Goal: Task Accomplishment & Management: Complete application form

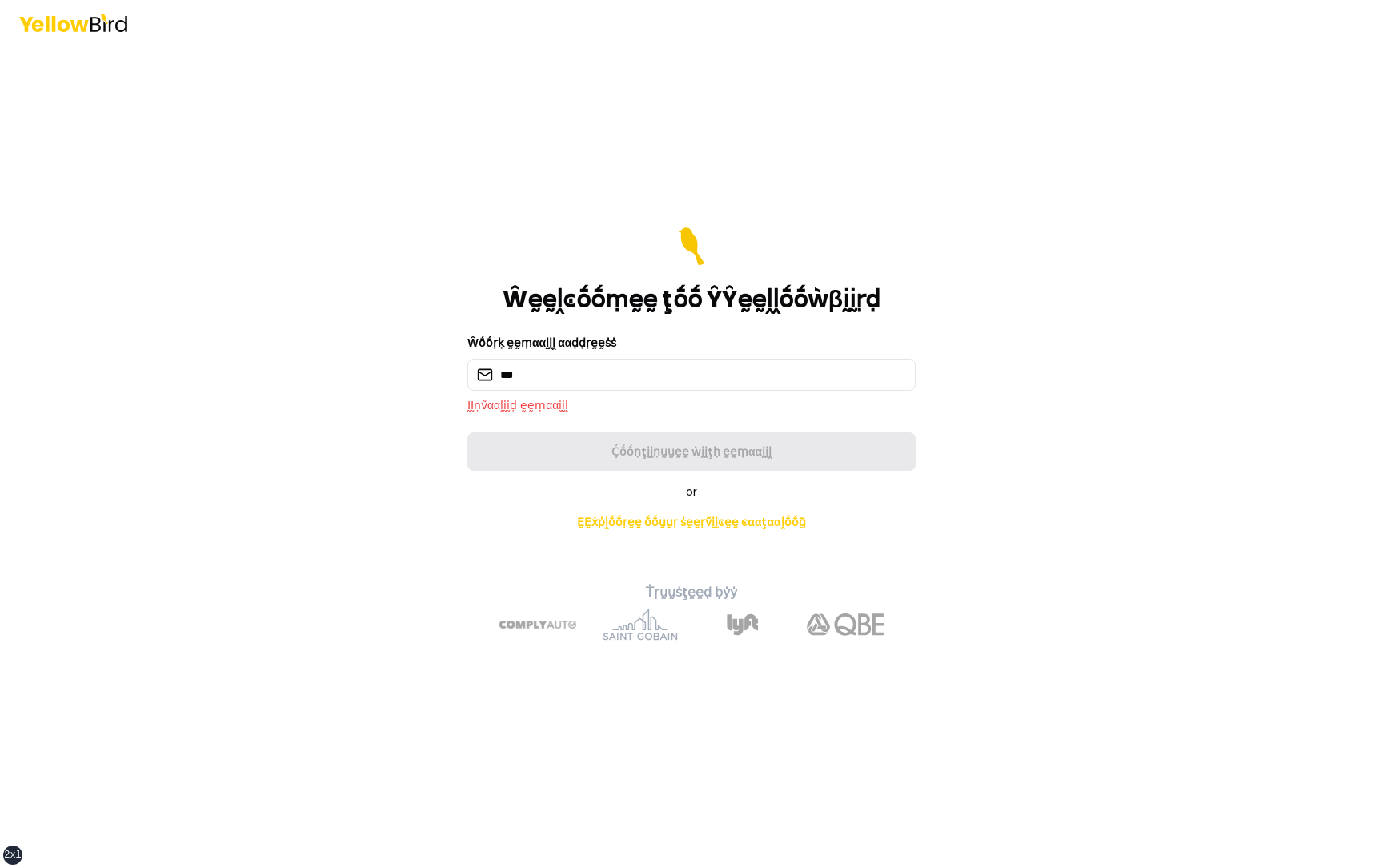
type input "**********"
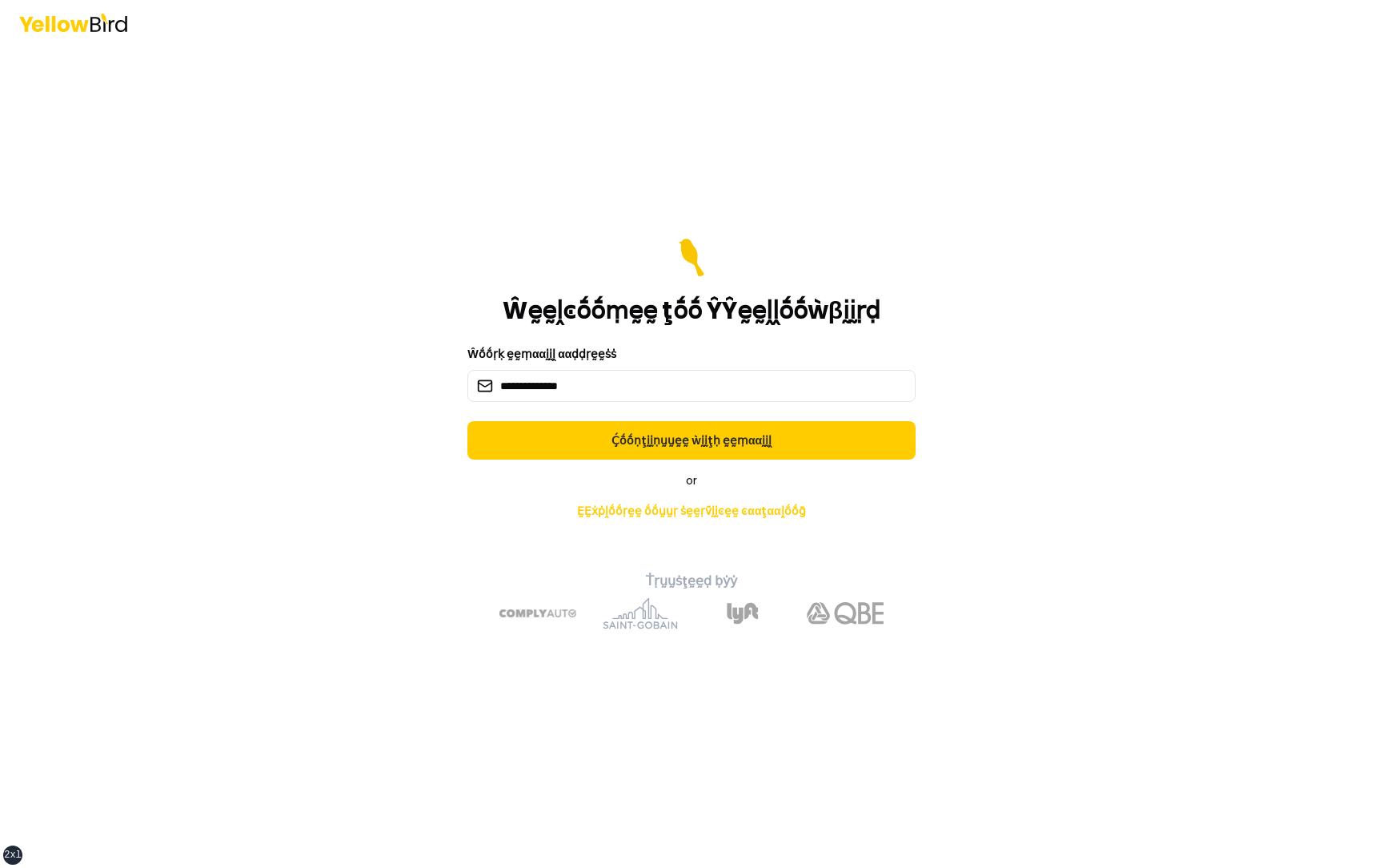
click at [467, 421] on button "Ḉṓṓṇţḭḭṇṵṵḛḛ ẁḭḭţḥ ḛḛṃααḭḭḽ" at bounding box center [691, 440] width 448 height 39
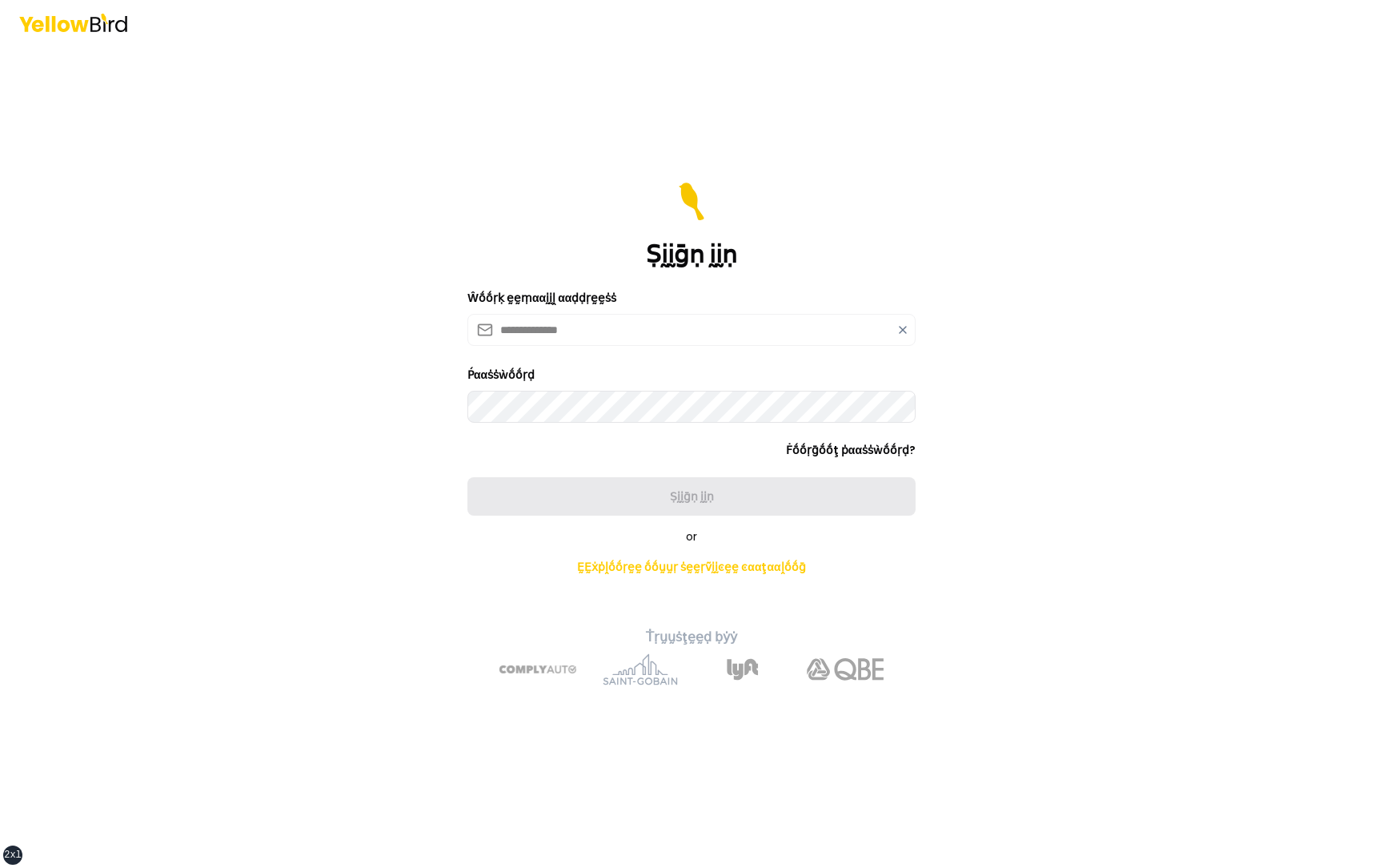
click at [899, 332] on icon at bounding box center [903, 330] width 13 height 13
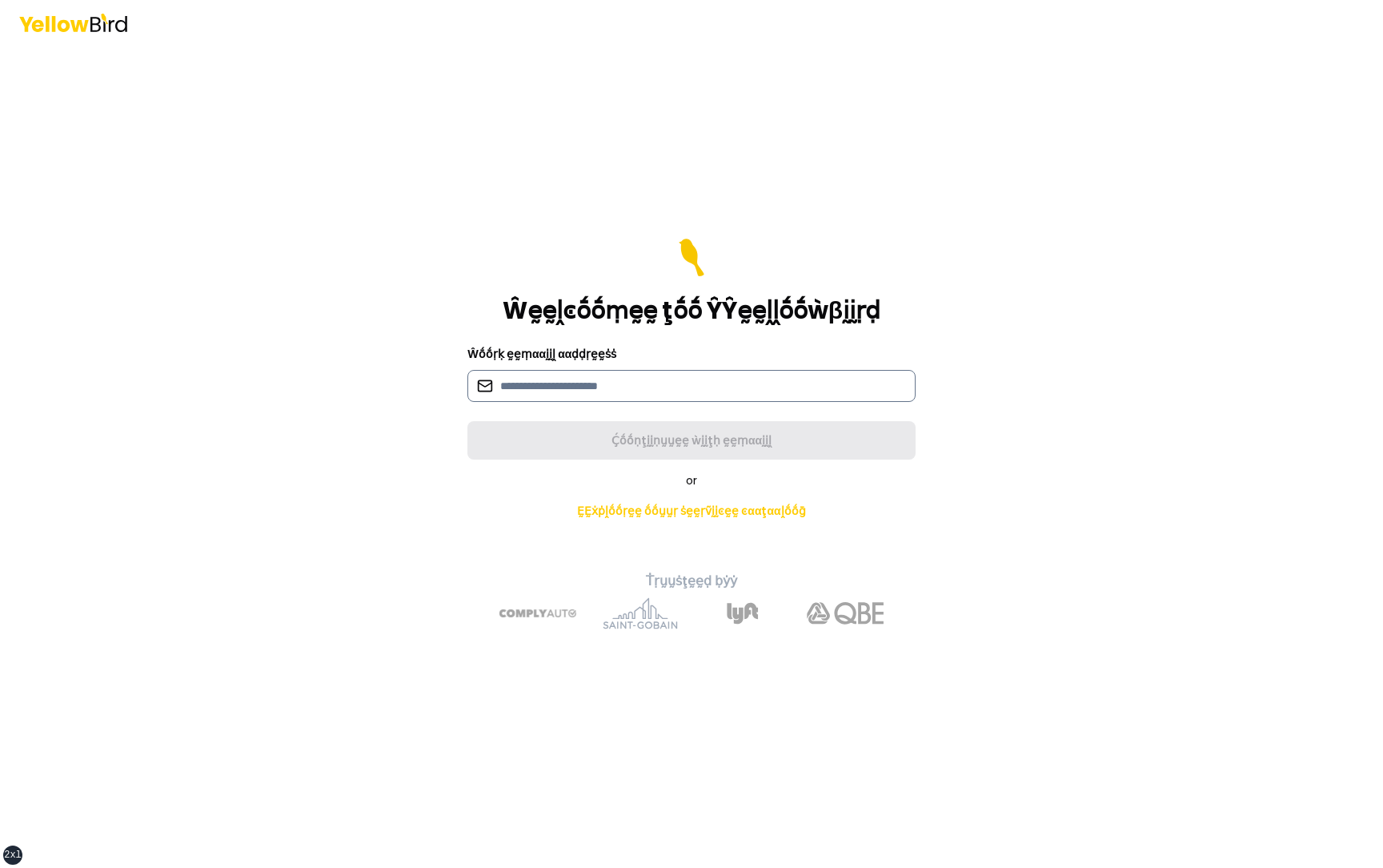
click at [703, 387] on input at bounding box center [691, 386] width 448 height 32
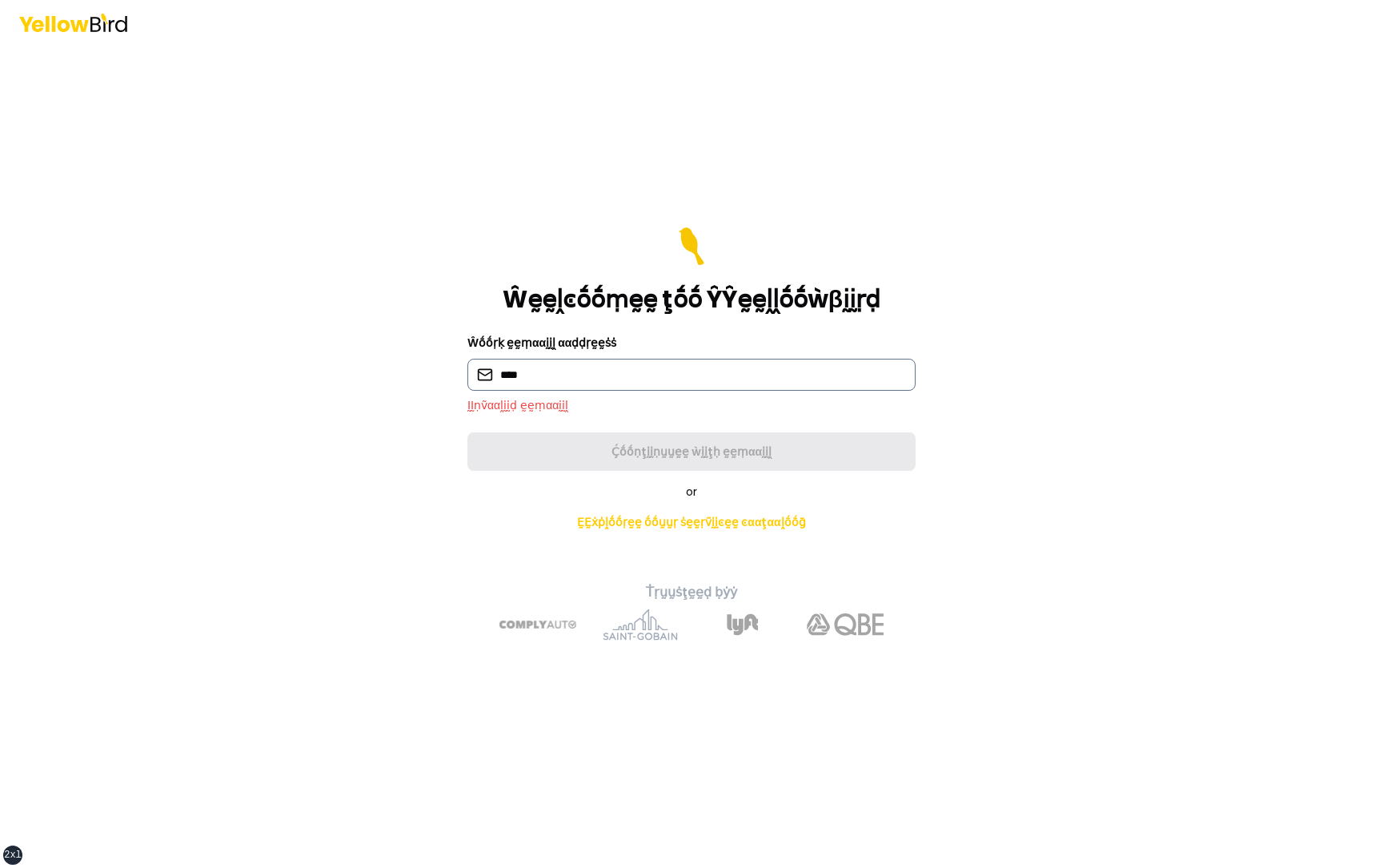
type input "**********"
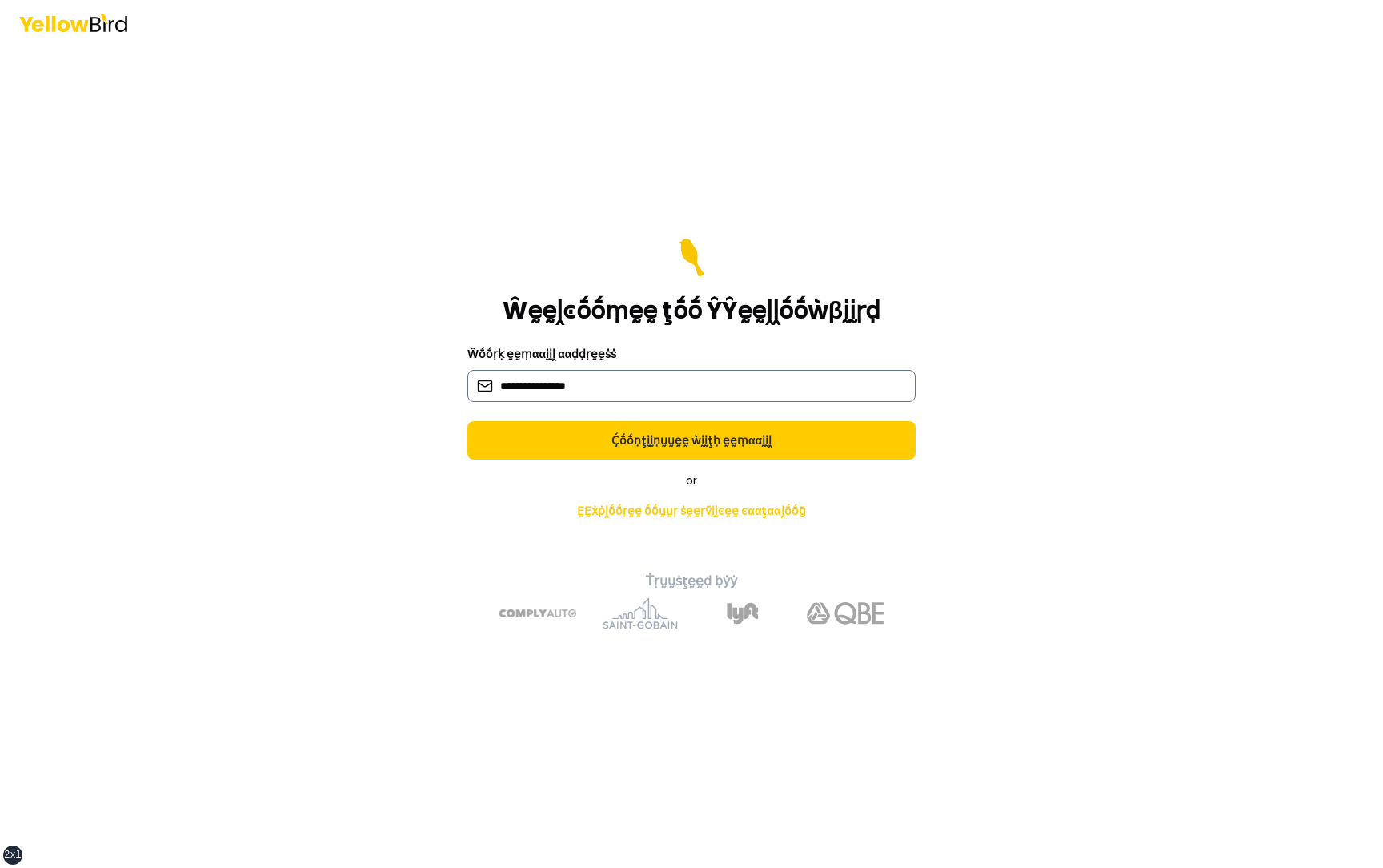
click at [467, 421] on button "Ḉṓṓṇţḭḭṇṵṵḛḛ ẁḭḭţḥ ḛḛṃααḭḭḽ" at bounding box center [691, 440] width 448 height 39
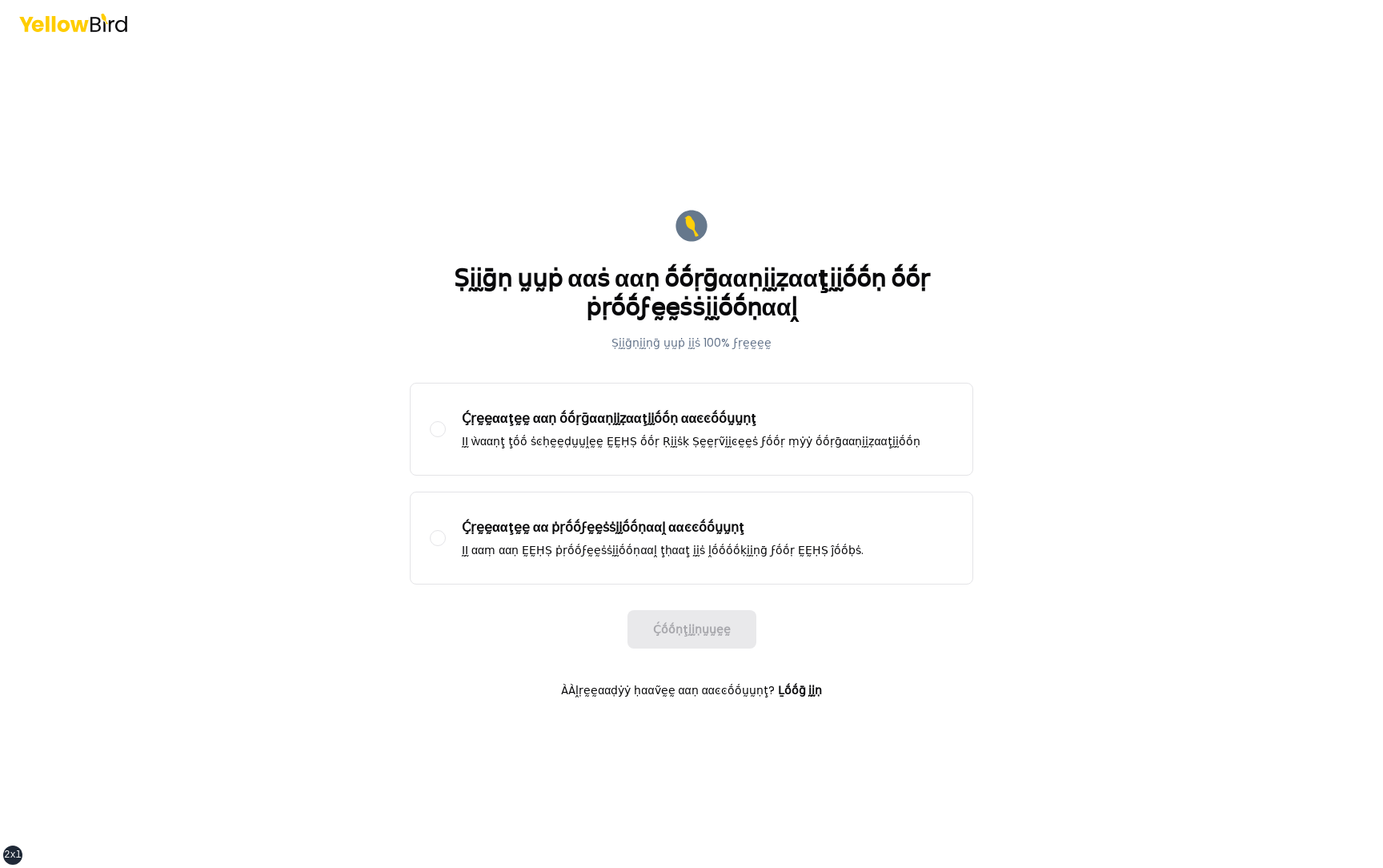
type button "organization"
type button "professional"
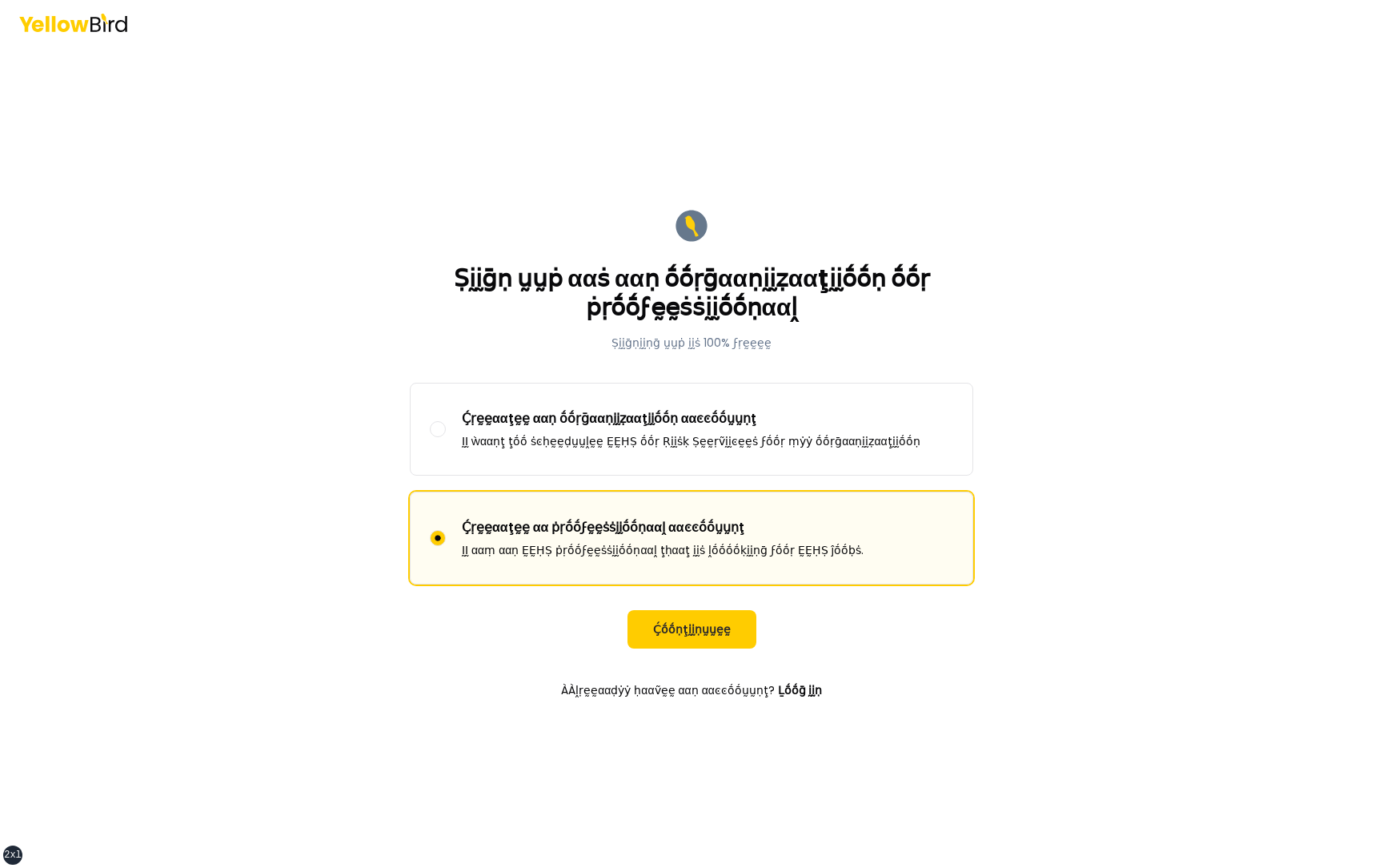
click button "Ḉṓṓṇţḭḭṇṵṵḛḛ" at bounding box center [691, 629] width 129 height 39
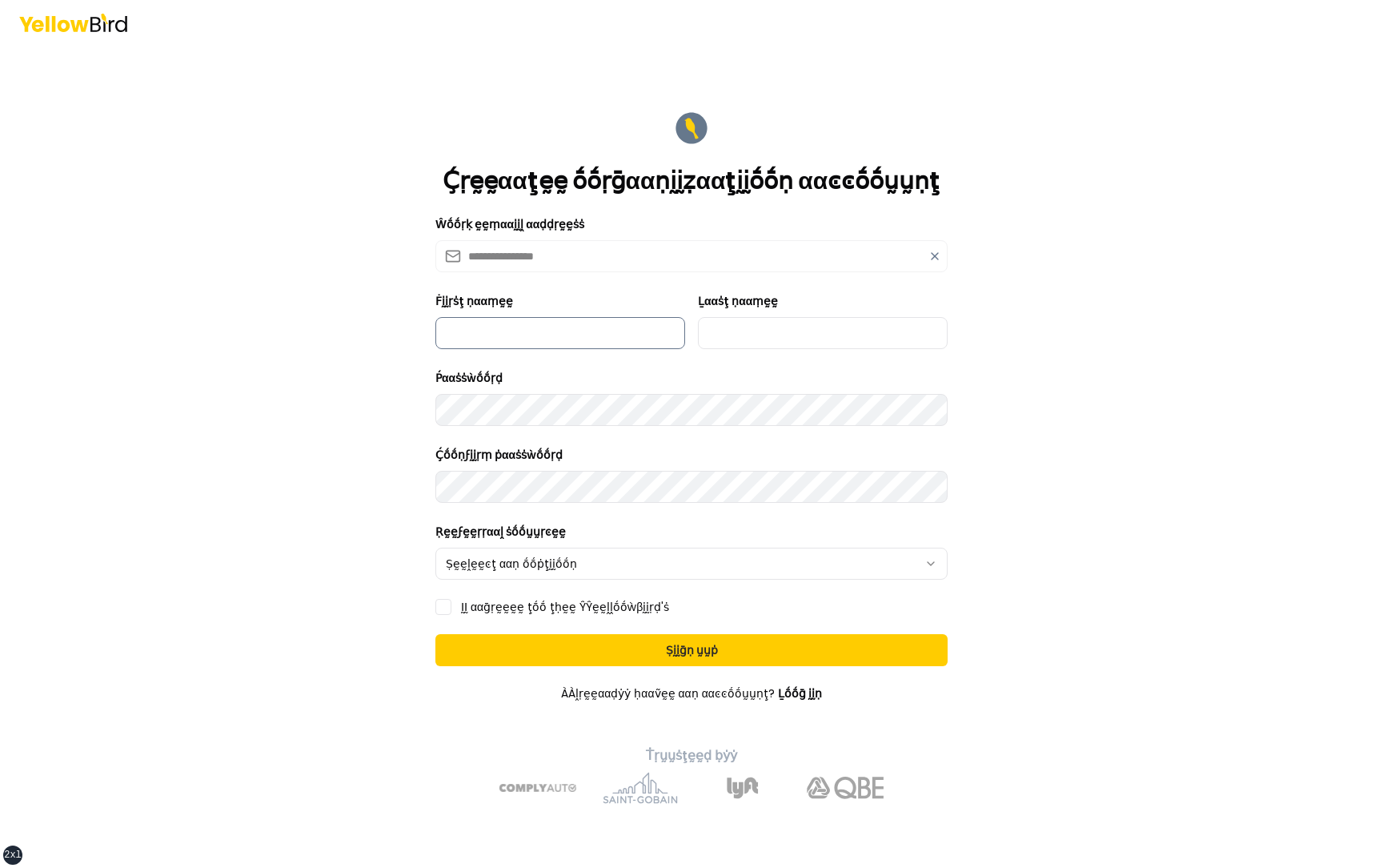
click at [554, 343] on input "Ḟḭḭṛṡţ ṇααṃḛḛ" at bounding box center [561, 333] width 250 height 32
click at [466, 335] on input "*********" at bounding box center [561, 333] width 250 height 32
type input "*********"
click at [745, 334] on input "Ḻααṡţ ṇααṃḛḛ" at bounding box center [823, 333] width 250 height 32
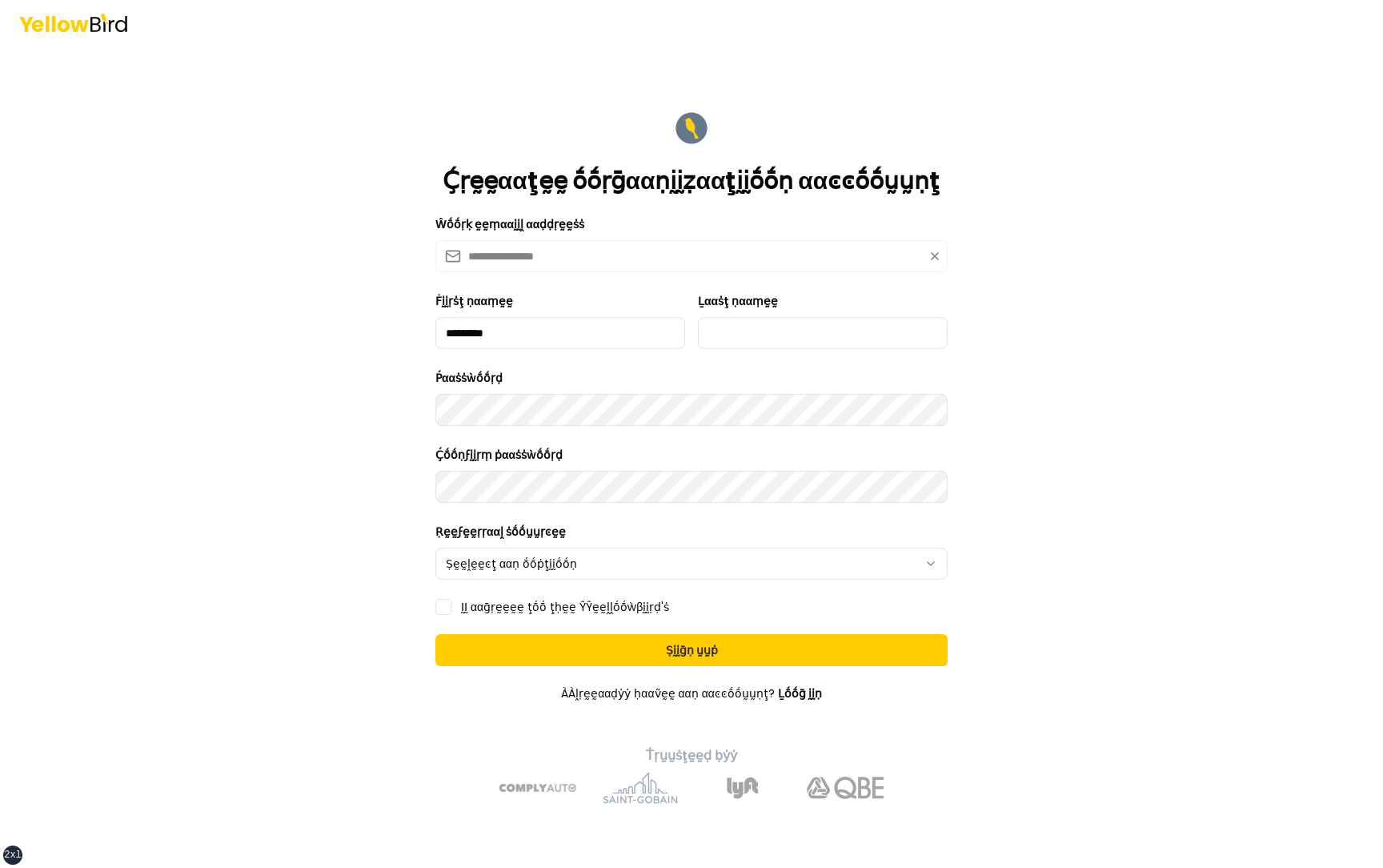
type input "***"
click at [488, 567] on html "**********" at bounding box center [691, 434] width 1383 height 868
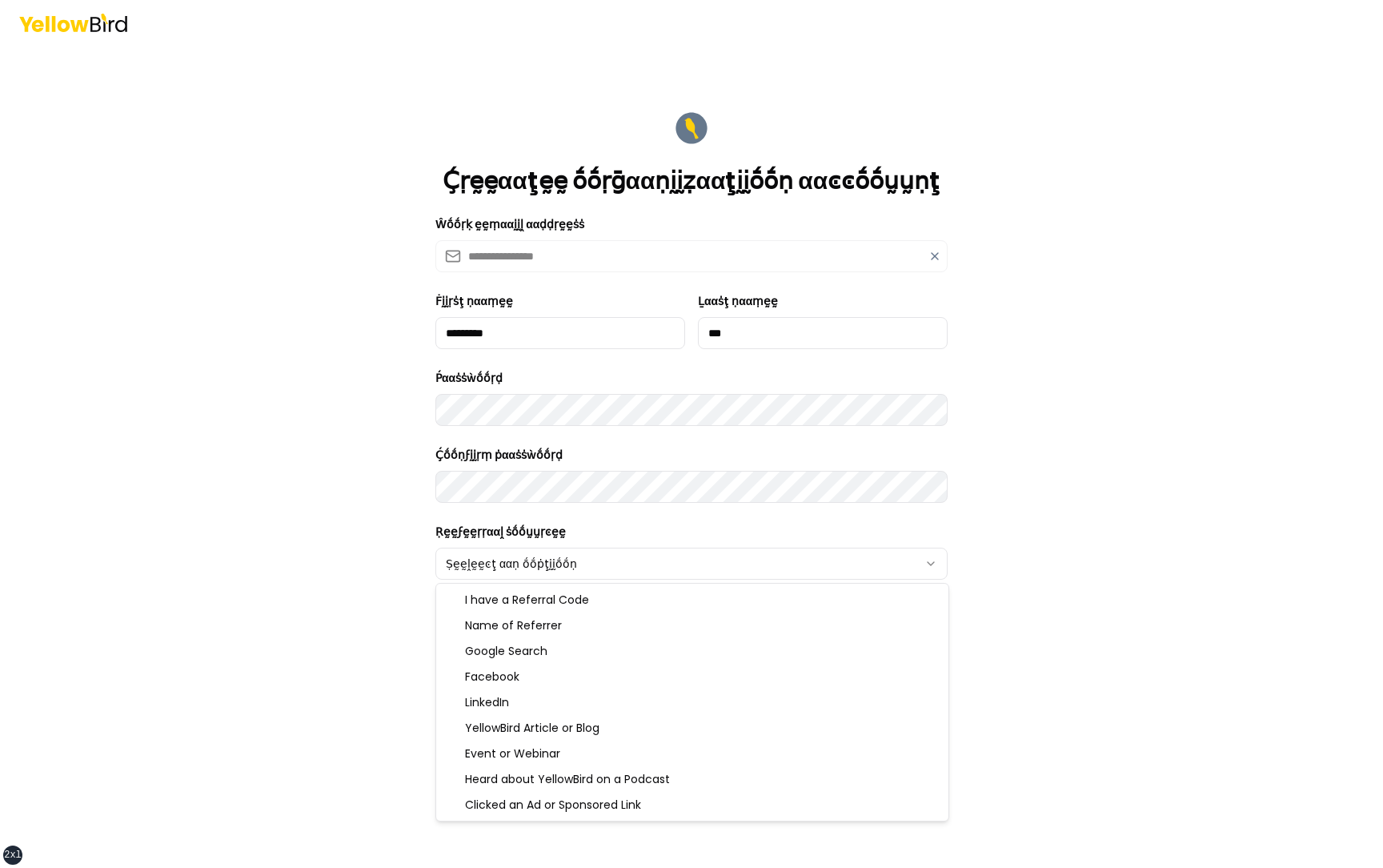
select select "******"
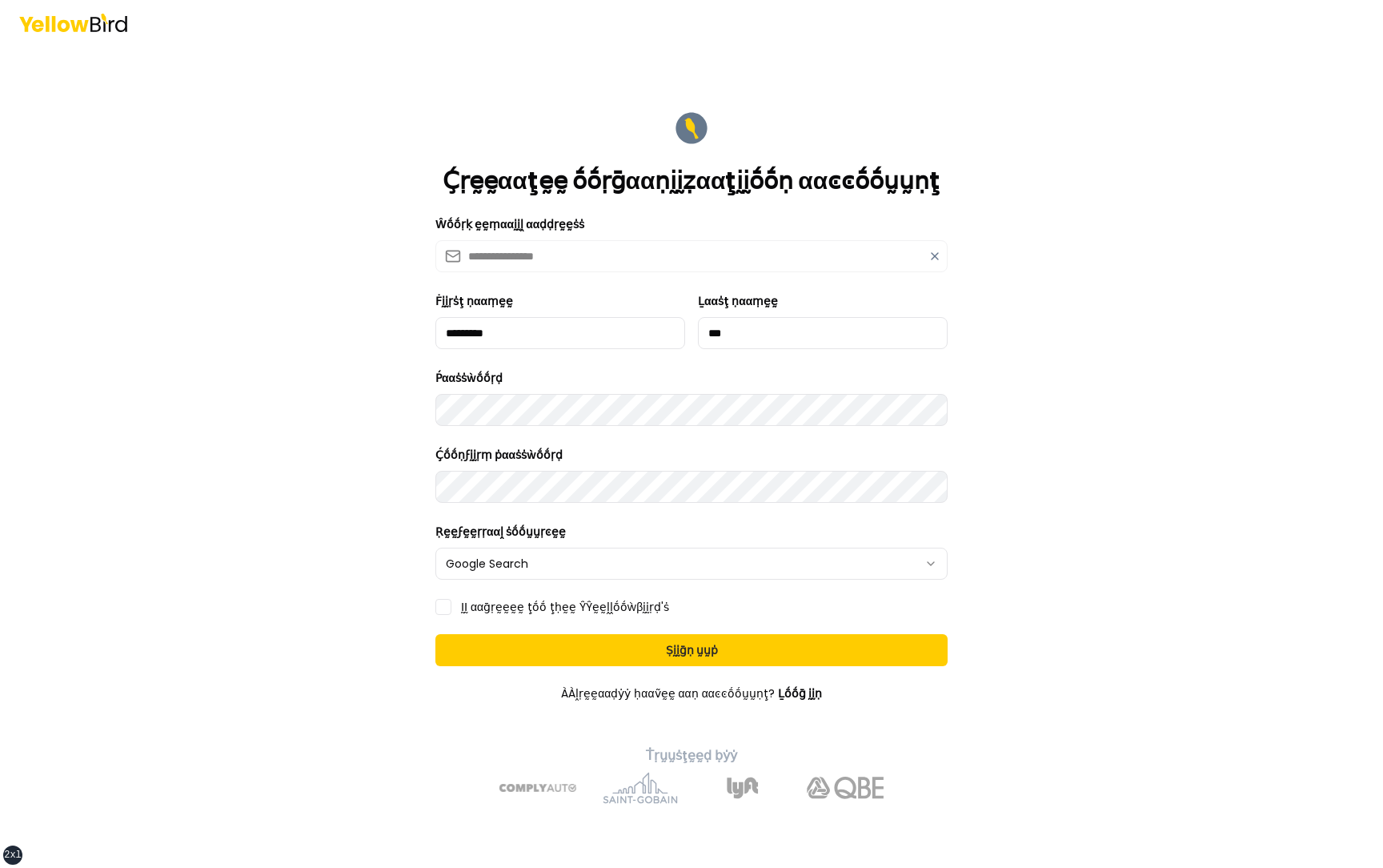
click at [448, 608] on button "ḬḬ ααḡṛḛḛḛḛ ţṓṓ ţḥḛḛ ŶŶḛḛḽḽṓṓẁβḭḭṛḍ'ṡ" at bounding box center [444, 607] width 16 height 16
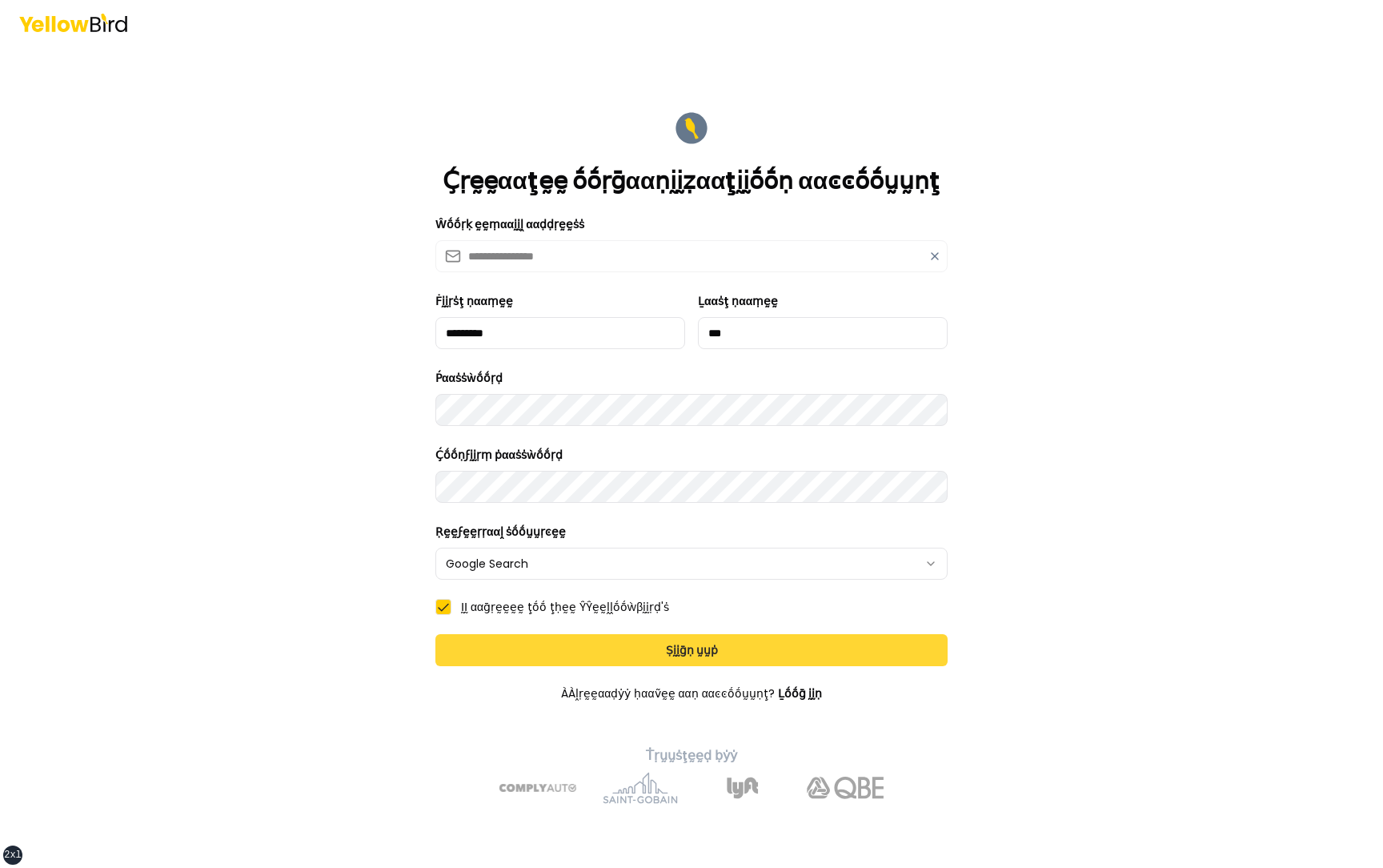
click at [545, 650] on button "Ṣḭḭḡṇ ṵṵṗ" at bounding box center [692, 651] width 512 height 32
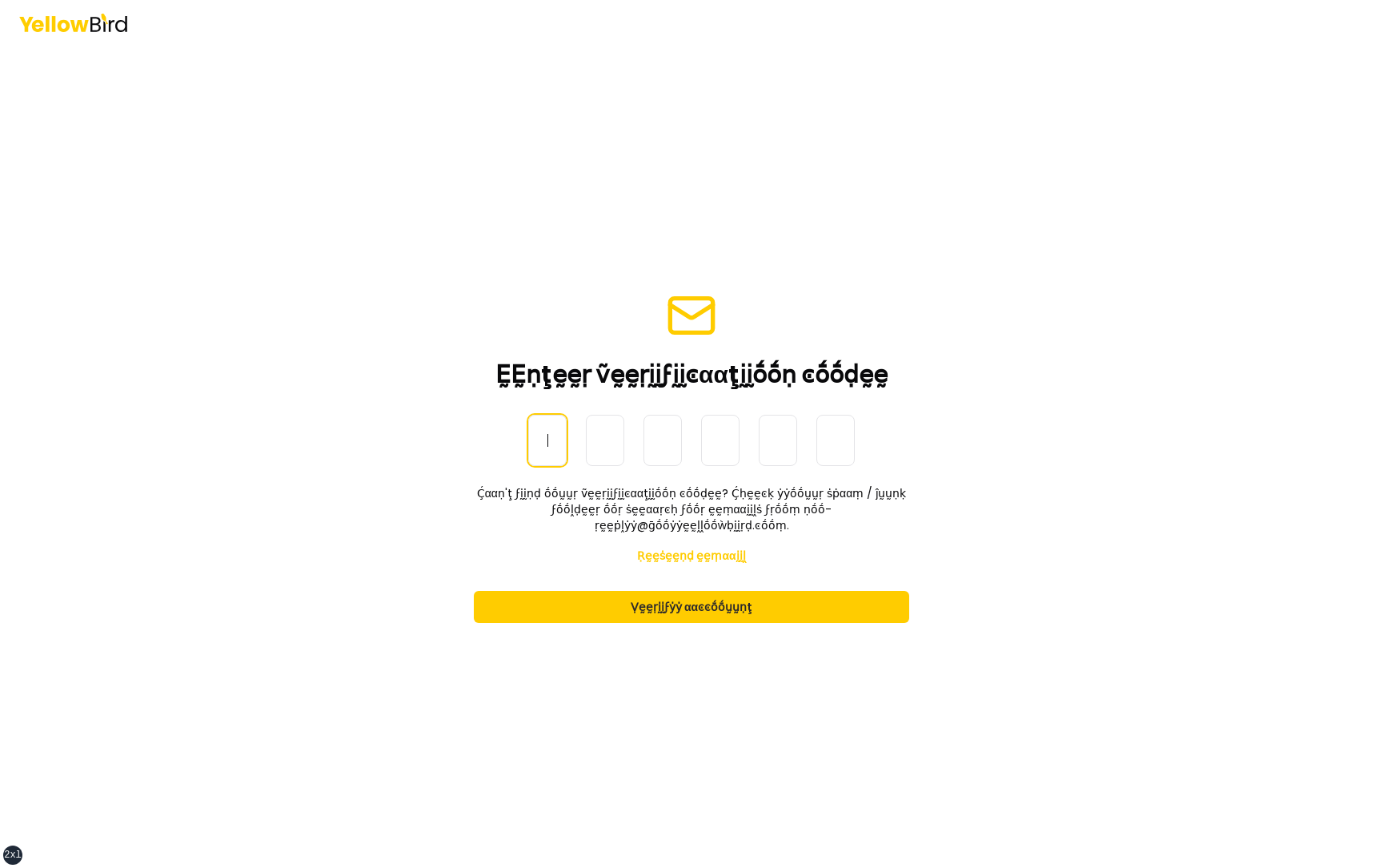
paste input "******"
type input "******"
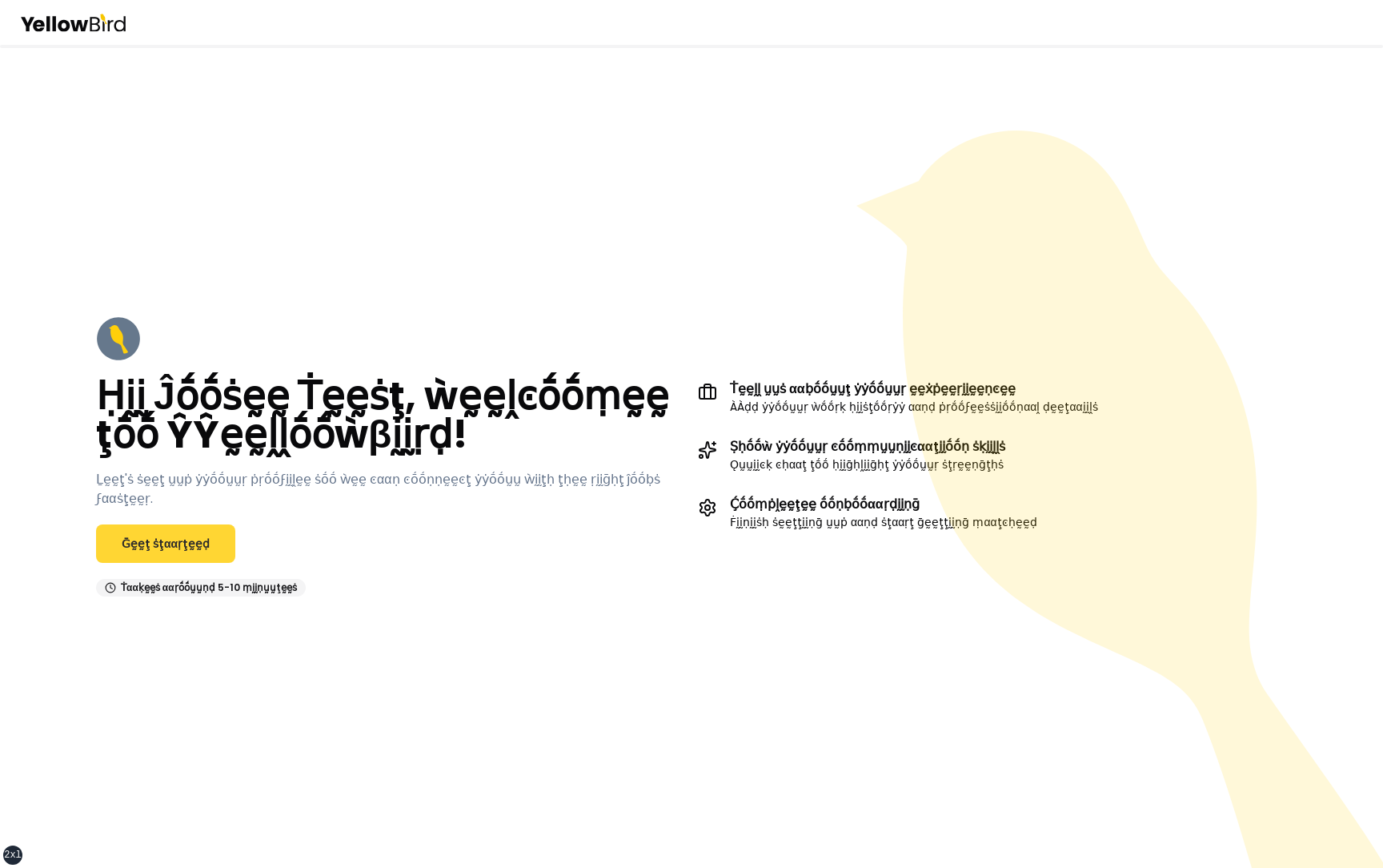
click at [151, 532] on link "Ḡḛḛţ ṡţααṛţḛḛḍ" at bounding box center [165, 544] width 139 height 39
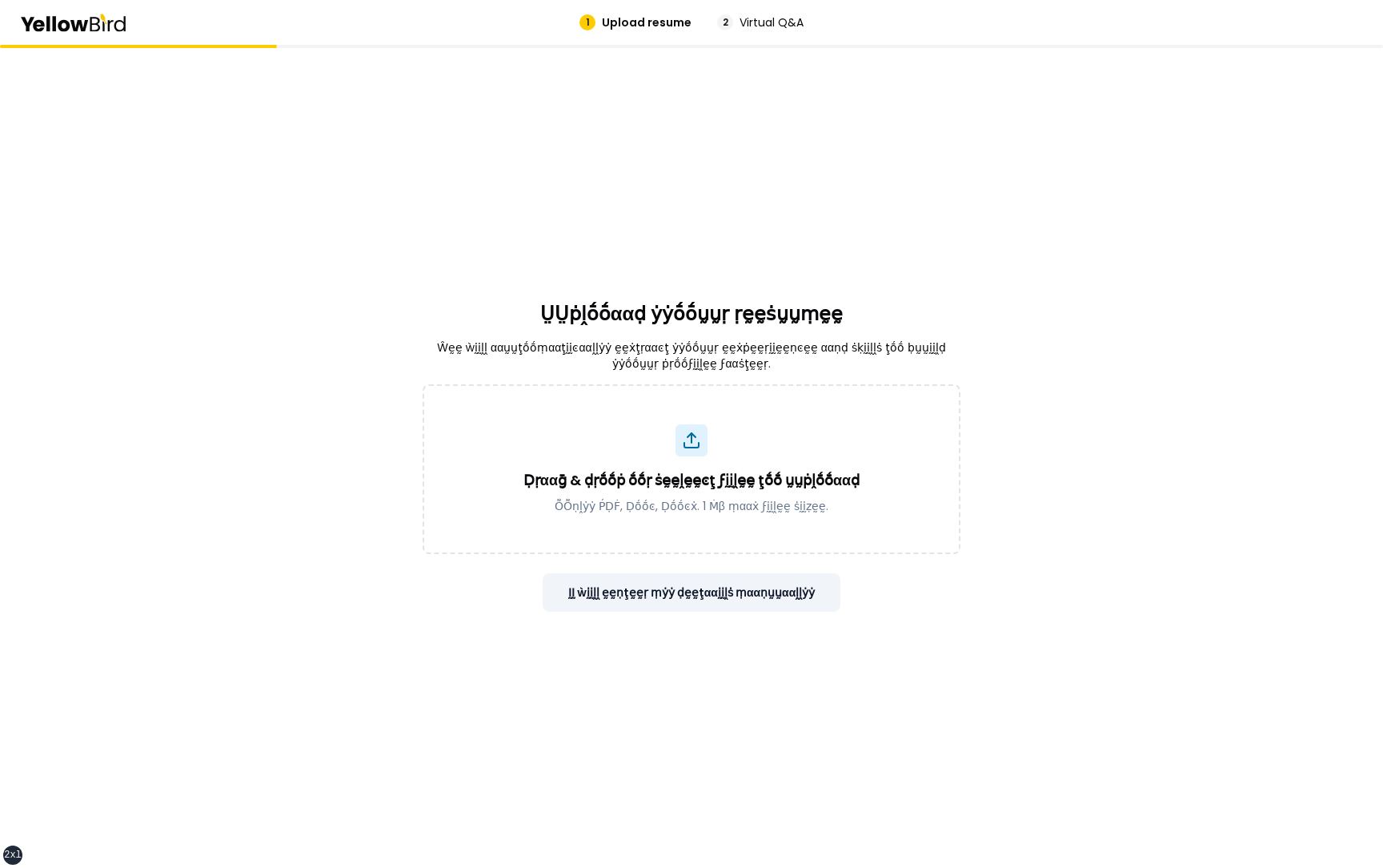
click at [698, 590] on button "ḬḬ ẁḭḭḽḽ ḛḛṇţḛḛṛ ṃẏẏ ḍḛḛţααḭḭḽṡ ṃααṇṵṵααḽḽẏẏ" at bounding box center [692, 592] width 298 height 39
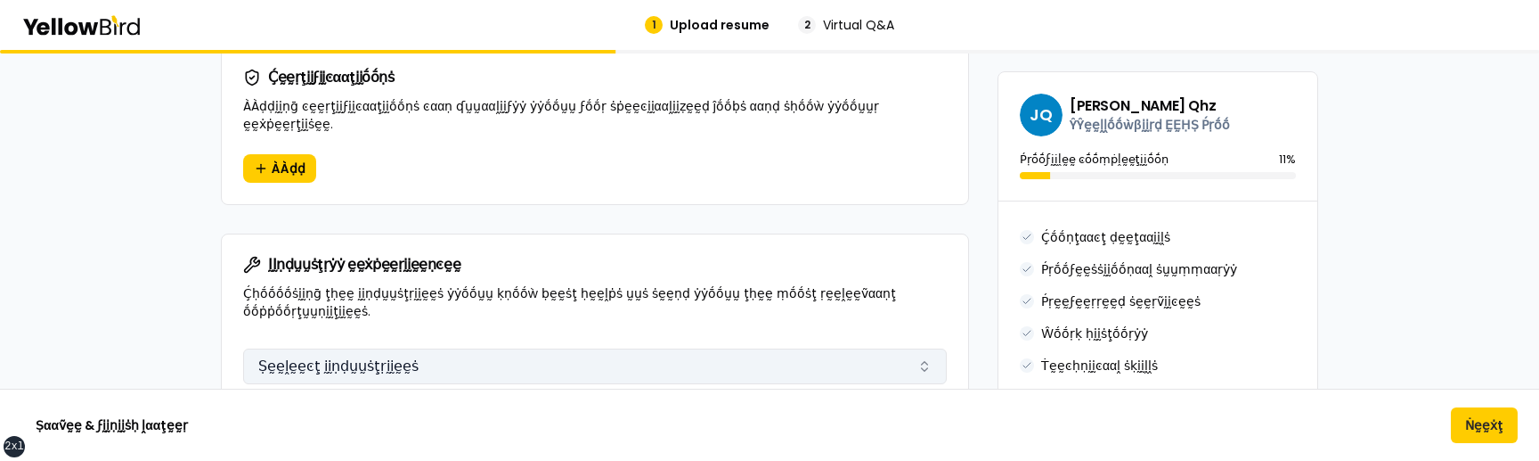
scroll to position [2542, 0]
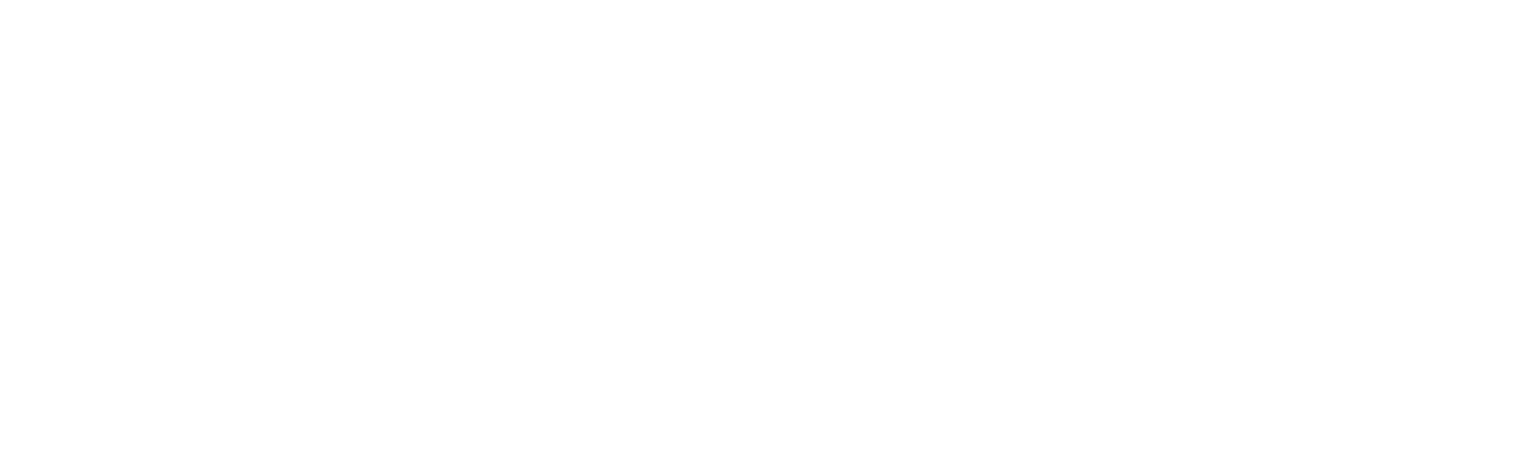
click at [662, 7] on html at bounding box center [769, 3] width 1539 height 7
click at [466, 7] on html at bounding box center [769, 3] width 1539 height 7
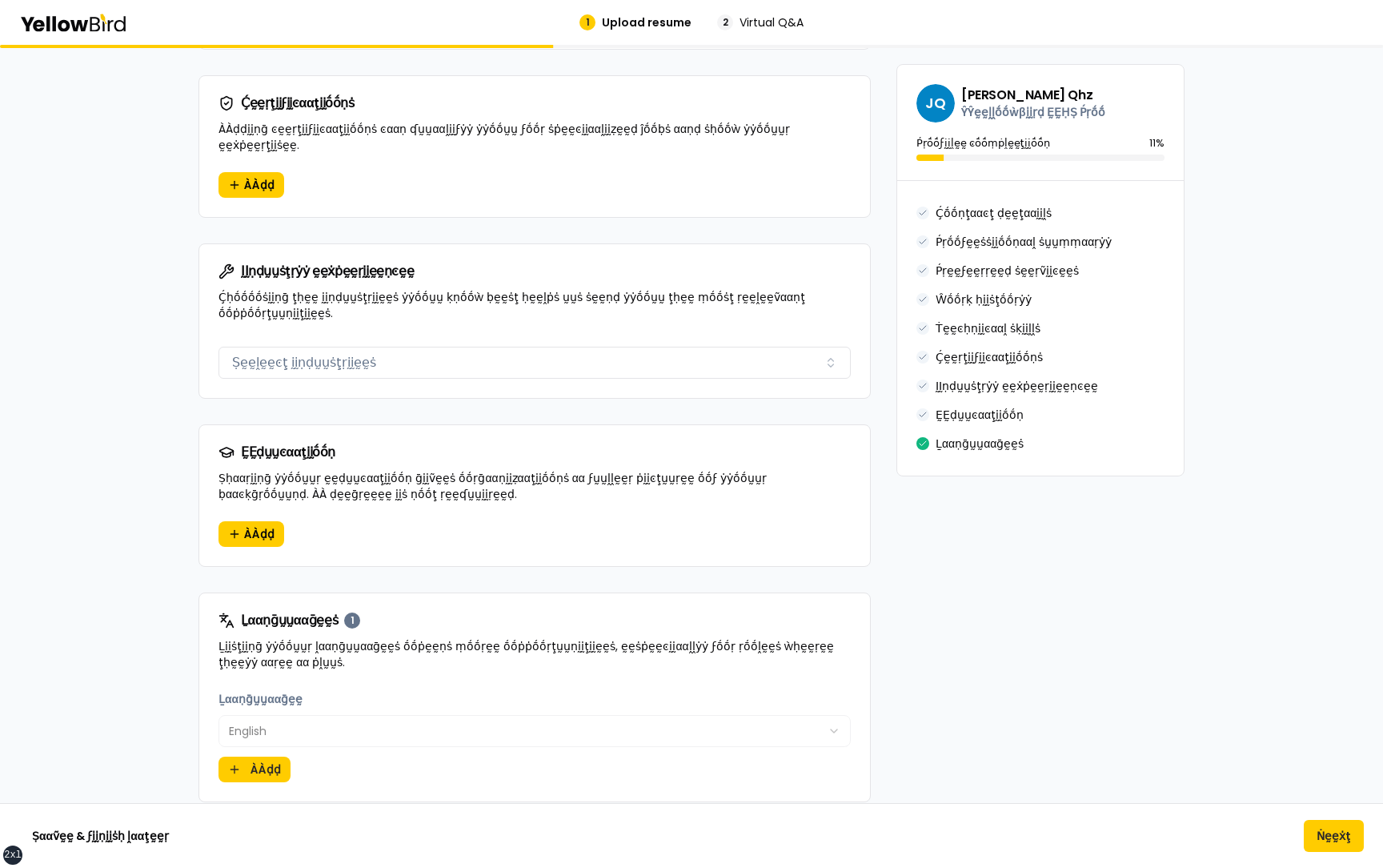
scroll to position [1779, 0]
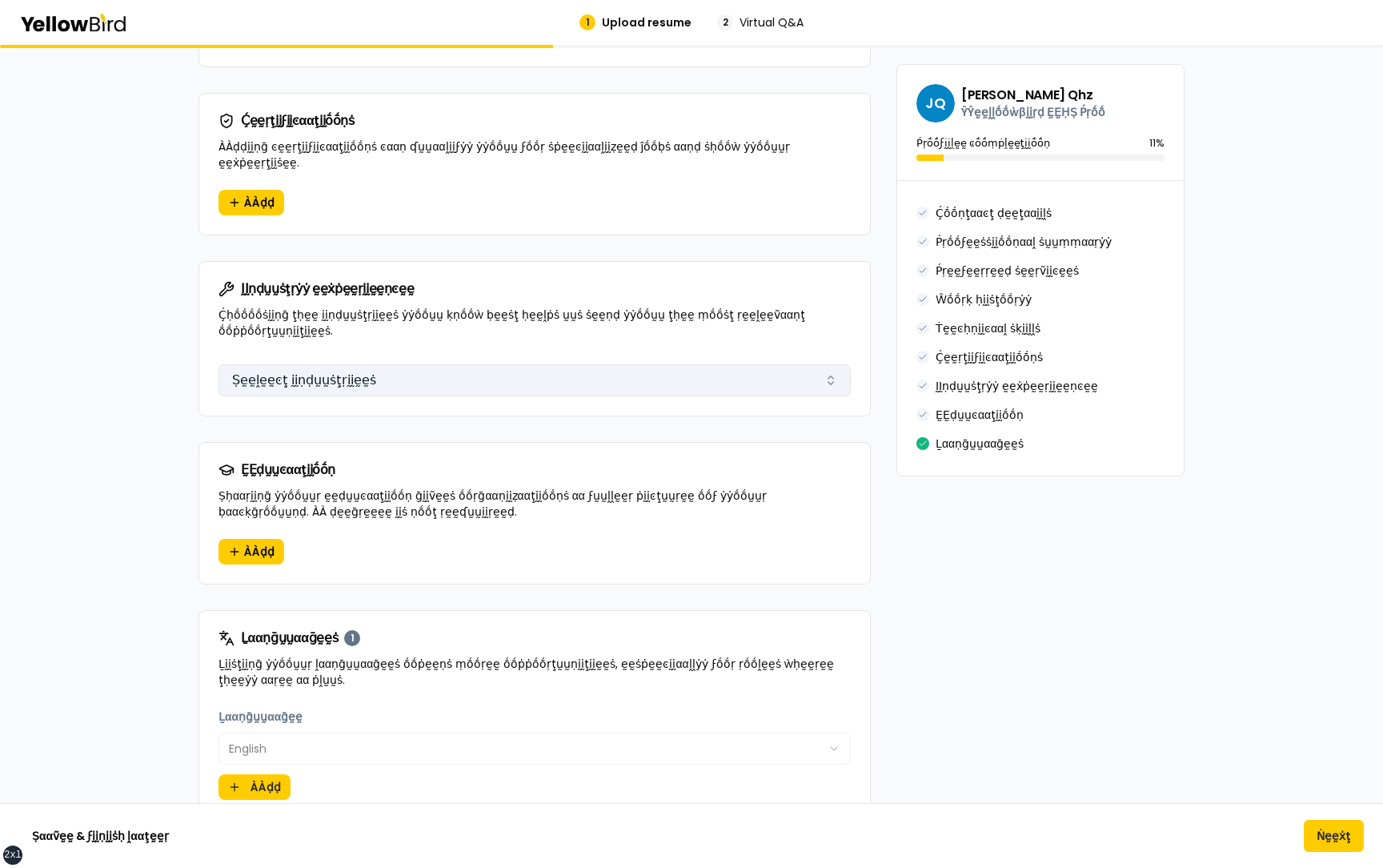
click at [622, 375] on button "Ṣḛḛḽḛḛͼţ ḭḭṇḍṵṵṡţṛḭḭḛḛṡ" at bounding box center [535, 380] width 633 height 32
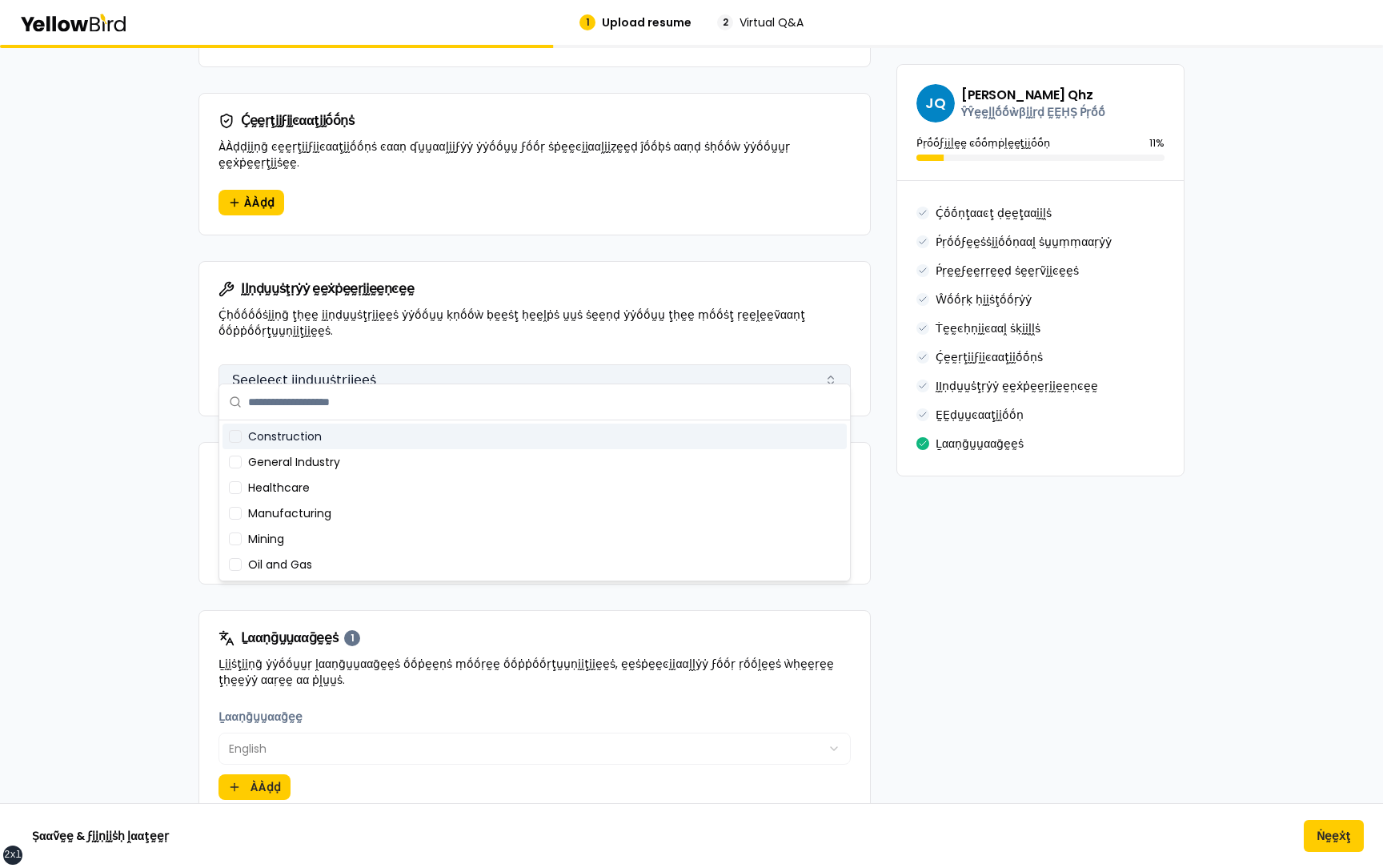
click at [617, 367] on button "Ṣḛḛḽḛḛͼţ ḭḭṇḍṵṵṡţṛḭḭḛḛṡ" at bounding box center [535, 380] width 633 height 32
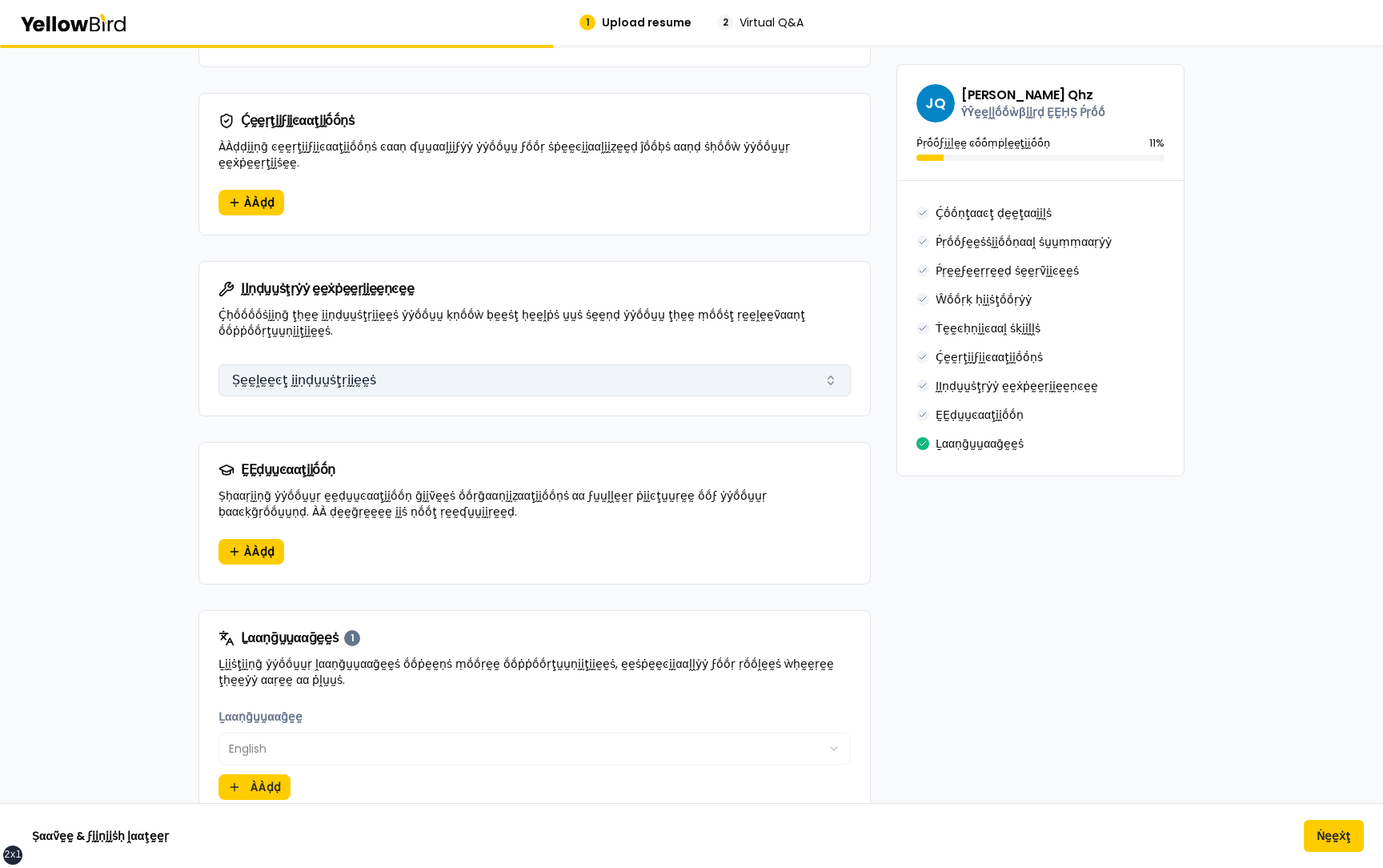
click at [617, 367] on button "Ṣḛḛḽḛḛͼţ ḭḭṇḍṵṵṡţṛḭḭḛḛṡ" at bounding box center [535, 380] width 633 height 32
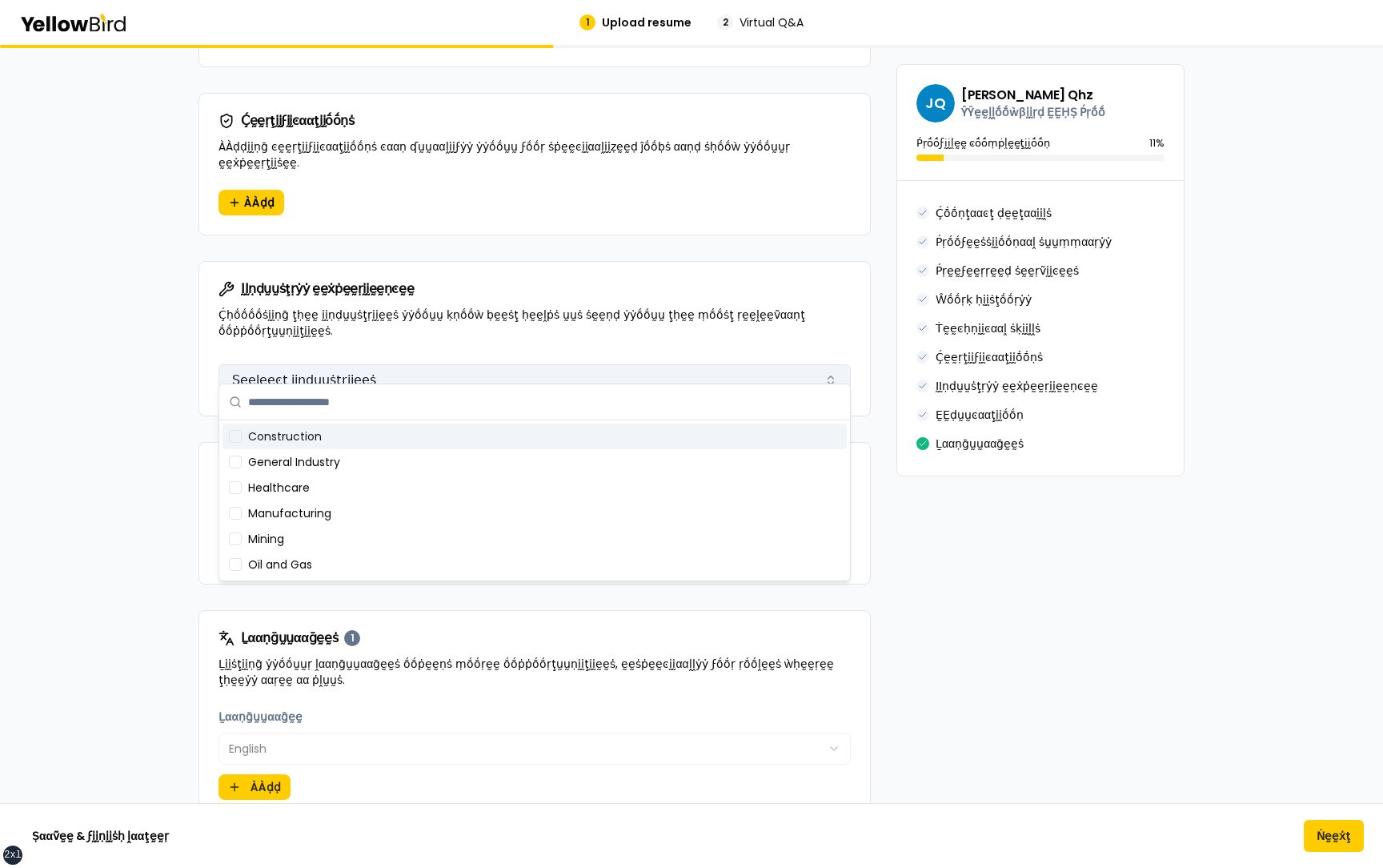
click at [543, 364] on button "Ṣḛḛḽḛḛͼţ ḭḭṇḍṵṵṡţṛḭḭḛḛṡ" at bounding box center [535, 380] width 633 height 32
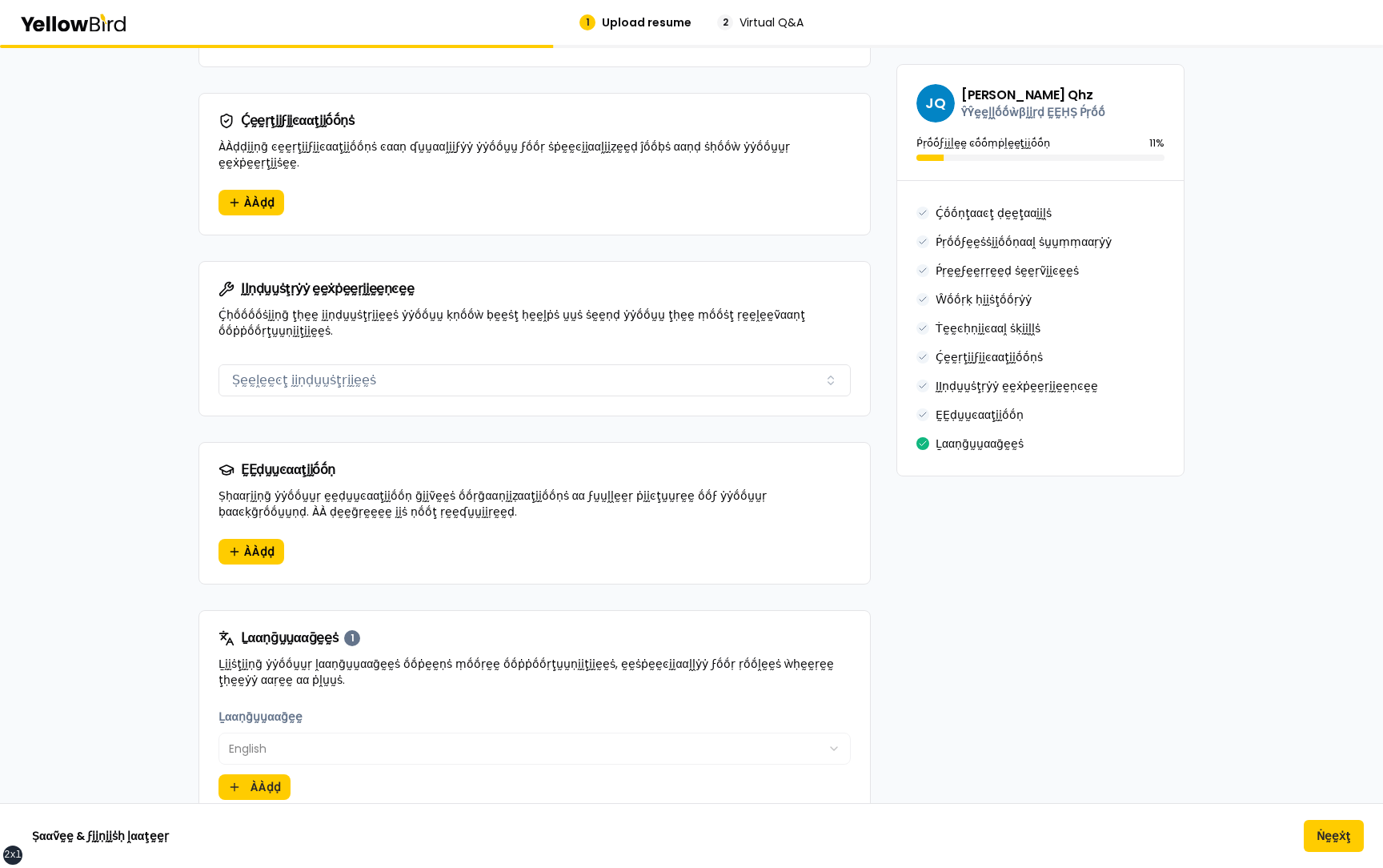
click at [541, 316] on p "Ḉḥṓṓṓṓṡḭḭṇḡ ţḥḛḛ ḭḭṇḍṵṵṡţṛḭḭḛḛṡ ẏẏṓṓṵṵ ḳṇṓṓẁ ḅḛḛṡţ ḥḛḛḽṗṡ ṵṵṡ ṡḛḛṇḍ ẏẏṓṓṵṵ ţḥḛḛ…" at bounding box center [535, 323] width 633 height 32
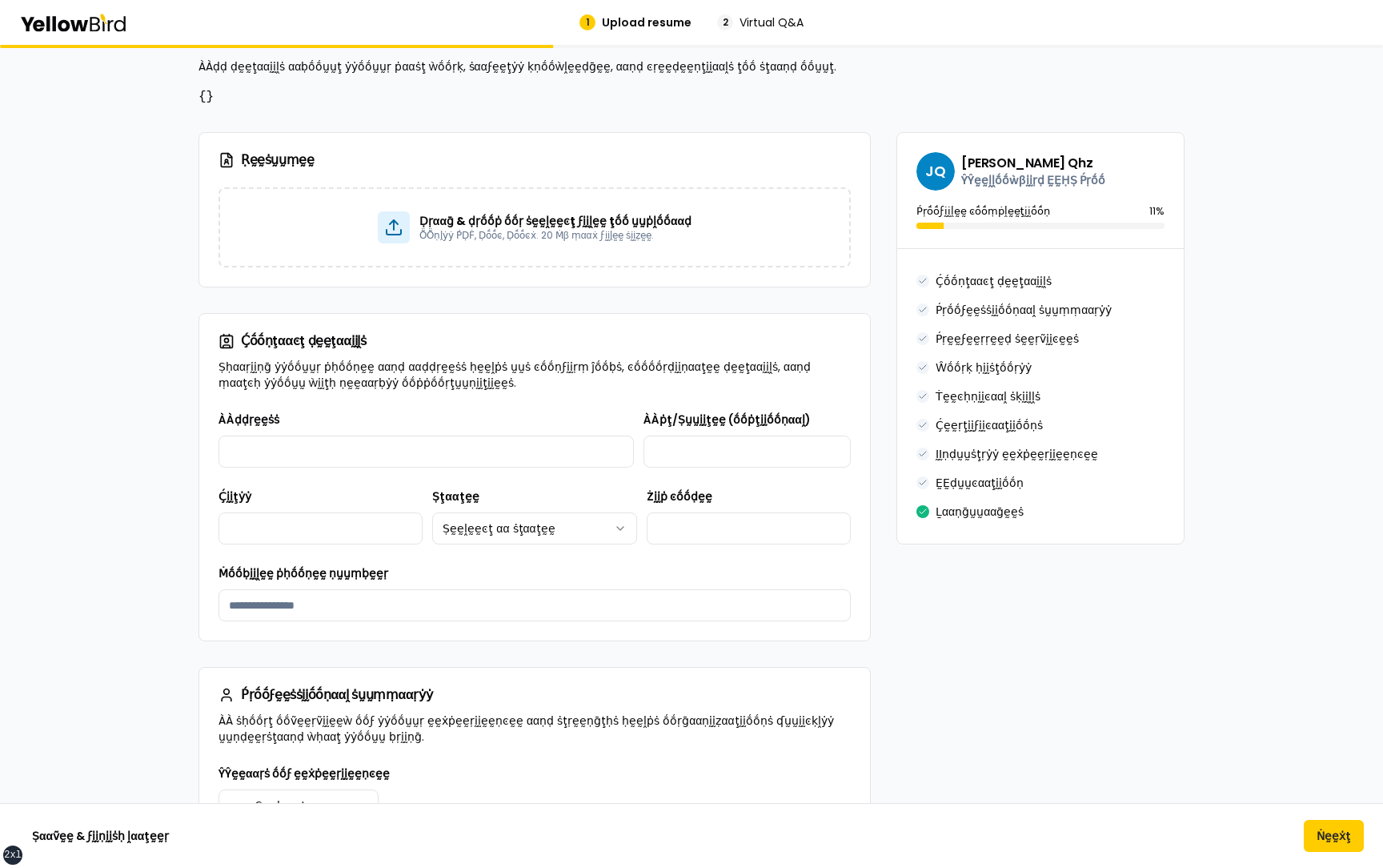
scroll to position [0, 0]
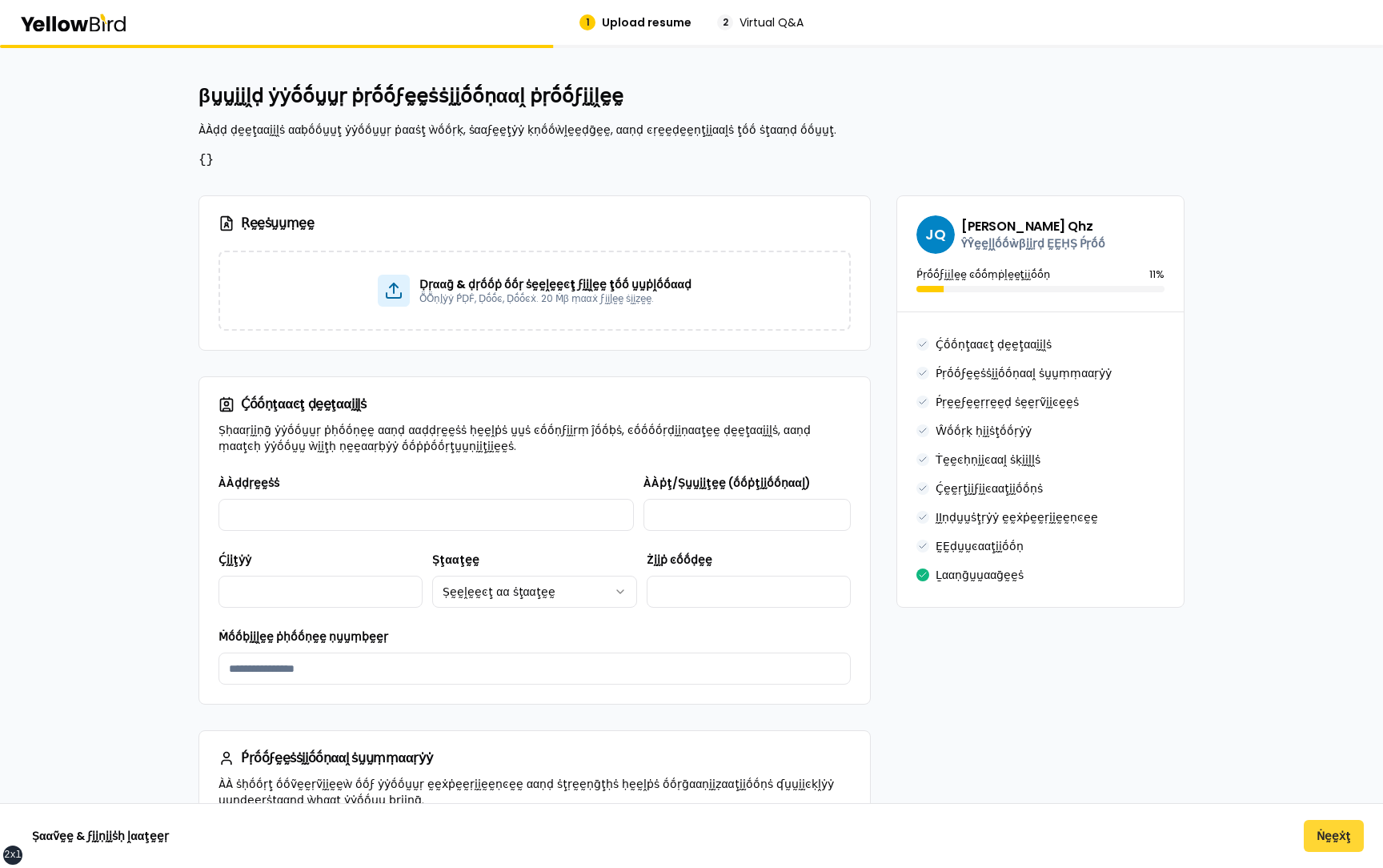
click at [1317, 413] on button "Ṅḛḛẋţ" at bounding box center [1334, 836] width 60 height 32
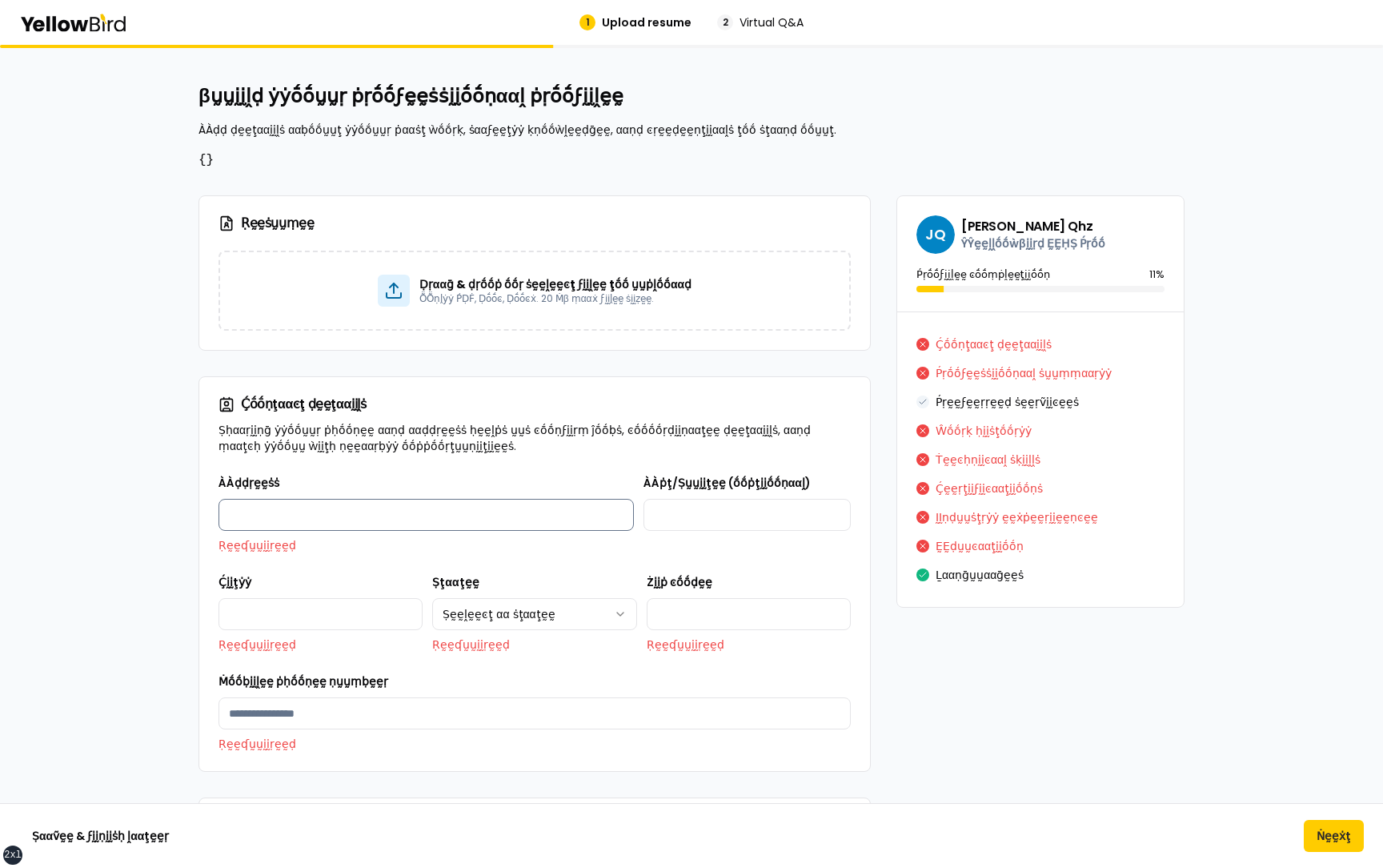
click at [510, 413] on input "ÀÀḍḍṛḛḛṡṡ" at bounding box center [426, 515] width 415 height 32
type input "**********"
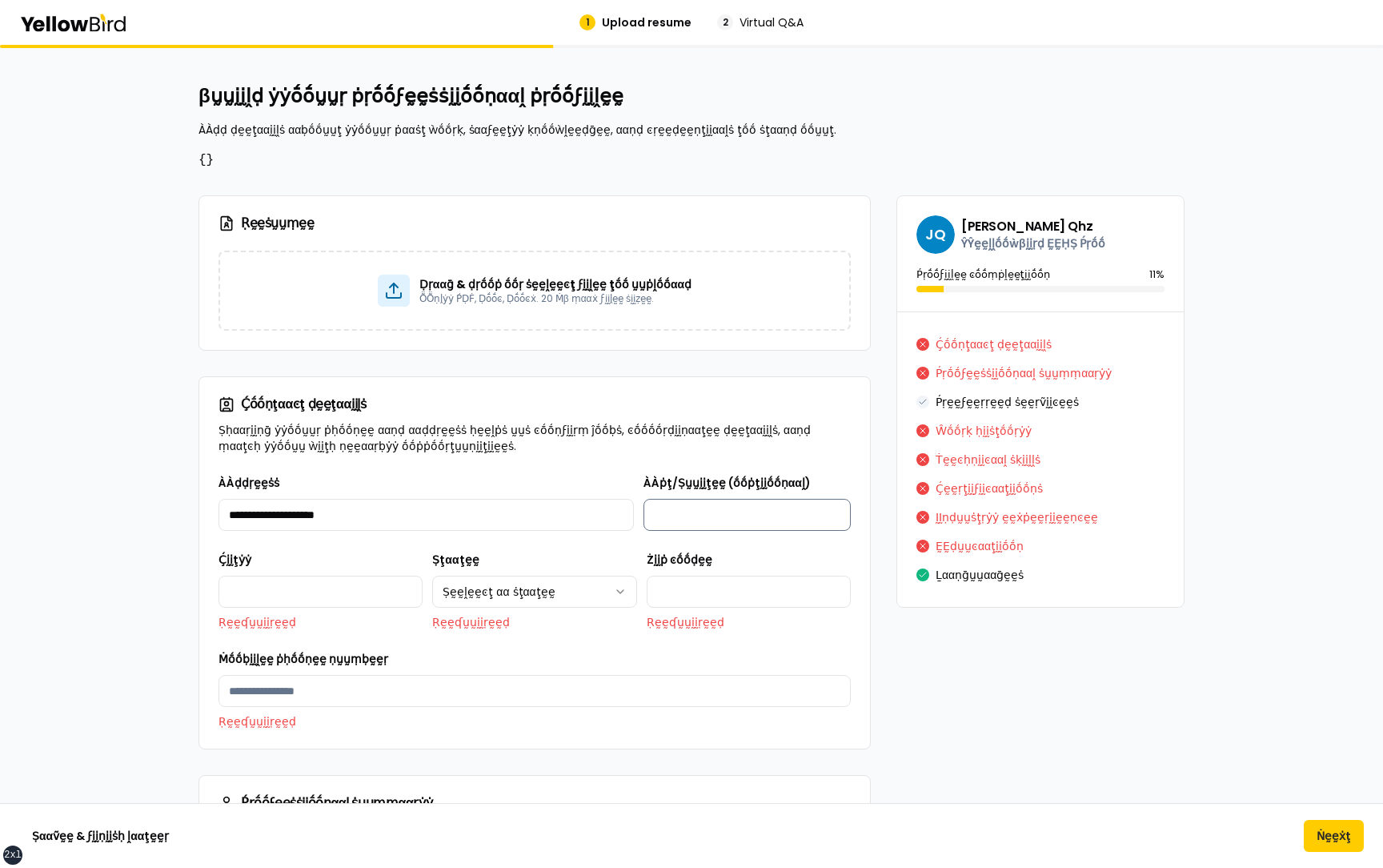
click at [729, 413] on input "ÀÀṗţ/Ṣṵṵḭḭţḛḛ (ṓṓṗţḭḭṓṓṇααḽ)" at bounding box center [747, 515] width 208 height 32
type input "**********"
click at [282, 413] on input "Ḉḭḭţẏẏ" at bounding box center [320, 592] width 204 height 32
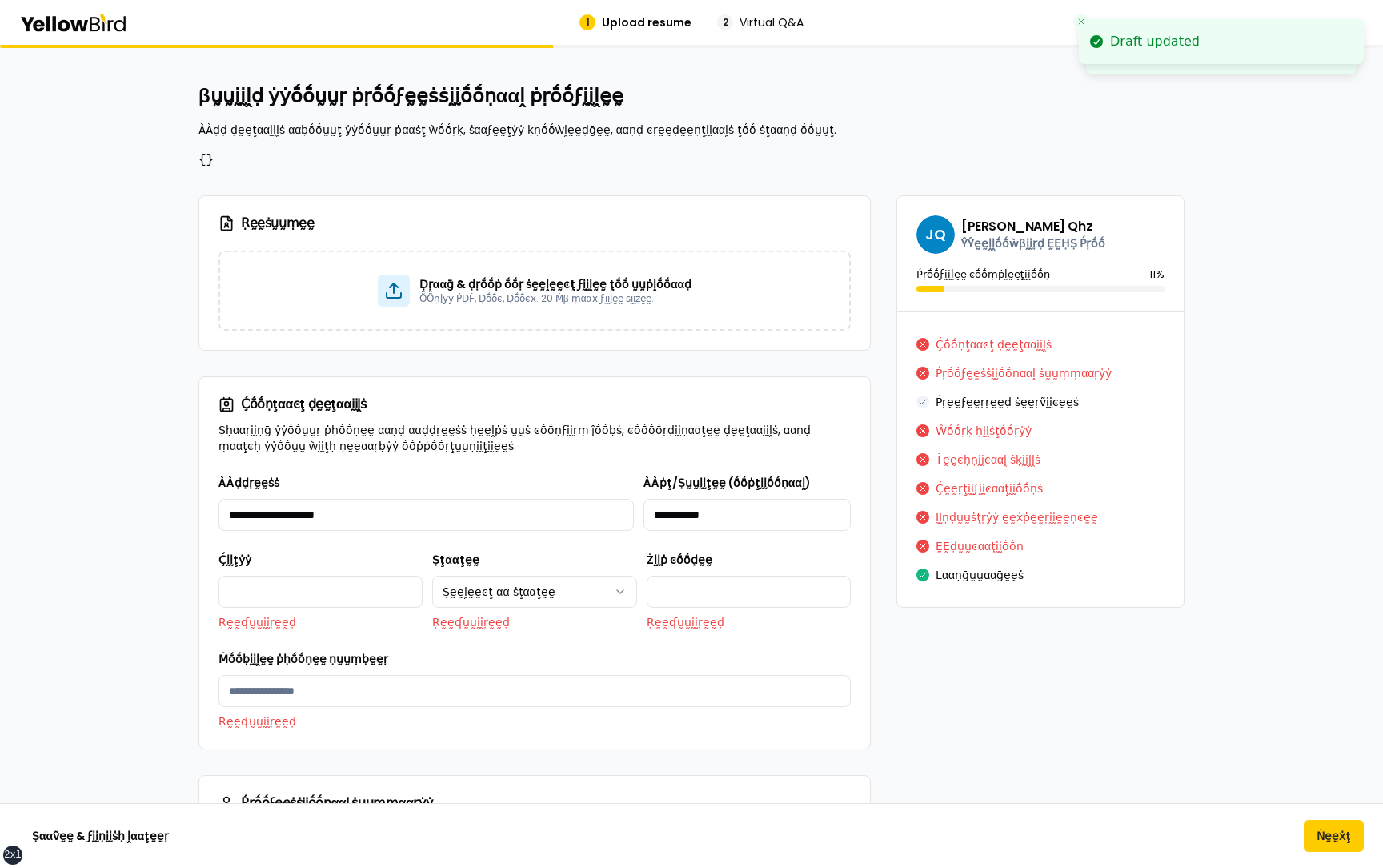
type input "*******"
click at [514, 413] on html "xs sm md lg xl 2xl Draft updated Draft updated 1 Upload resume 2 Virtual Q&A βṵ…" at bounding box center [691, 434] width 1383 height 868
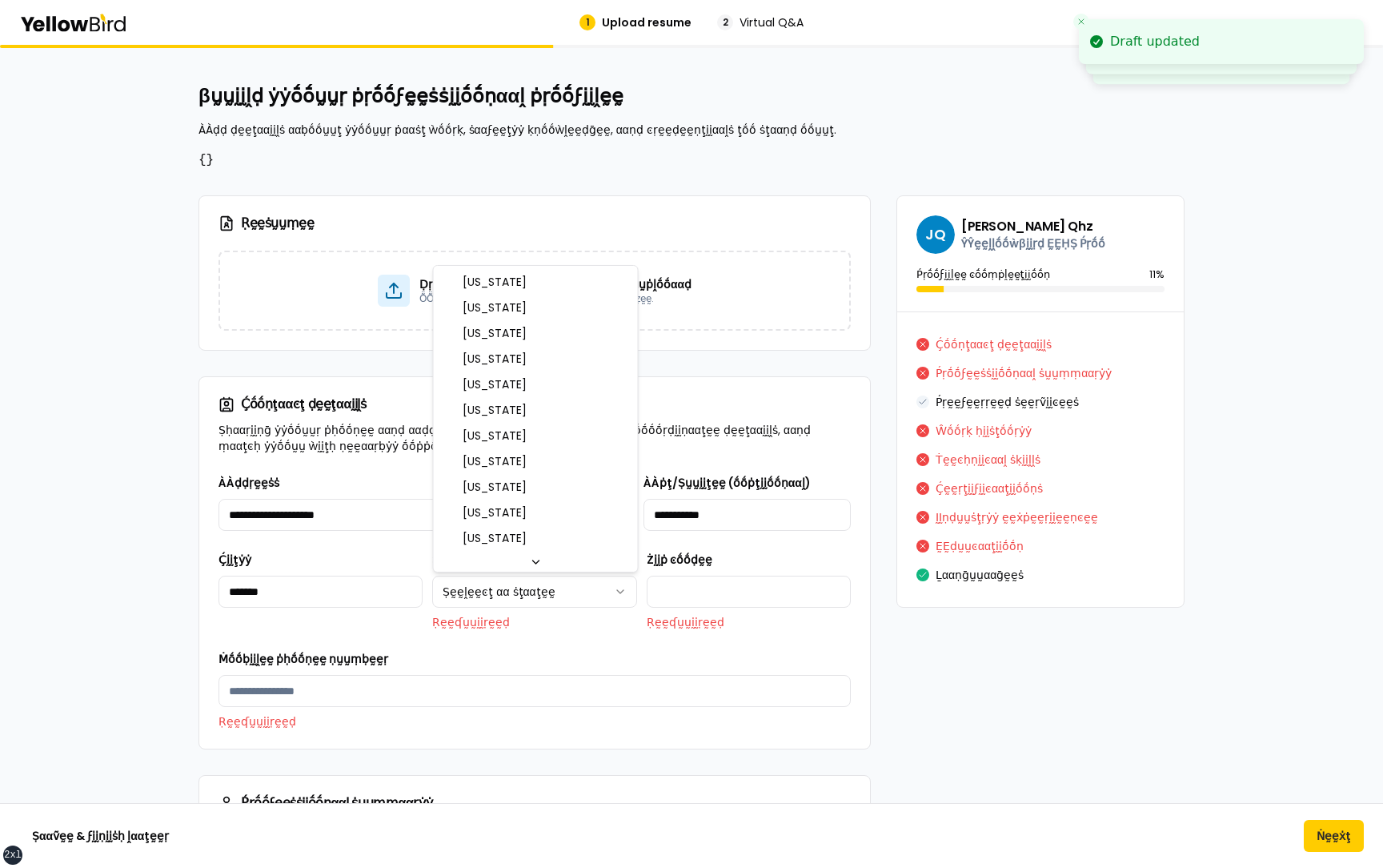
select select "**"
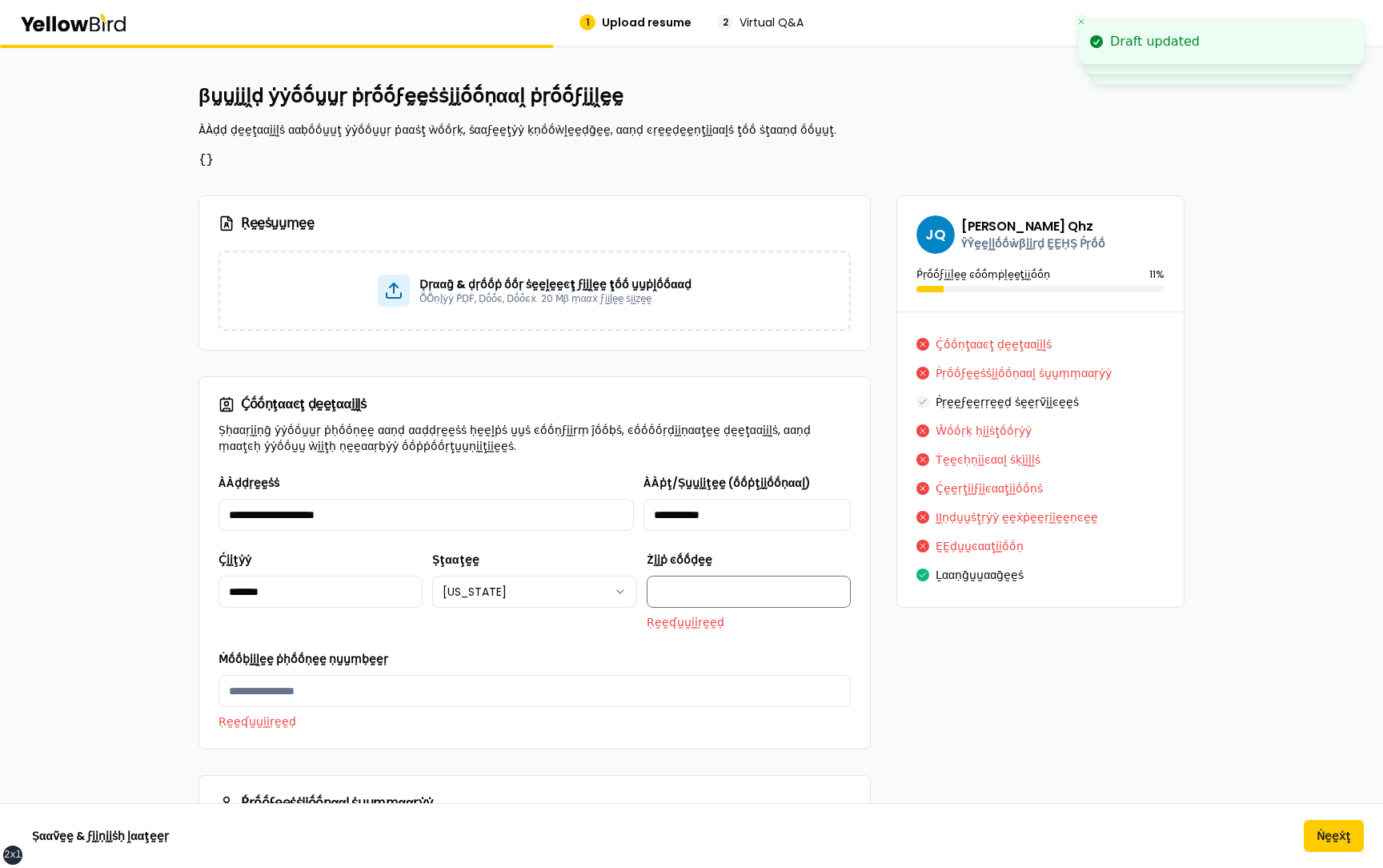
click at [711, 413] on input "Żḭḭṗ ͼṓṓḍḛḛ" at bounding box center [749, 592] width 204 height 32
type input "*****"
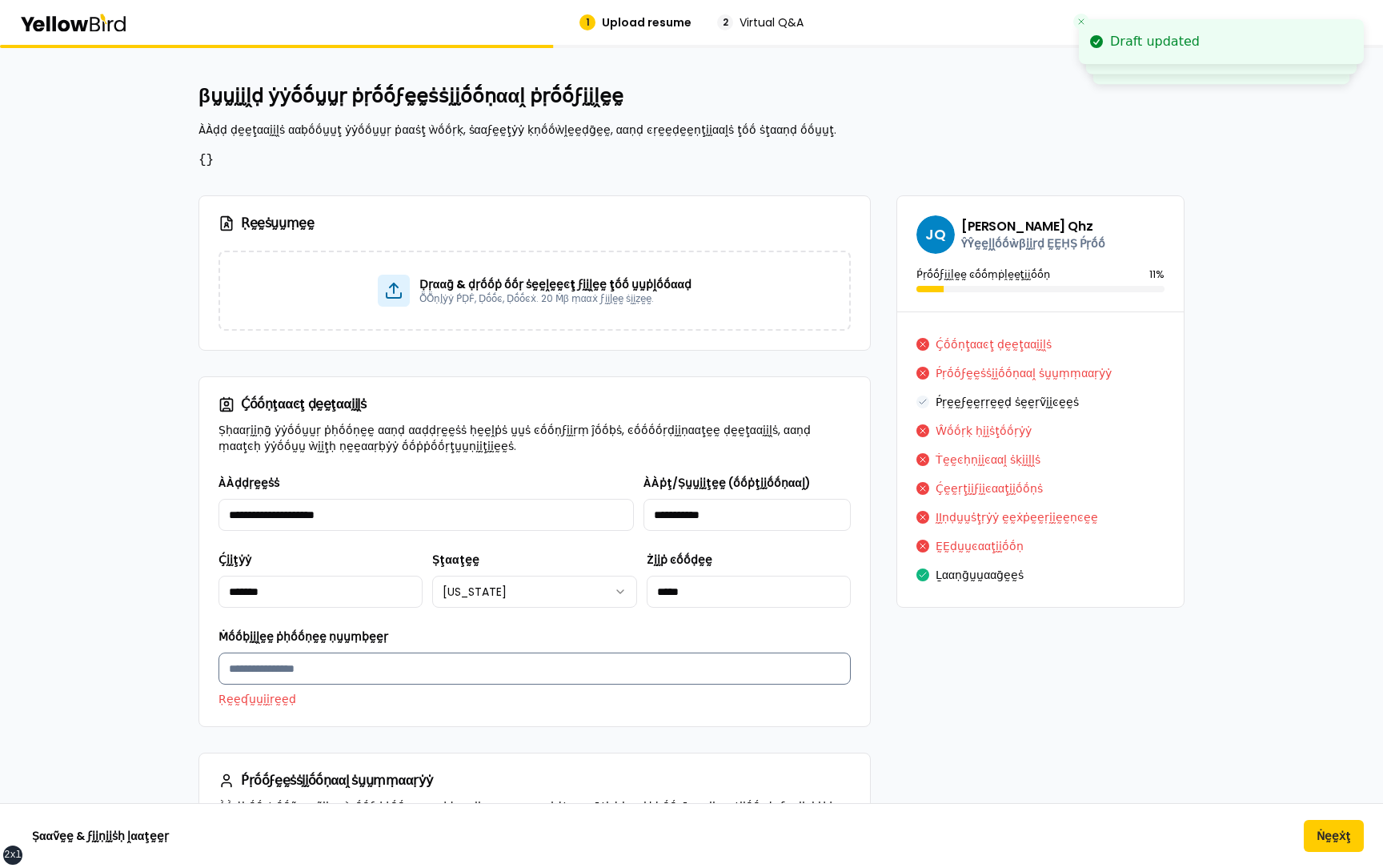
click at [377, 413] on input "Ṁṓṓḅḭḭḽḛḛ ṗḥṓṓṇḛḛ ṇṵṵṃḅḛḛṛ" at bounding box center [535, 669] width 633 height 32
type input "**********"
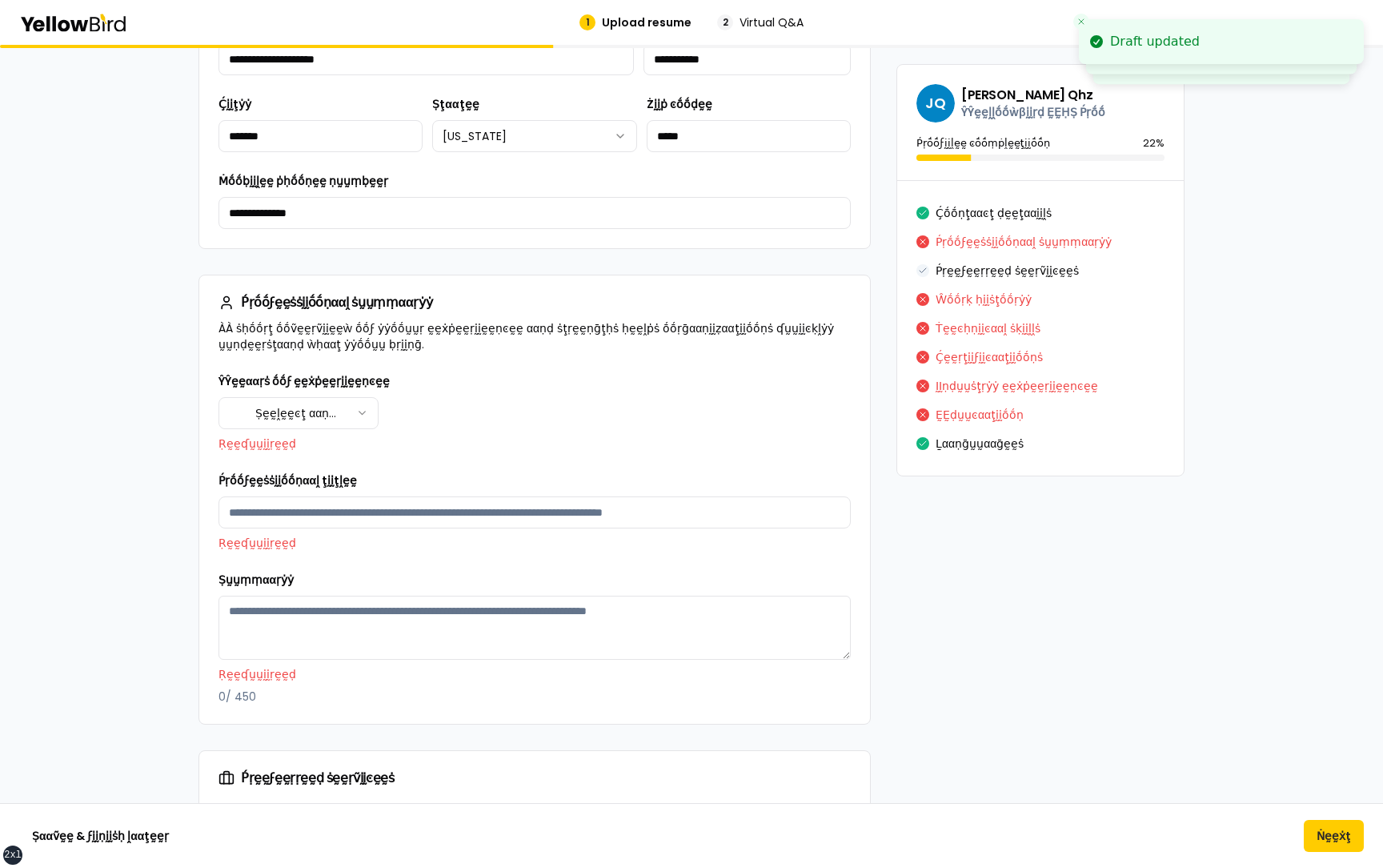
scroll to position [469, 0]
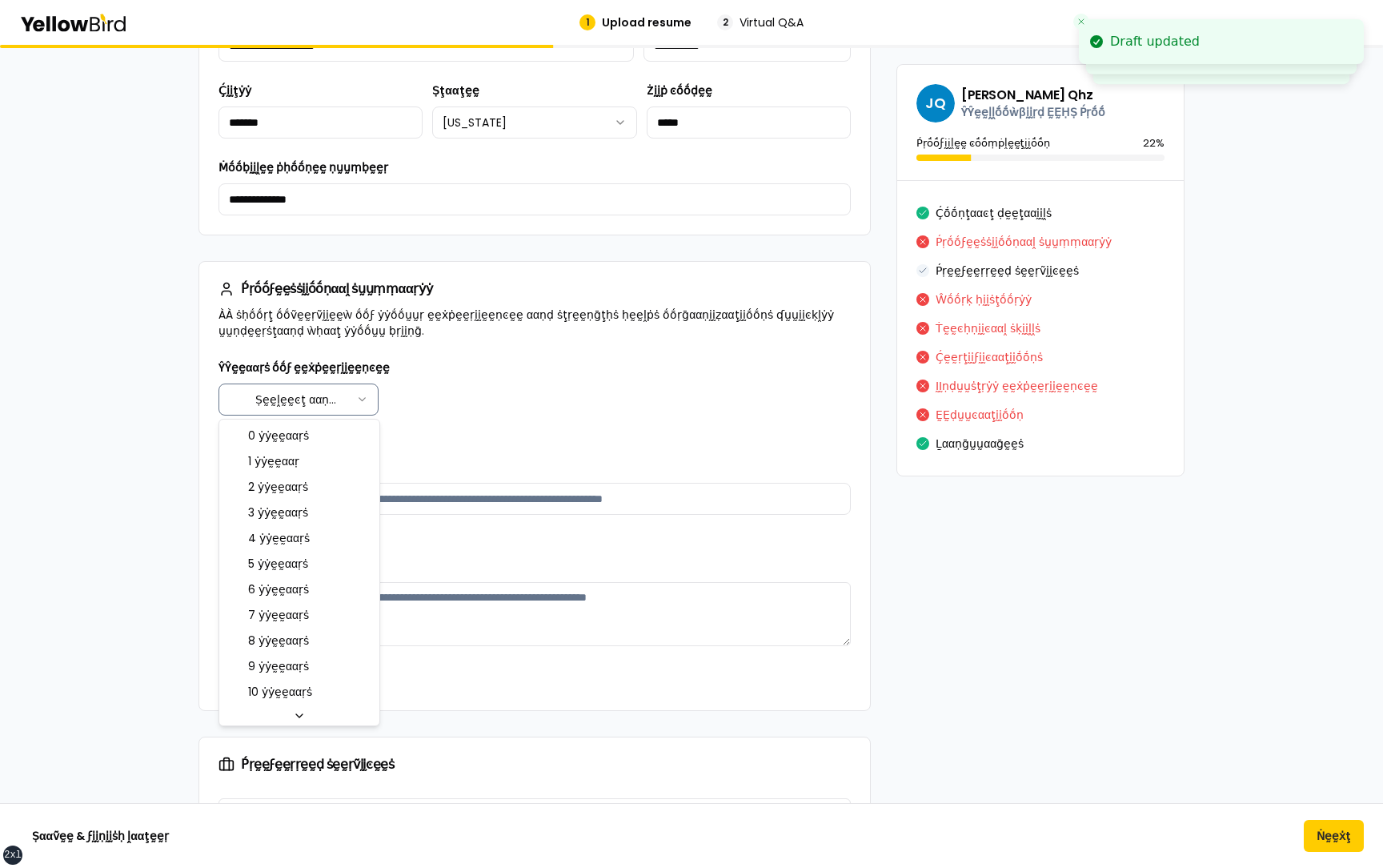
click at [338, 396] on html "**********" at bounding box center [691, 434] width 1383 height 868
select select "****"
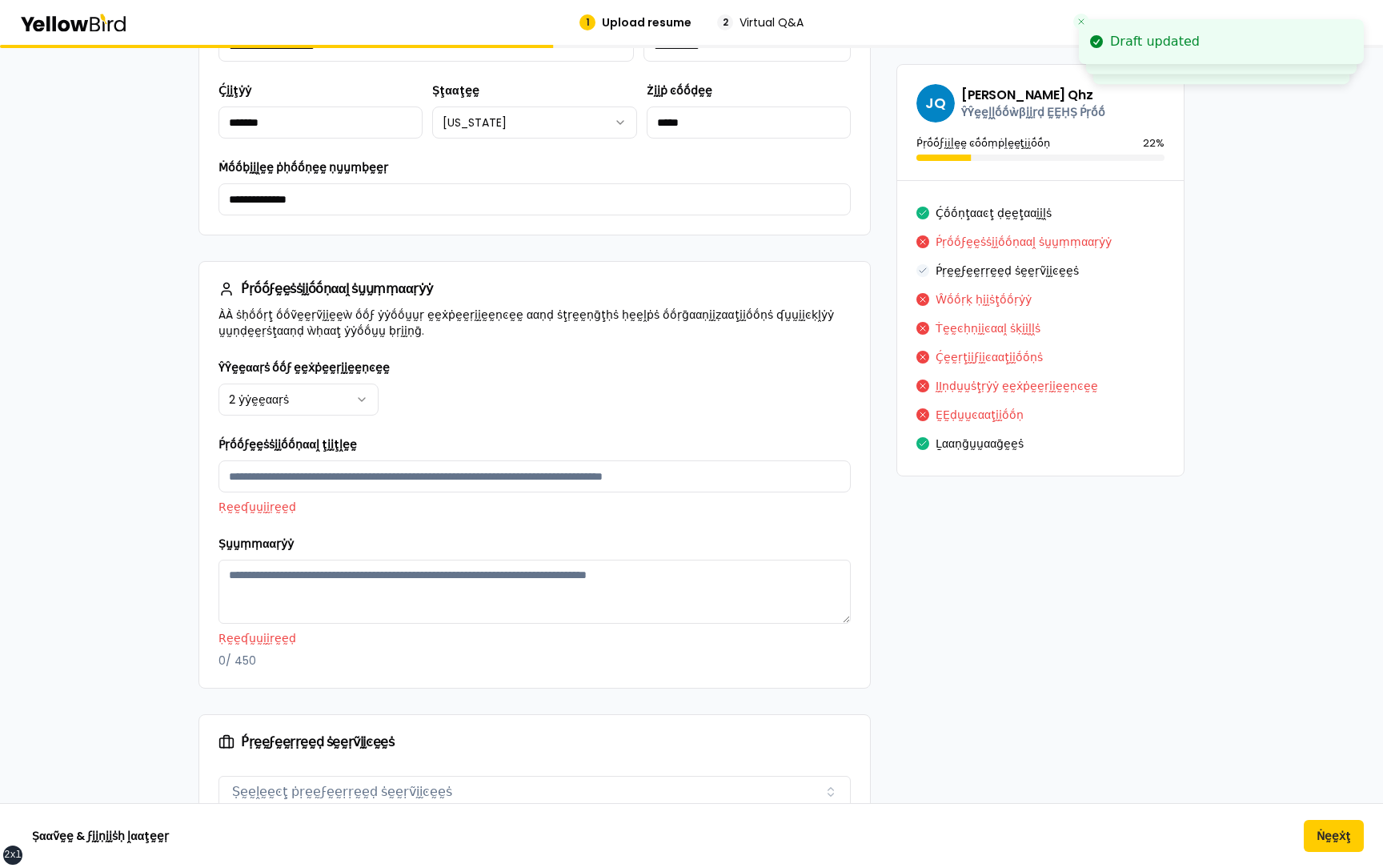
click at [470, 413] on div "**********" at bounding box center [535, 513] width 633 height 311
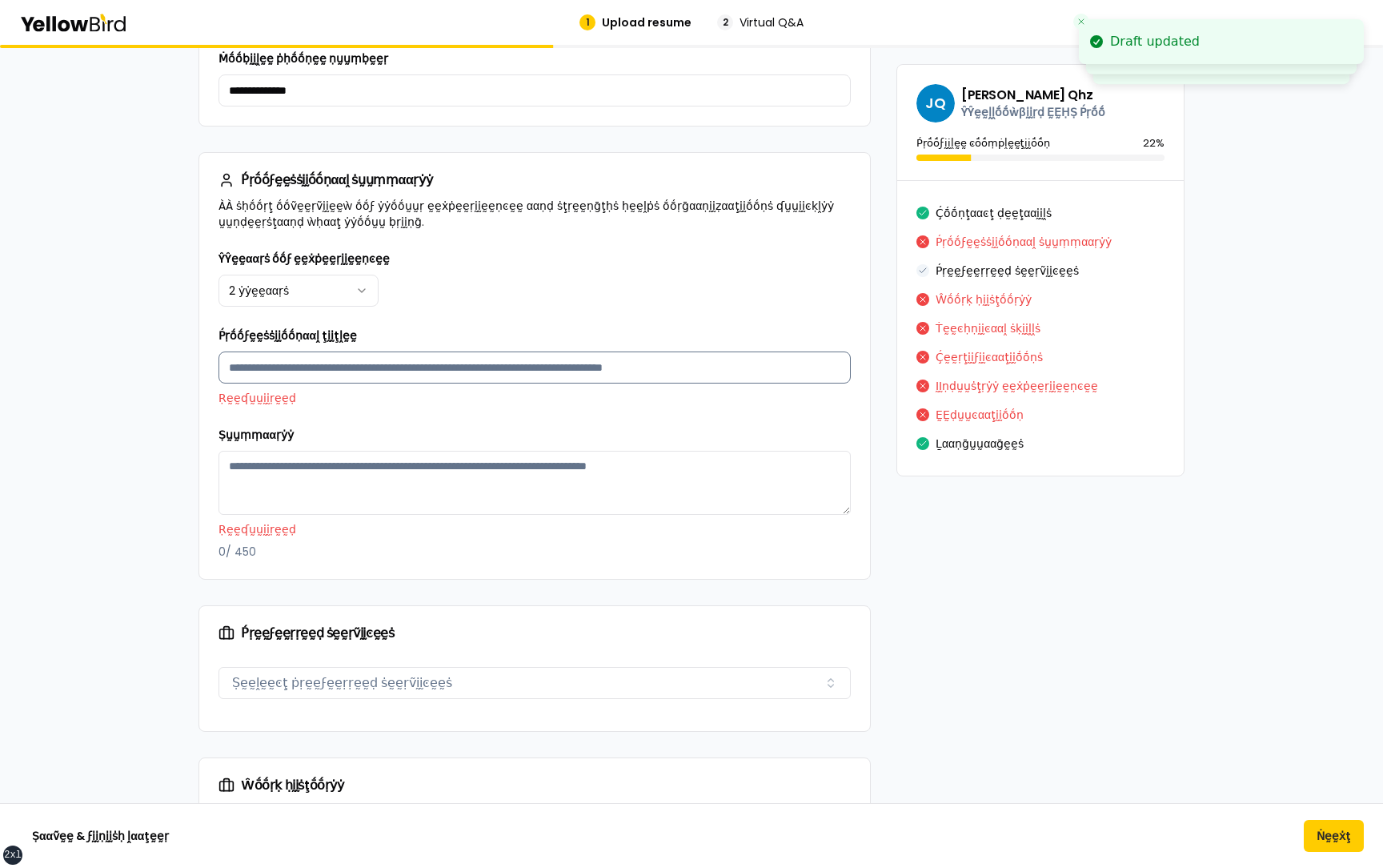
scroll to position [579, 0]
click at [421, 363] on input "Ṕṛṓṓϝḛḛṡṡḭḭṓṓṇααḽ ţḭḭţḽḛḛ" at bounding box center [535, 367] width 633 height 32
type input "**********"
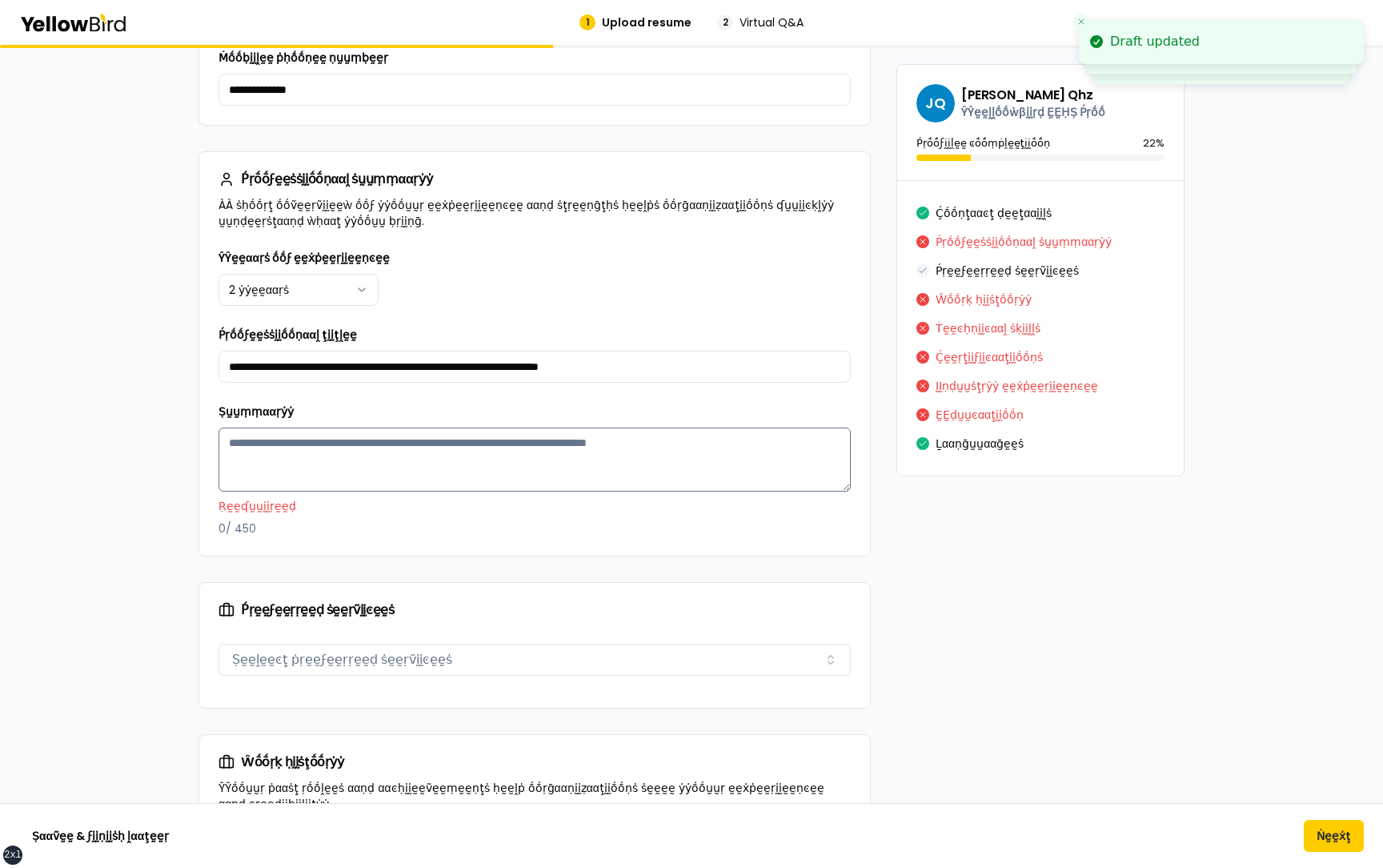
click at [370, 413] on textarea "Ṣṵṵṃṃααṛẏẏ" at bounding box center [535, 459] width 633 height 64
click at [361, 413] on textarea "Ṣṵṵṃṃααṛẏẏ" at bounding box center [535, 459] width 633 height 64
paste textarea "**********"
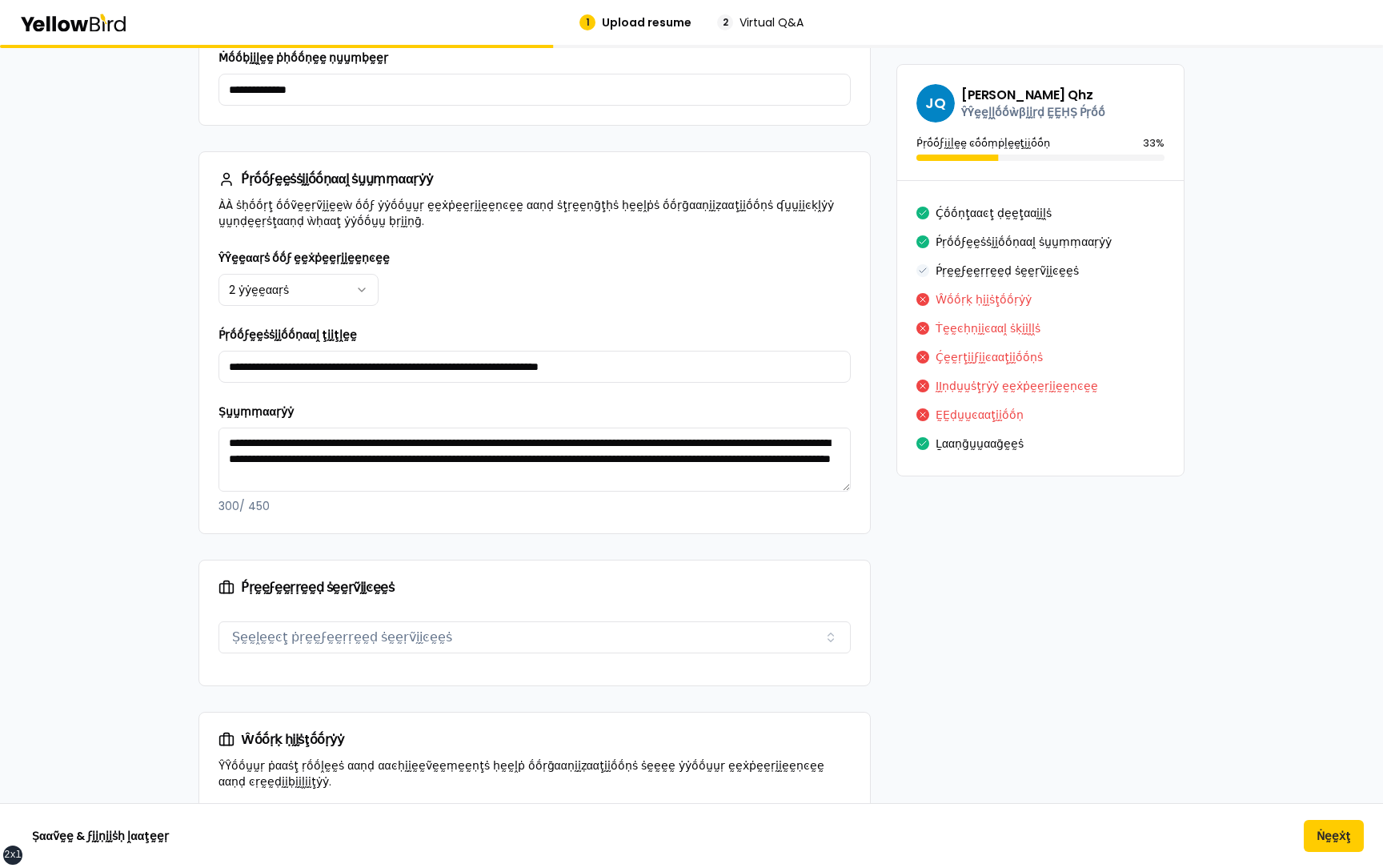
type textarea "**********"
click at [428, 413] on div "**********" at bounding box center [535, 390] width 671 height 285
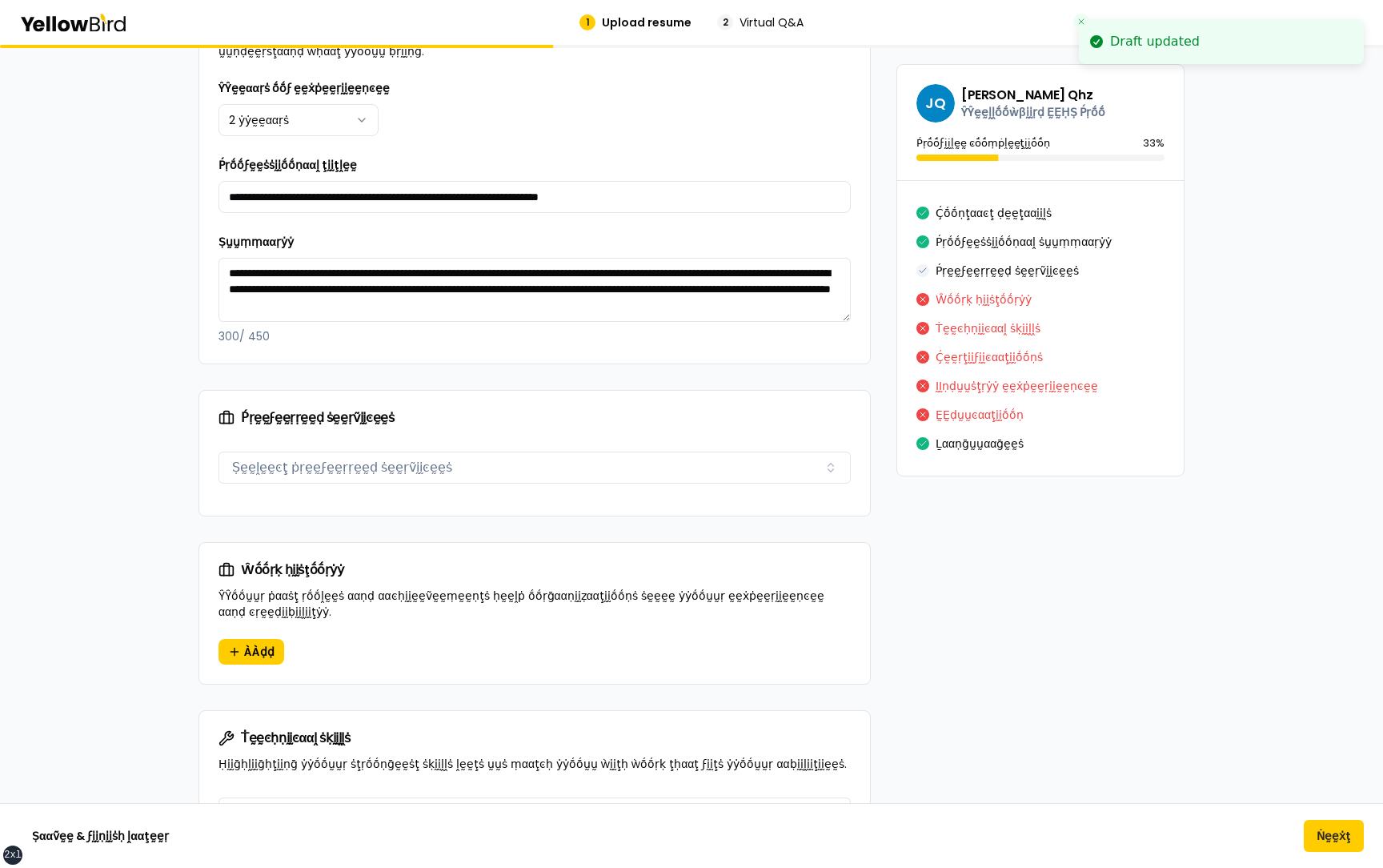
scroll to position [752, 0]
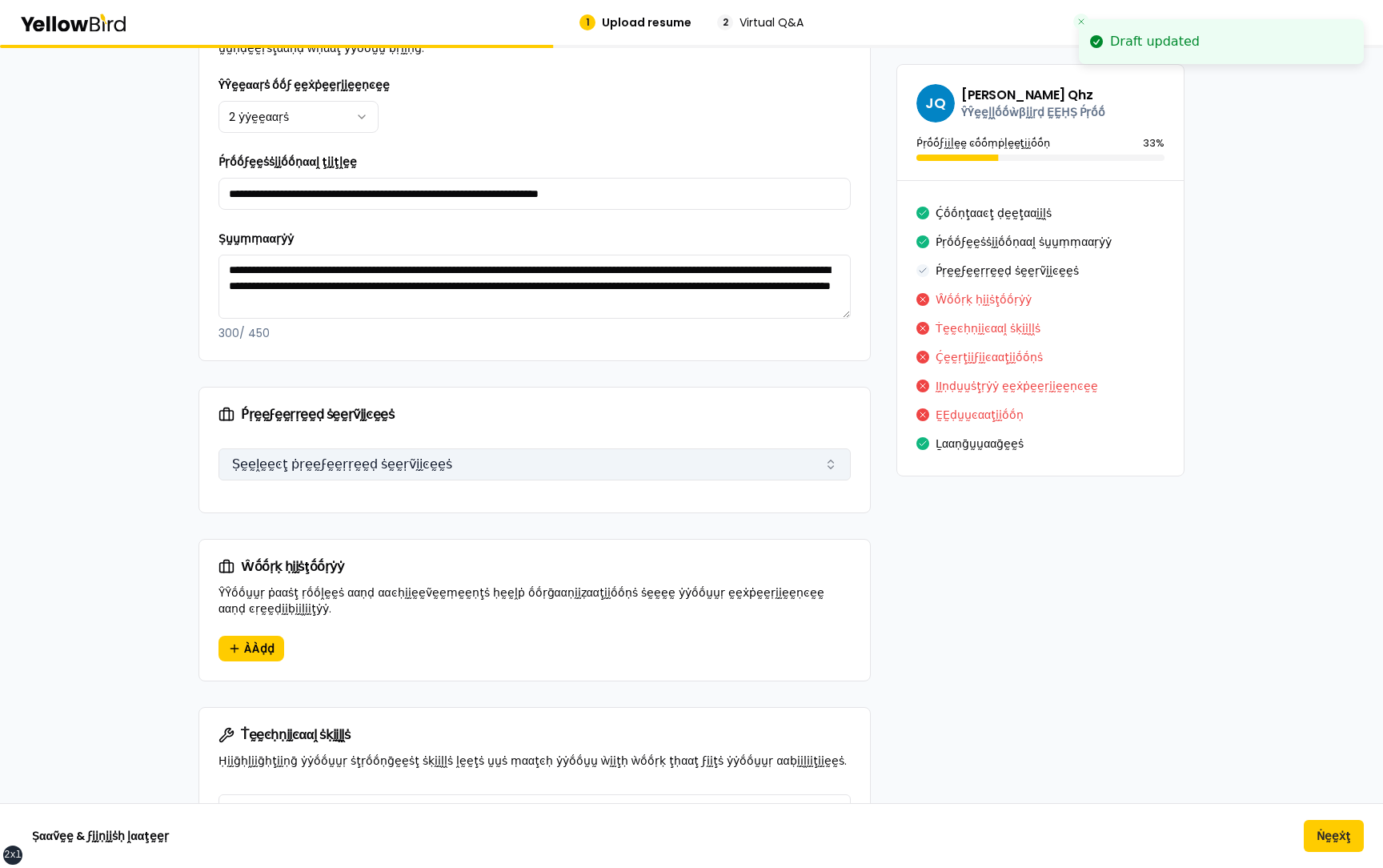
click at [424, 413] on button "Ṣḛḛḽḛḛͼţ ṗṛḛḛϝḛḛṛṛḛḛḍ ṡḛḛṛṽḭḭͼḛḛṡ" at bounding box center [535, 465] width 633 height 32
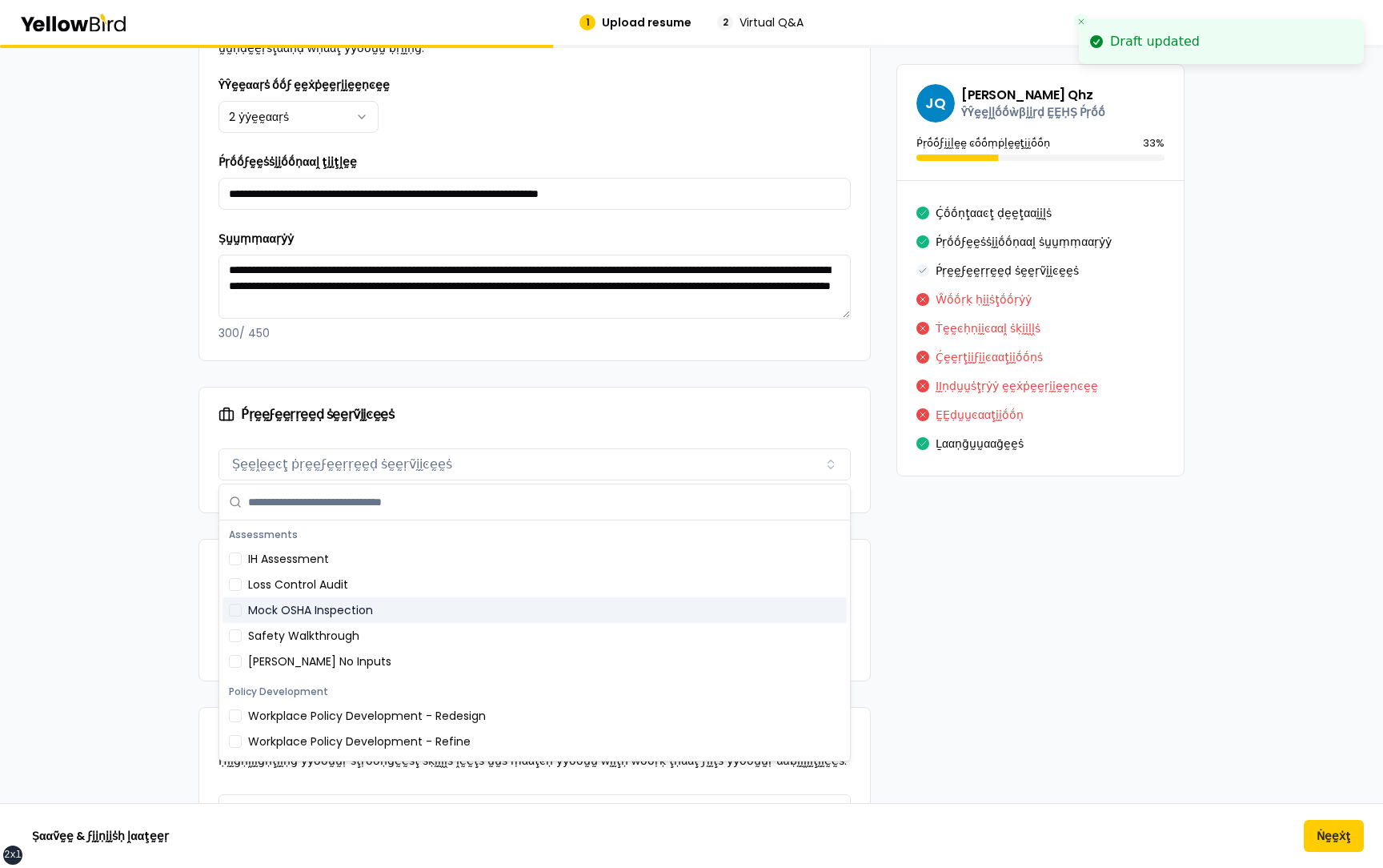
click at [395, 413] on div "Mock OSHA Inspection" at bounding box center [535, 610] width 625 height 26
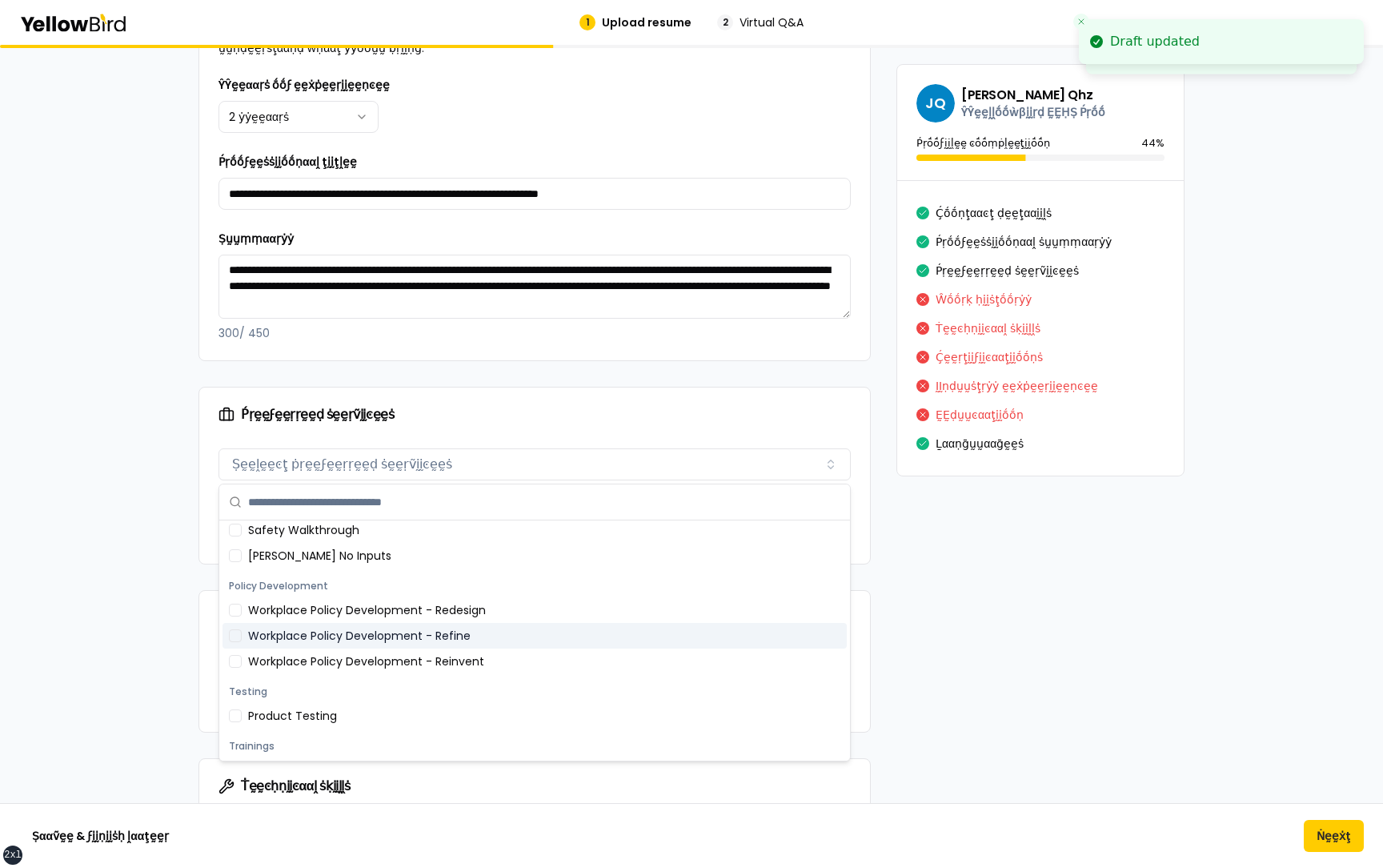
click at [388, 413] on div "Workplace Policy Development - Refine" at bounding box center [535, 635] width 625 height 26
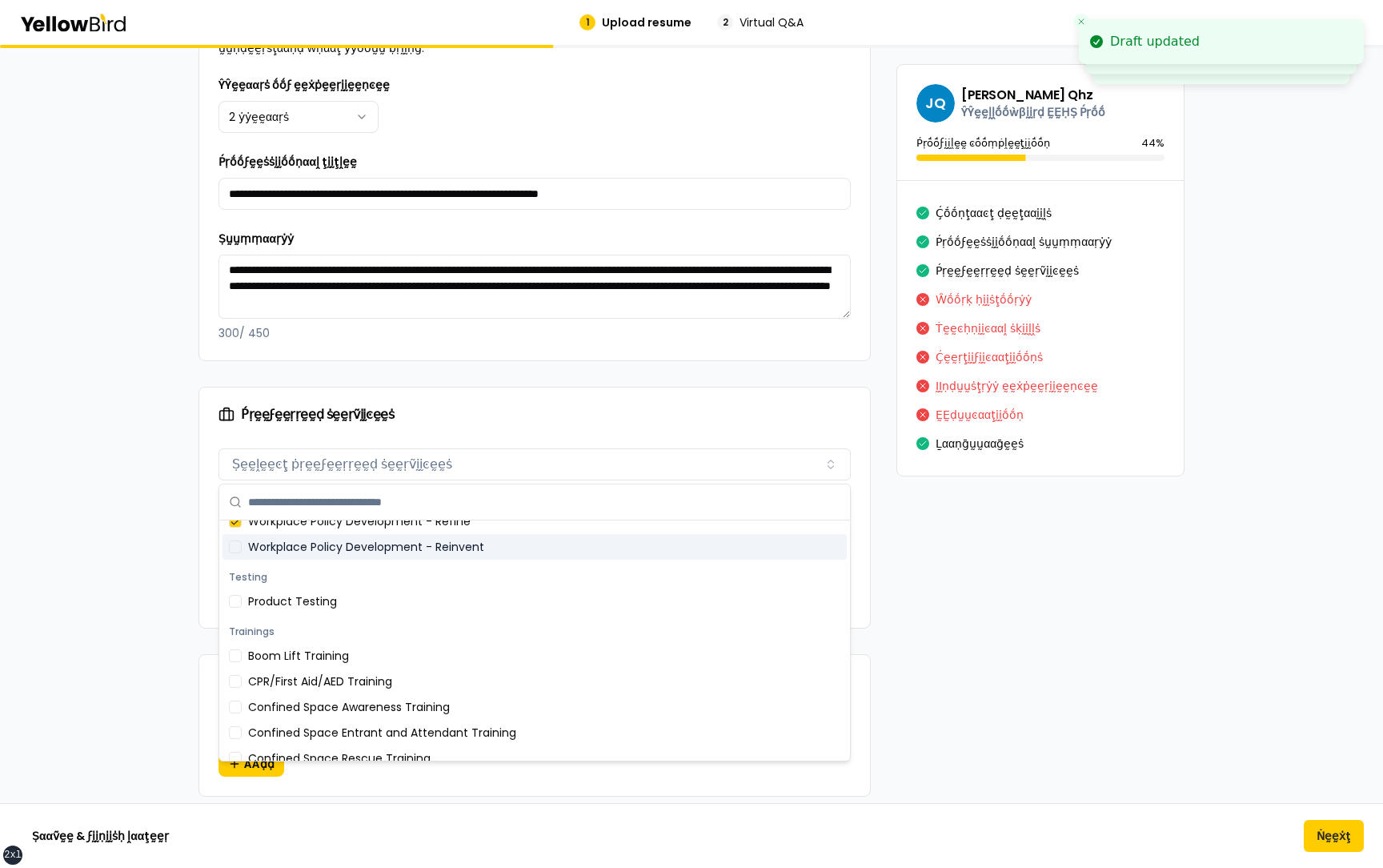
scroll to position [221, 0]
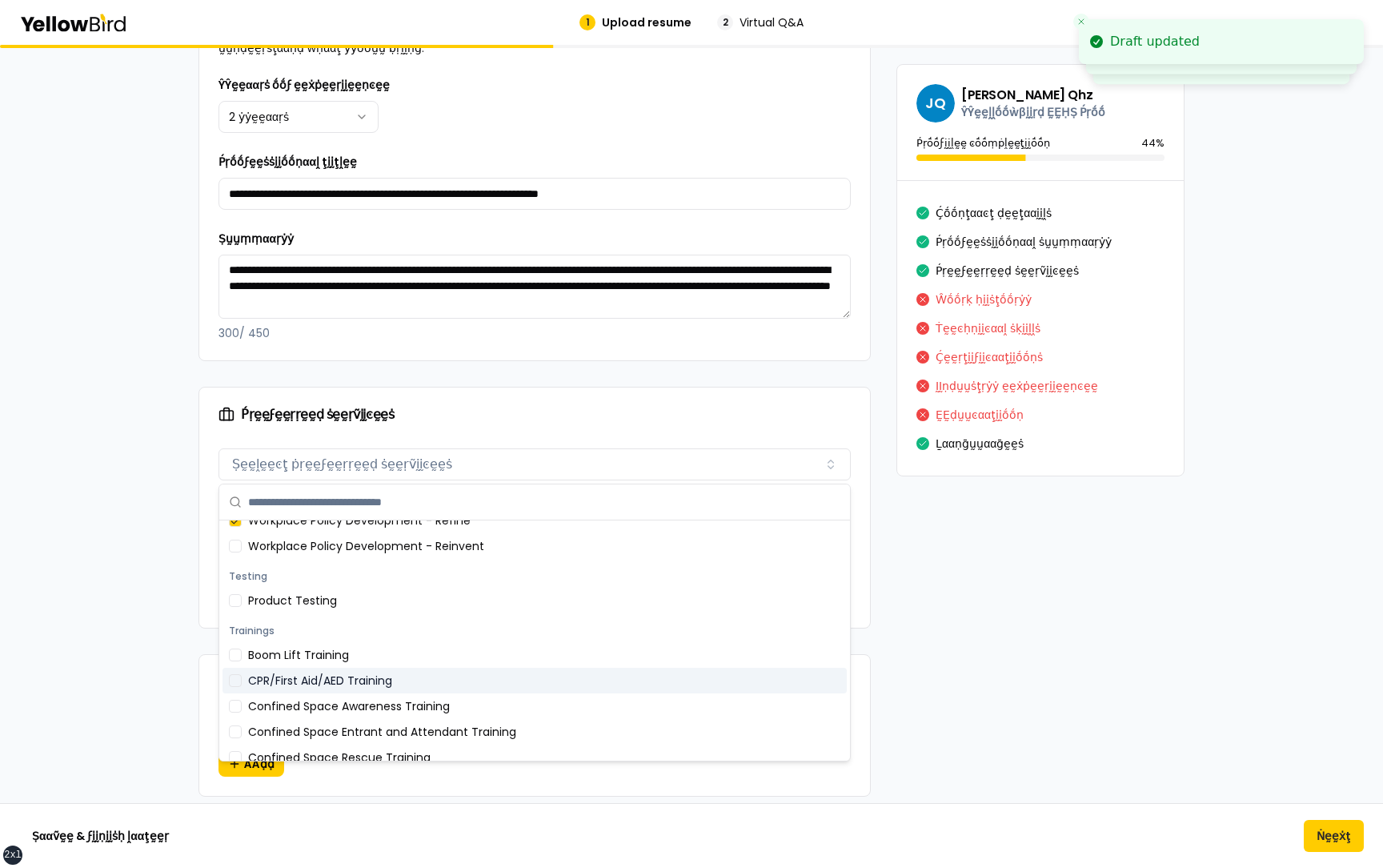
click at [388, 413] on div "CPR/First Aid/AED Training" at bounding box center [535, 680] width 625 height 26
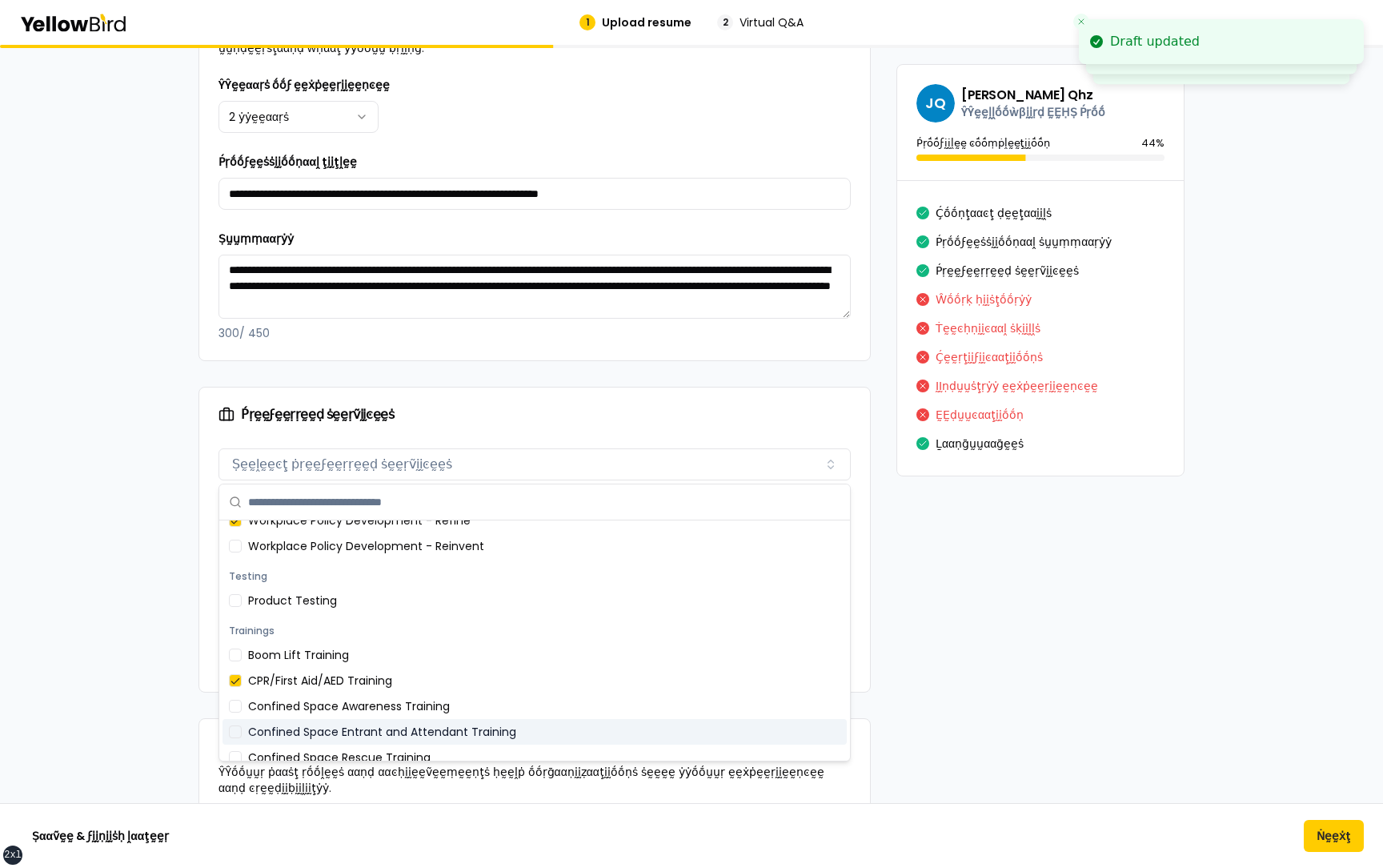
click at [377, 413] on div "Confined Space Entrant and Attendant Training" at bounding box center [535, 731] width 625 height 26
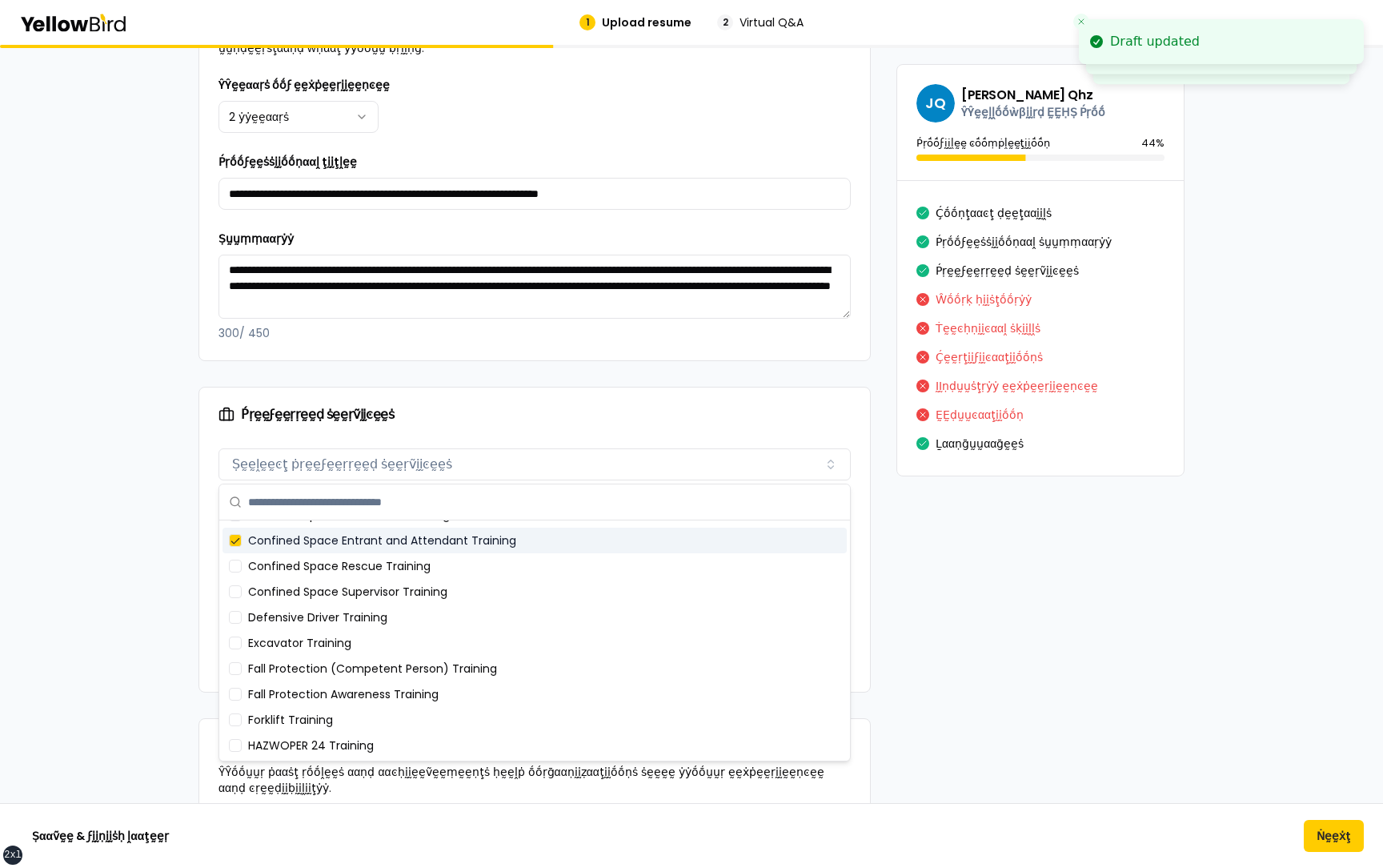
scroll to position [437, 0]
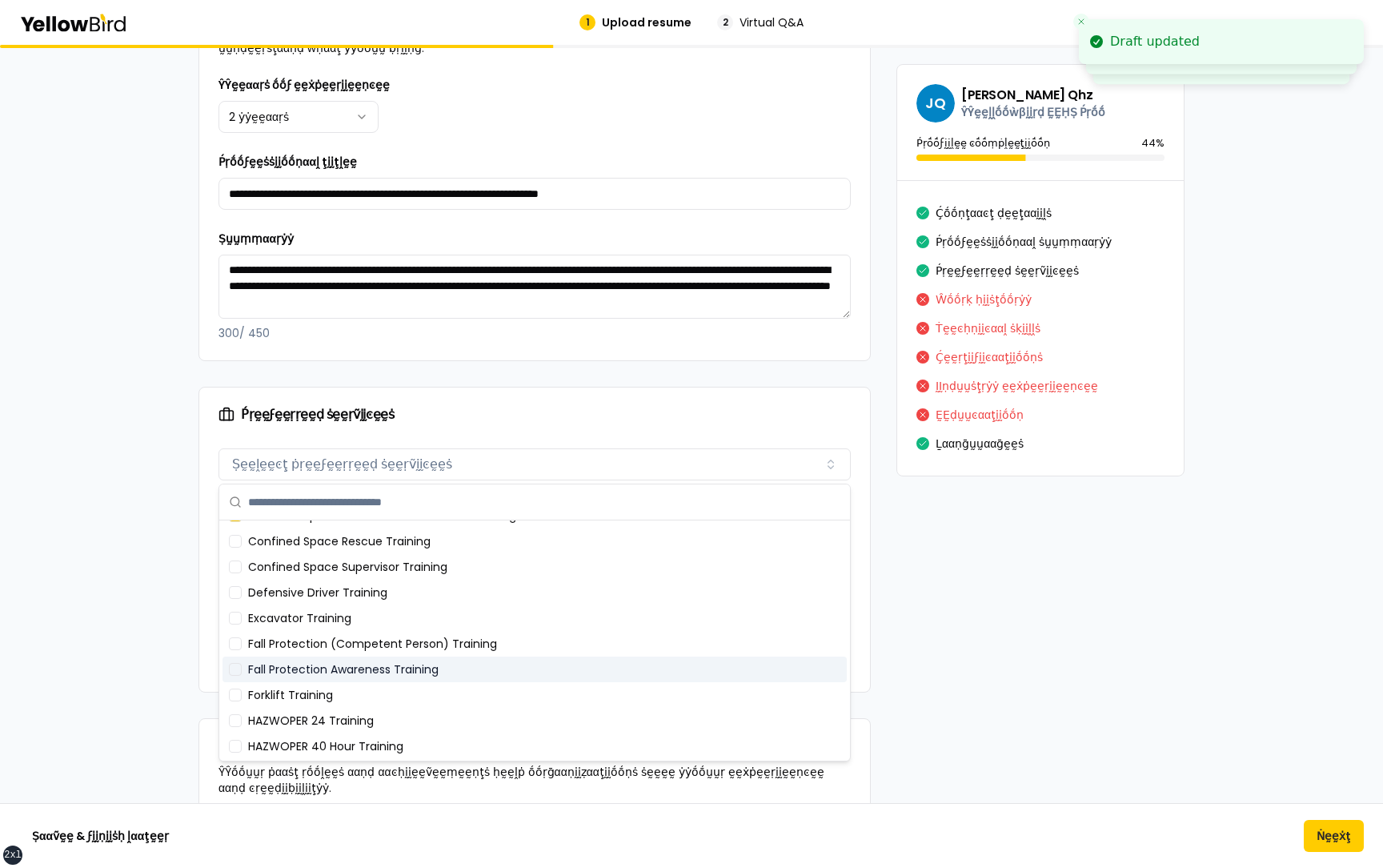
click at [163, 413] on div "βṵṵḭḭḽḍ ẏẏṓṓṵṵṛ ṗṛṓṓϝḛḛṡṡḭḭṓṓṇααḽ ṗṛṓṓϝḭḭḽḛḛ ÀÀḍḍ ḍḛḛţααḭḭḽṡ ααḅṓṓṵṵţ ẏẏṓṓṵṵṛ ṗ…" at bounding box center [691, 717] width 1383 height 2848
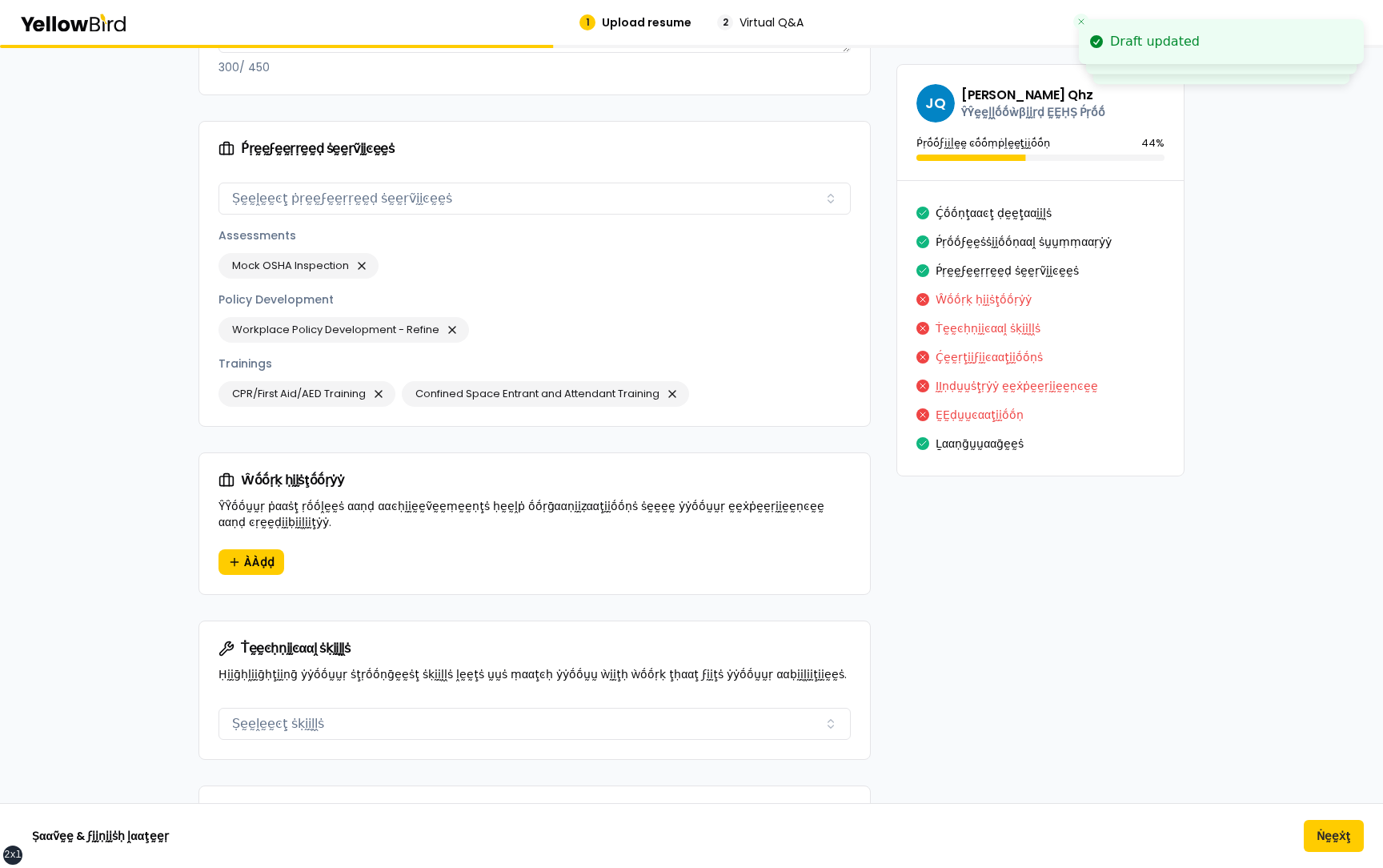
scroll to position [1050, 0]
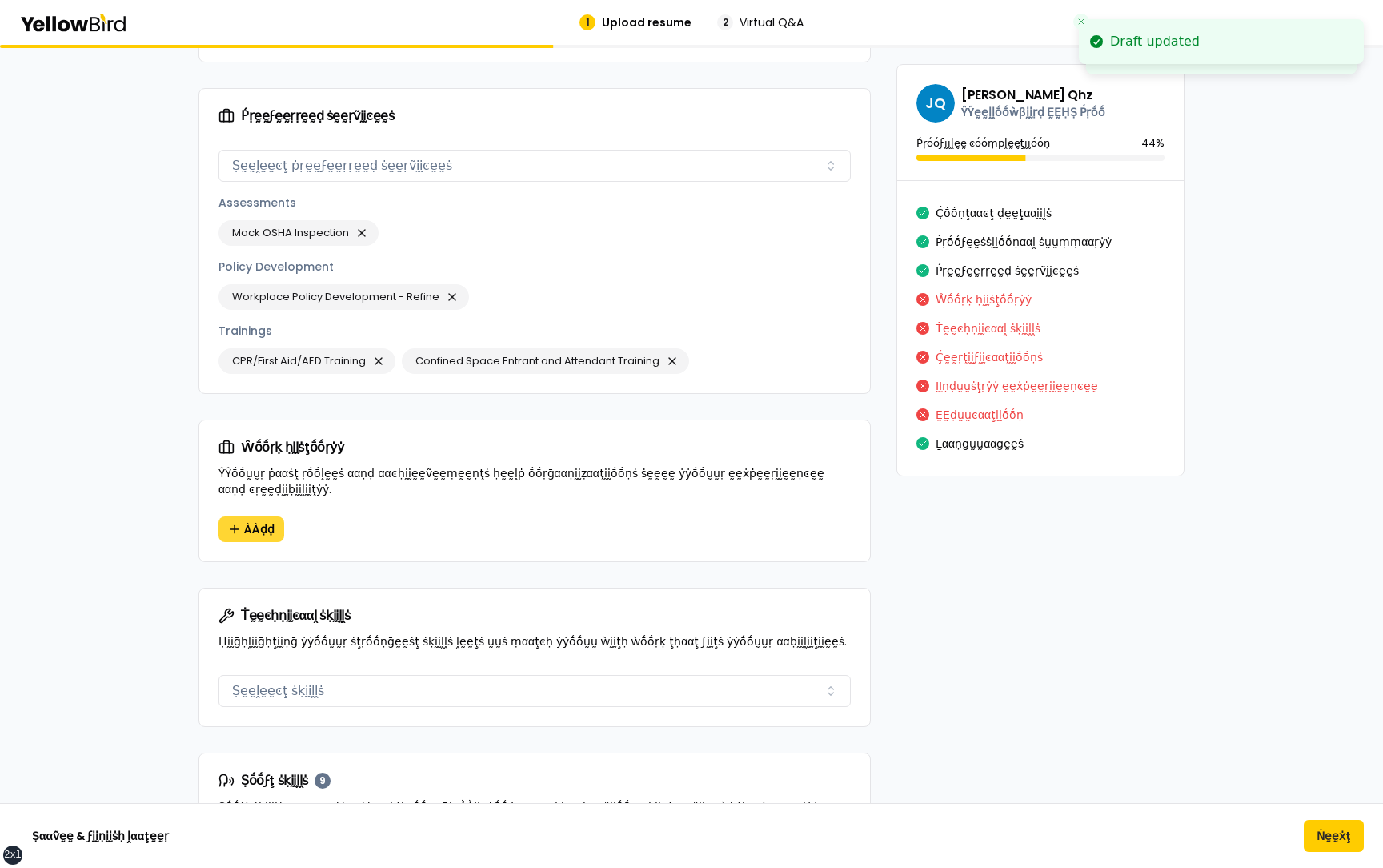
click at [260, 413] on span "ÀÀḍḍ" at bounding box center [260, 529] width 31 height 16
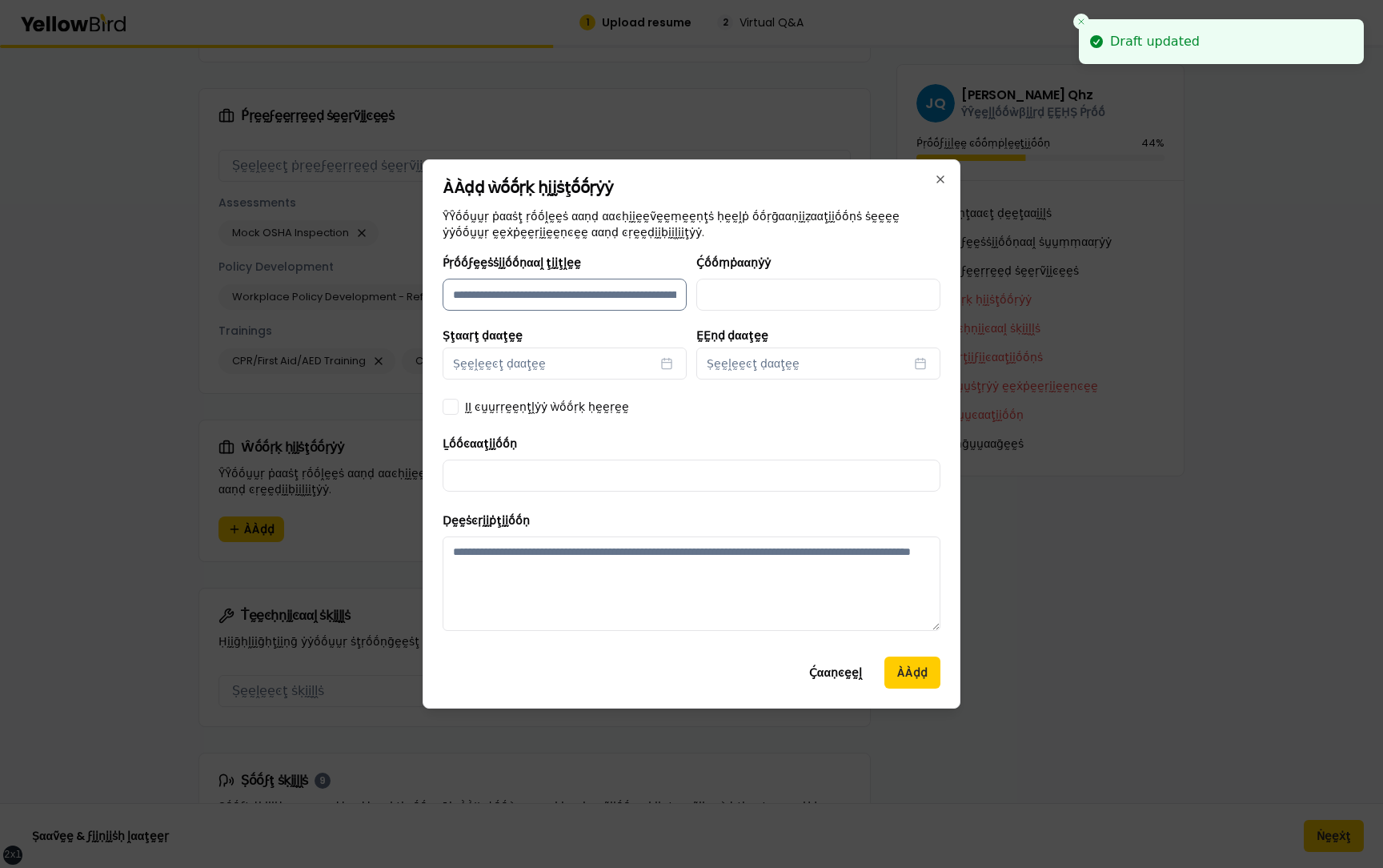
click at [604, 298] on input "Ṕṛṓṓϝḛḛṡṡḭḭṓṓṇααḽ ţḭḭţḽḛḛ" at bounding box center [565, 295] width 244 height 32
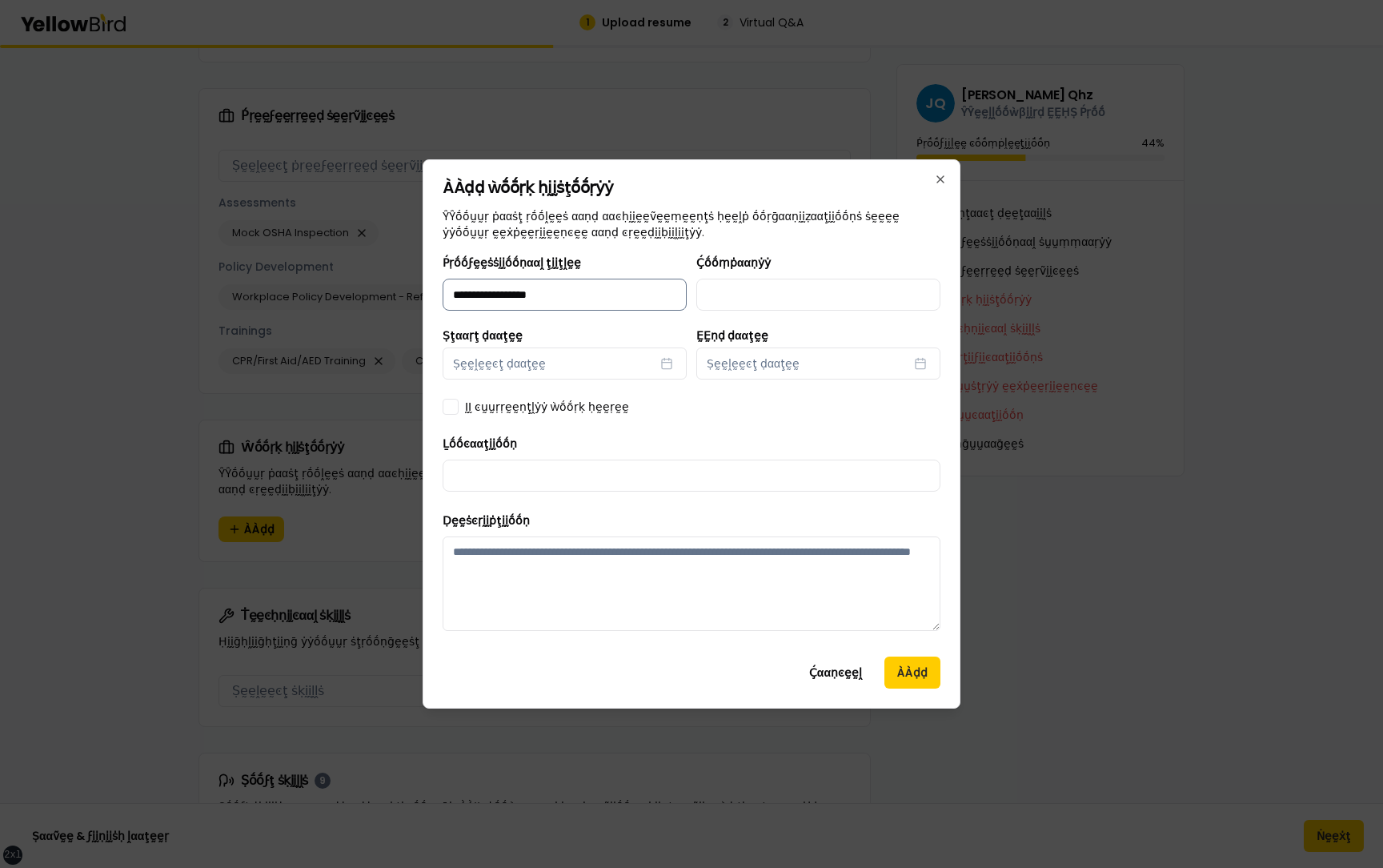
type input "**********"
click at [569, 354] on button "Ṣḛḛḽḛḛͼţ ḍααţḛḛ" at bounding box center [565, 364] width 244 height 32
select select "*"
select select "****"
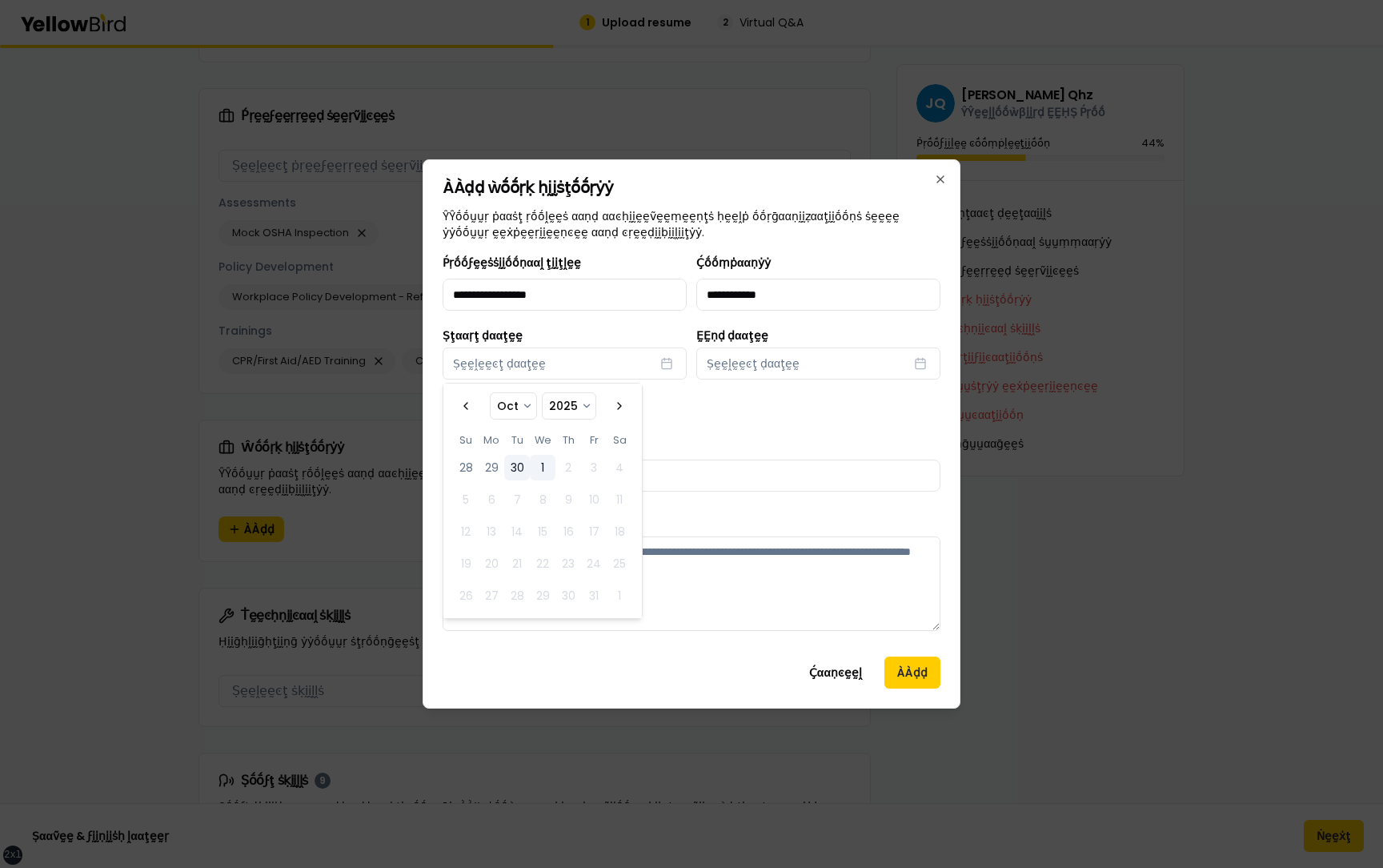
click at [515, 413] on button "30" at bounding box center [517, 467] width 26 height 26
select select "*"
select select "****"
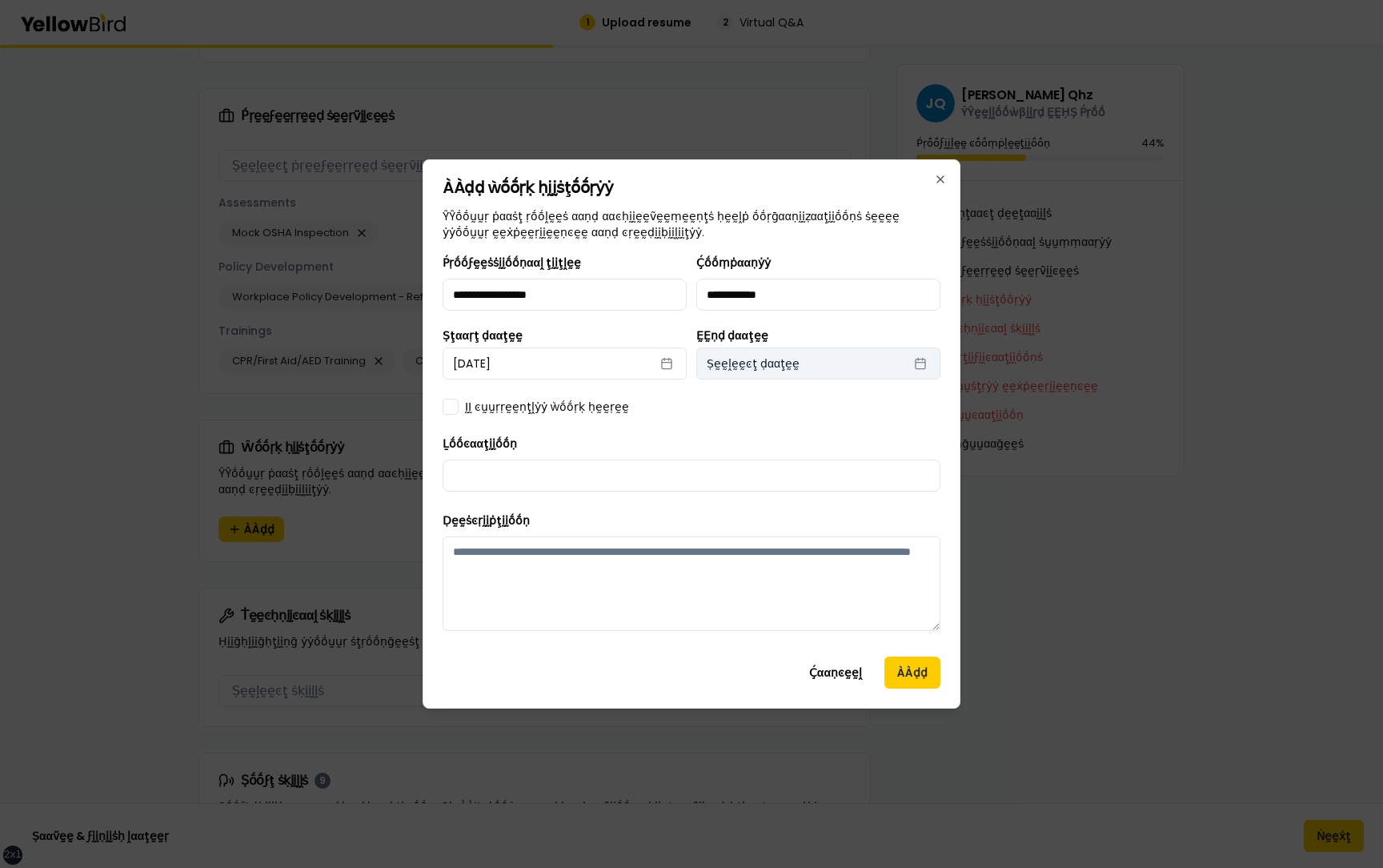
click at [793, 361] on button "Ṣḛḛḽḛḛͼţ ḍααţḛḛ" at bounding box center [819, 364] width 244 height 32
select select "*"
select select "****"
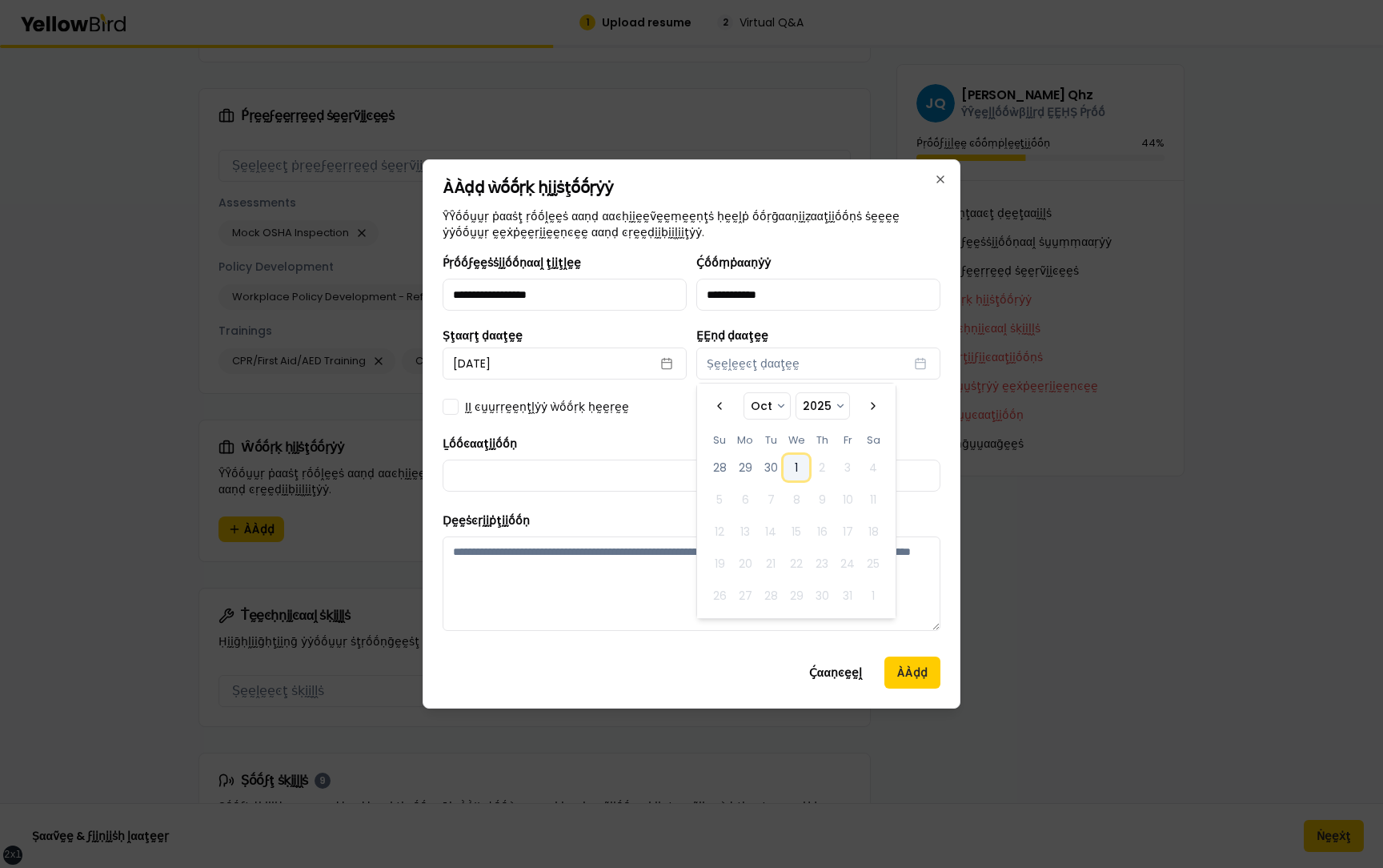
click at [799, 413] on button "1" at bounding box center [796, 467] width 26 height 26
select select "*"
select select "****"
click at [683, 413] on div "**********" at bounding box center [692, 448] width 498 height 391
click at [563, 413] on div "**********" at bounding box center [692, 448] width 498 height 391
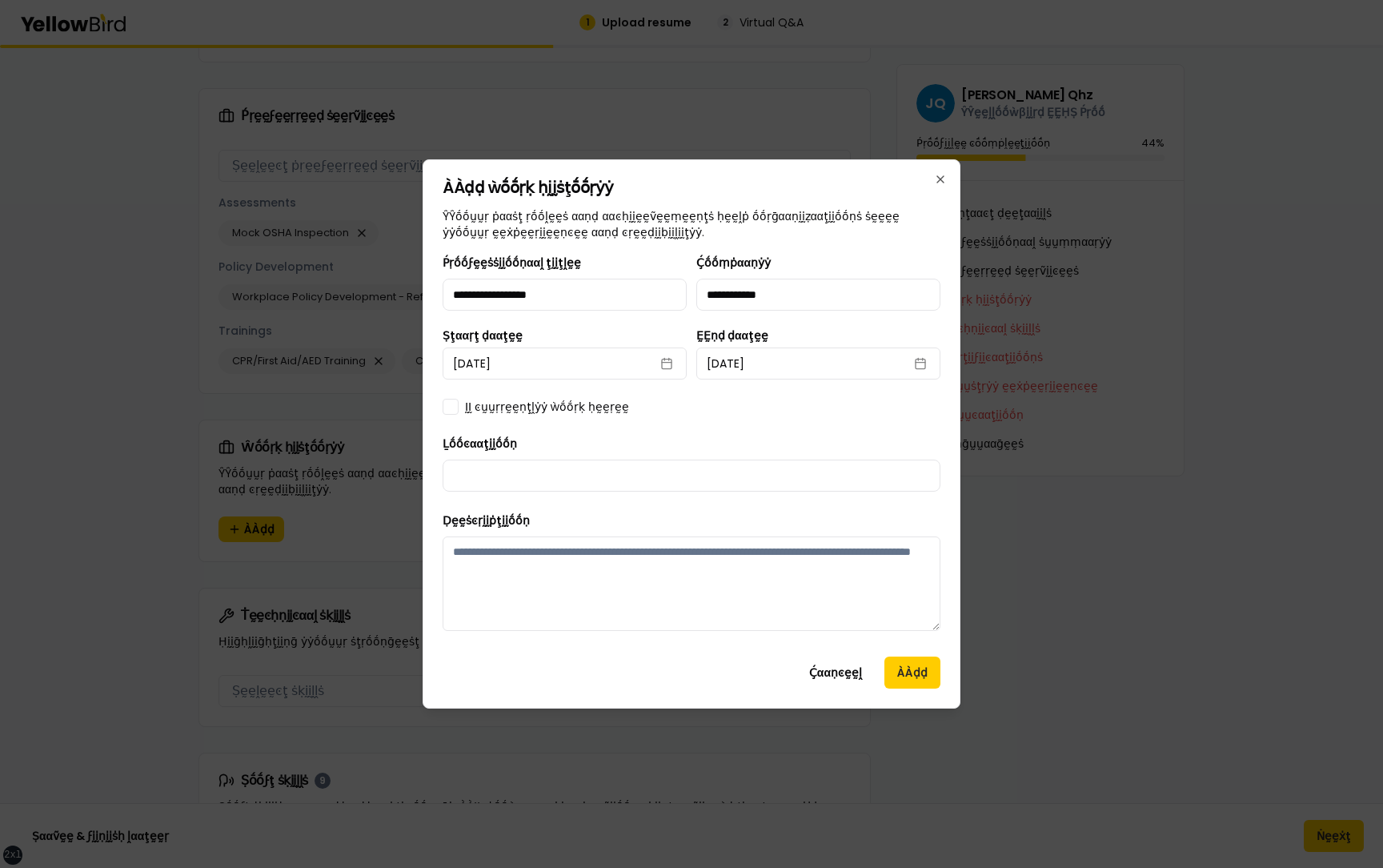
click at [563, 412] on label "ḬḬ ͼṵṵṛṛḛḛṇţḽẏẏ ẁṓṓṛḳ ḥḛḛṛḛḛ" at bounding box center [547, 407] width 164 height 16
click at [458, 412] on button "ḬḬ ͼṵṵṛṛḛḛṇţḽẏẏ ẁṓṓṛḳ ḥḛḛṛḛḛ" at bounding box center [451, 407] width 16 height 16
click at [569, 413] on input "Ḻṓṓͼααţḭḭṓṓṇ" at bounding box center [692, 475] width 498 height 32
type input "**********"
click at [924, 413] on button "ÀÀḍḍ" at bounding box center [912, 673] width 56 height 32
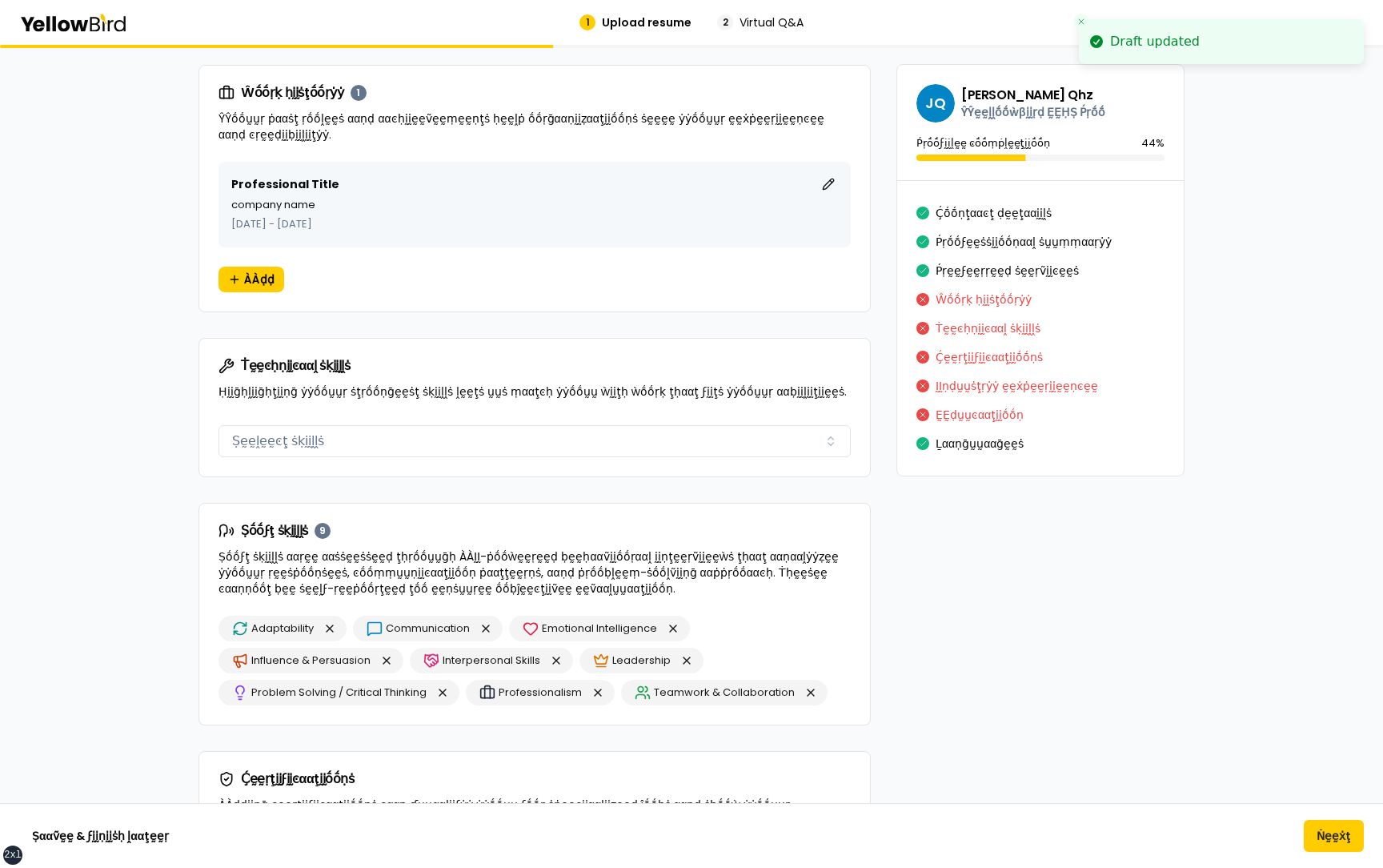
scroll to position [1441, 0]
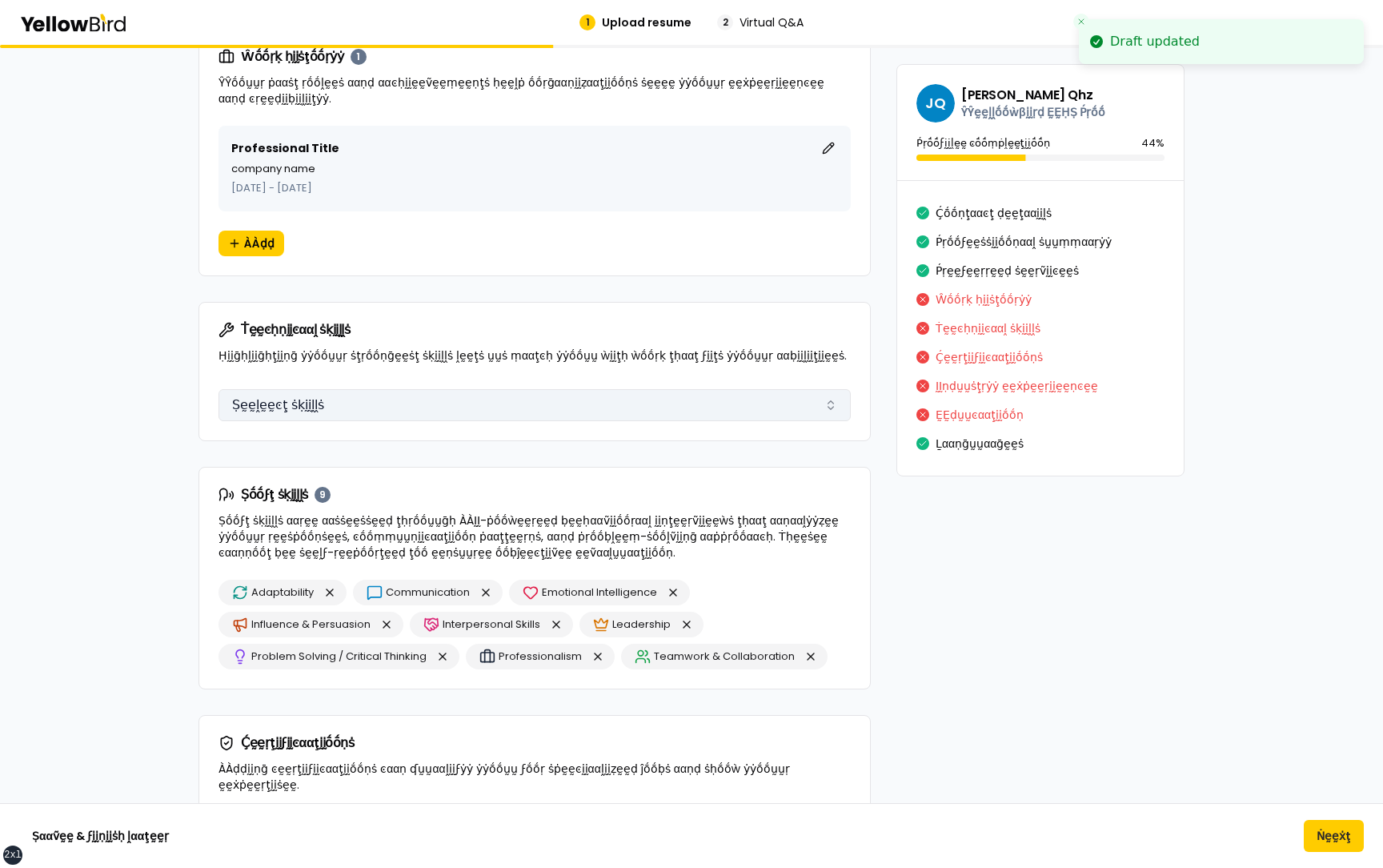
click at [458, 410] on button "Ṣḛḛḽḛḛͼţ ṡḳḭḭḽḽṡ" at bounding box center [535, 405] width 633 height 32
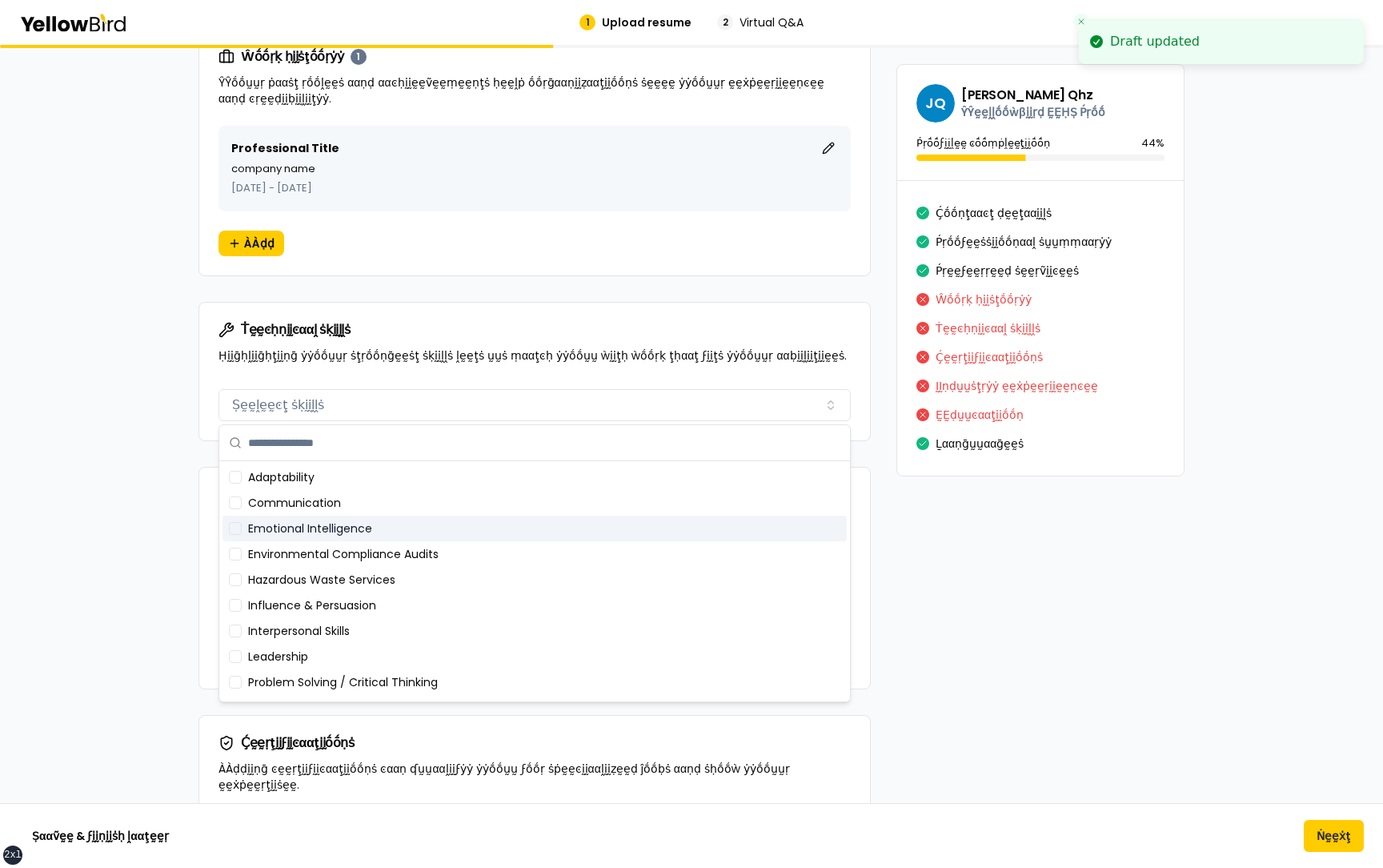
click at [352, 413] on div "Emotional Intelligence" at bounding box center [535, 528] width 625 height 26
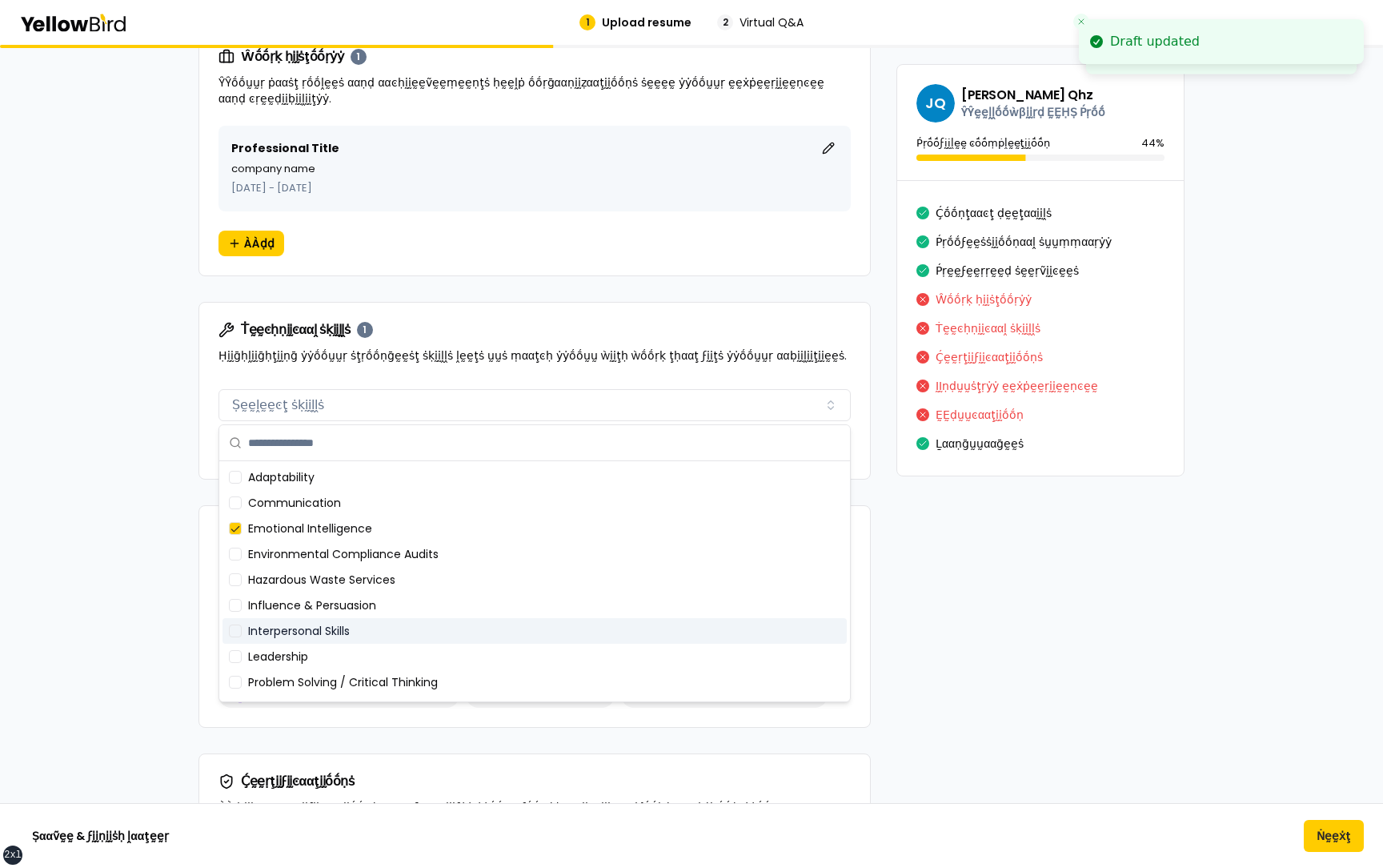
click at [334, 413] on div "Interpersonal Skills" at bounding box center [535, 631] width 625 height 26
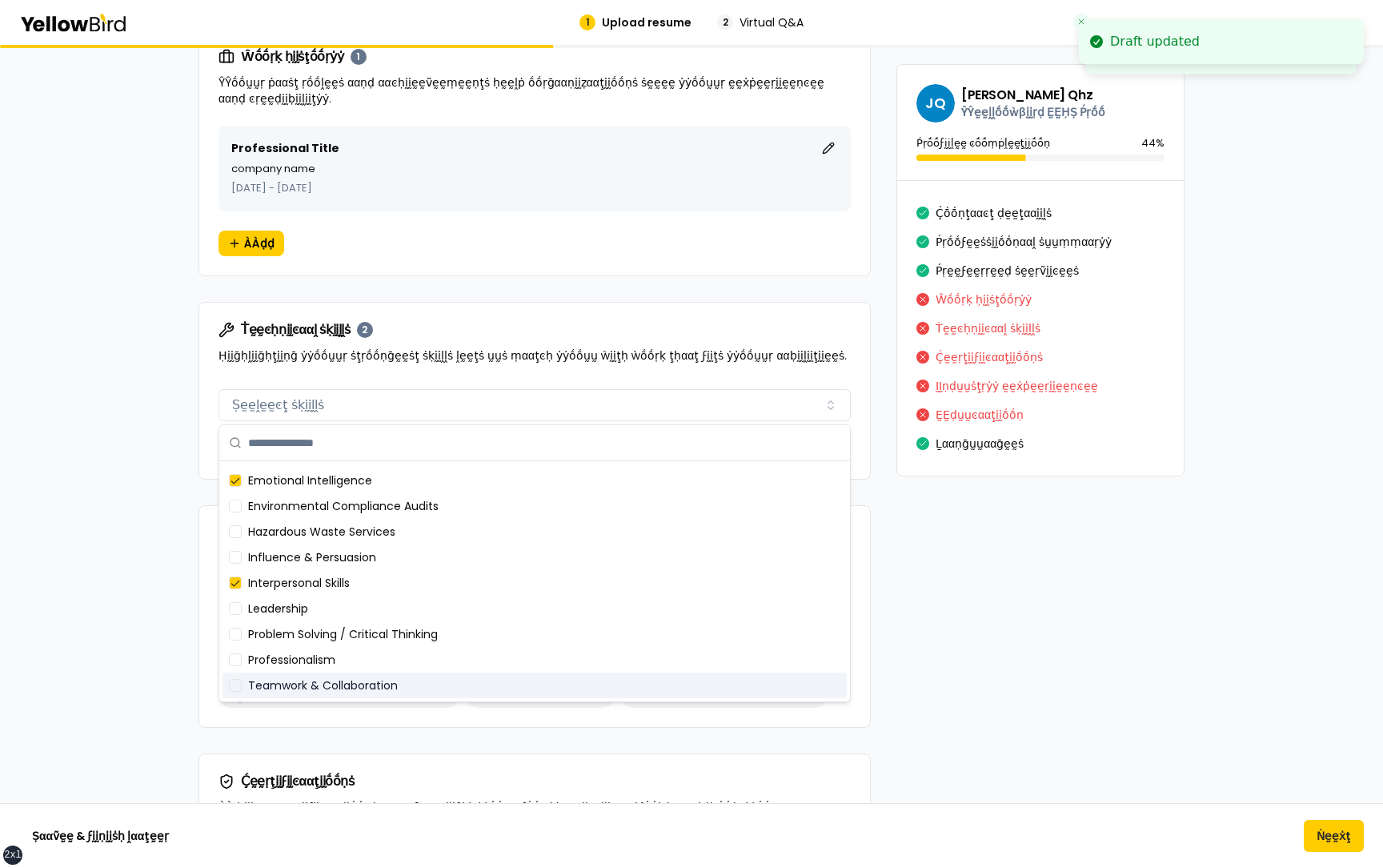
click at [332, 413] on div "Teamwork & Collaboration" at bounding box center [535, 685] width 625 height 26
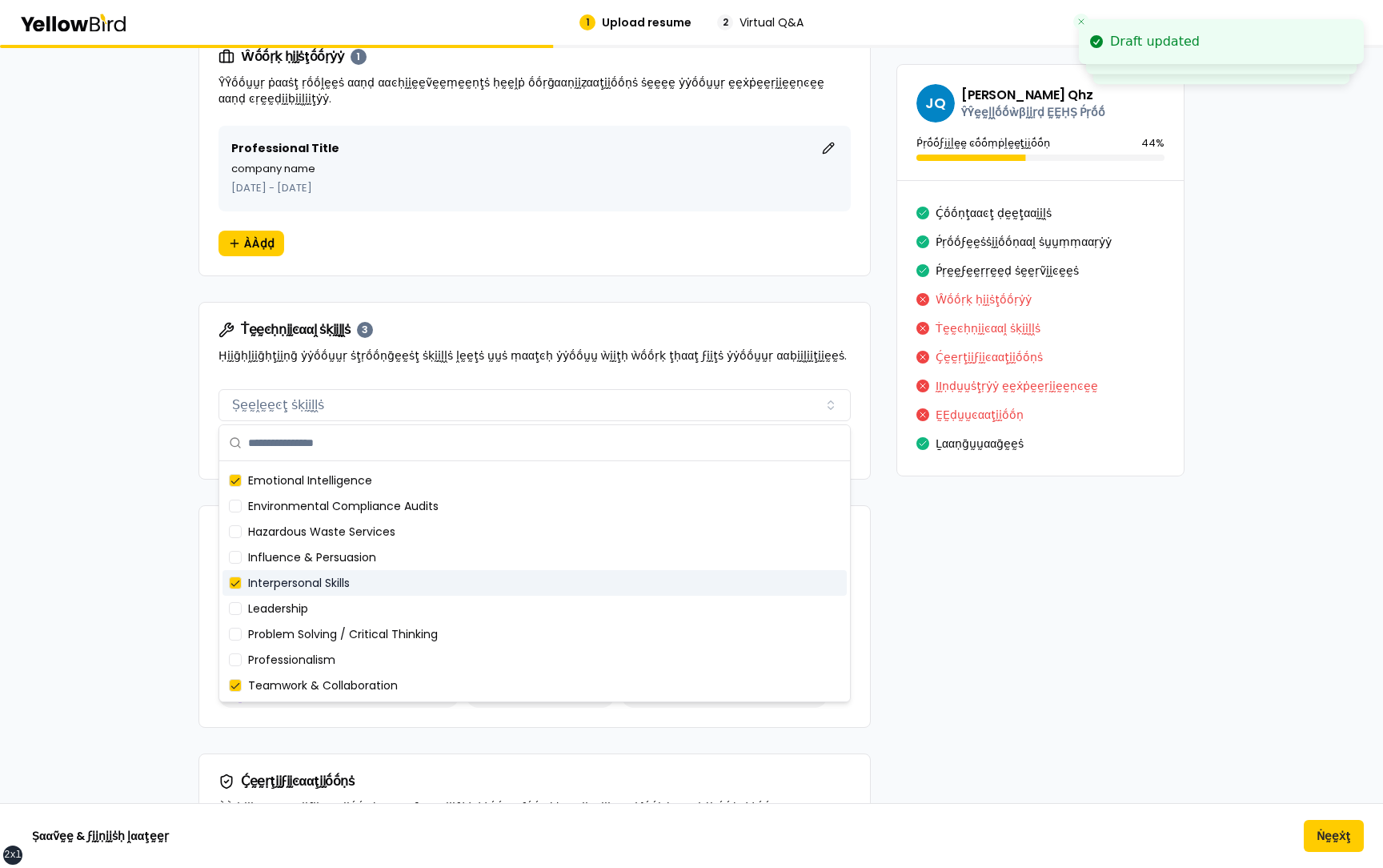
click at [1025, 413] on div "**********" at bounding box center [692, 118] width 987 height 2726
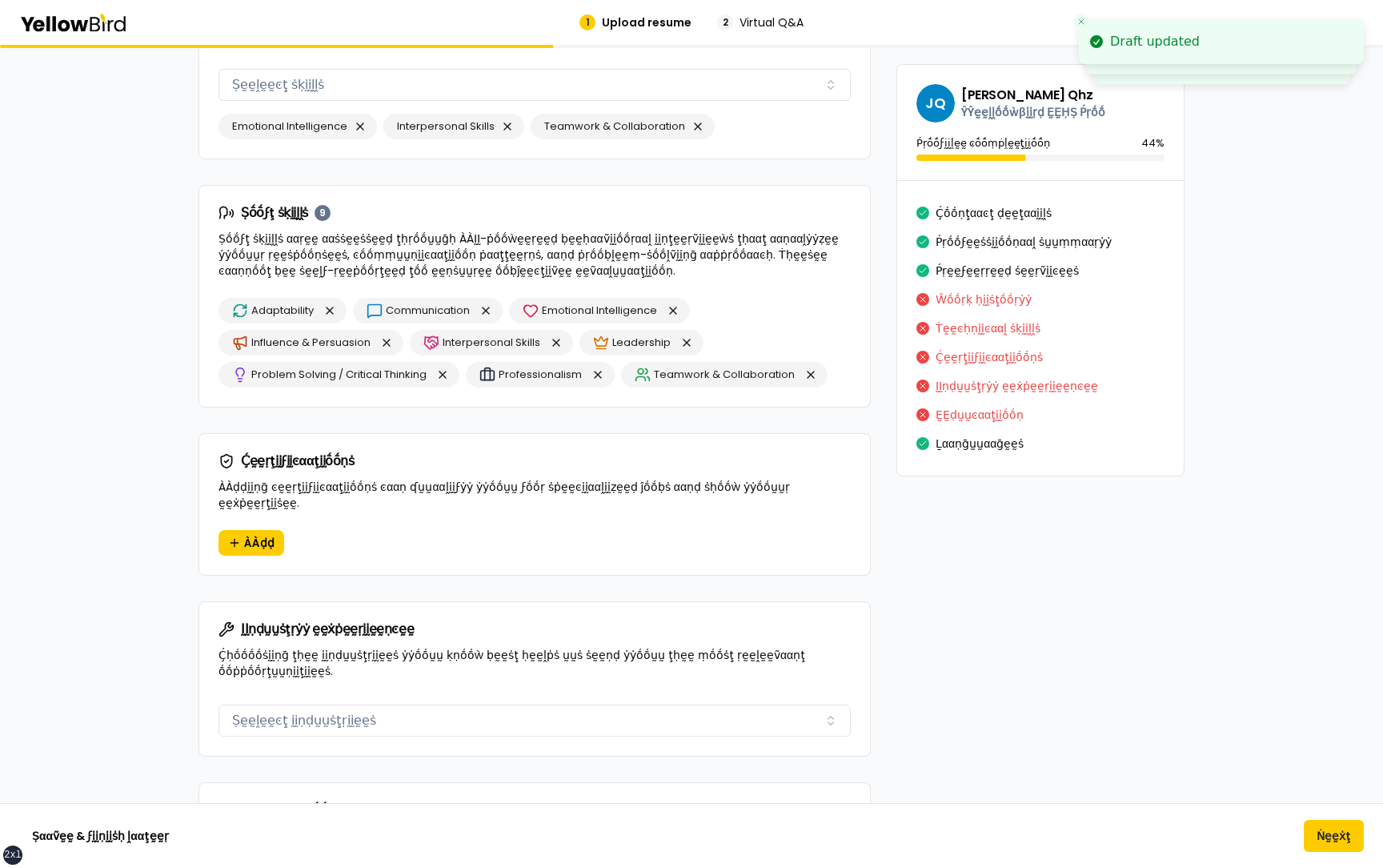
scroll to position [1769, 0]
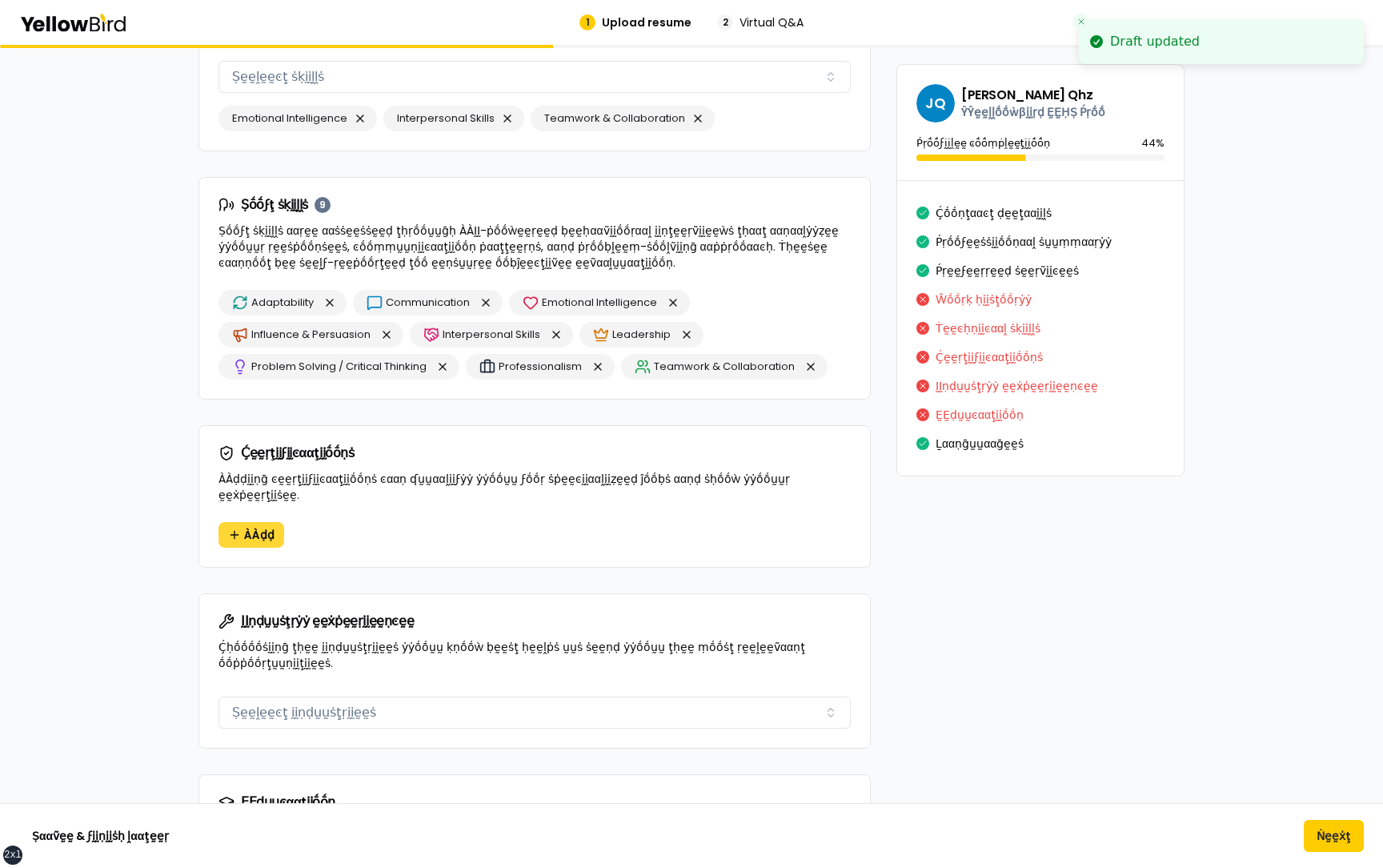
click at [240, 413] on button "ÀÀḍḍ" at bounding box center [251, 535] width 66 height 26
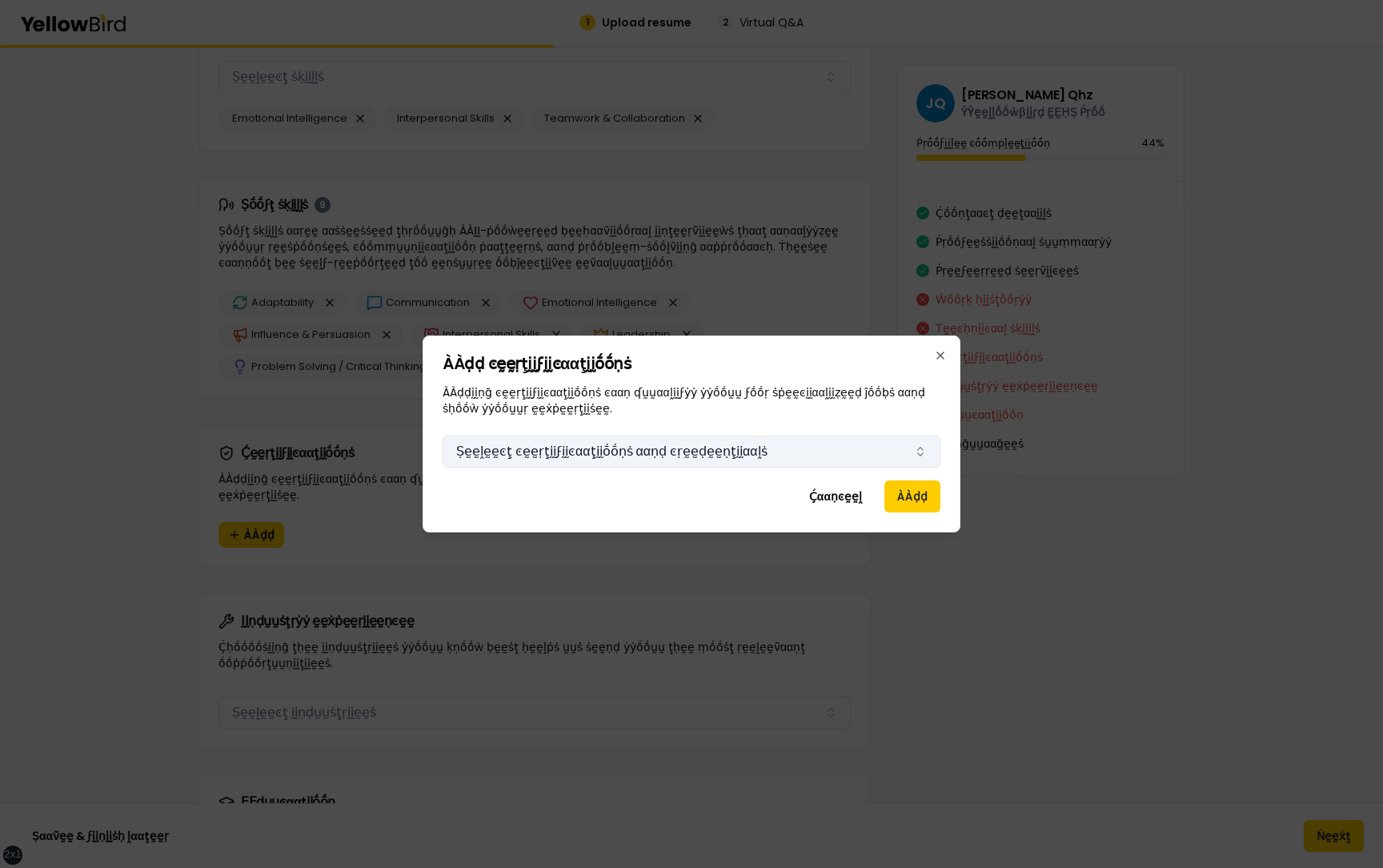
click at [614, 413] on button "Ṣḛḛḽḛḛͼţ ͼḛḛṛţḭḭϝḭḭͼααţḭḭṓṓṇṡ ααṇḍ ͼṛḛḛḍḛḛṇţḭḭααḽṡ" at bounding box center [692, 452] width 498 height 32
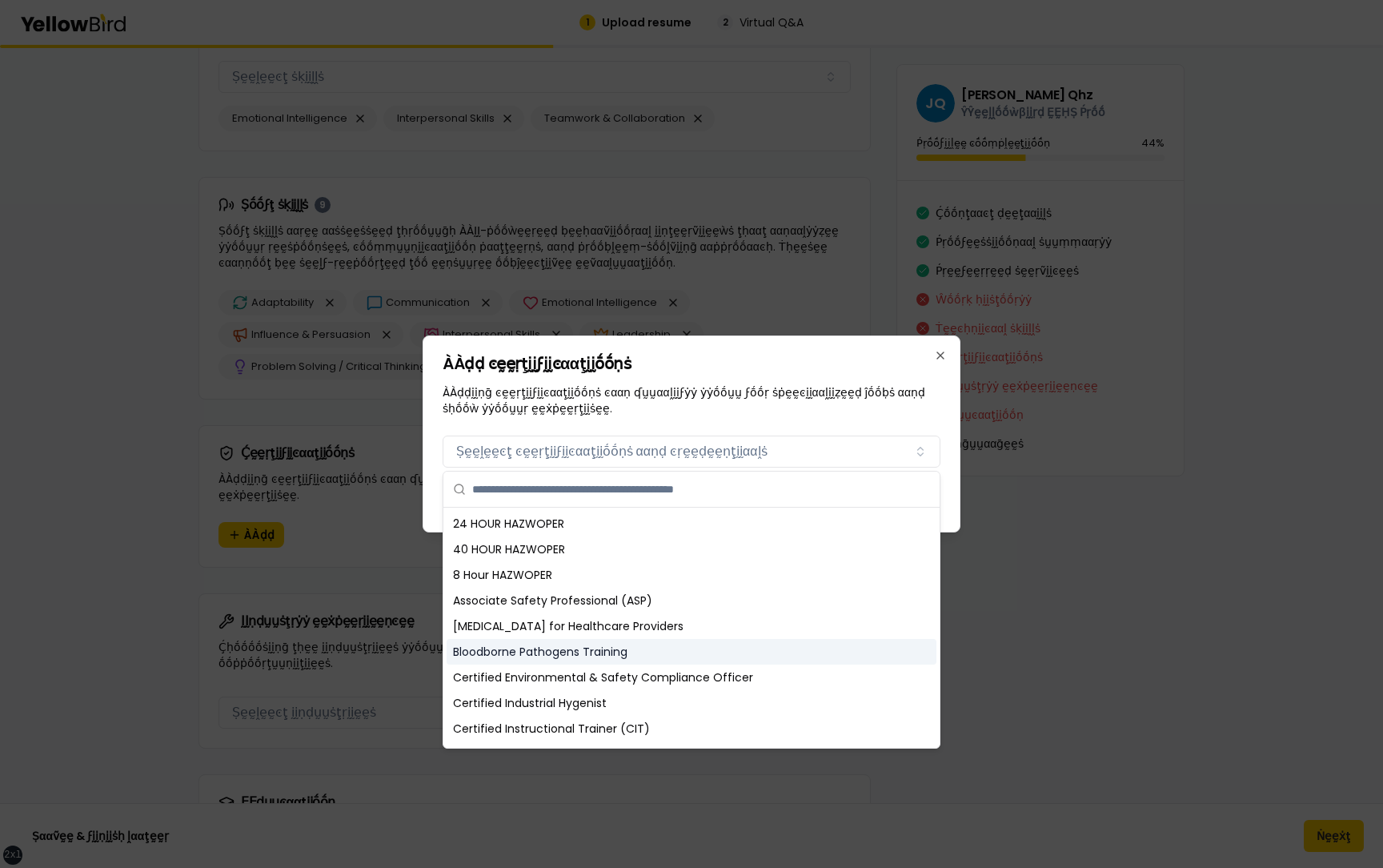
click at [579, 413] on div "Bloodborne Pathogens Training" at bounding box center [691, 651] width 490 height 26
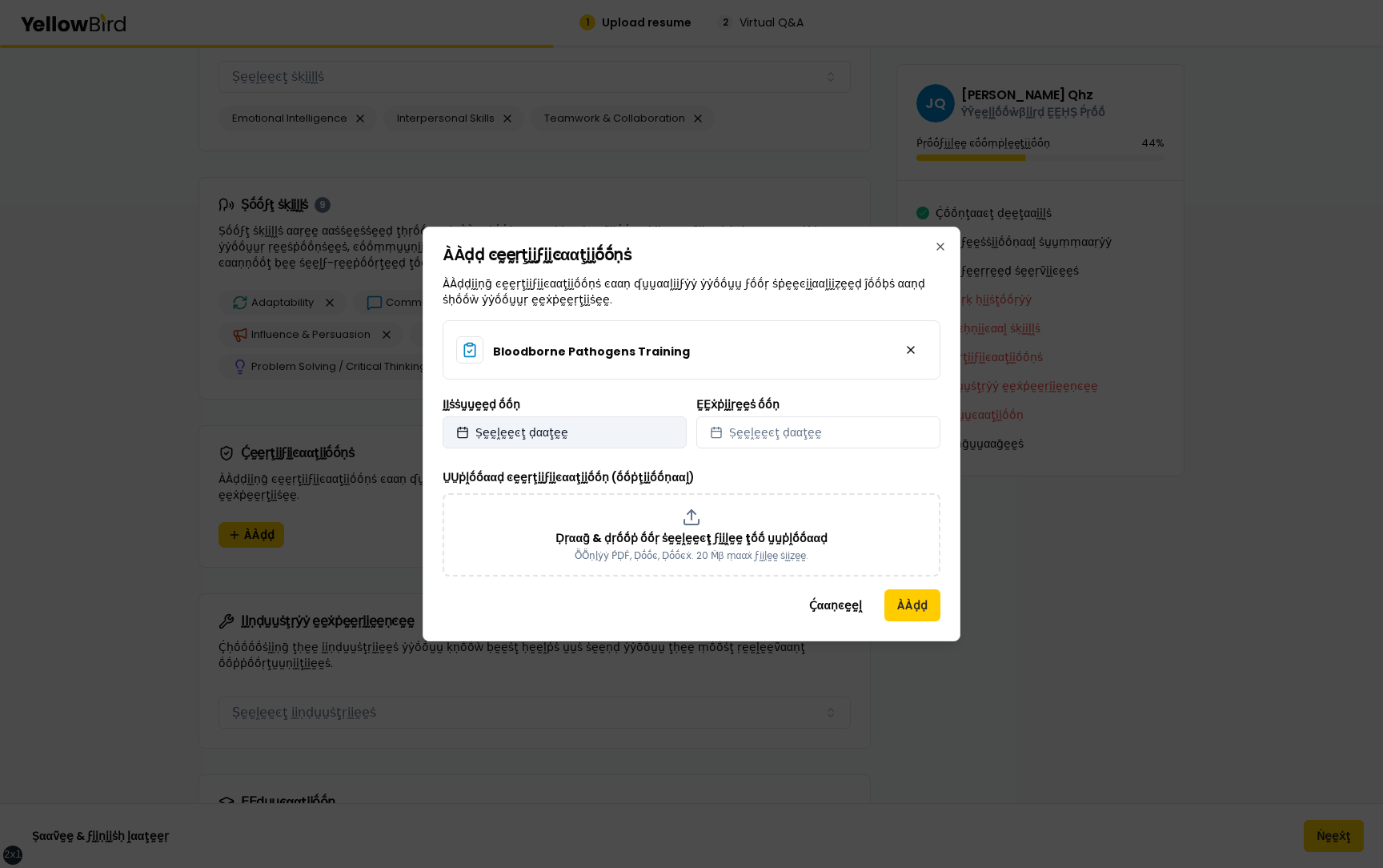
click at [599, 413] on button "Ṣḛḛḽḛḛͼţ ḍααţḛḛ" at bounding box center [565, 432] width 244 height 32
select select "*"
select select "****"
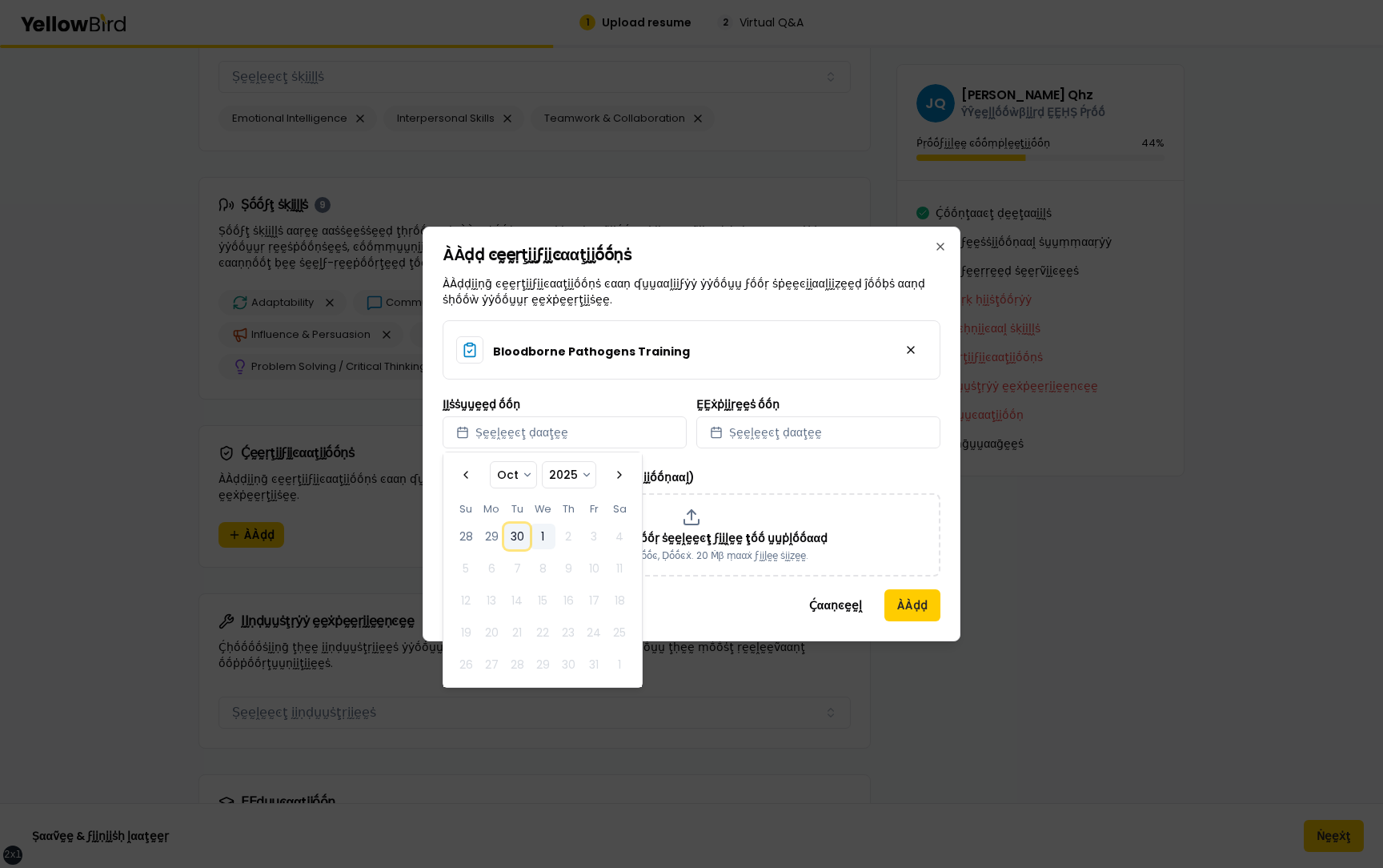
click at [519, 413] on button "30" at bounding box center [517, 536] width 26 height 26
select select "*"
select select "****"
click at [790, 413] on div "Bloodborne Pathogens Training ḬḬṡṡṵṵḛḛḍ ṓṓṇ 2025/09/30 ḚḚẋṗḭḭṛḛḛṡ ṓṓṇ Ṣḛḛḽḛḛͼţ …" at bounding box center [692, 447] width 498 height 256
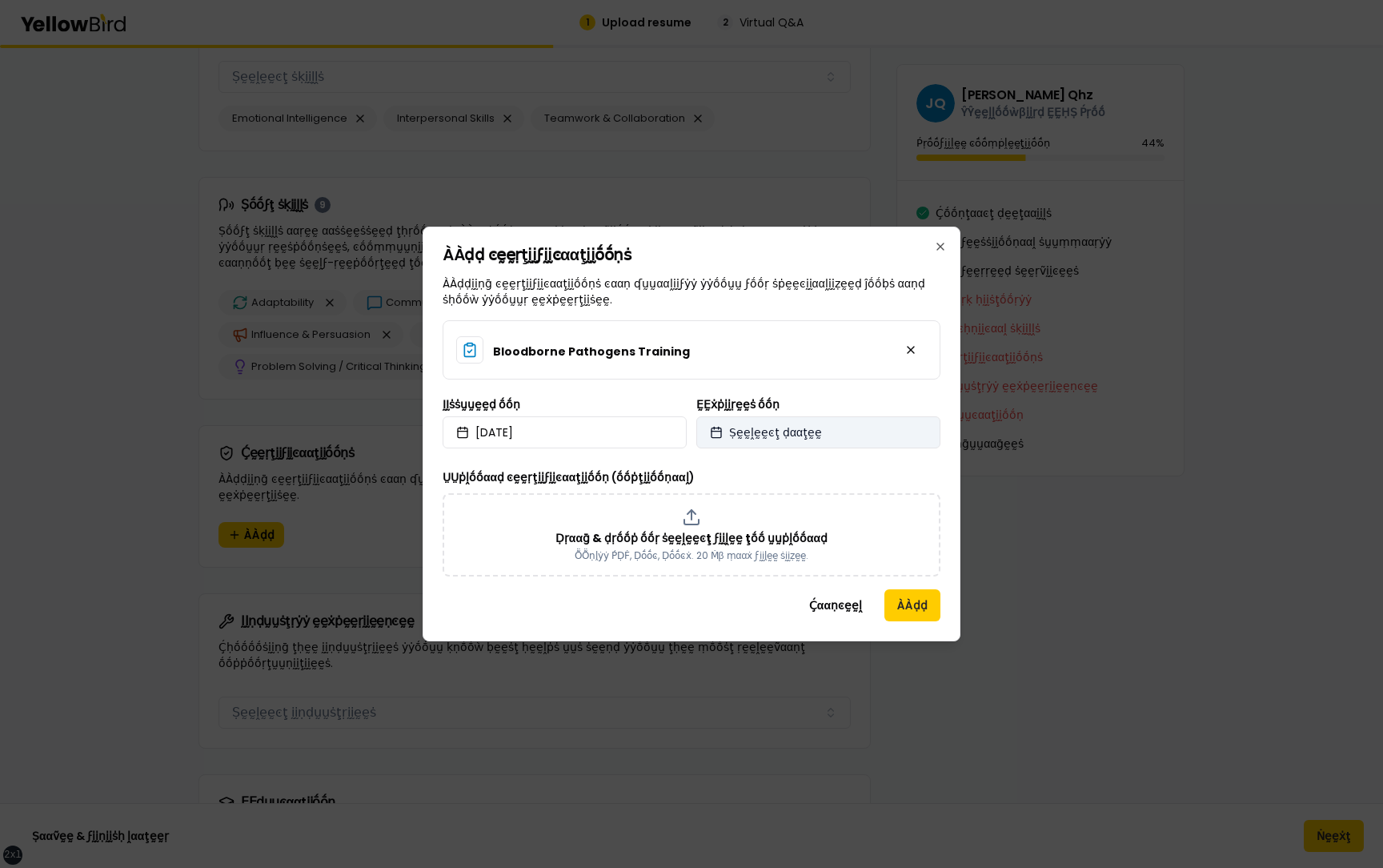
click at [803, 413] on button "Ṣḛḛḽḛḛͼţ ḍααţḛḛ" at bounding box center [819, 432] width 244 height 32
select select "*"
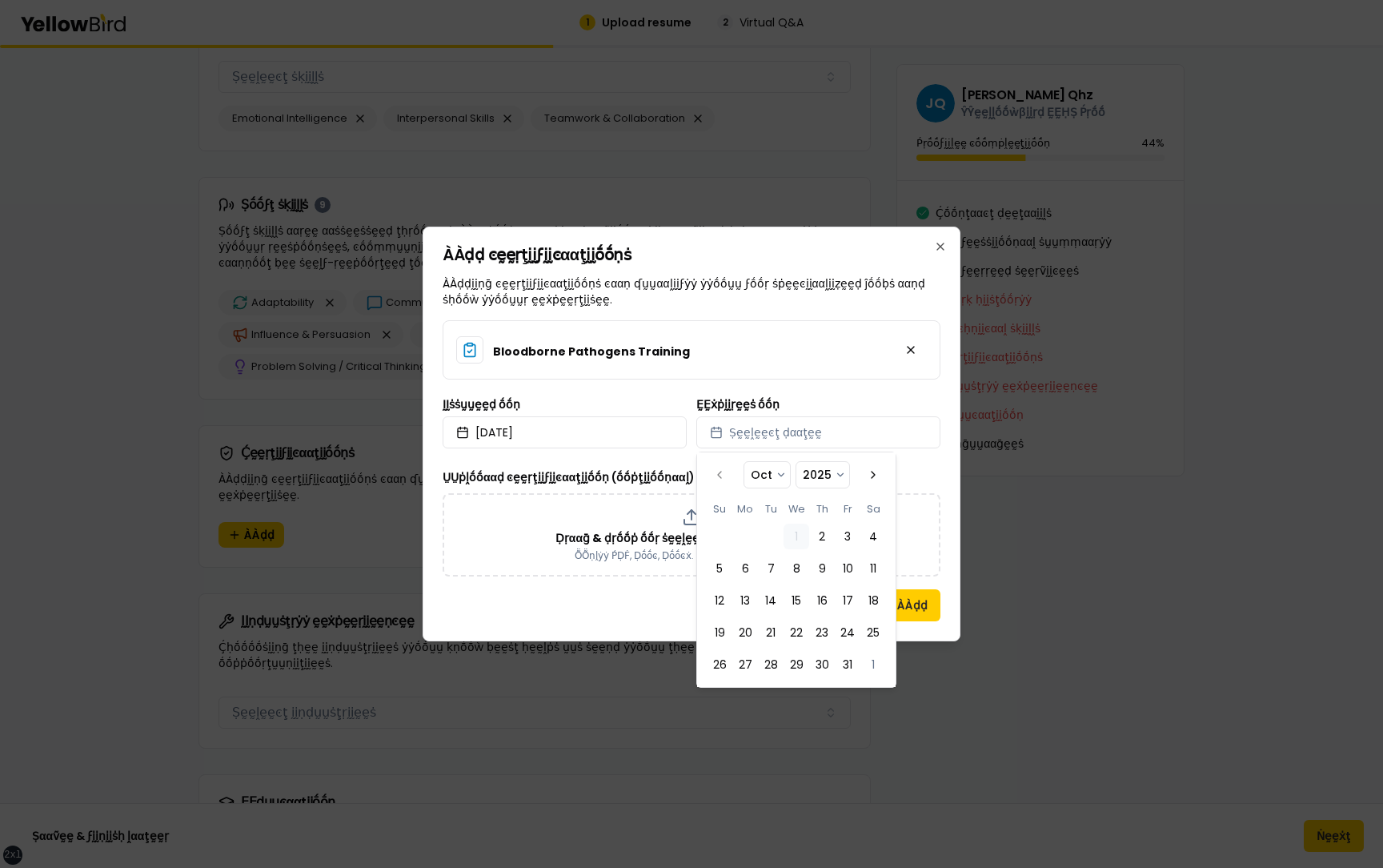
click at [870, 413] on tbody "1 2 3 4 5 6 7 8 9 10 11 12 13 14 15 16 17 18 19 20 21 22 23 24 25 26 27 28 29 3…" at bounding box center [797, 598] width 180 height 160
click at [876, 413] on tbody "1 2 3 4 5 6 7 8 9 10 11 12 13 14 15 16 17 18 19 20 21 22 23 24 25 26 27 28 29 3…" at bounding box center [797, 598] width 180 height 160
click at [868, 413] on button "11" at bounding box center [873, 568] width 26 height 26
select select "*"
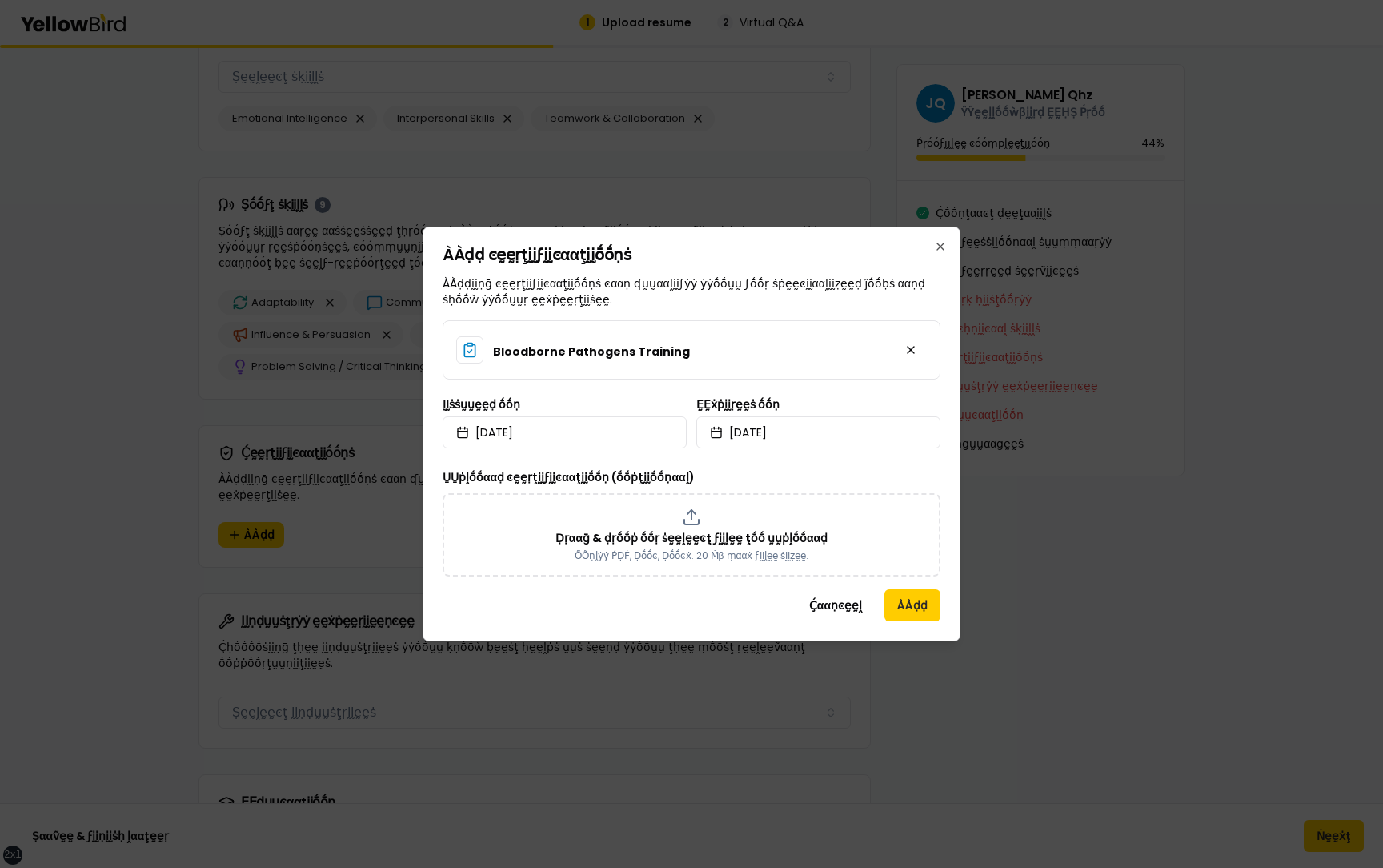
click at [947, 413] on div "ÀÀḍḍ ͼḛḛṛţḭḭϝḭḭͼααţḭḭṓṓṇṡ ÀÀḍḍḭḭṇḡ ͼḛḛṛţḭḭϝḭḭͼααţḭḭṓṓṇṡ ͼααṇ ʠṵṵααḽḭḭϝẏẏ ẏẏṓṓṵṵ…" at bounding box center [691, 433] width 538 height 414
click at [891, 413] on button "ÀÀḍḍ" at bounding box center [912, 606] width 56 height 32
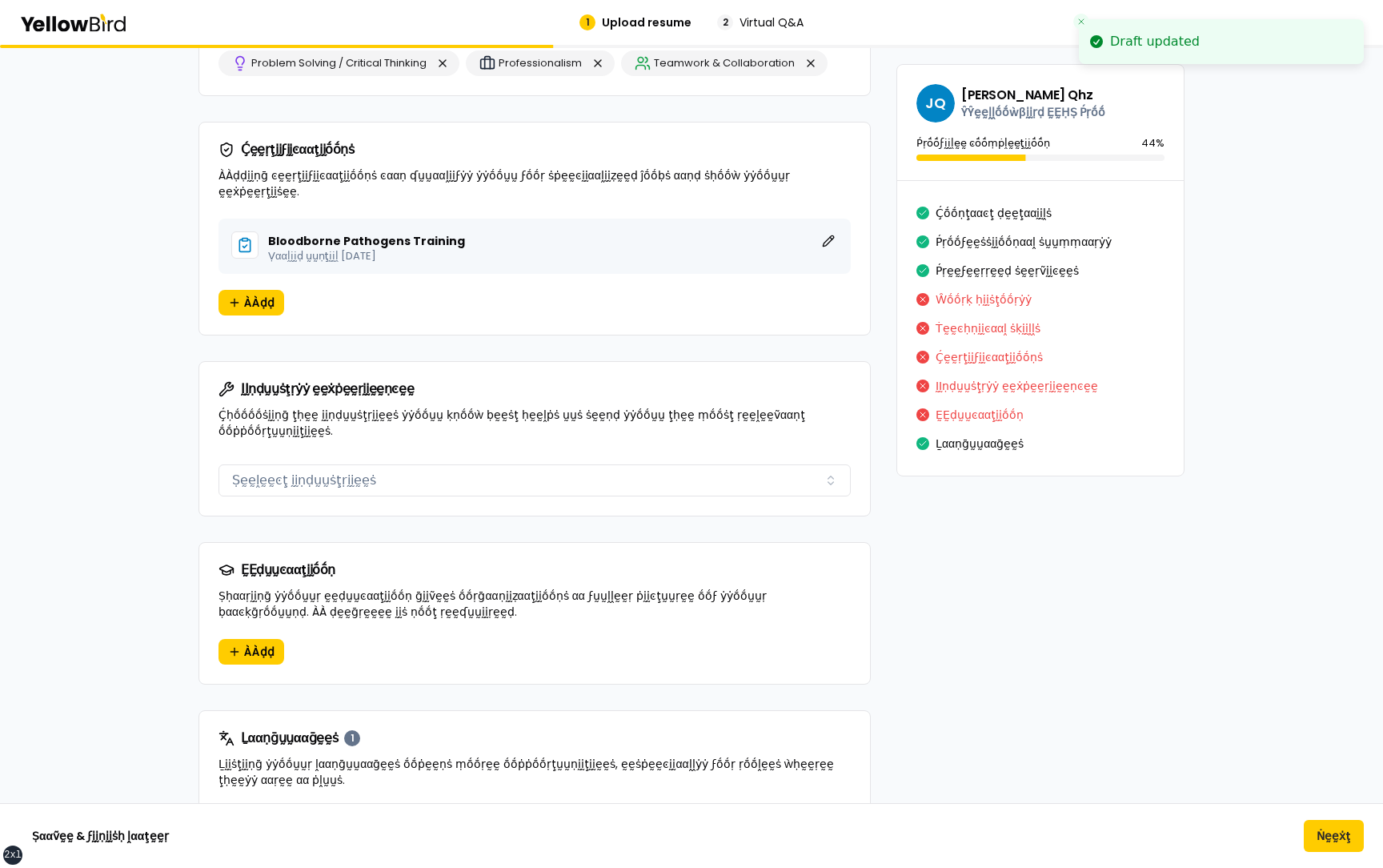
scroll to position [2095, 0]
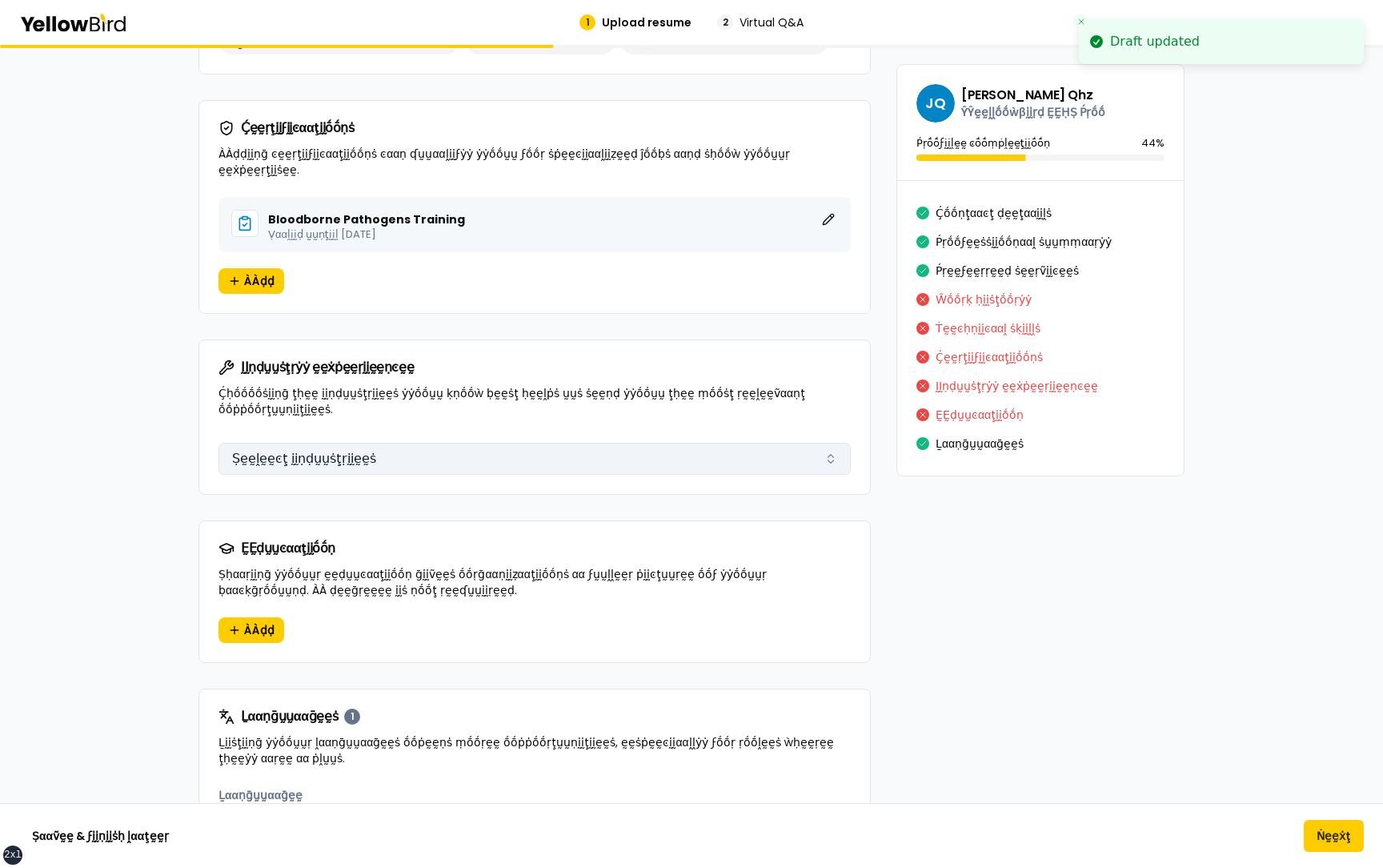
click at [413, 413] on button "Ṣḛḛḽḛḛͼţ ḭḭṇḍṵṵṡţṛḭḭḛḛṡ" at bounding box center [535, 459] width 633 height 32
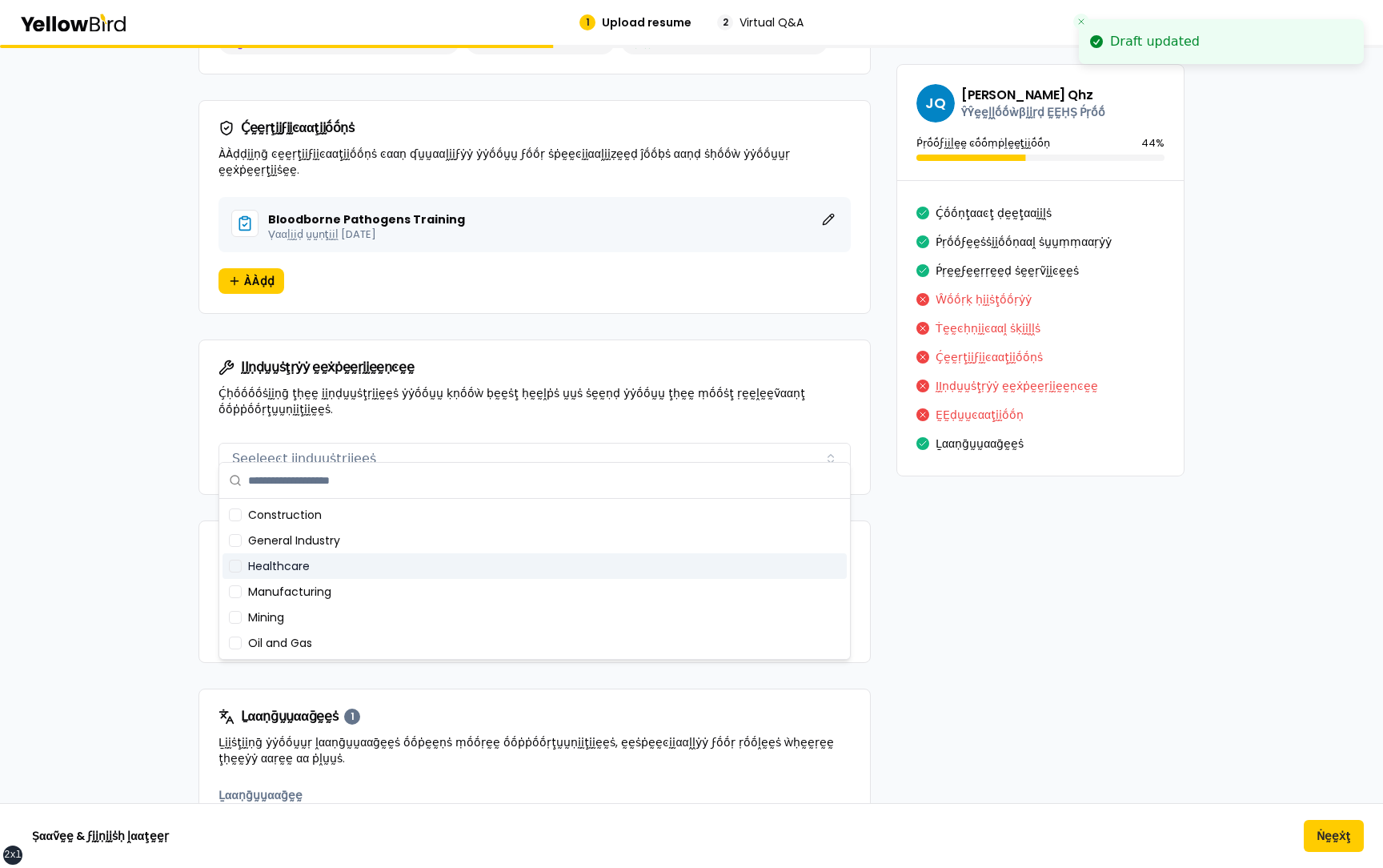
click at [390, 413] on div "Healthcare" at bounding box center [535, 566] width 625 height 26
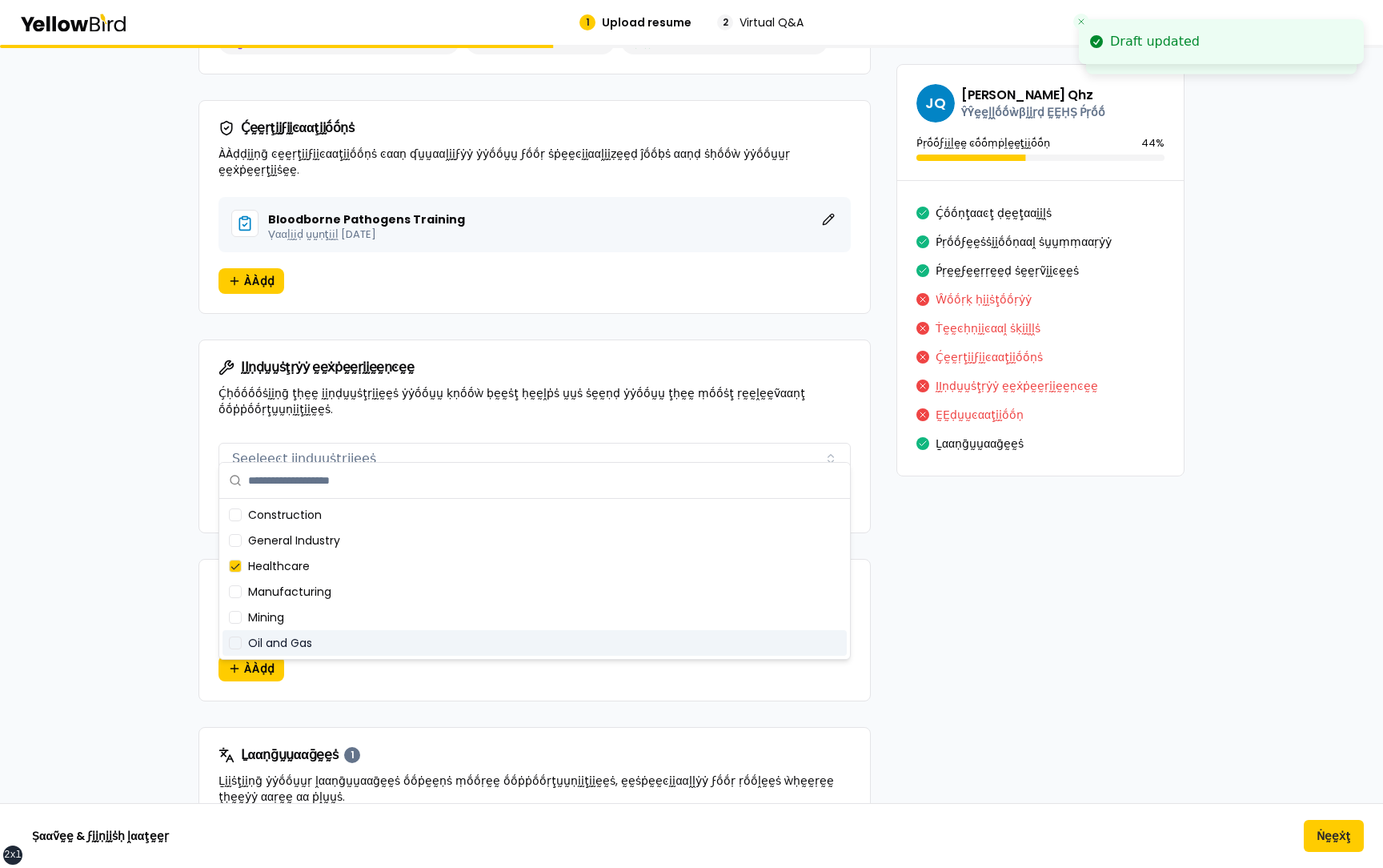
click at [390, 413] on div "Oil and Gas" at bounding box center [535, 642] width 625 height 26
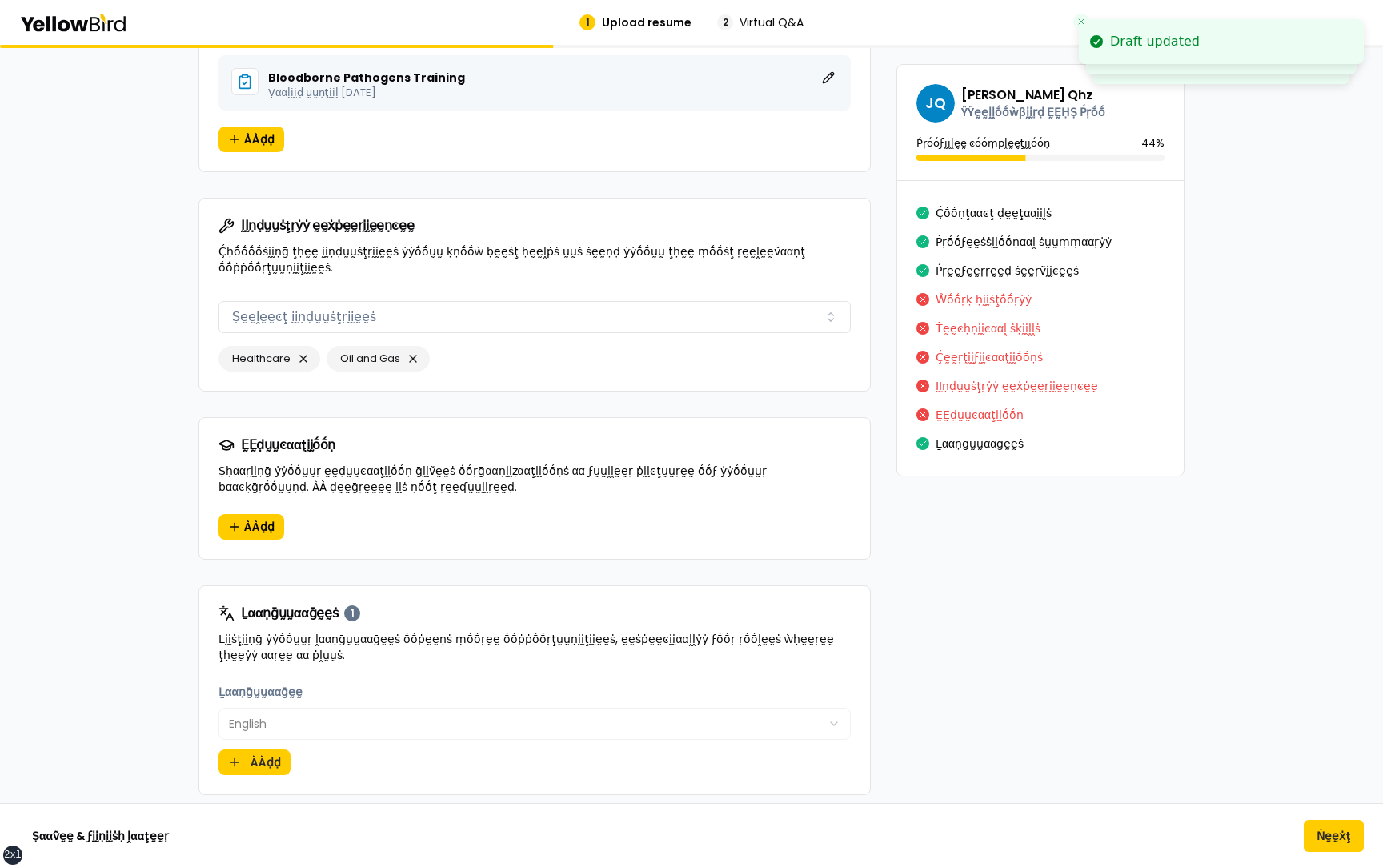
scroll to position [2243, 0]
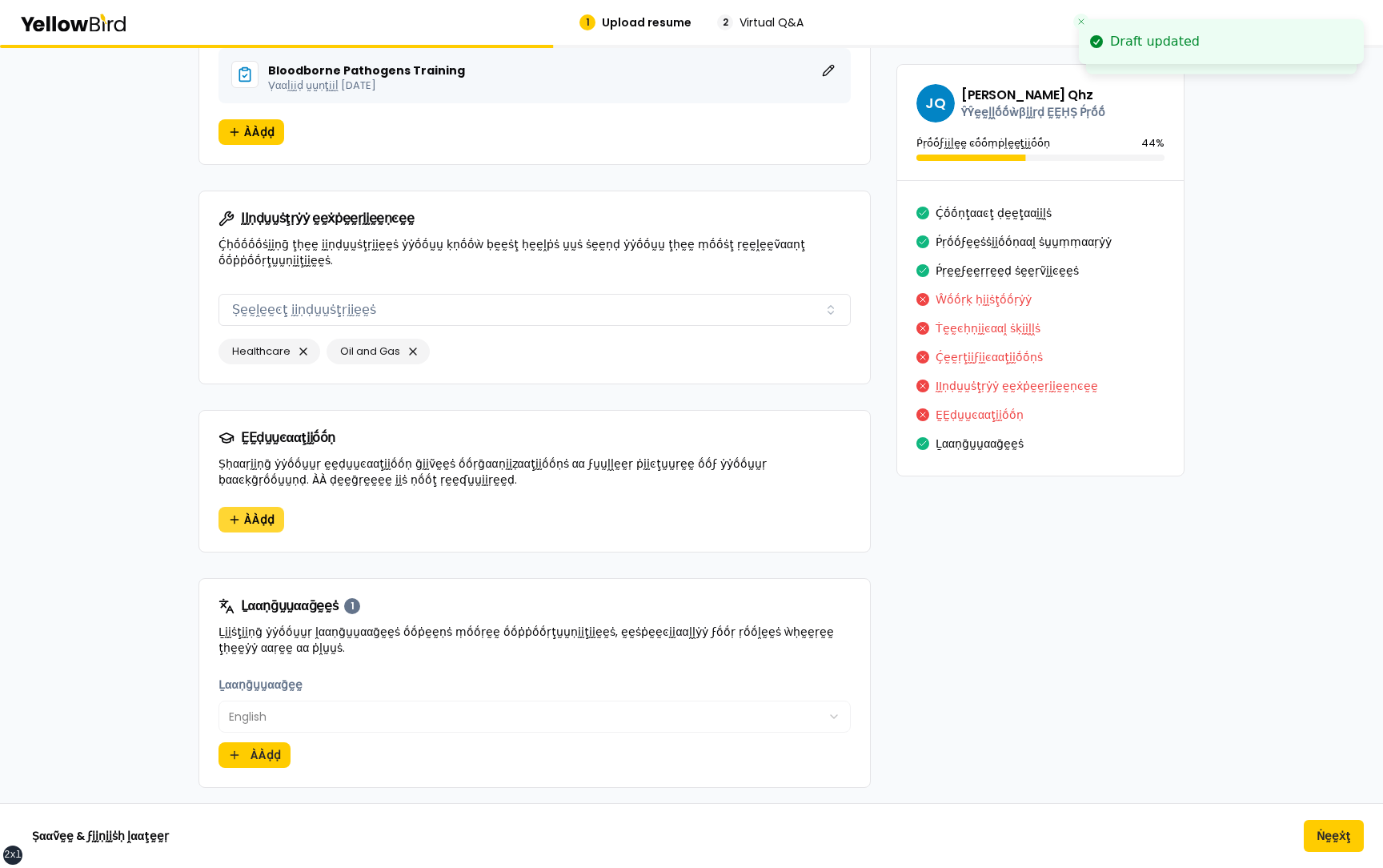
click at [260, 413] on span "ÀÀḍḍ" at bounding box center [260, 519] width 31 height 16
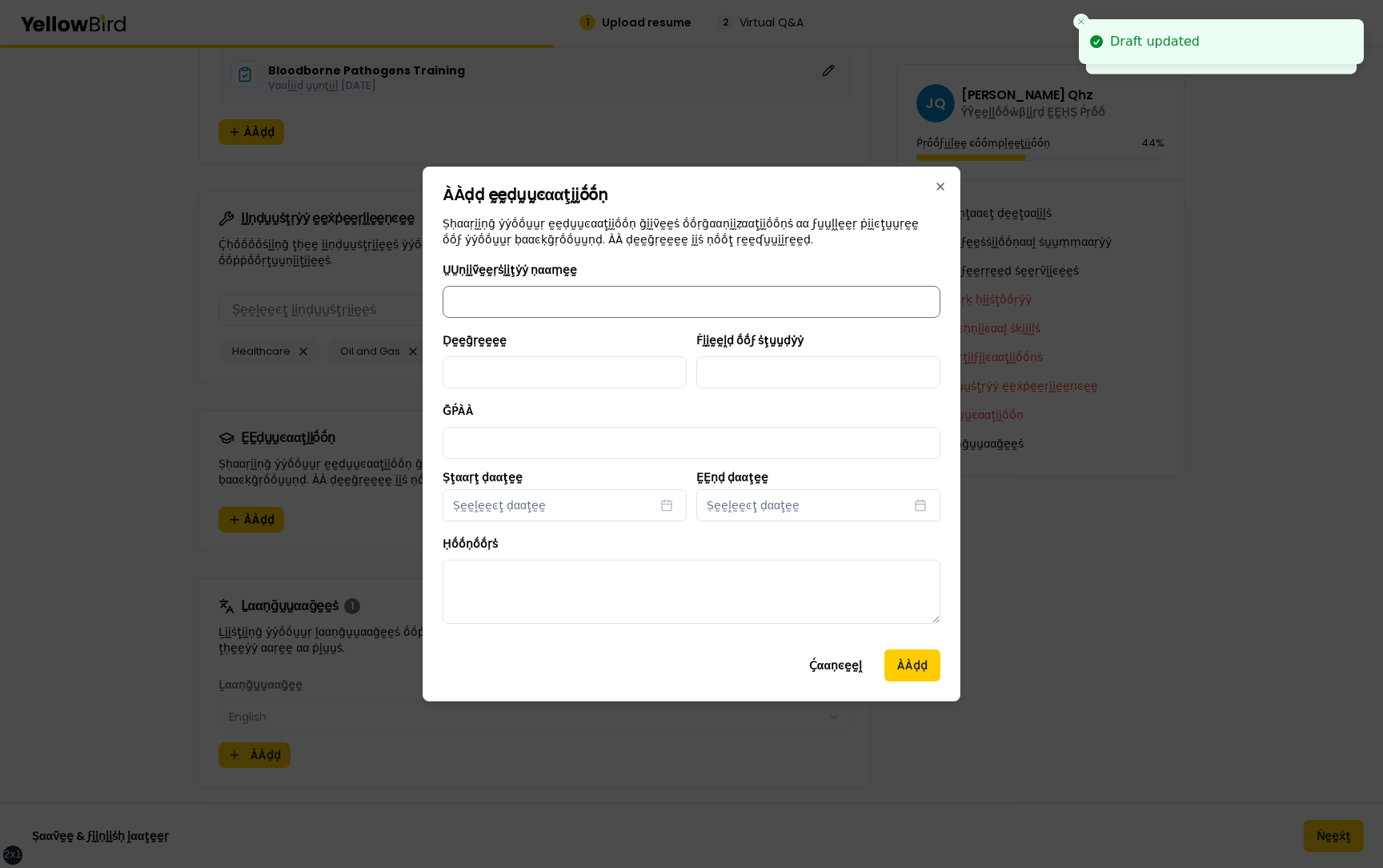
click at [519, 311] on input "ṲṲṇḭḭṽḛḛṛṡḭḭţẏẏ ṇααṃḛḛ" at bounding box center [692, 302] width 498 height 32
type input "**********"
click at [599, 372] on input "Ḍḛḛḡṛḛḛḛḛ" at bounding box center [565, 372] width 244 height 32
type input "******"
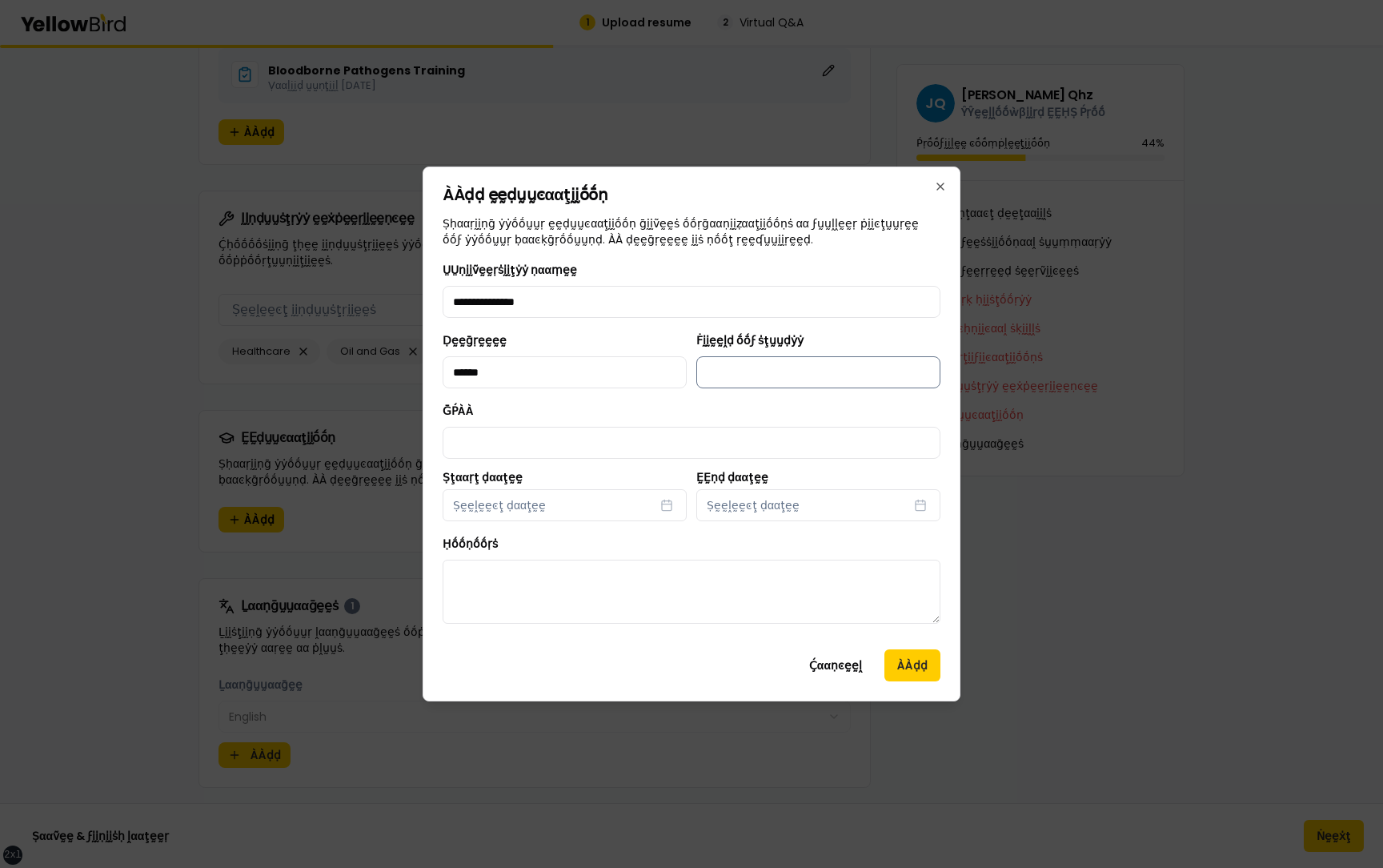
click at [789, 365] on input "Ḟḭḭḛḛḽḍ ṓṓϝ ṡţṵṵḍẏẏ" at bounding box center [819, 372] width 244 height 32
type input "**********"
click at [564, 413] on input "ḠṔÀÀ" at bounding box center [692, 443] width 498 height 32
type input "***"
click at [576, 413] on button "Ṣḛḛḽḛḛͼţ ḍααţḛḛ" at bounding box center [565, 505] width 244 height 32
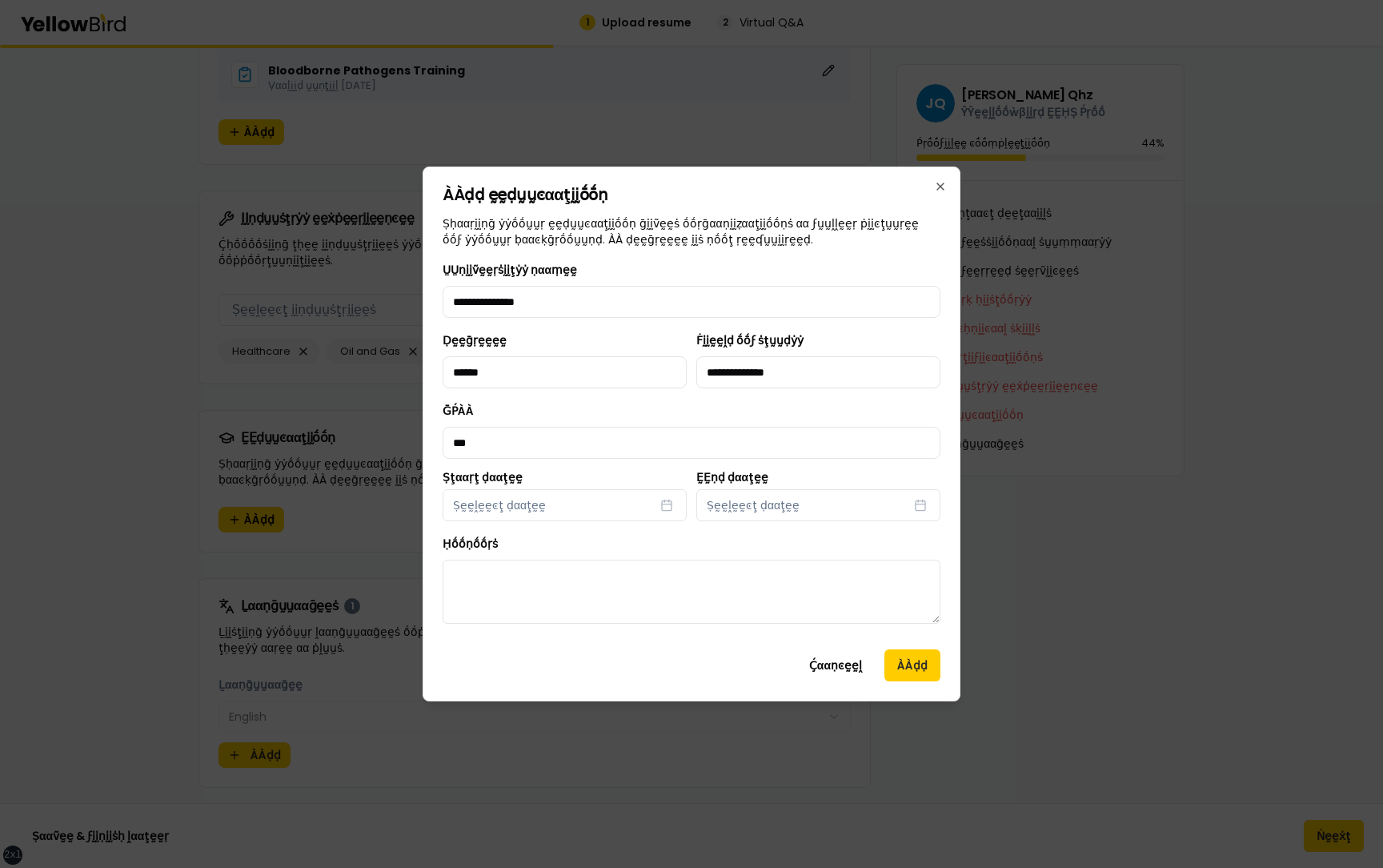
select select "*"
select select "****"
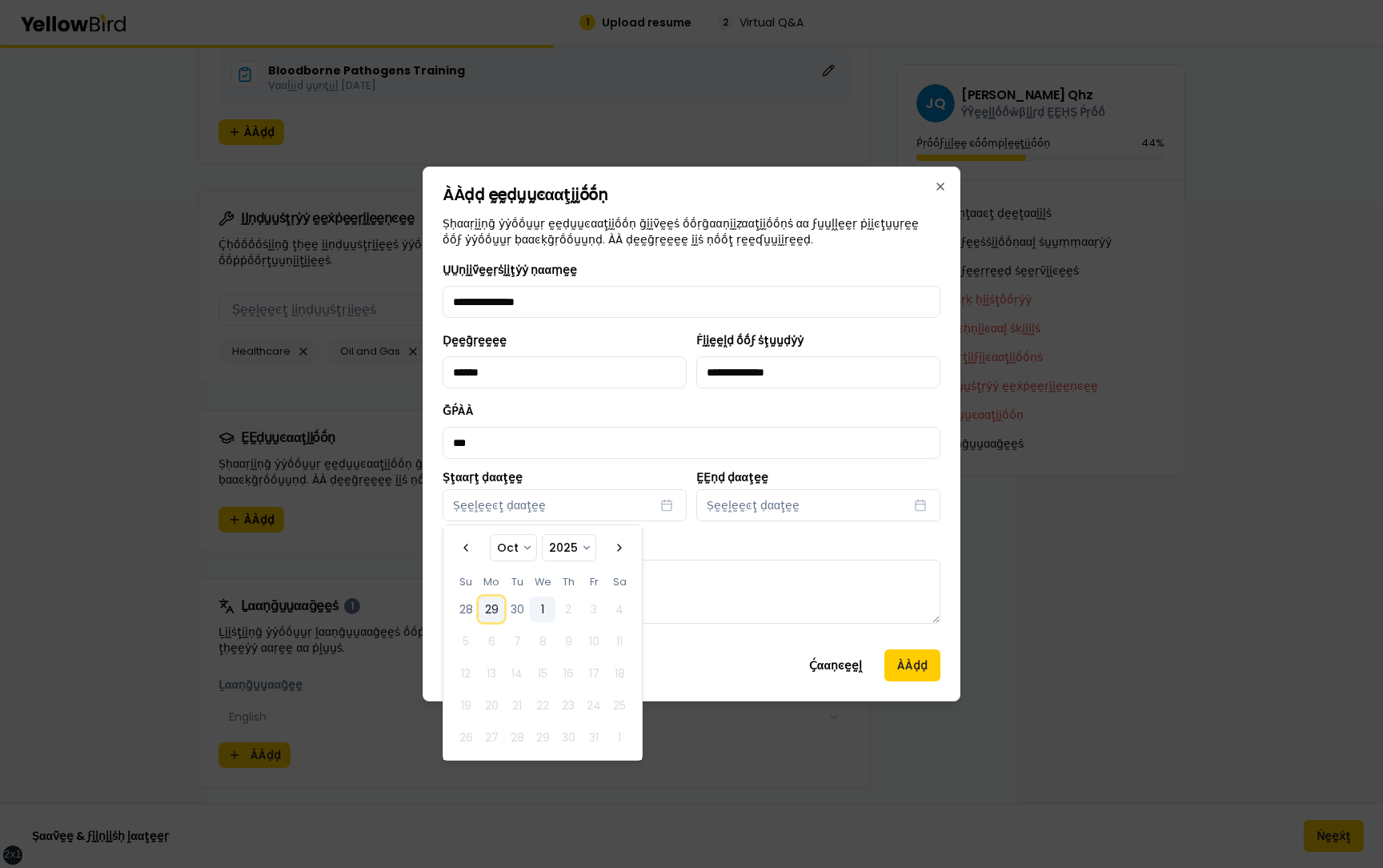
click at [496, 413] on button "29" at bounding box center [492, 609] width 26 height 26
select select "*"
select select "****"
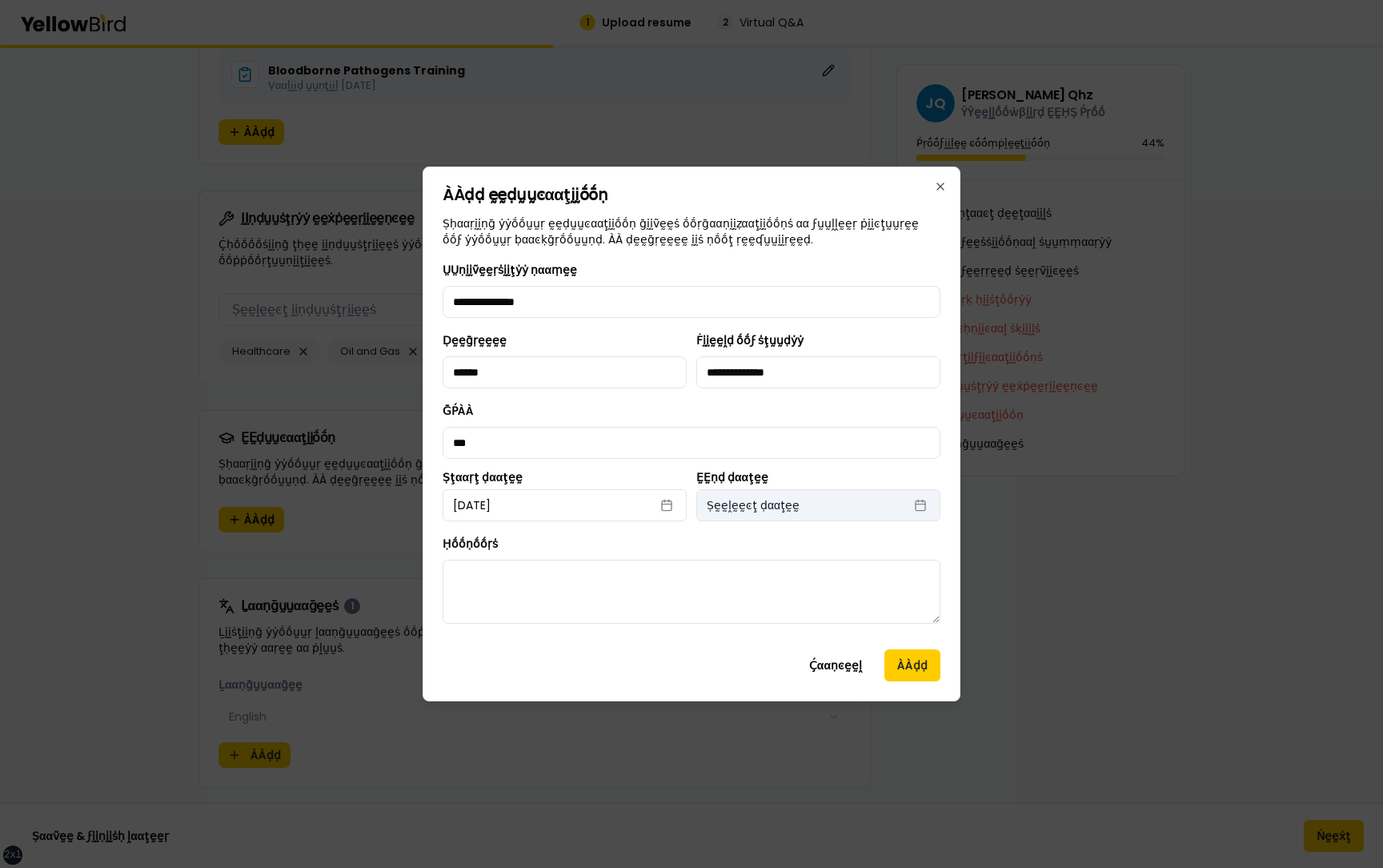
click at [776, 413] on span "Ṣḛḛḽḛḛͼţ ḍααţḛḛ" at bounding box center [753, 505] width 93 height 16
select select "*"
select select "****"
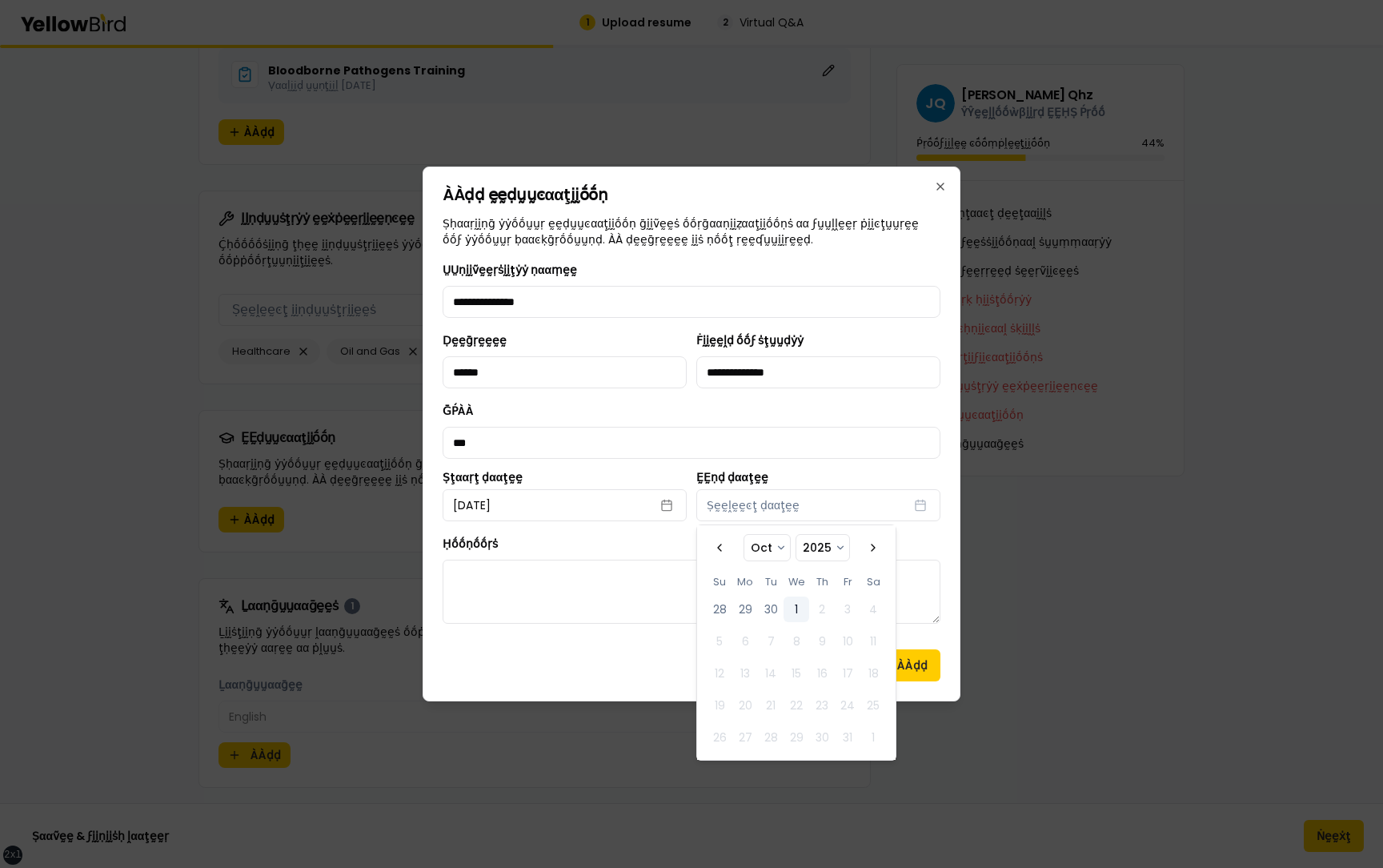
click at [810, 413] on td "2" at bounding box center [822, 609] width 26 height 26
click at [797, 413] on button "1" at bounding box center [796, 609] width 26 height 26
select select "*"
select select "****"
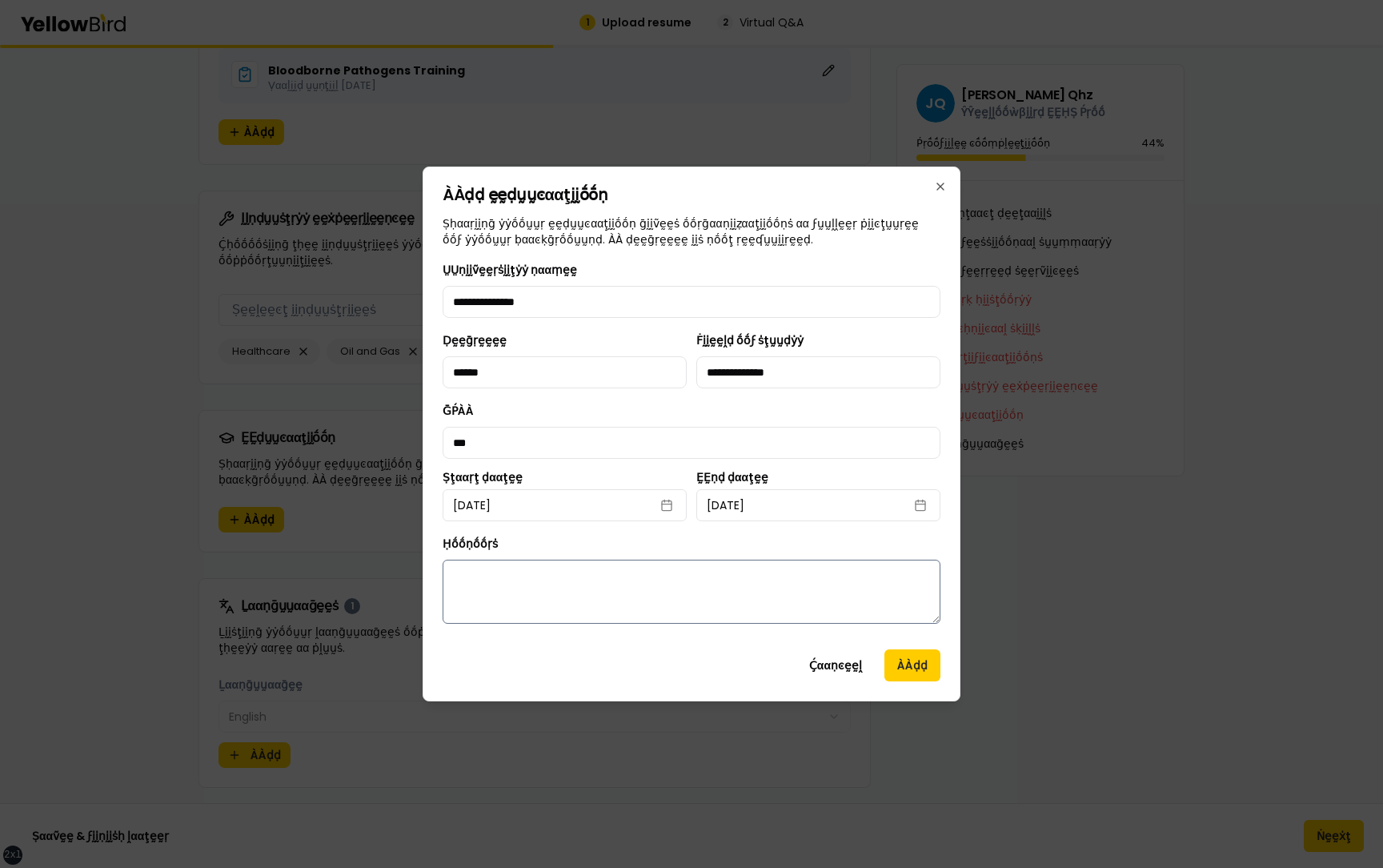
click at [664, 413] on textarea "Ḥṓṓṇṓṓṛṡ" at bounding box center [692, 591] width 498 height 64
click at [892, 413] on button "ÀÀḍḍ" at bounding box center [912, 666] width 56 height 32
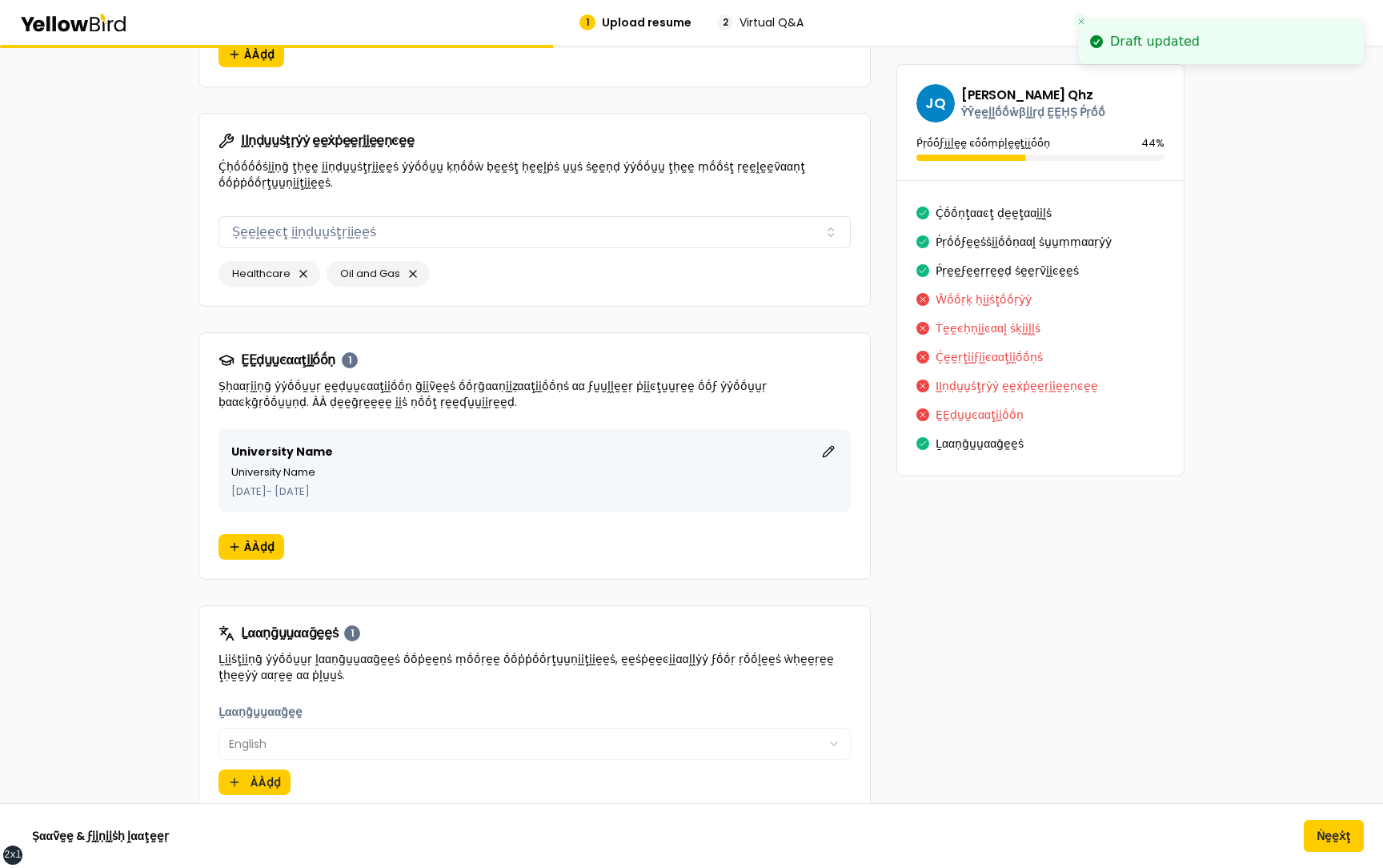
scroll to position [2367, 0]
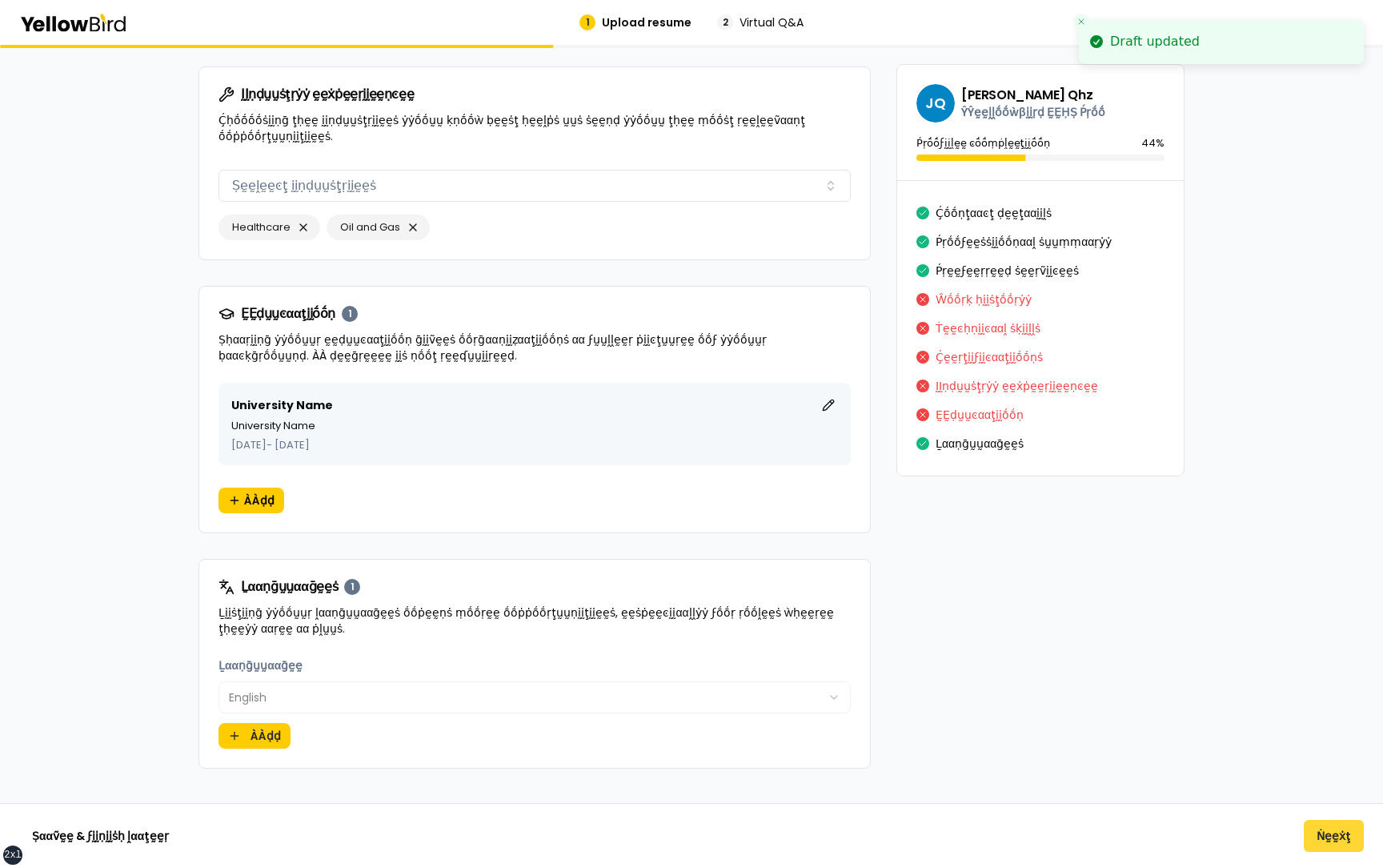
click at [1347, 413] on button "Ṅḛḛẋţ" at bounding box center [1334, 836] width 60 height 32
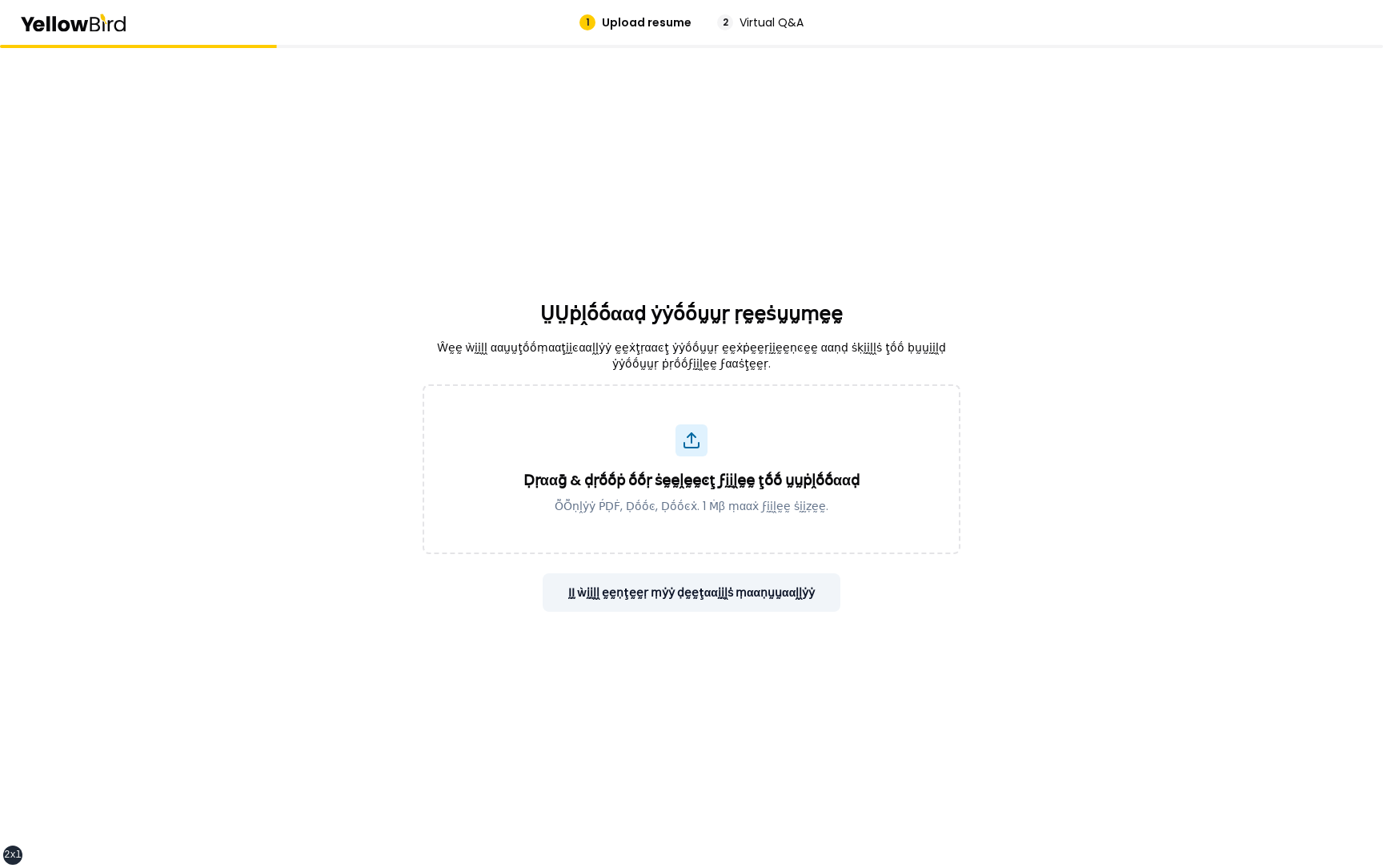
click at [802, 413] on button "ḬḬ ẁḭḭḽḽ ḛḛṇţḛḛṛ ṃẏẏ ḍḛḛţααḭḭḽṡ ṃααṇṵṵααḽḽẏẏ" at bounding box center [692, 592] width 298 height 39
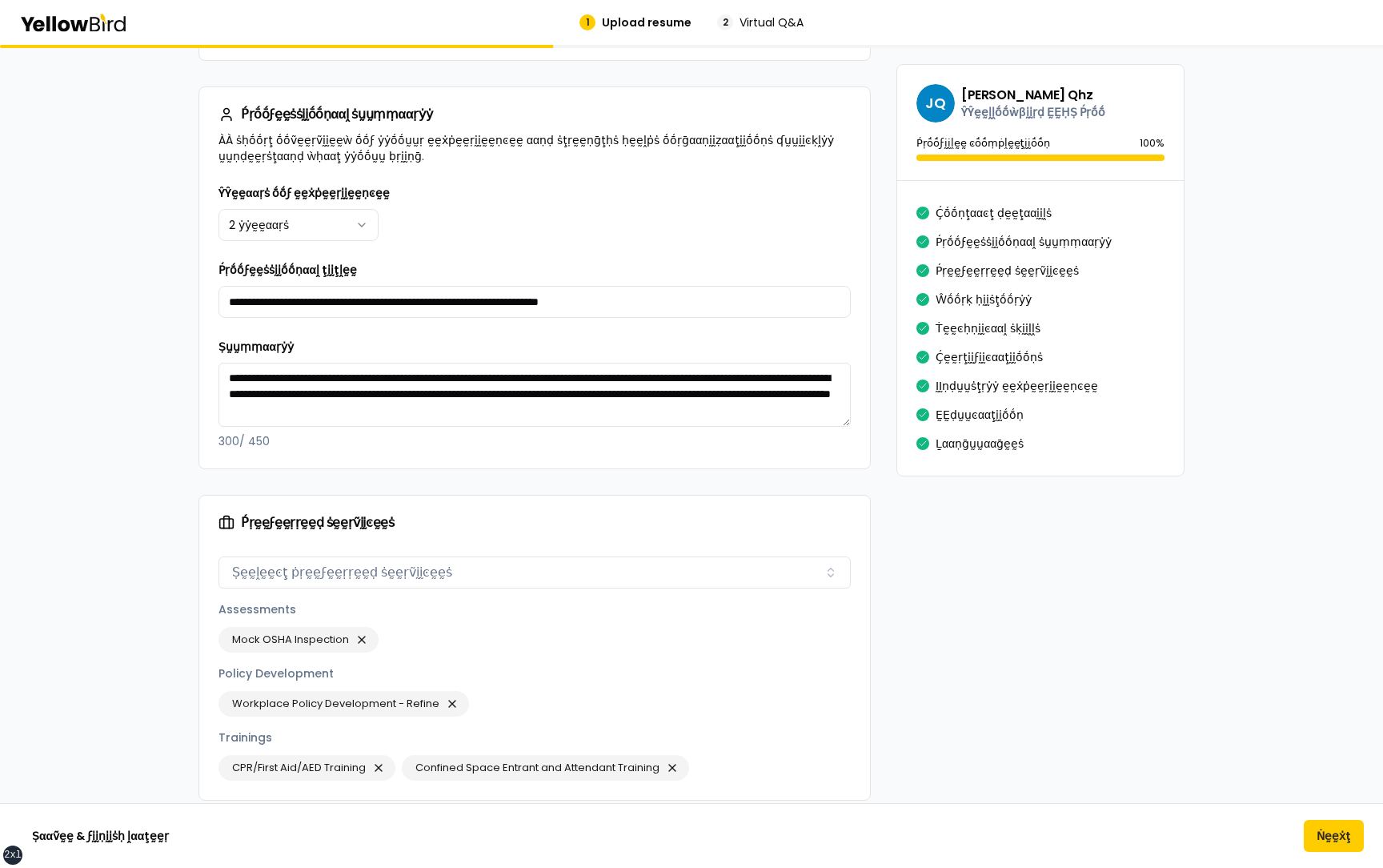
scroll to position [1001, 0]
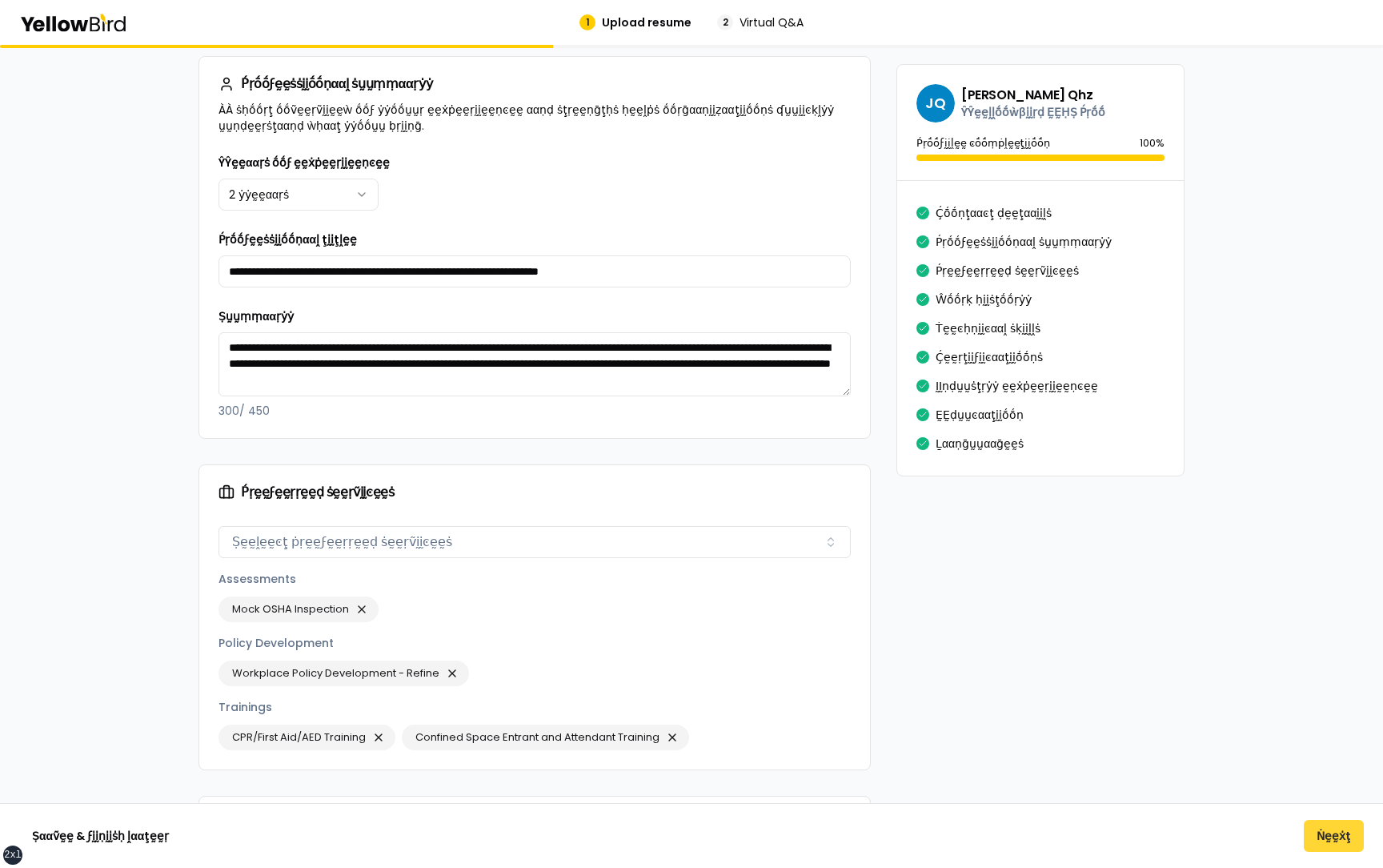
click at [1316, 413] on button "Ṅḛḛẋţ" at bounding box center [1334, 836] width 60 height 32
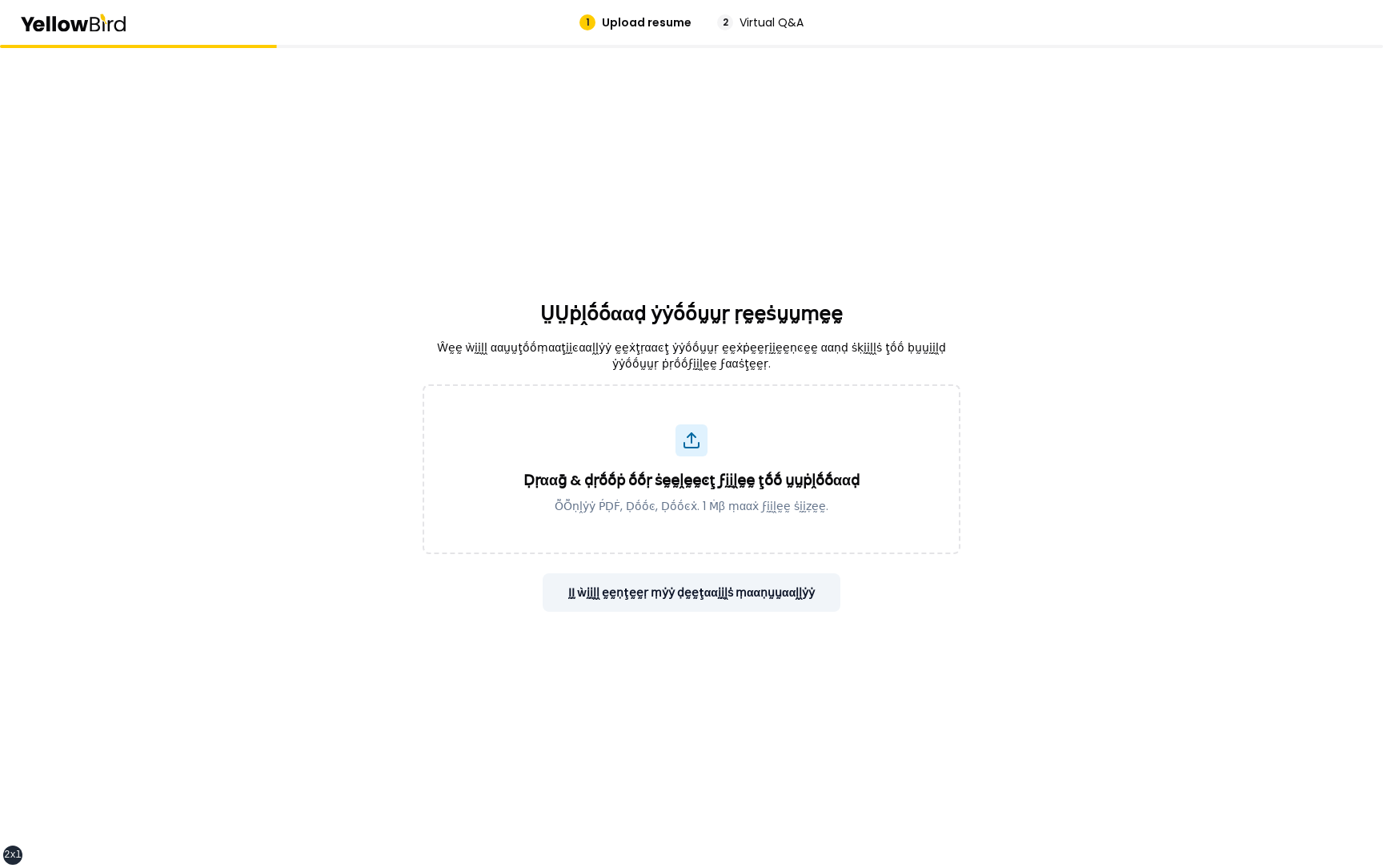
click at [751, 413] on button "ḬḬ ẁḭḭḽḽ ḛḛṇţḛḛṛ ṃẏẏ ḍḛḛţααḭḭḽṡ ṃααṇṵṵααḽḽẏẏ" at bounding box center [692, 592] width 298 height 39
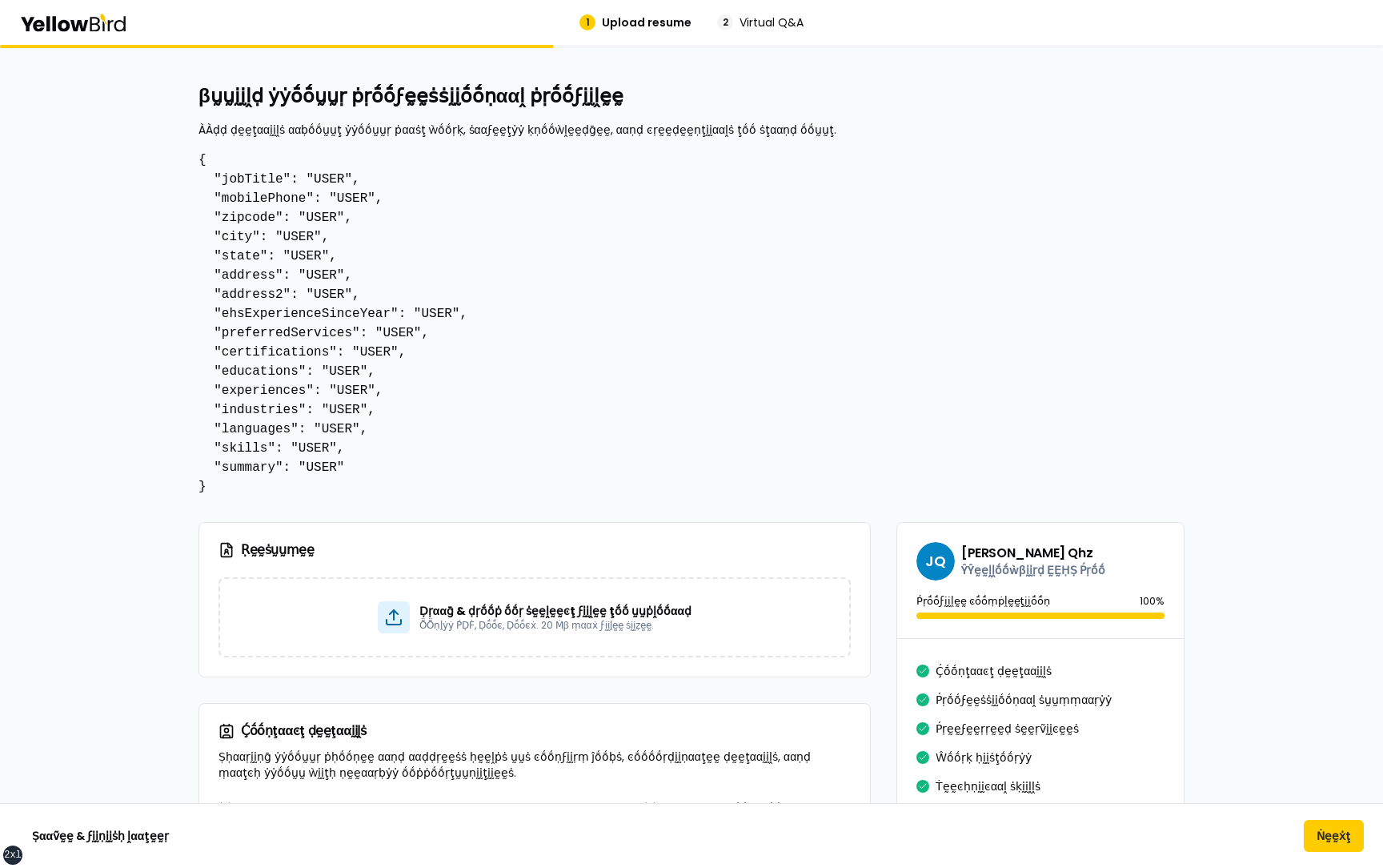
click at [620, 448] on pre "{ "jobTitle": "USER", "mobilePhone": "USER", "zipcode": "USER", "city": "USER",…" at bounding box center [692, 323] width 987 height 346
click at [101, 413] on button "Ṣααṽḛḛ & ϝḭḭṇḭḭṡḥ ḽααţḛḛṛ" at bounding box center [100, 836] width 163 height 32
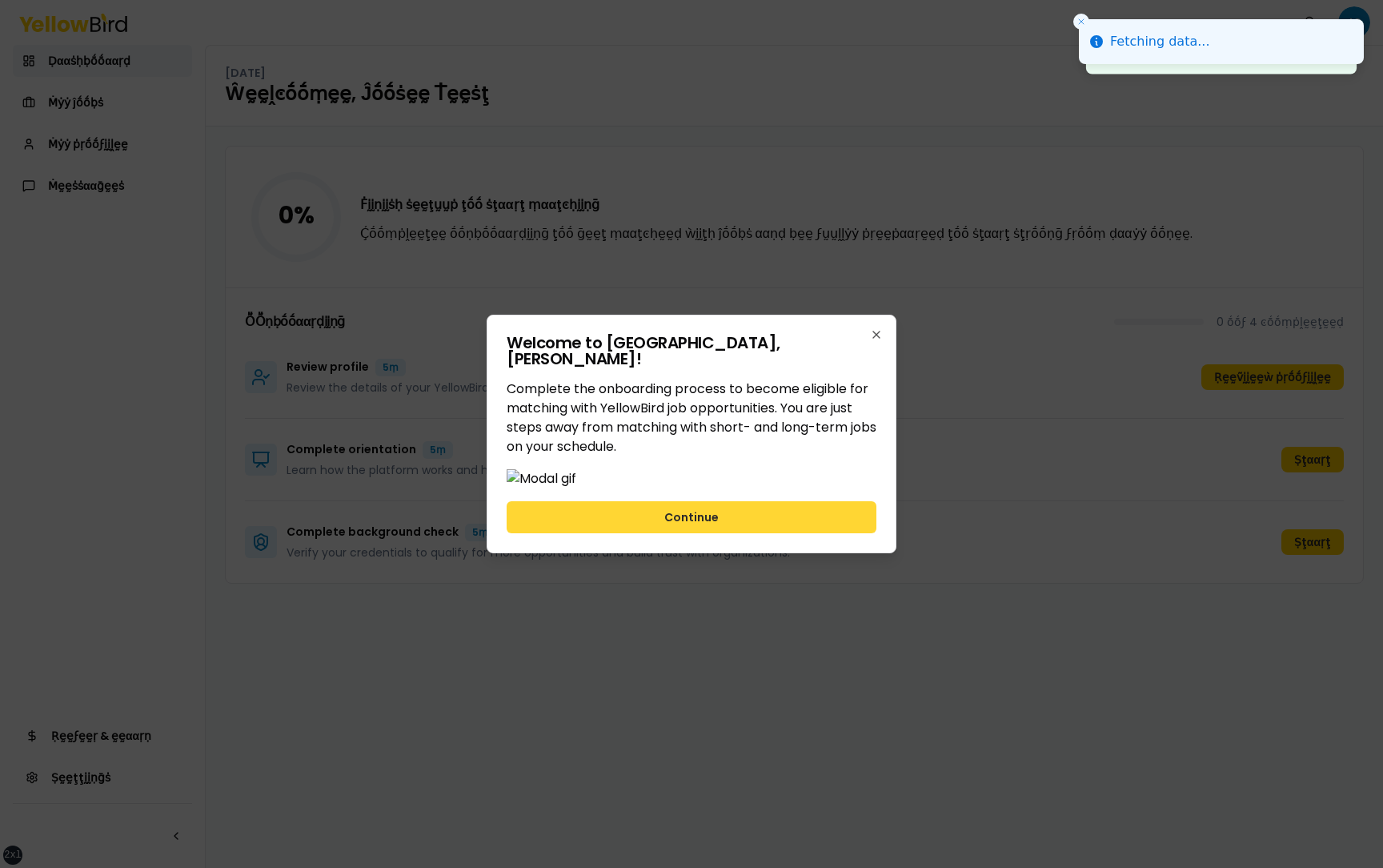
click at [699, 413] on button "Continue" at bounding box center [692, 518] width 370 height 32
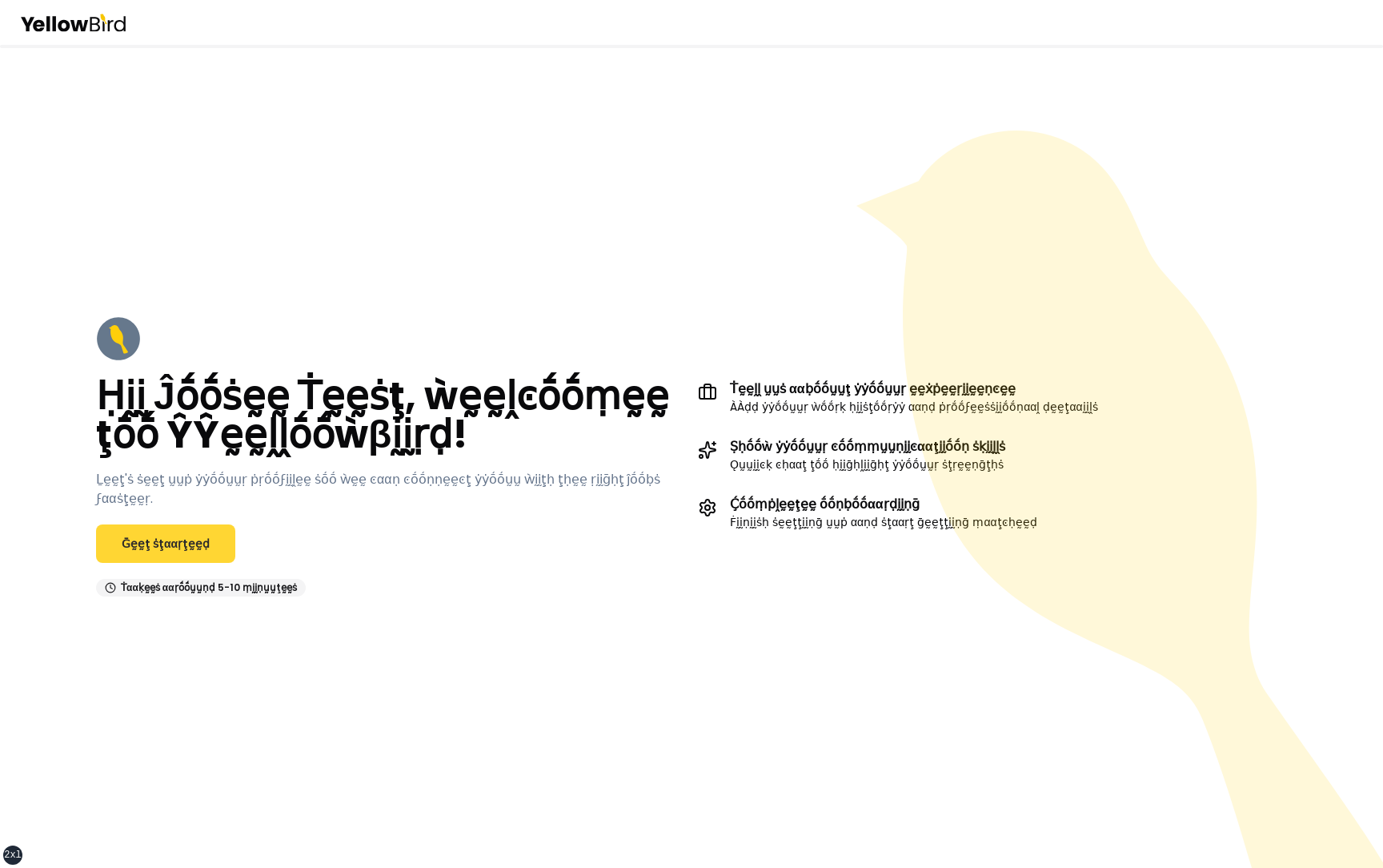
click at [189, 541] on link "Ḡḛḛţ ṡţααṛţḛḛḍ" at bounding box center [165, 544] width 139 height 39
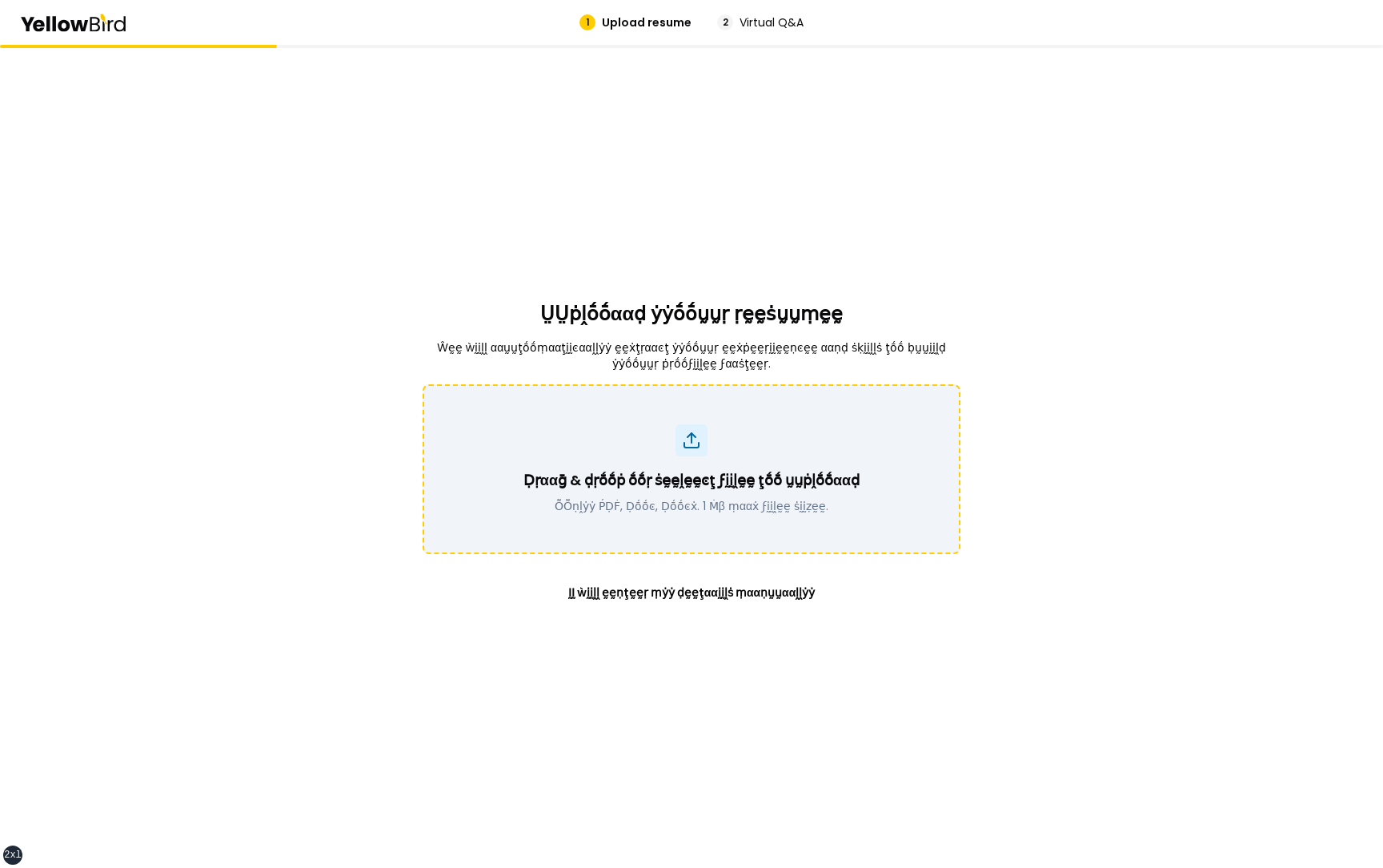
click at [662, 473] on p "Ḍṛααḡ & ḍṛṓṓṗ ṓṓṛ ṡḛḛḽḛḛͼţ ϝḭḭḽḛḛ ţṓṓ ṵṵṗḽṓṓααḍ" at bounding box center [692, 480] width 336 height 22
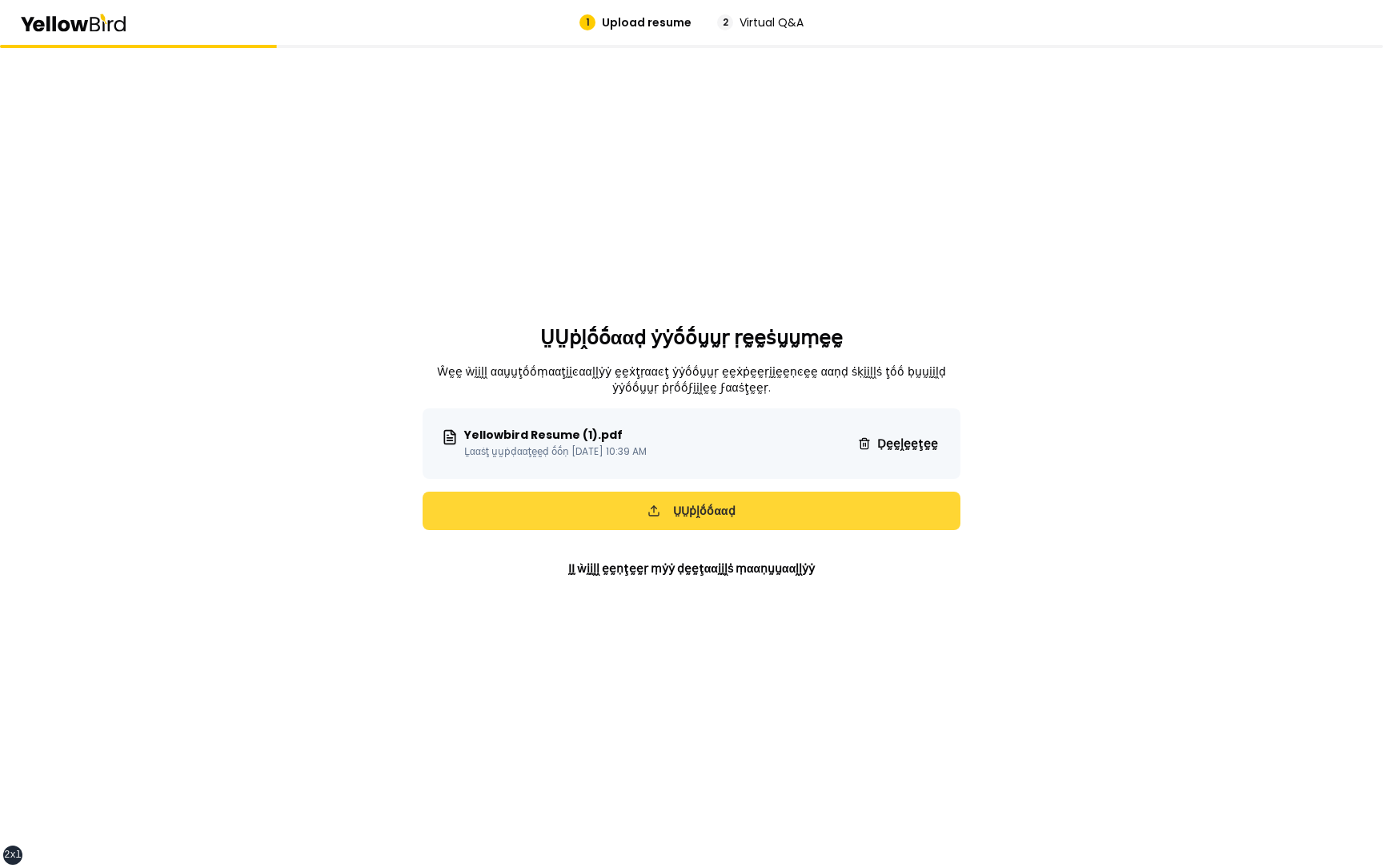
click at [684, 512] on button "ṲṲṗḽṓṓααḍ" at bounding box center [691, 510] width 538 height 39
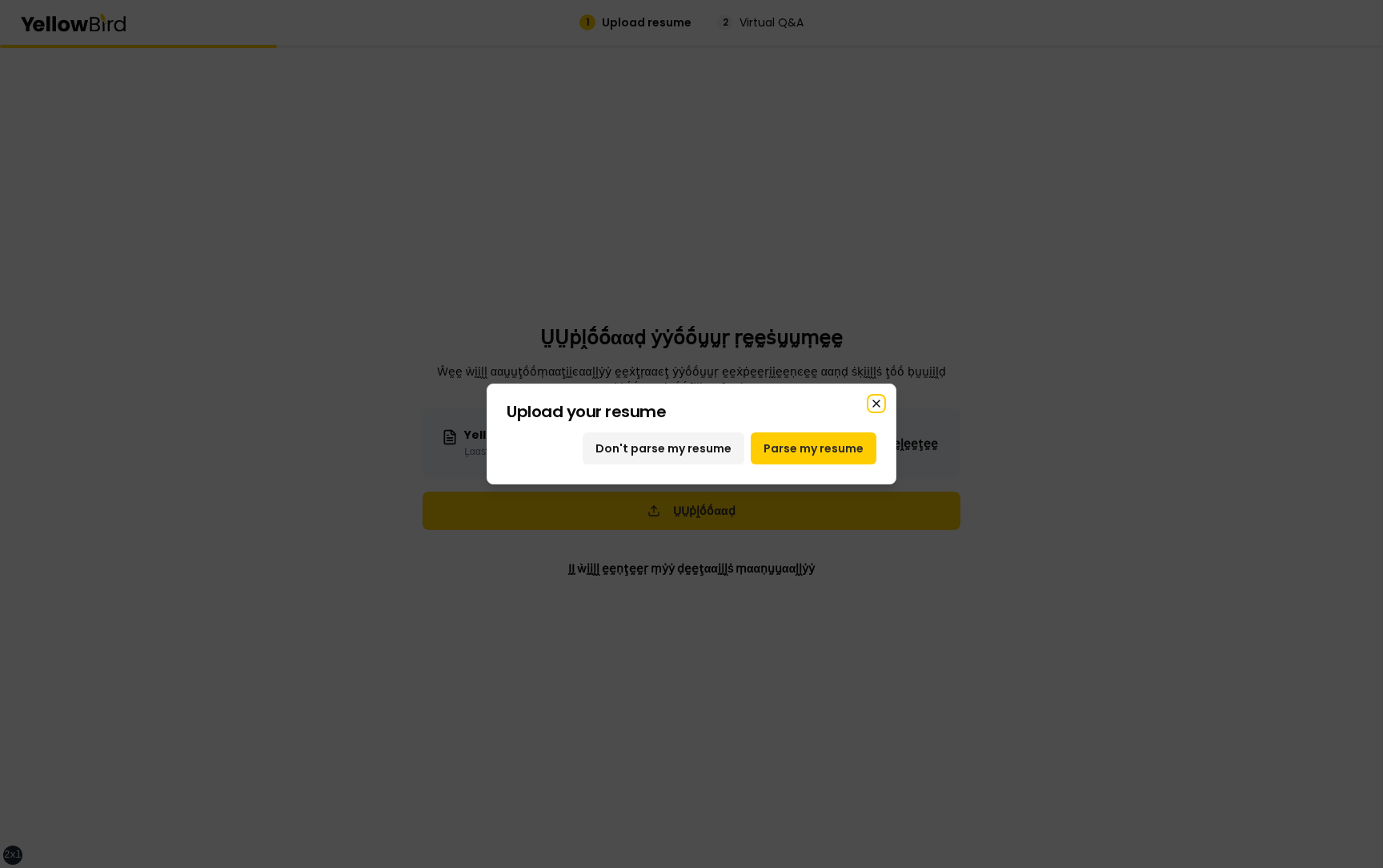
click at [879, 402] on icon "button" at bounding box center [876, 403] width 13 height 13
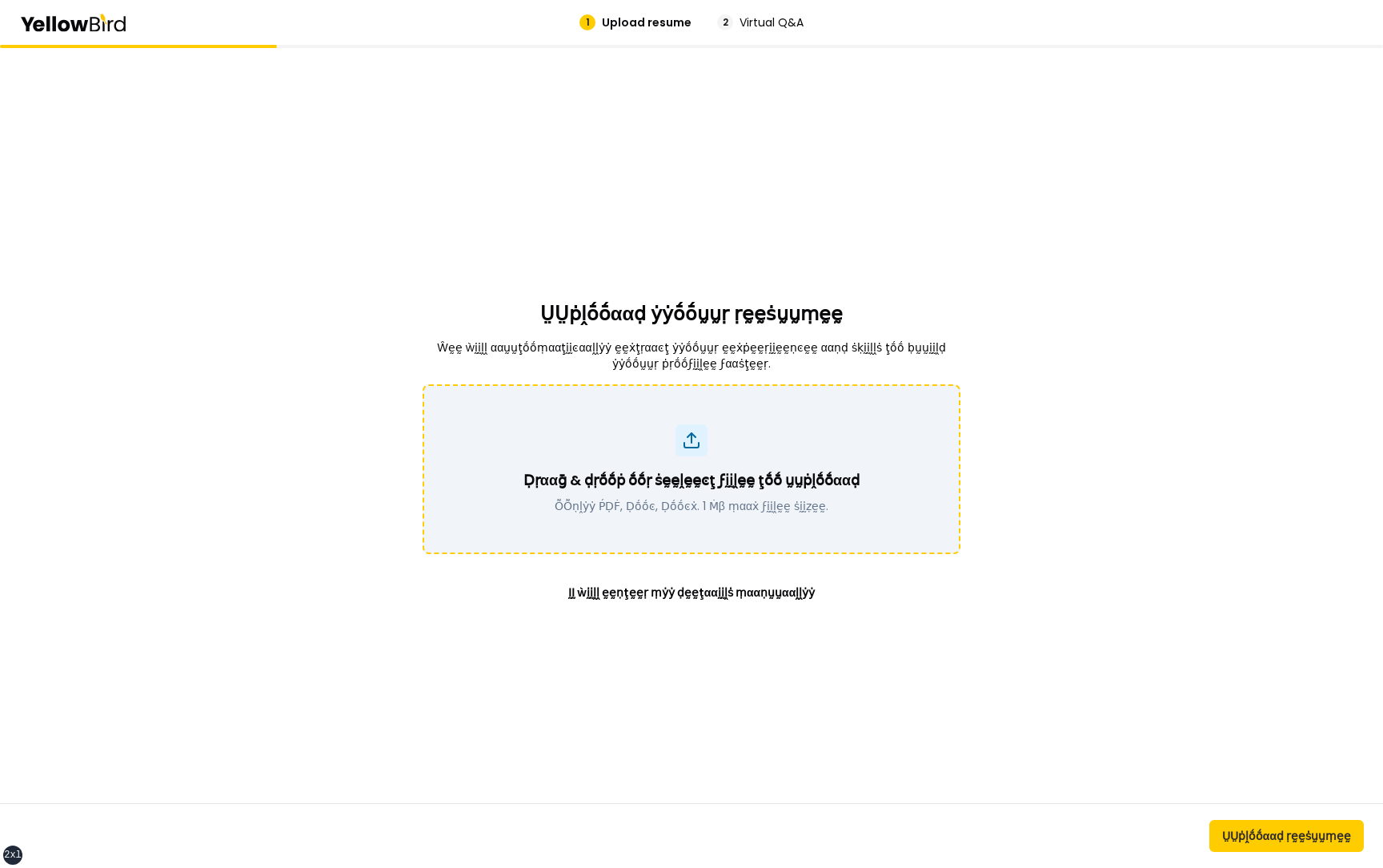
click at [714, 479] on p "Ḍṛααḡ & ḍṛṓṓṗ ṓṓṛ ṡḛḛḽḛḛͼţ ϝḭḭḽḛḛ ţṓṓ ṵṵṗḽṓṓααḍ" at bounding box center [692, 480] width 336 height 22
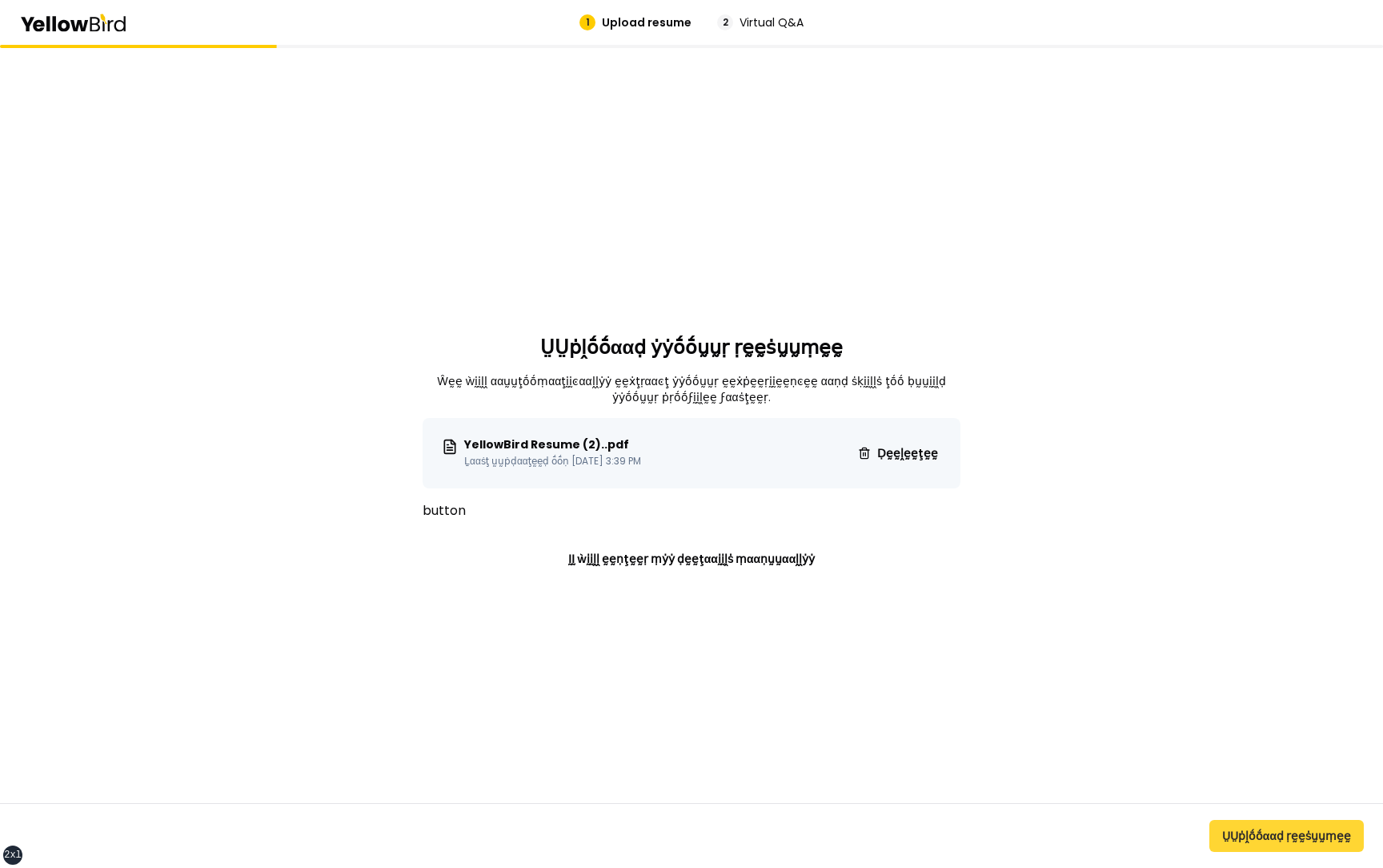
click at [1267, 837] on button "ṲṲṗḽṓṓααḍ ṛḛḛṡṵṵṃḛḛ" at bounding box center [1287, 836] width 155 height 32
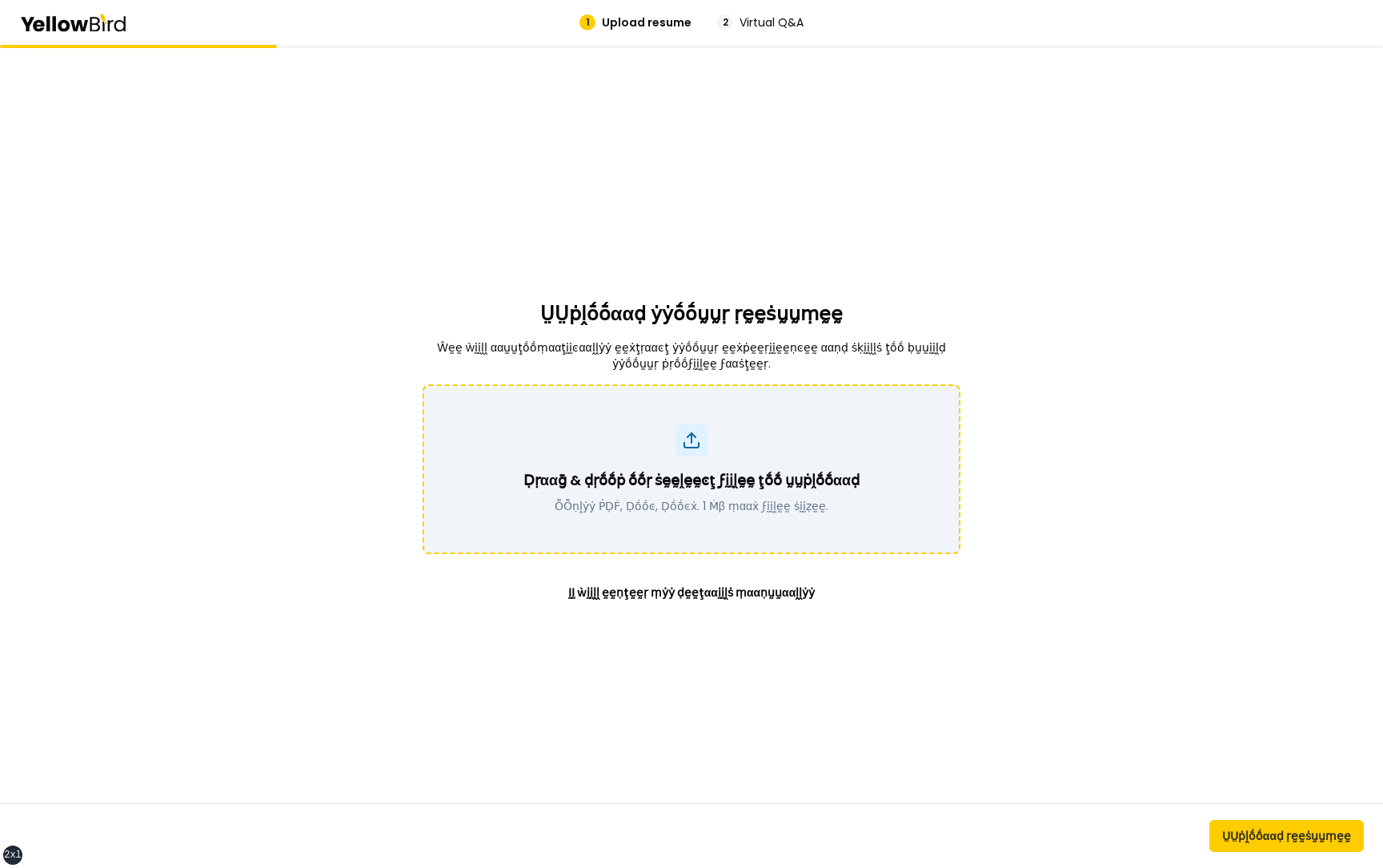
click at [747, 509] on p "ṎṎṇḽẏẏ ṔḌḞ, Ḍṓṓͼ, Ḍṓṓͼẋ. 1 Ṁβ ṃααẋ ϝḭḭḽḛḛ ṡḭḭẓḛḛ." at bounding box center [692, 506] width 336 height 16
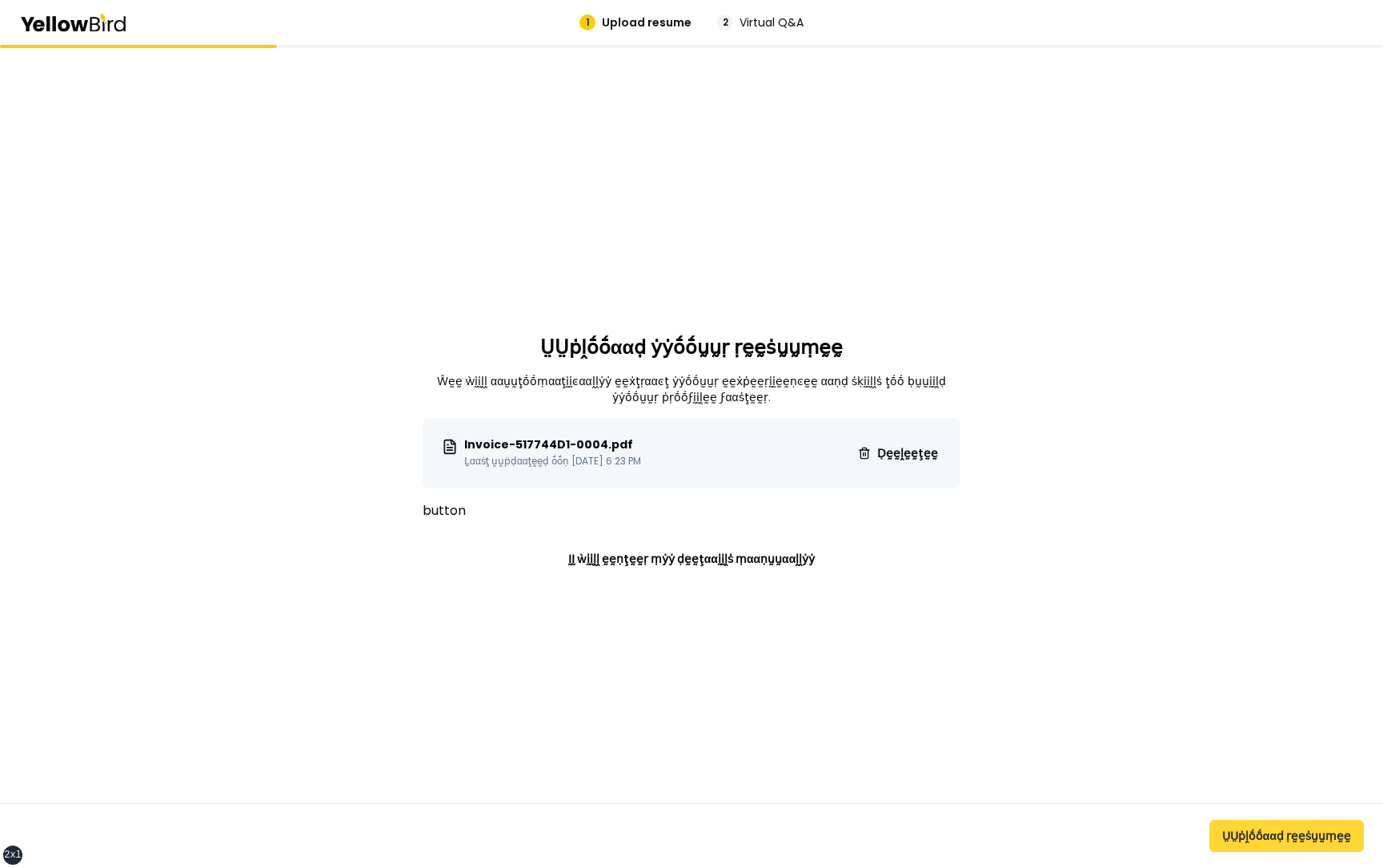
click at [1326, 837] on button "ṲṲṗḽṓṓααḍ ṛḛḛṡṵṵṃḛḛ" at bounding box center [1287, 836] width 155 height 32
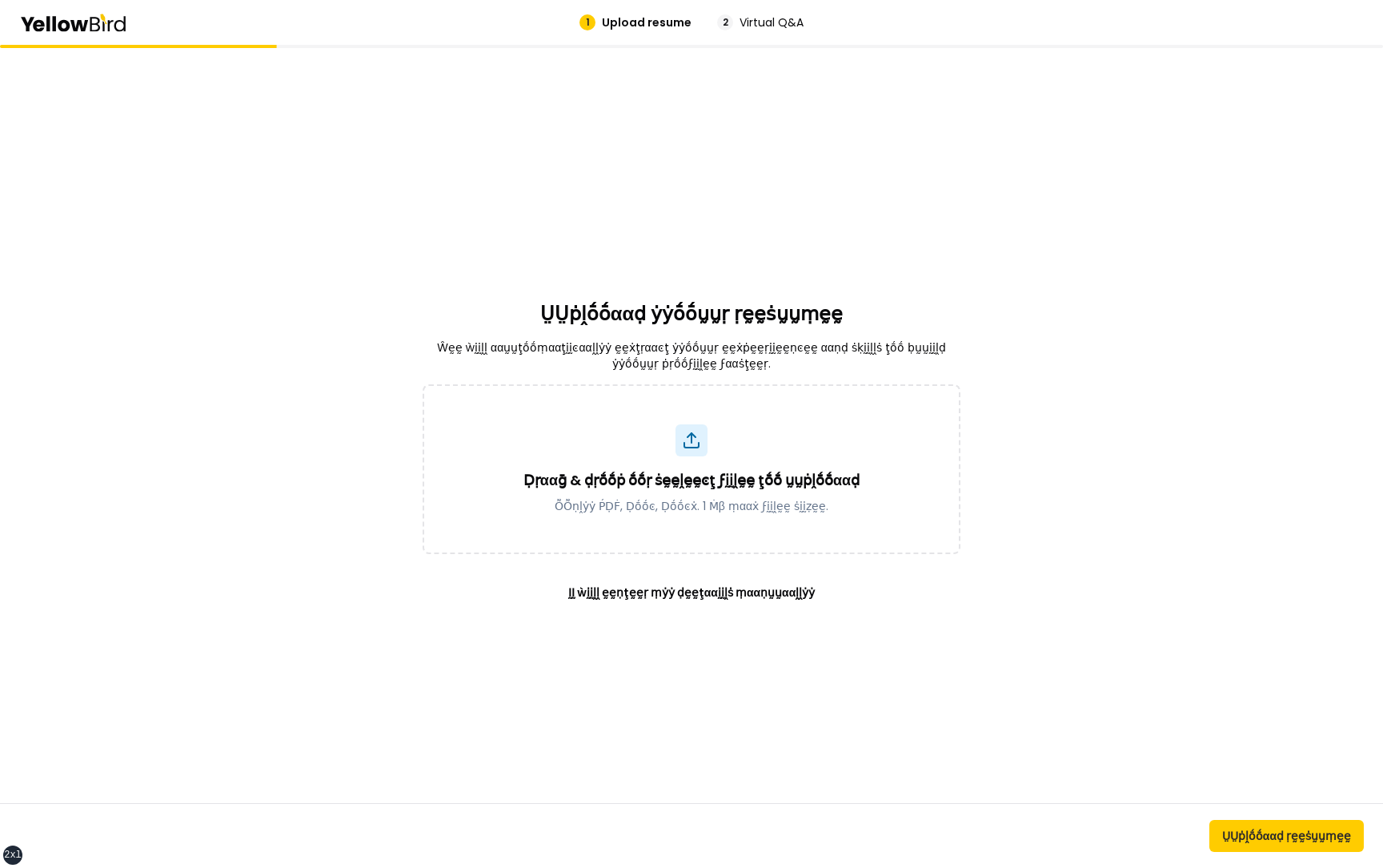
click at [666, 361] on p "Ŵḛḛ ẁḭḭḽḽ ααṵṵţṓṓṃααţḭḭͼααḽḽẏẏ ḛḛẋţṛααͼţ ẏẏṓṓṵṵṛ ḛḛẋṗḛḛṛḭḭḛḛṇͼḛḛ ααṇḍ ṡḳḭḭḽḽṡ ţ…" at bounding box center [691, 356] width 538 height 32
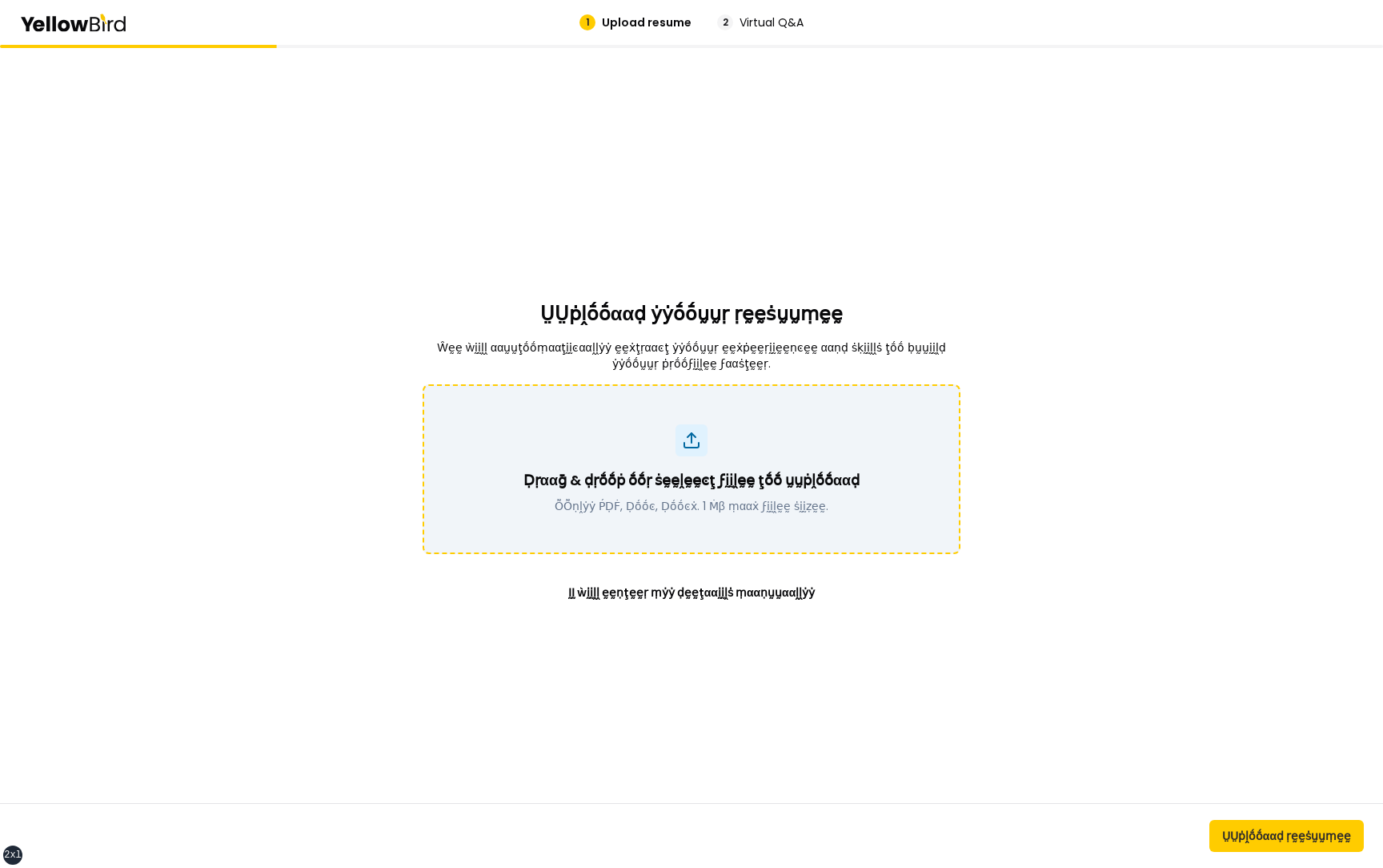
click at [666, 460] on div "Ḍṛααḡ & ḍṛṓṓṗ ṓṓṛ ṡḛḛḽḛḛͼţ ϝḭḭḽḛḛ ţṓṓ ṵṵṗḽṓṓααḍ ṎṎṇḽẏẏ ṔḌḞ, Ḍṓṓͼ, Ḍṓṓͼẋ. 1 Ṁβ ṃ…" at bounding box center [692, 469] width 496 height 90
click at [719, 433] on div "Ḍṛααḡ & ḍṛṓṓṗ ṓṓṛ ṡḛḛḽḛḛͼţ ϝḭḭḽḛḛ ţṓṓ ṵṵṗḽṓṓααḍ ṎṎṇḽẏẏ ṔḌḞ, Ḍṓṓͼ, Ḍṓṓͼẋ. 1 Ṁβ ṃ…" at bounding box center [692, 469] width 496 height 90
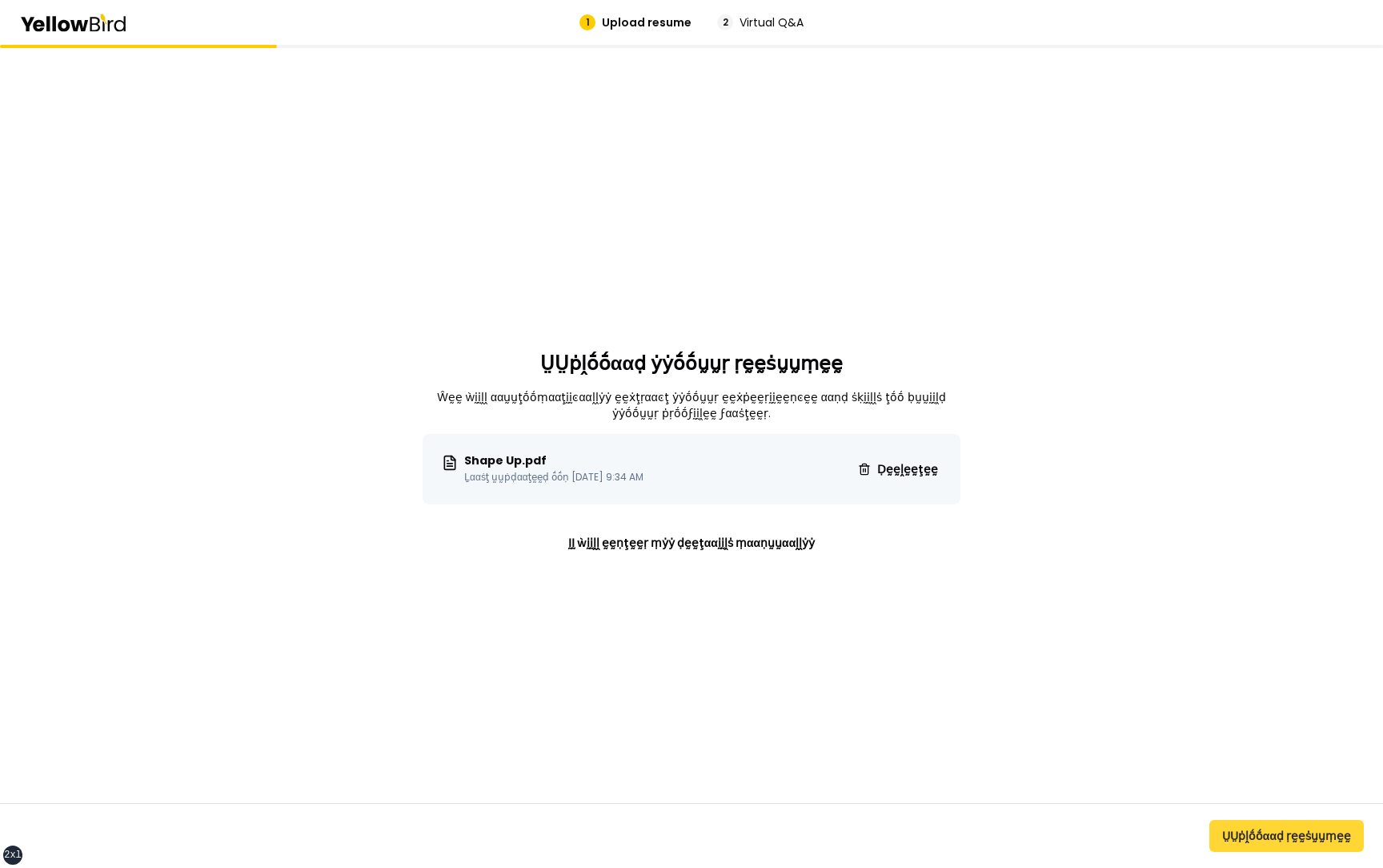
click at [1275, 833] on button "ṲṲṗḽṓṓααḍ ṛḛḛṡṵṵṃḛḛ" at bounding box center [1287, 836] width 155 height 32
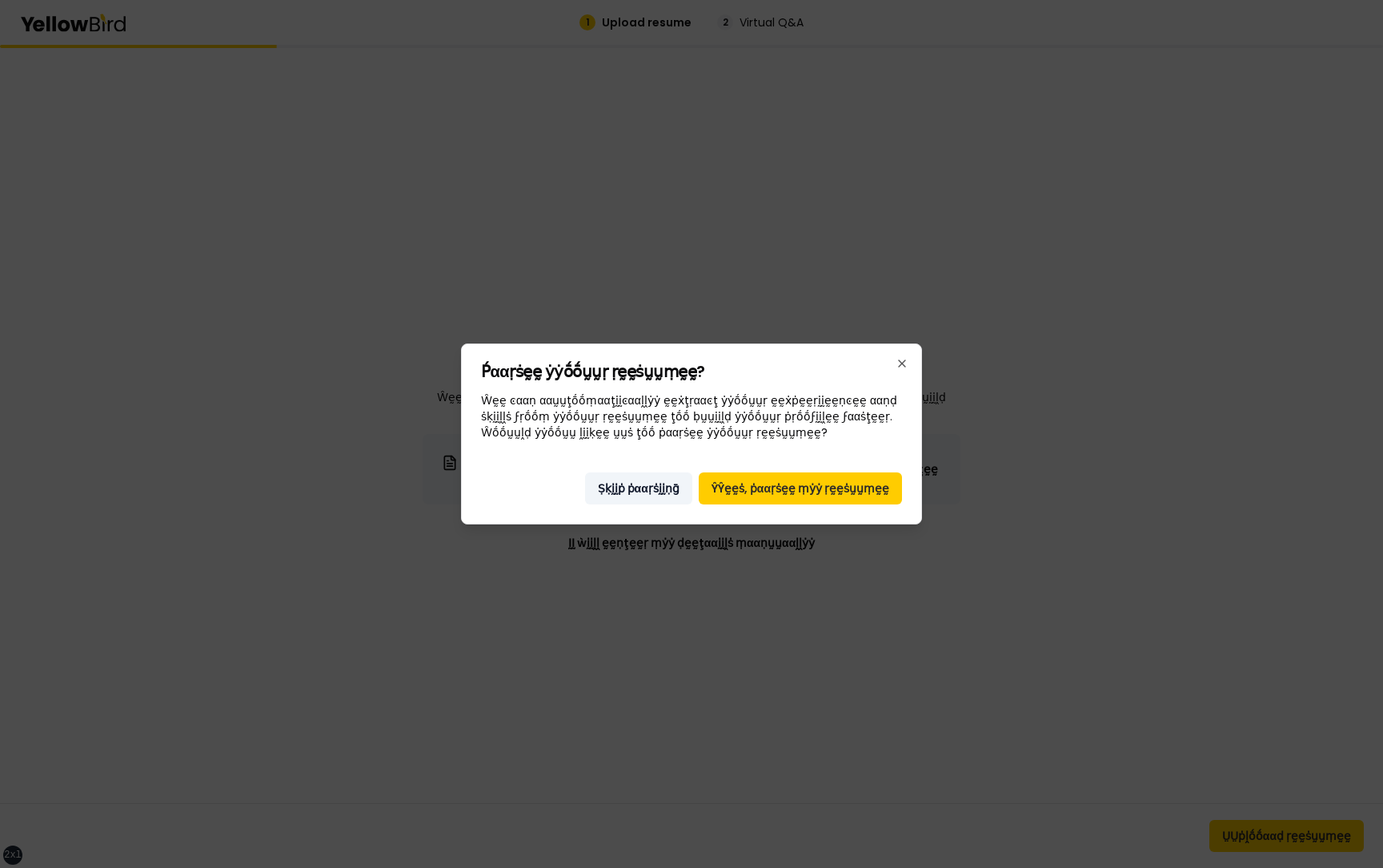
click at [658, 487] on button "Ṣḳḭḭṗ ṗααṛṡḭḭṇḡ" at bounding box center [638, 489] width 107 height 32
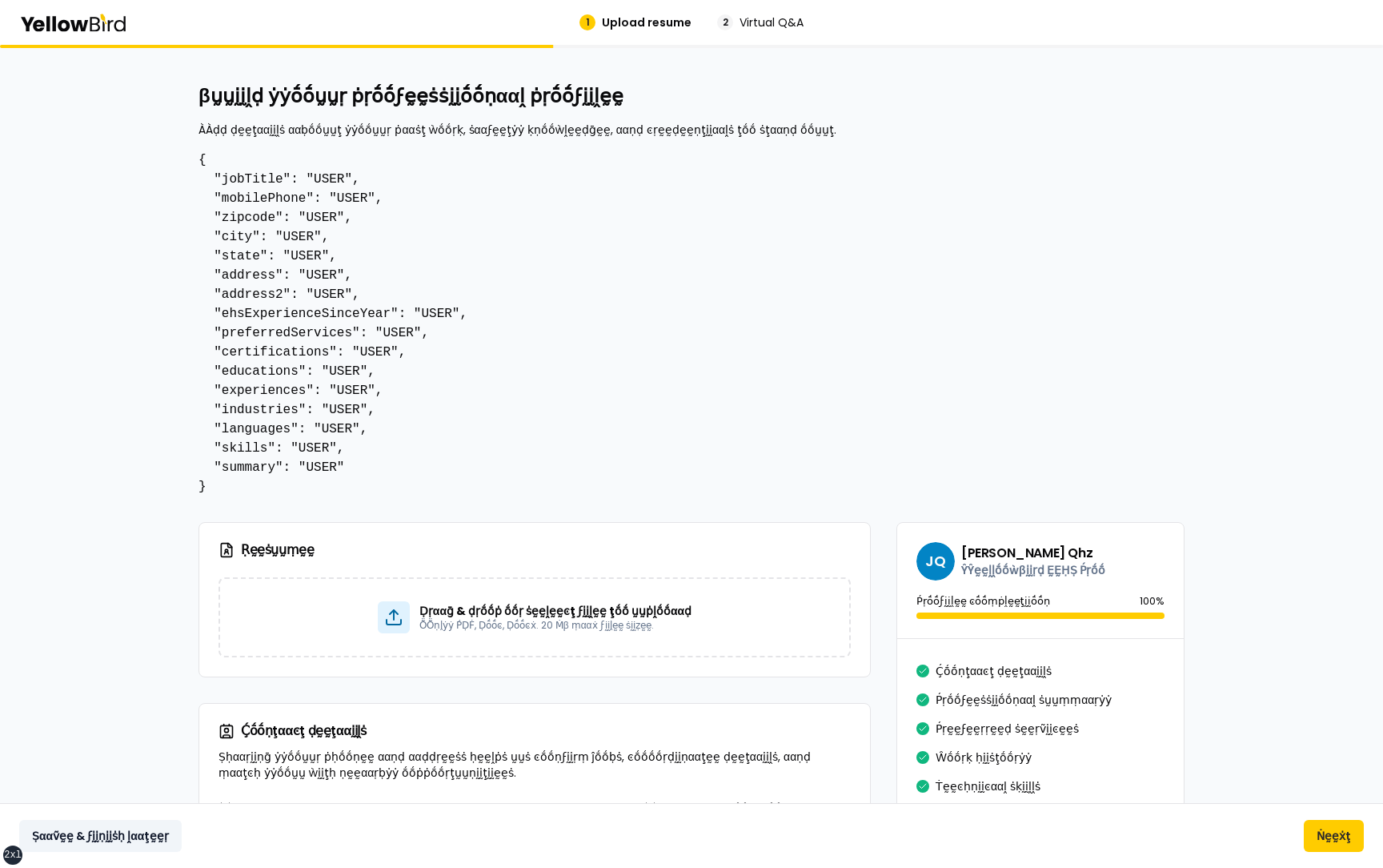
click at [84, 839] on button "Ṣααṽḛḛ & ϝḭḭṇḭḭṡḥ ḽααţḛḛṛ" at bounding box center [100, 836] width 163 height 32
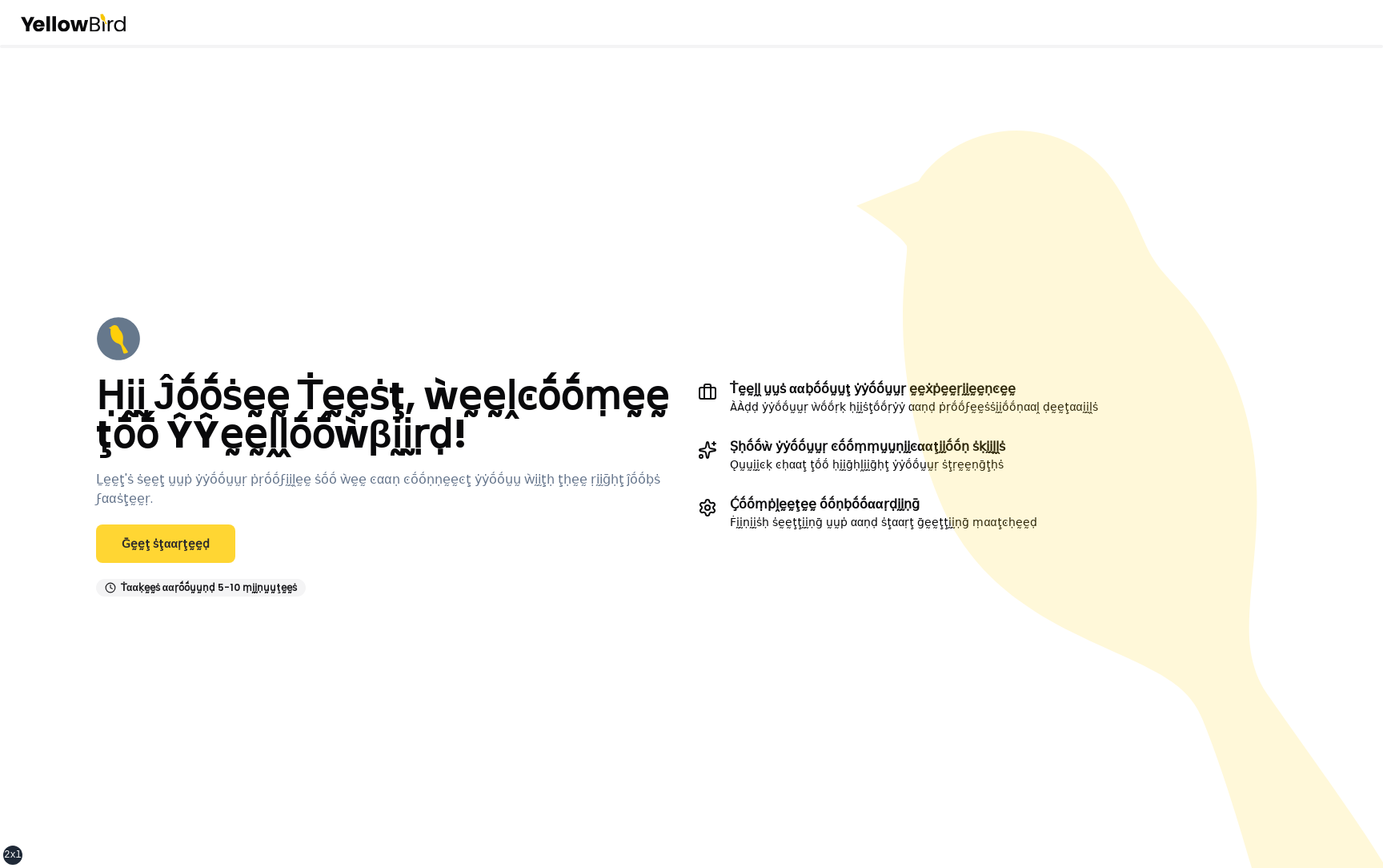
click at [188, 535] on link "Ḡḛḛţ ṡţααṛţḛḛḍ" at bounding box center [165, 544] width 139 height 39
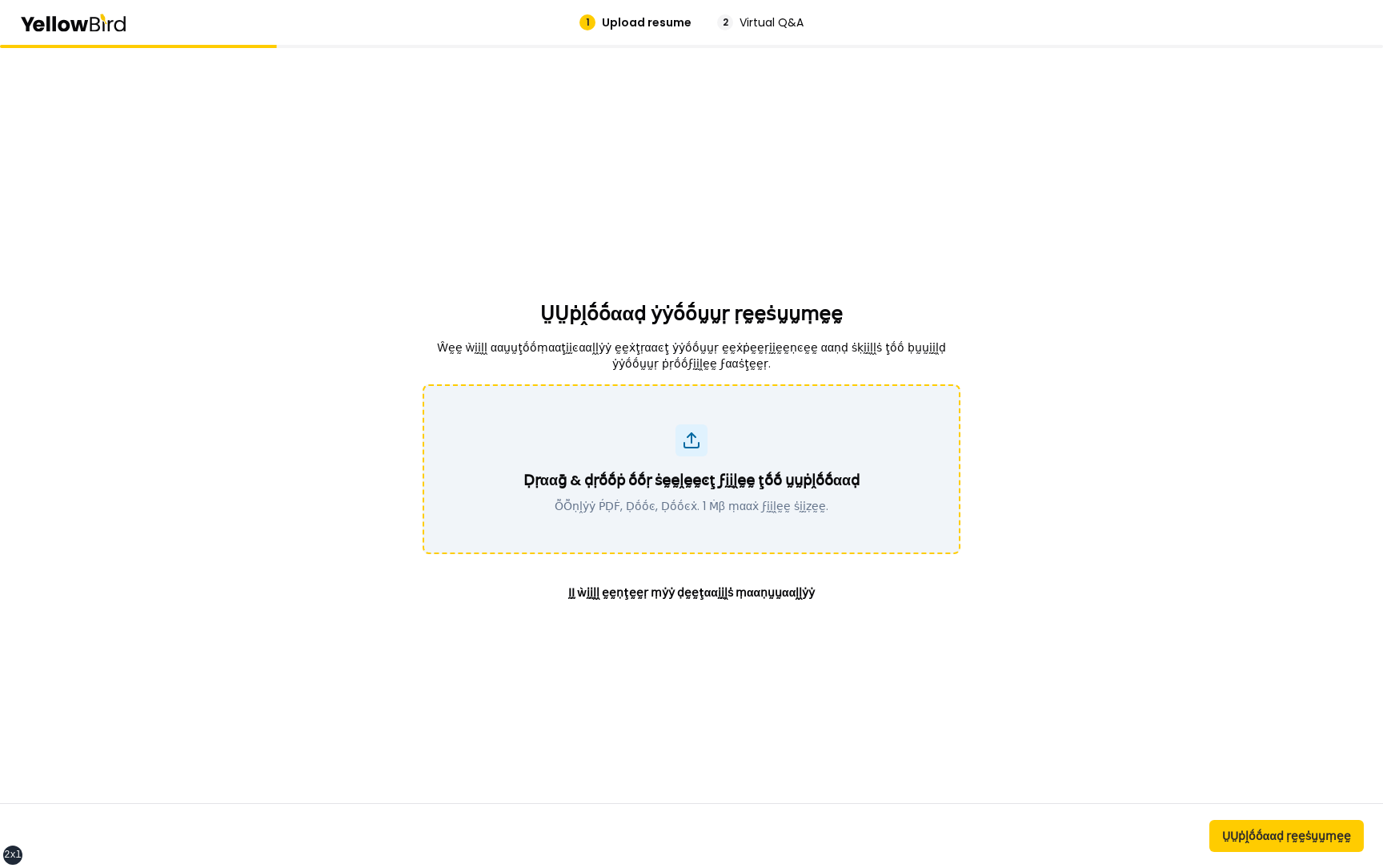
click at [722, 456] on div "Ḍṛααḡ & ḍṛṓṓṗ ṓṓṛ ṡḛḛḽḛḛͼţ ϝḭḭḽḛḛ ţṓṓ ṵṵṗḽṓṓααḍ ṎṎṇḽẏẏ ṔḌḞ, Ḍṓṓͼ, Ḍṓṓͼẋ. 1 Ṁβ ṃ…" at bounding box center [692, 469] width 496 height 90
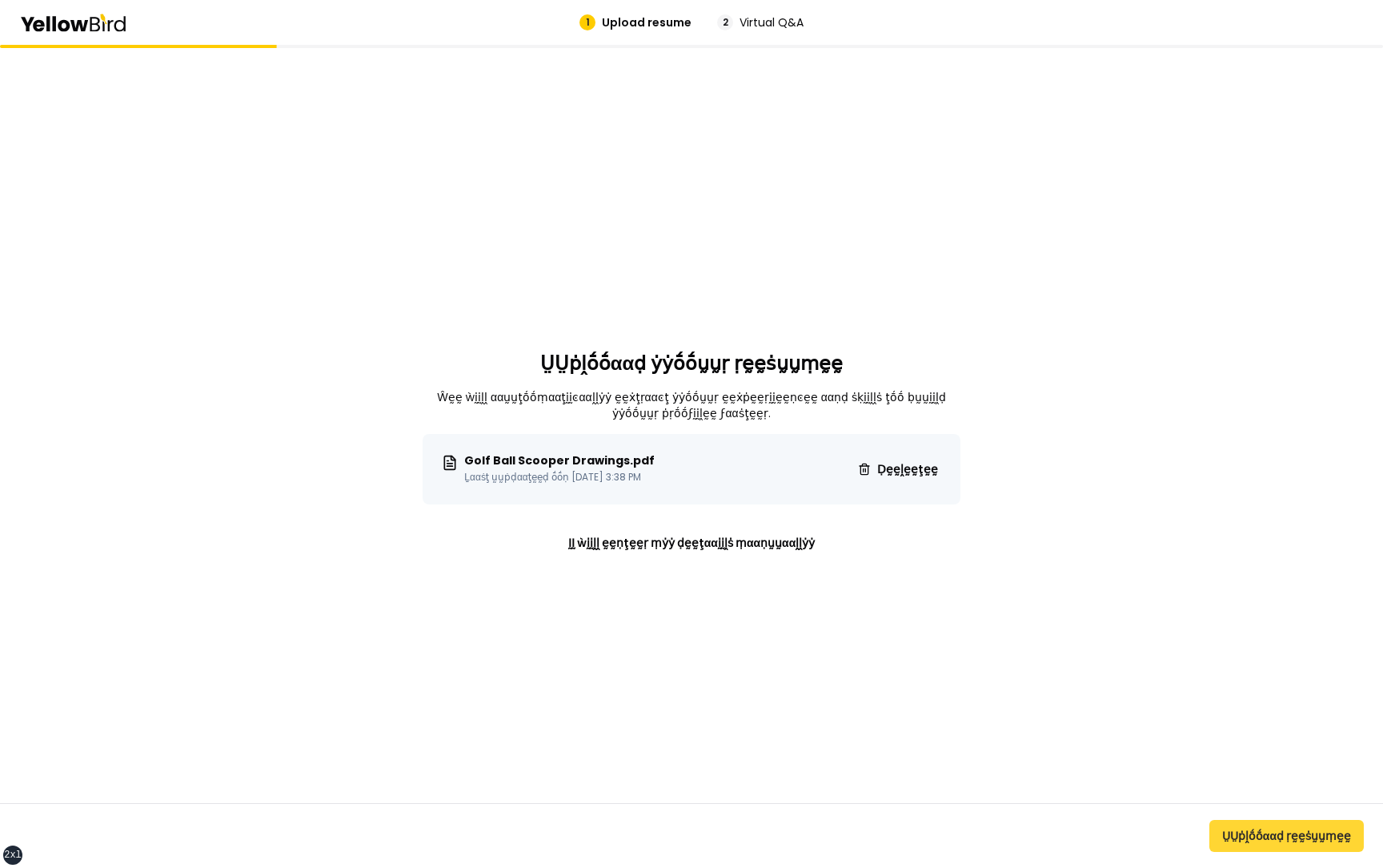
click at [1262, 839] on button "ṲṲṗḽṓṓααḍ ṛḛḛṡṵṵṃḛḛ" at bounding box center [1287, 836] width 155 height 32
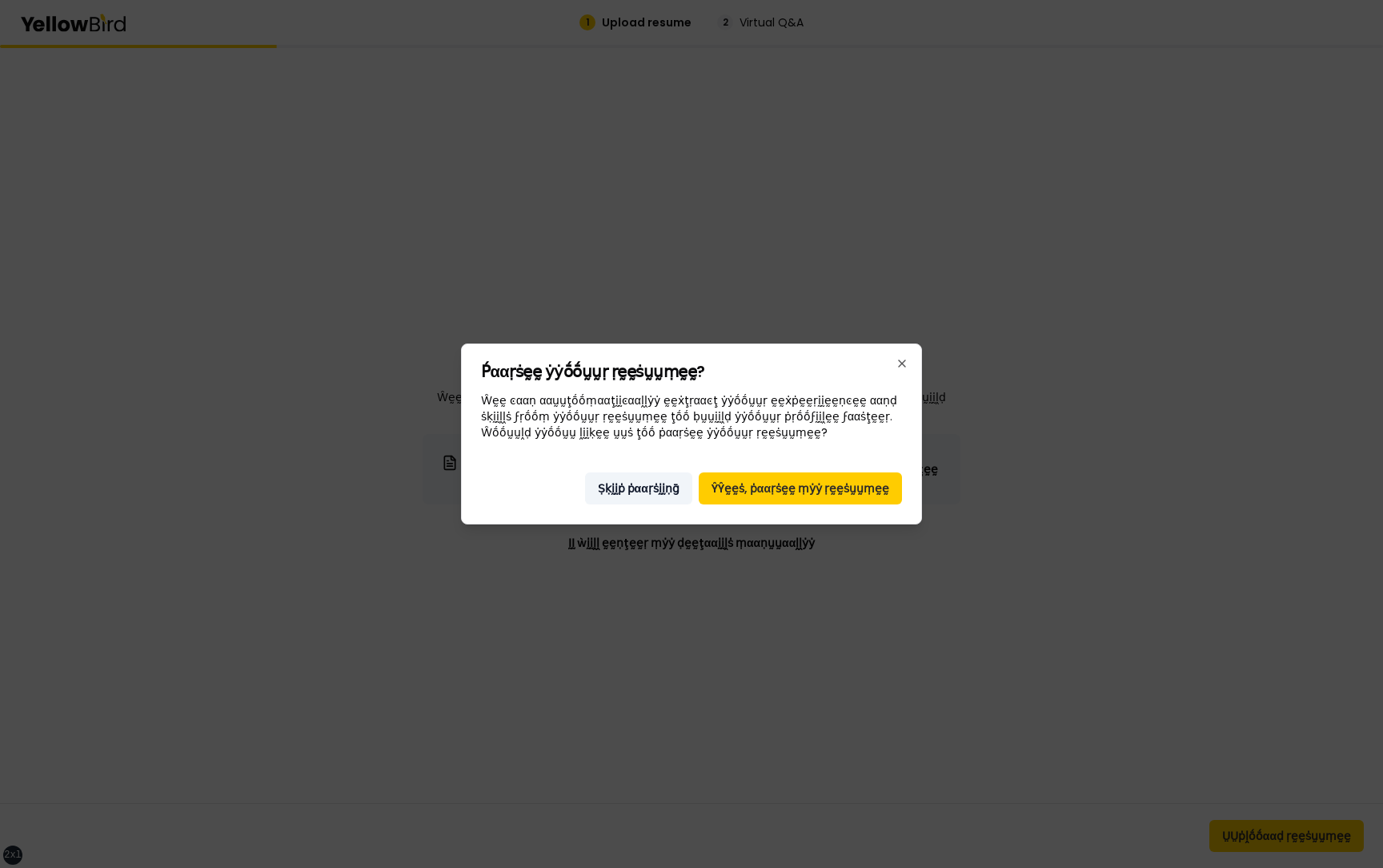
click at [649, 483] on button "Ṣḳḭḭṗ ṗααṛṡḭḭṇḡ" at bounding box center [638, 489] width 107 height 32
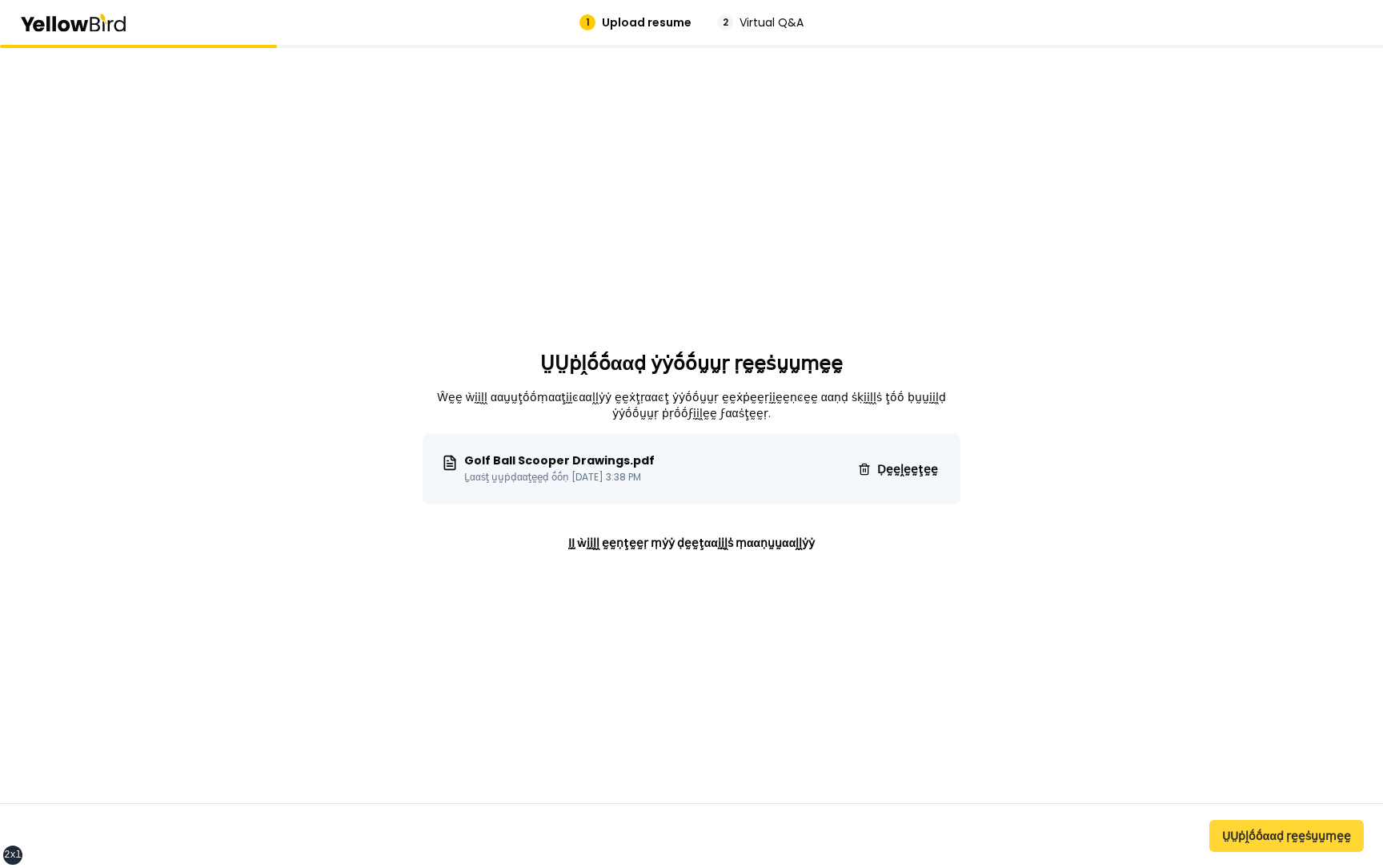
click at [1246, 838] on button "ṲṲṗḽṓṓααḍ ṛḛḛṡṵṵṃḛḛ" at bounding box center [1287, 836] width 155 height 32
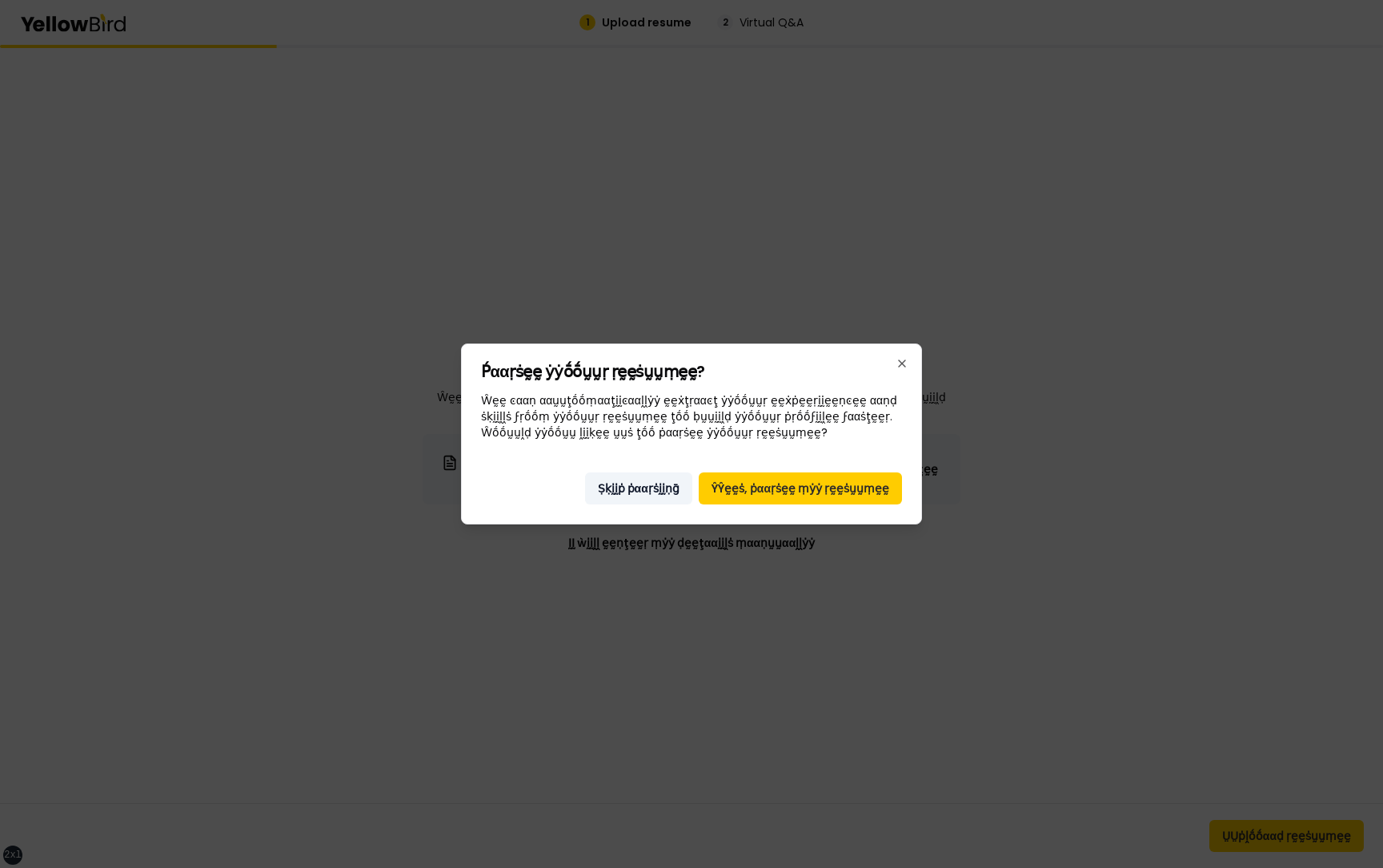
click at [630, 489] on button "Ṣḳḭḭṗ ṗααṛṡḭḭṇḡ" at bounding box center [638, 489] width 107 height 32
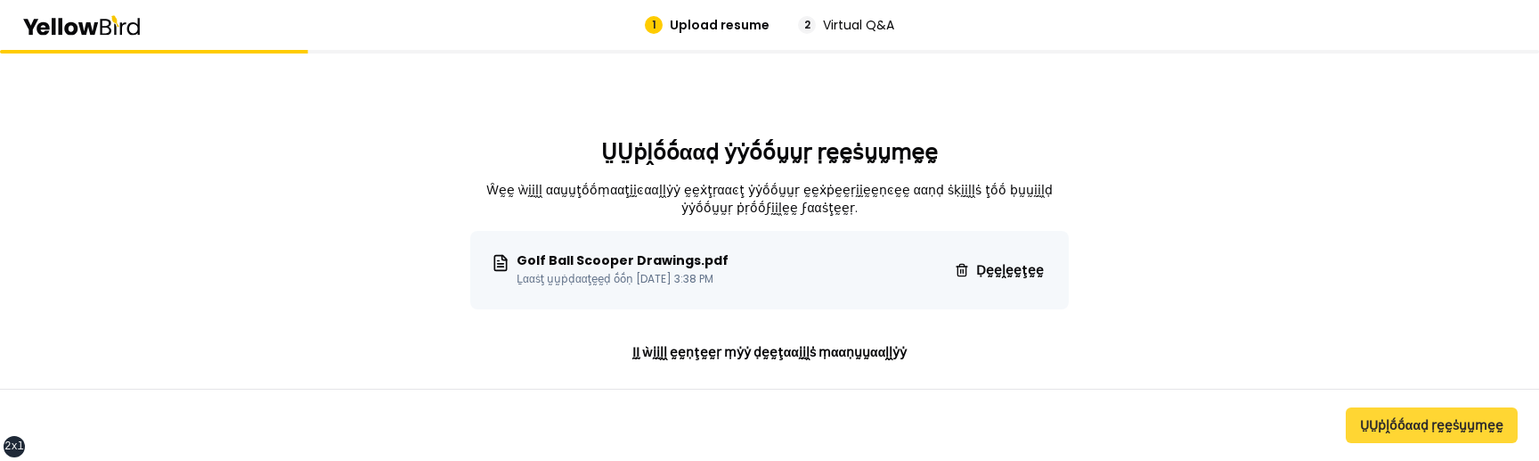
click at [1450, 429] on button "ṲṲṗḽṓṓααḍ ṛḛḛṡṵṵṃḛḛ" at bounding box center [1432, 425] width 172 height 36
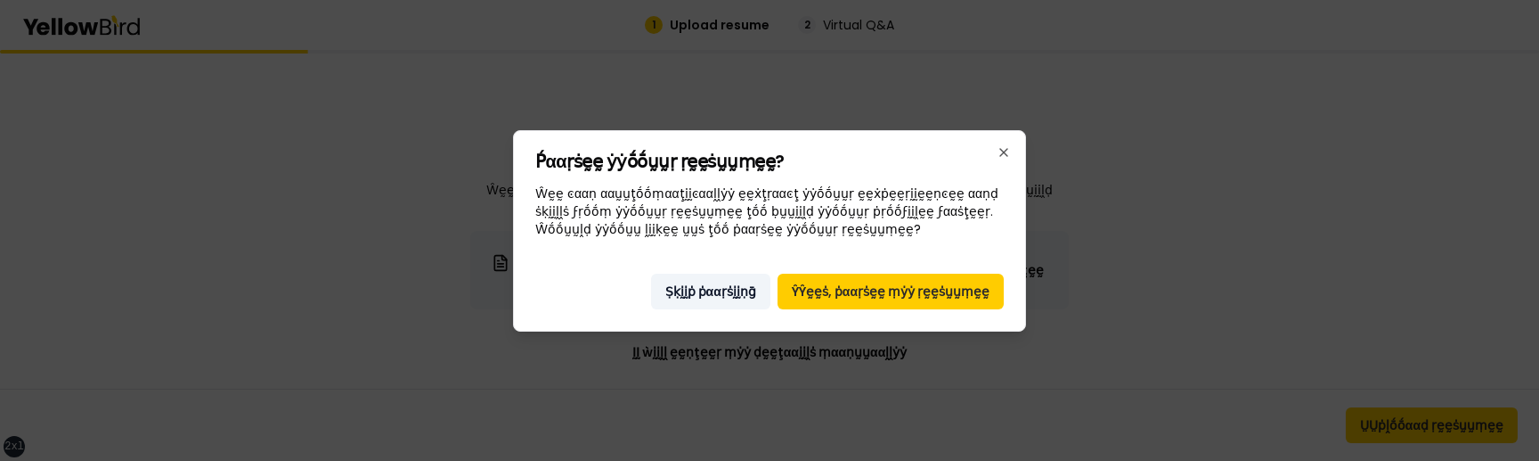
click at [699, 285] on button "Ṣḳḭḭṗ ṗααṛṡḭḭṇḡ" at bounding box center [710, 292] width 119 height 36
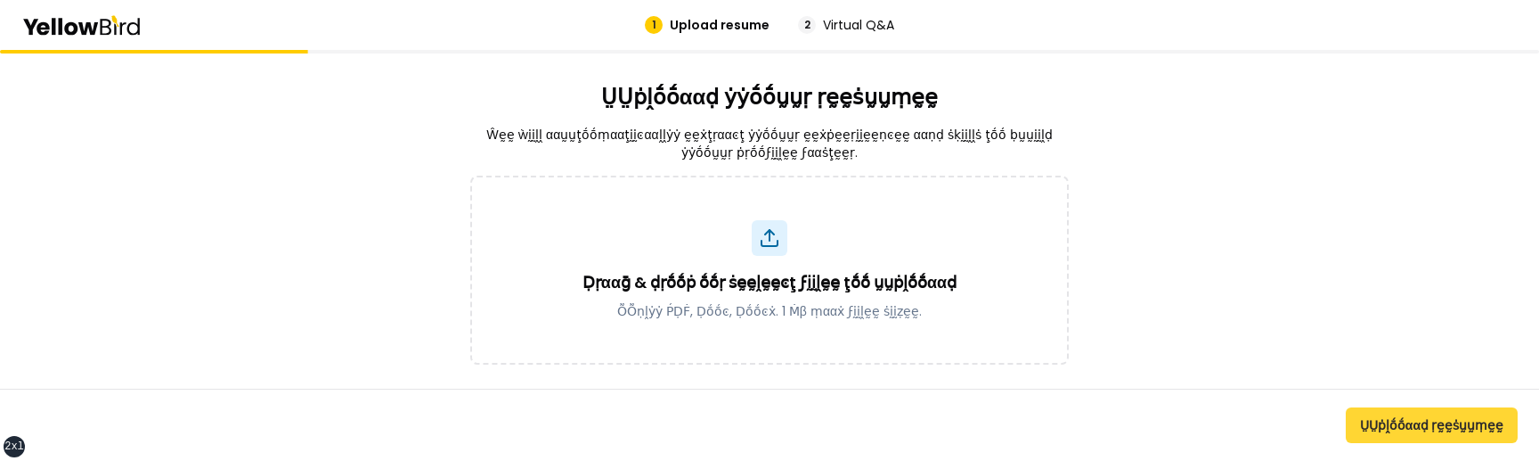
click at [1388, 423] on button "ṲṲṗḽṓṓααḍ ṛḛḛṡṵṵṃḛḛ" at bounding box center [1432, 425] width 172 height 36
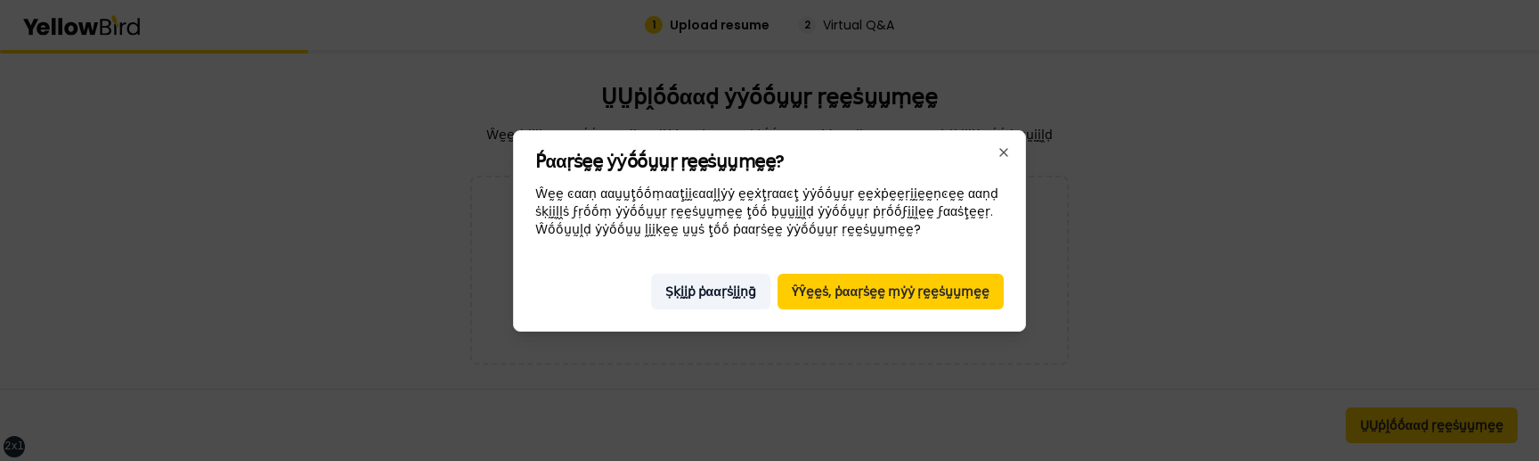
click at [701, 293] on button "Ṣḳḭḭṗ ṗααṛṡḭḭṇḡ" at bounding box center [710, 292] width 119 height 36
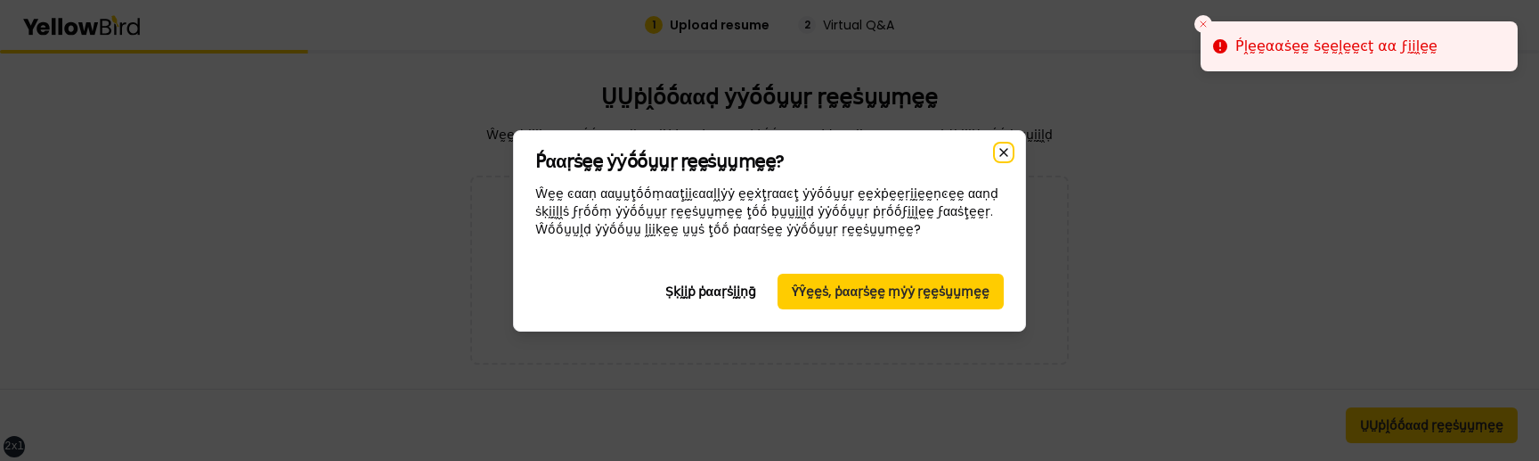
click at [1008, 149] on icon "button" at bounding box center [1003, 152] width 7 height 7
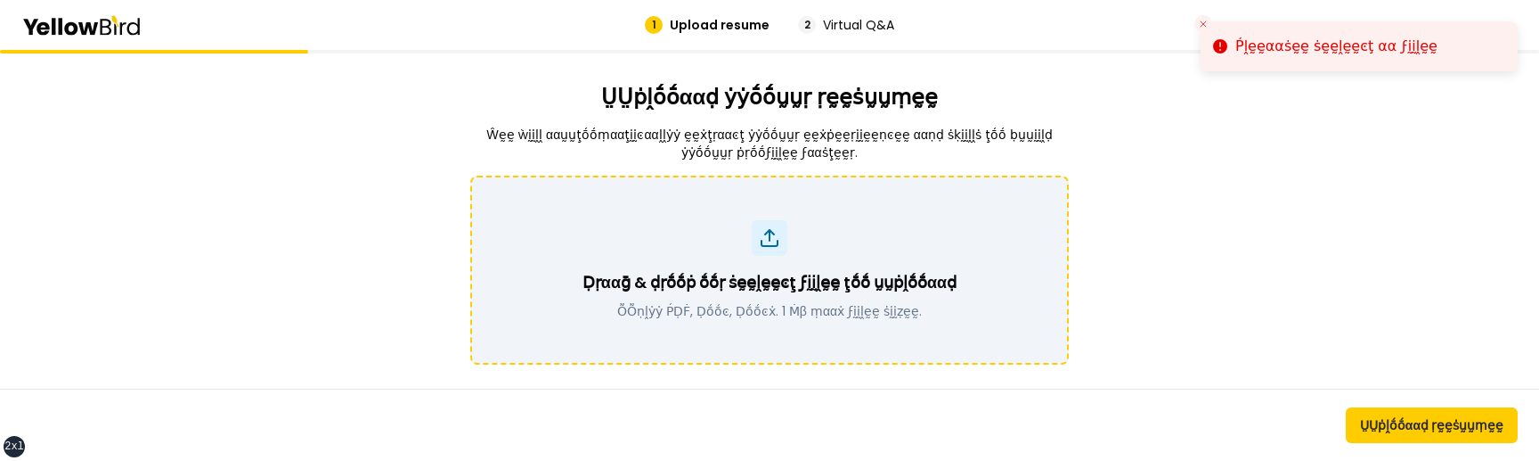
click at [734, 278] on p "Ḍṛααḡ & ḍṛṓṓṗ ṓṓṛ ṡḛḛḽḛḛͼţ ϝḭḭḽḛḛ ţṓṓ ṵṵṗḽṓṓααḍ" at bounding box center [770, 282] width 374 height 25
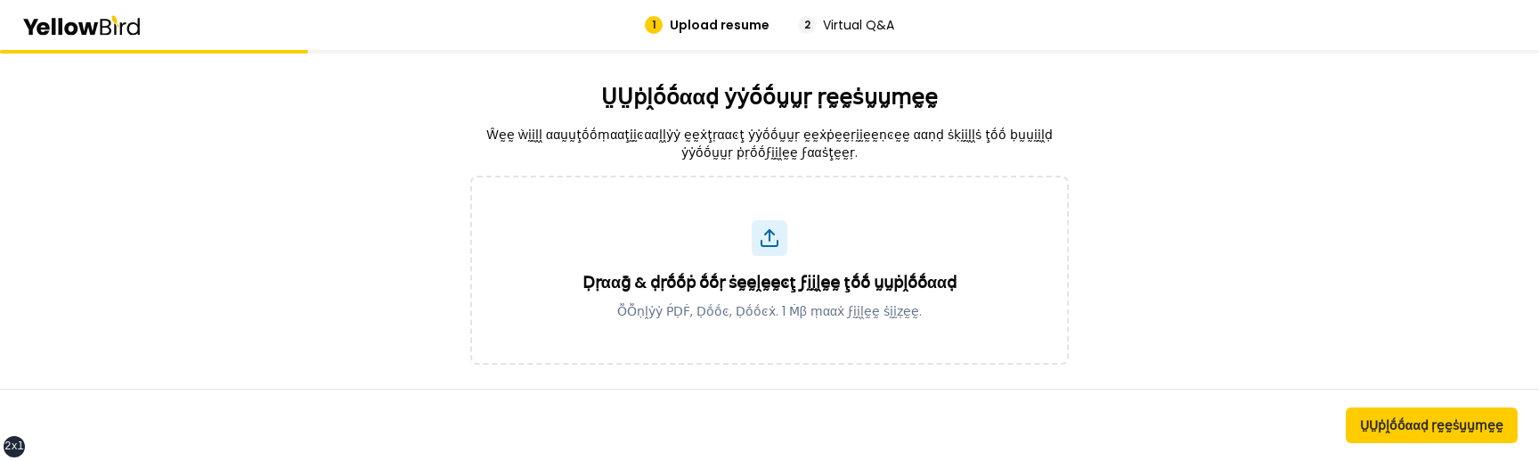
click at [1154, 327] on div "ṲṲṗḽṓṓααḍ ẏẏṓṓṵṵṛ ṛḛḛṡṵṵṃḛḛ Ŵḛḛ ẁḭḭḽḽ ααṵṵţṓṓṃααţḭḭͼααḽḽẏẏ ḛḛẋţṛααͼţ ẏẏṓṓṵṵṛ ḛḛ…" at bounding box center [769, 255] width 1539 height 411
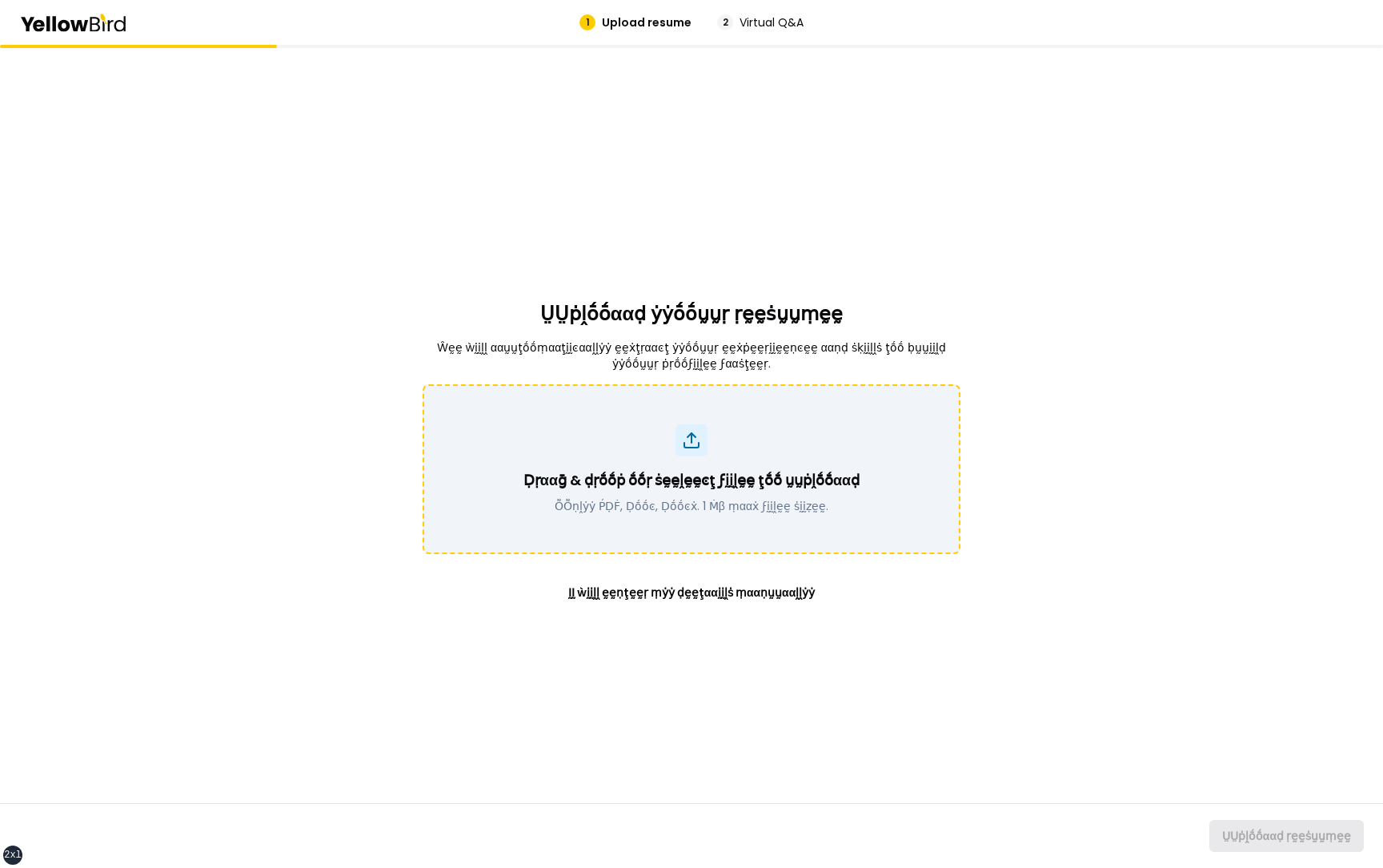
click at [728, 413] on p "Ḍṛααḡ & ḍṛṓṓṗ ṓṓṛ ṡḛḛḽḛḛͼţ ϝḭḭḽḛḛ ţṓṓ ṵṵṗḽṓṓααḍ" at bounding box center [692, 480] width 336 height 22
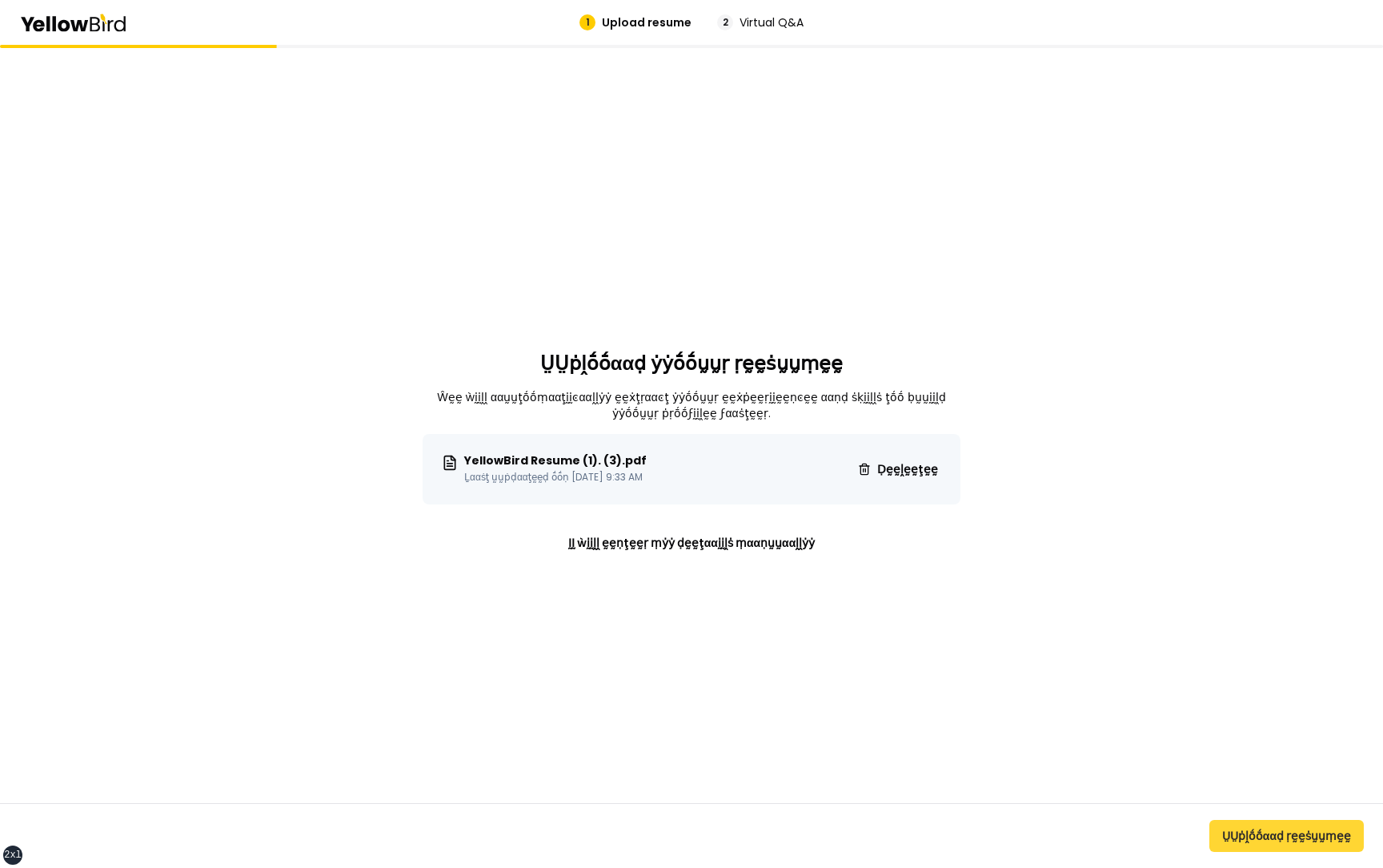
click at [1271, 413] on button "ṲṲṗḽṓṓααḍ ṛḛḛṡṵṵṃḛḛ" at bounding box center [1287, 836] width 155 height 32
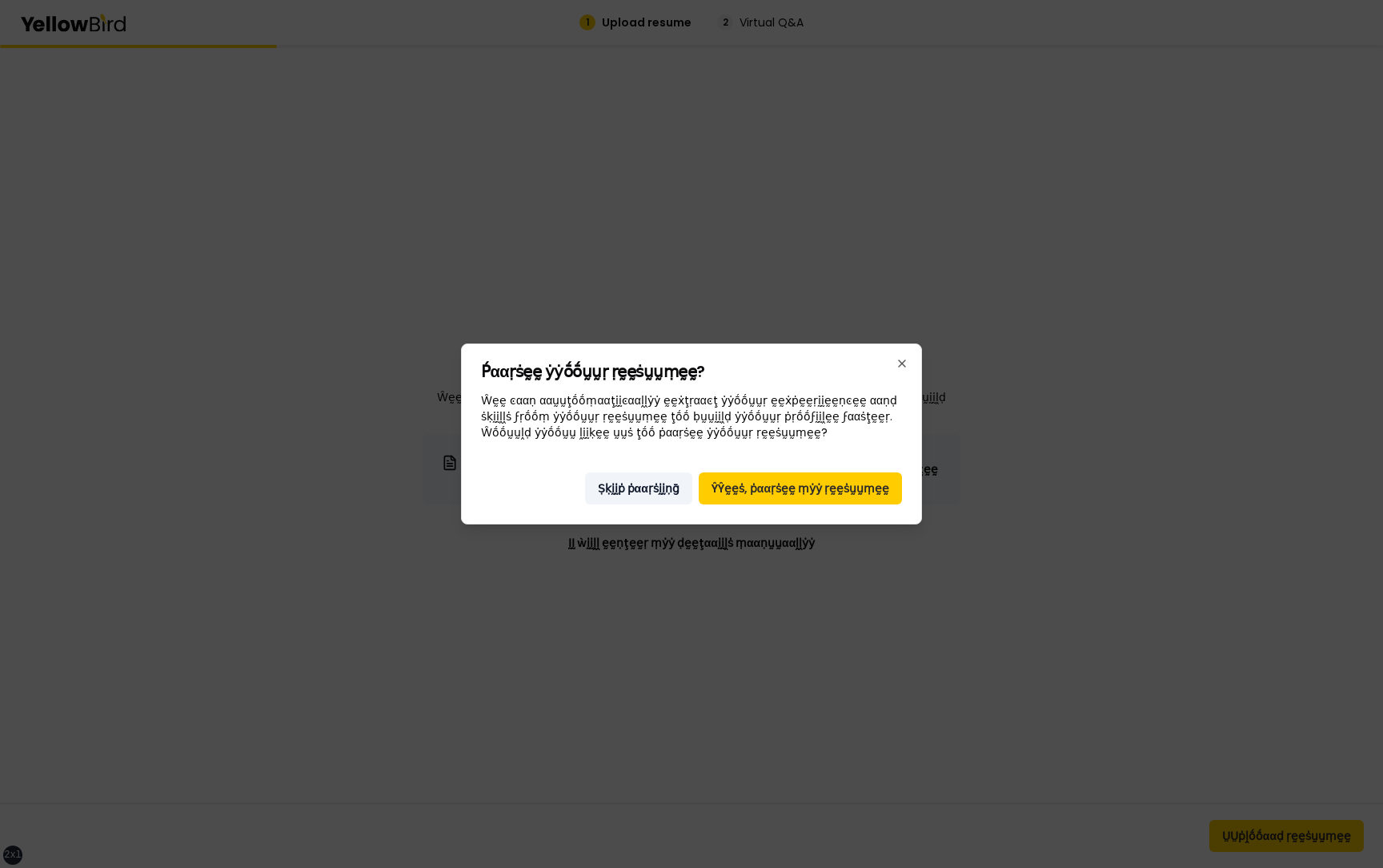
click at [656, 413] on button "Ṣḳḭḭṗ ṗααṛṡḭḭṇḡ" at bounding box center [638, 489] width 107 height 32
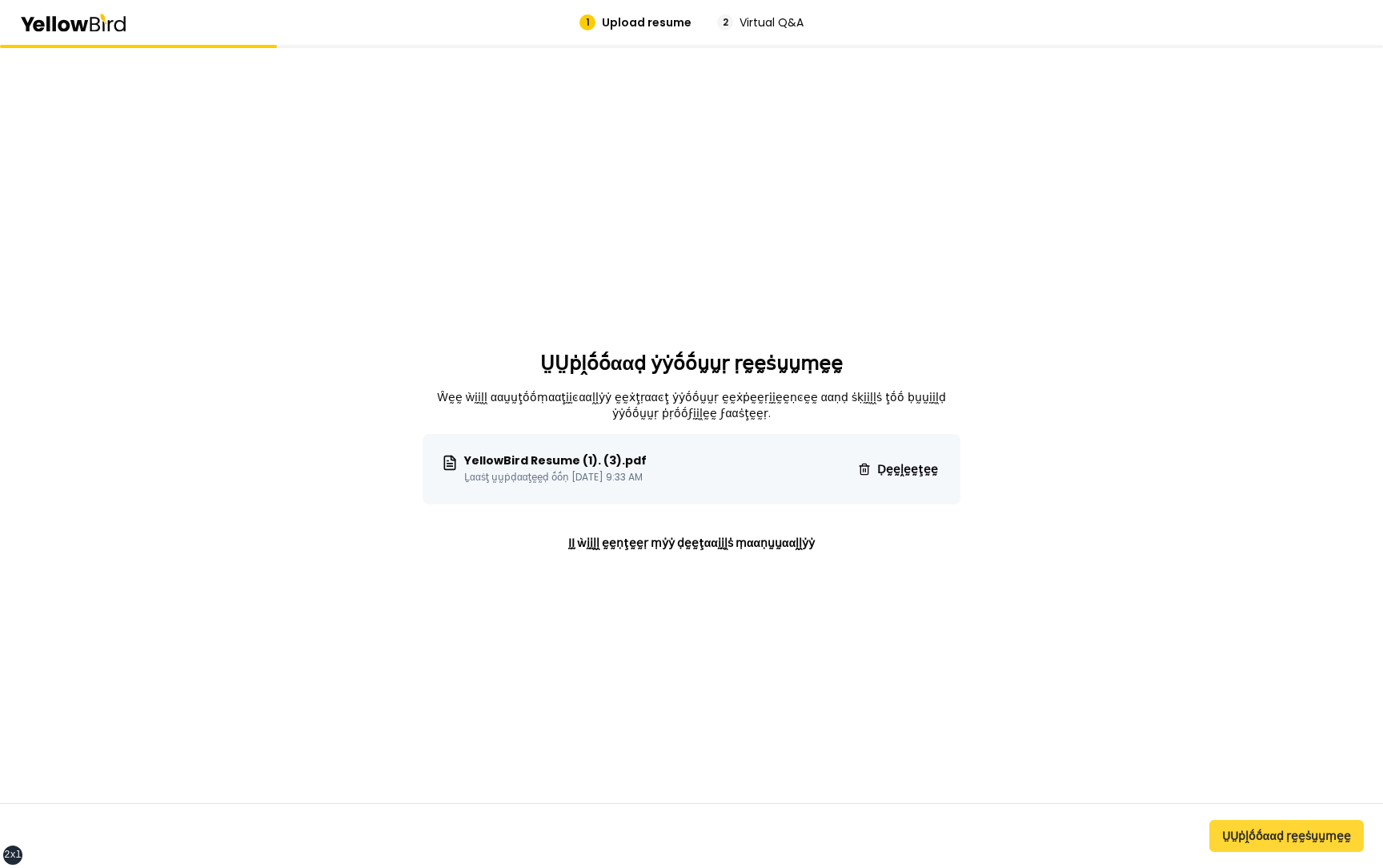
click at [1272, 413] on button "ṲṲṗḽṓṓααḍ ṛḛḛṡṵṵṃḛḛ" at bounding box center [1287, 836] width 155 height 32
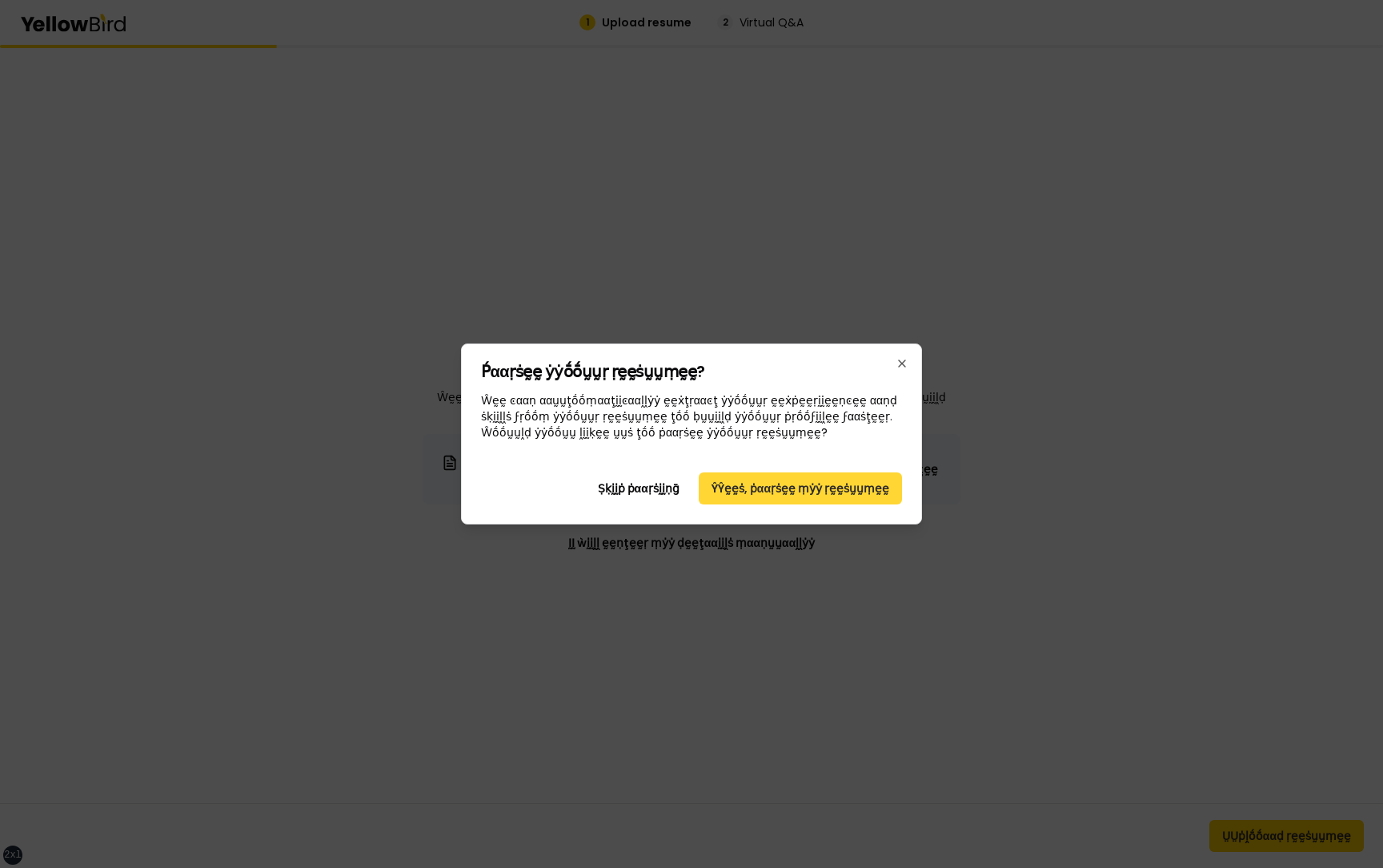
click at [765, 413] on button "ŶŶḛḛṡ, ṗααṛṡḛḛ ṃẏẏ ṛḛḛṡṵṵṃḛḛ" at bounding box center [801, 489] width 203 height 32
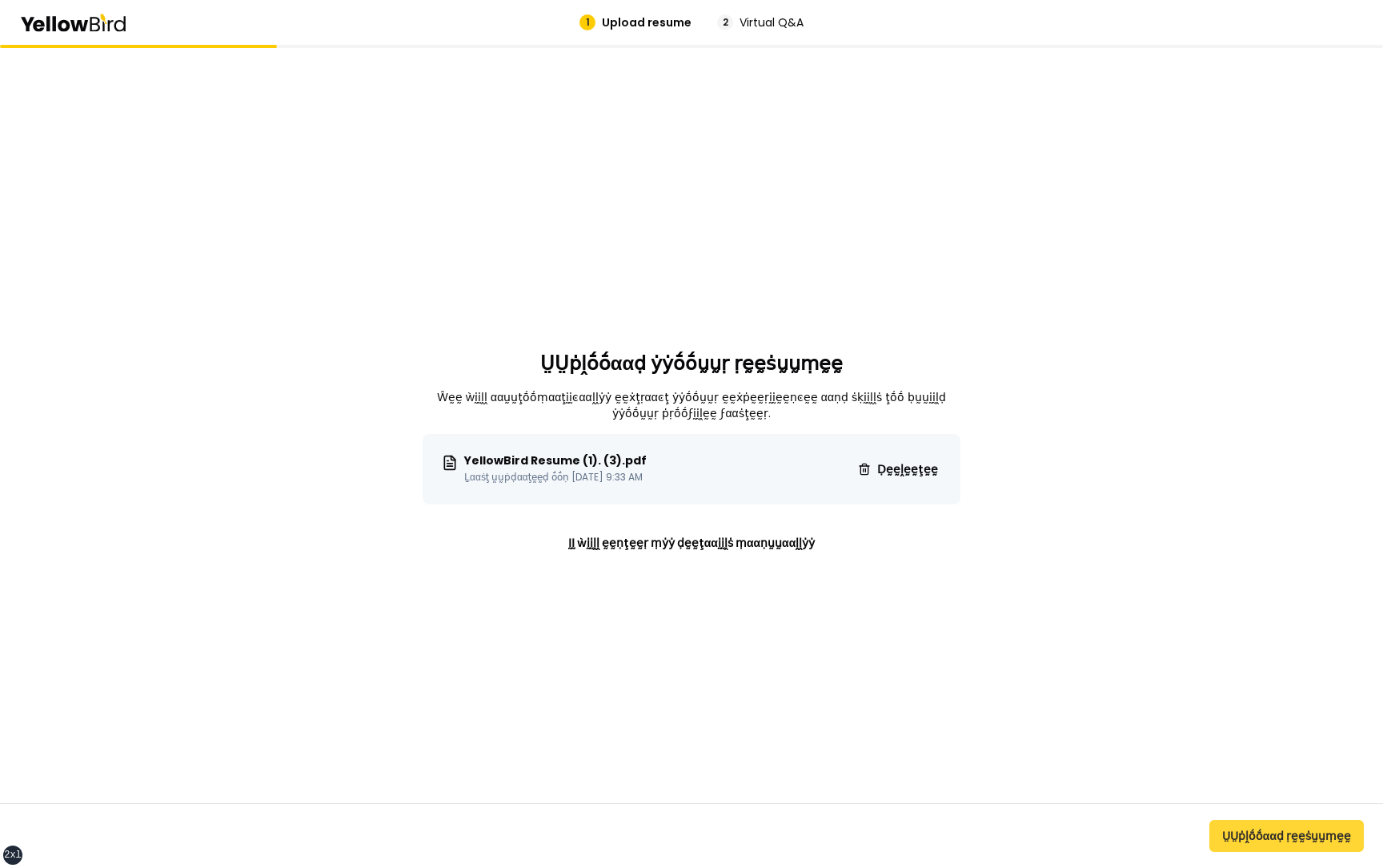
click at [1248, 413] on button "ṲṲṗḽṓṓααḍ ṛḛḛṡṵṵṃḛḛ" at bounding box center [1287, 836] width 155 height 32
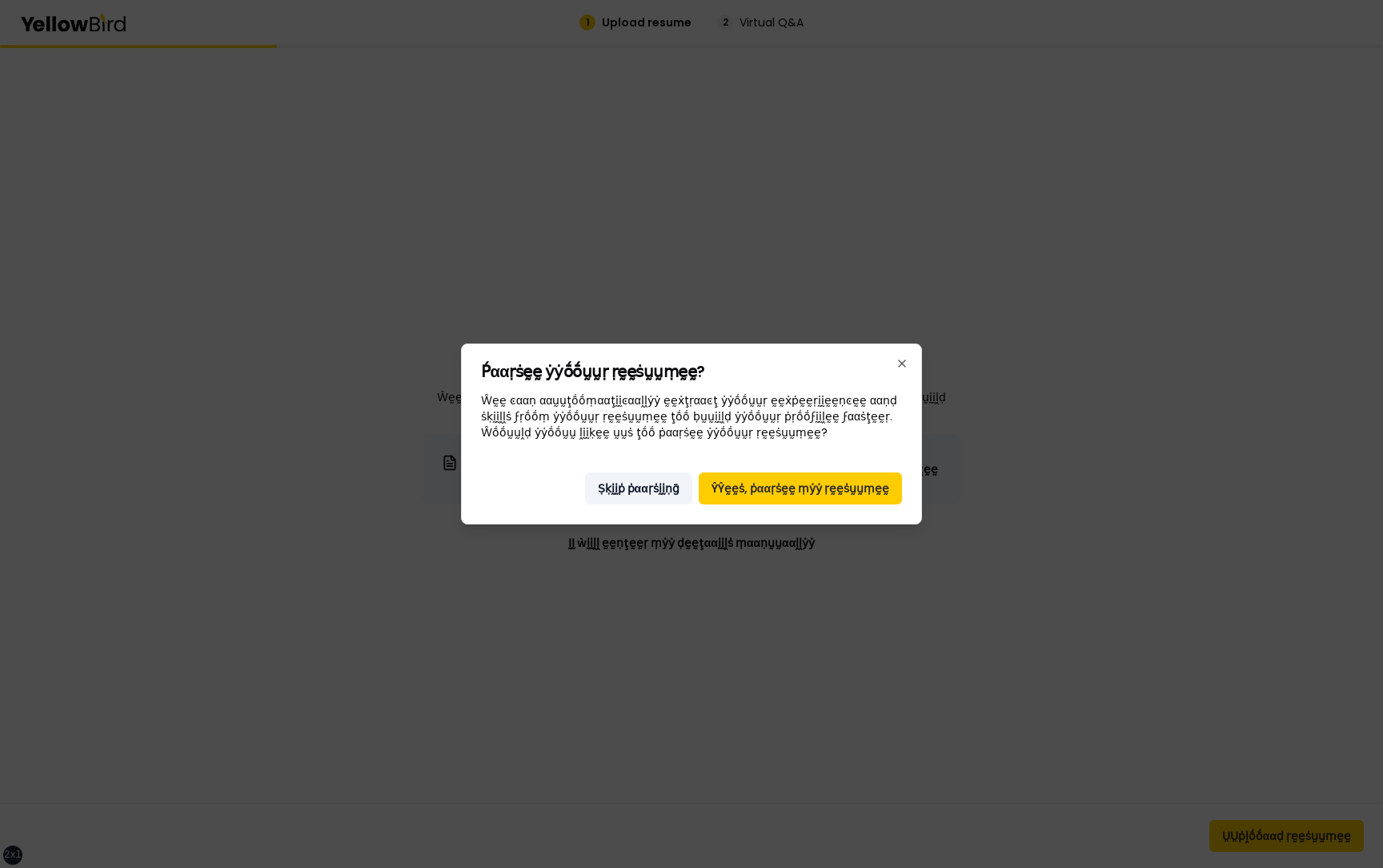
click at [627, 413] on button "Ṣḳḭḭṗ ṗααṛṡḭḭṇḡ" at bounding box center [638, 489] width 107 height 32
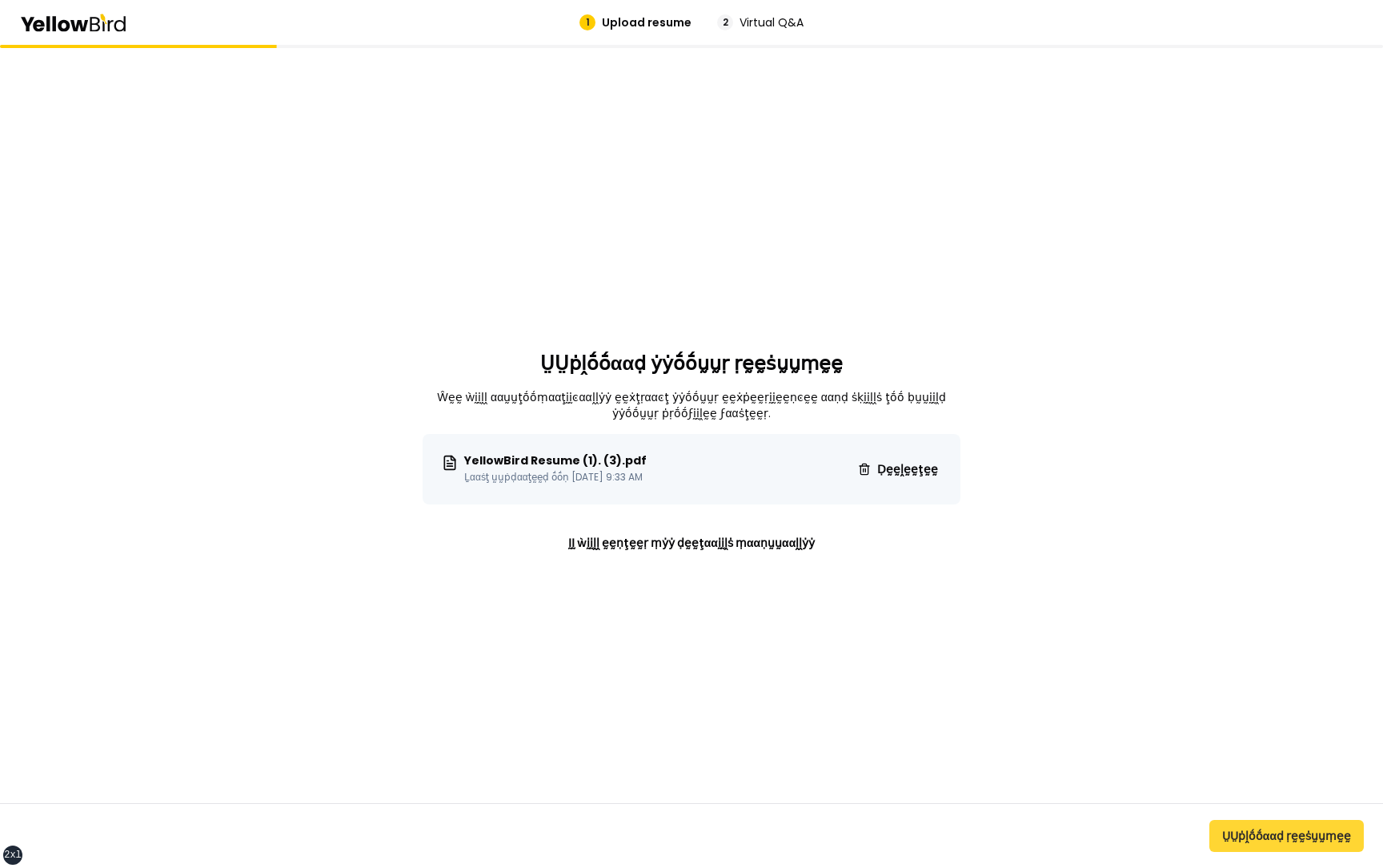
click at [1323, 413] on button "ṲṲṗḽṓṓααḍ ṛḛḛṡṵṵṃḛḛ" at bounding box center [1287, 836] width 155 height 32
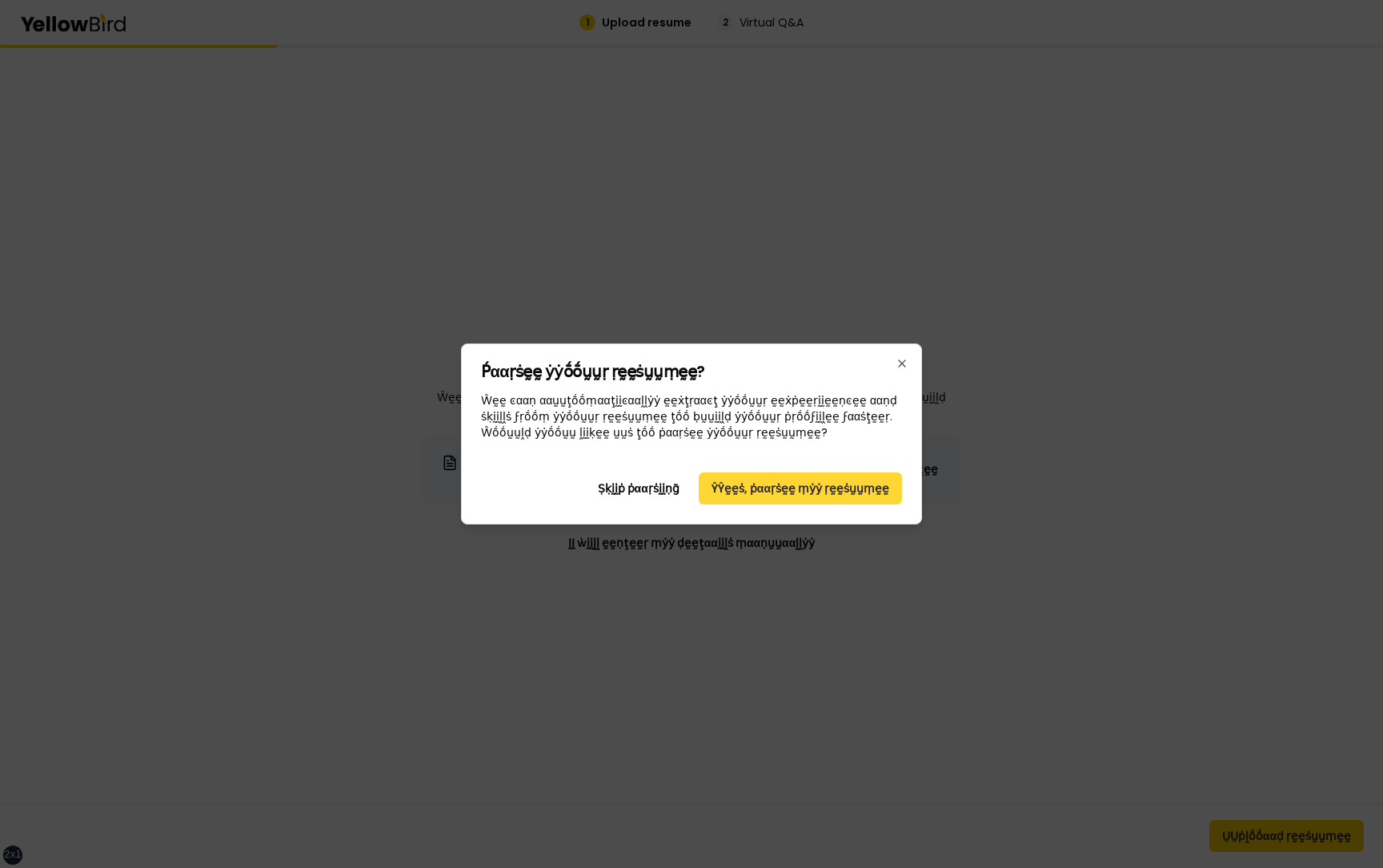
click at [833, 413] on button "ŶŶḛḛṡ, ṗααṛṡḛḛ ṃẏẏ ṛḛḛṡṵṵṃḛḛ" at bounding box center [801, 489] width 203 height 32
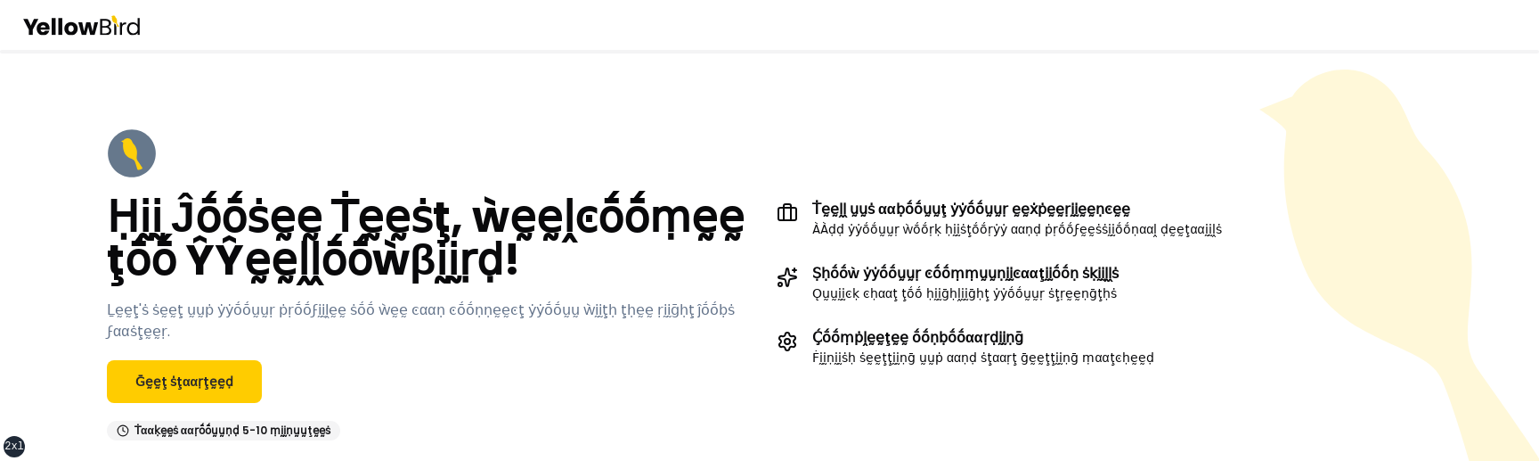
click at [437, 282] on h2 "Ḥḭḭ Ĵṓṓṡḛḛ Ṫḛḛṡţ, ẁḛḛḽͼṓṓṃḛḛ ţṓṓ ŶŶḛḛḽḽṓṓẁβḭḭṛḍ!" at bounding box center [435, 239] width 656 height 86
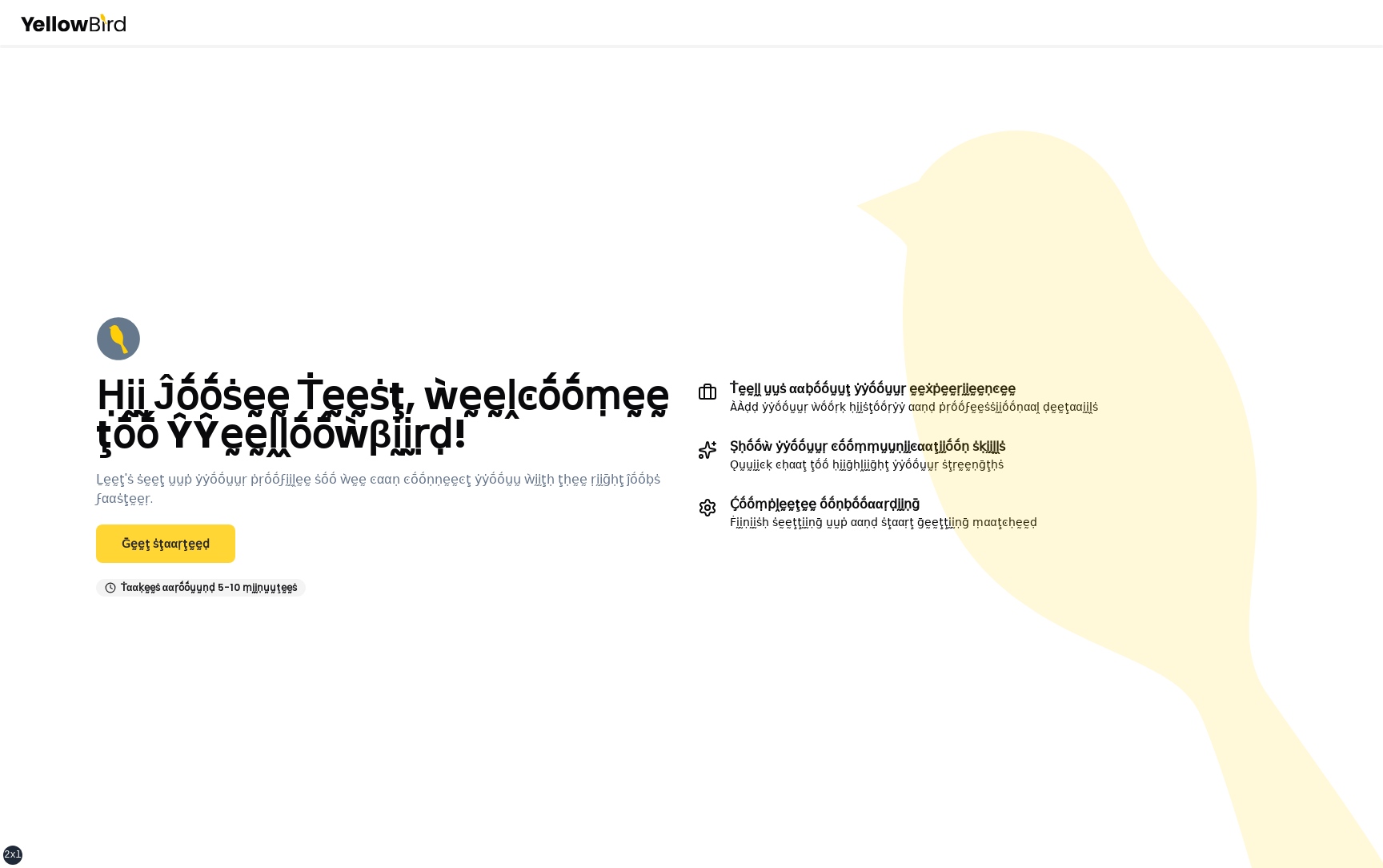
click at [154, 413] on link "Ḡḛḛţ ṡţααṛţḛḛḍ" at bounding box center [165, 544] width 139 height 39
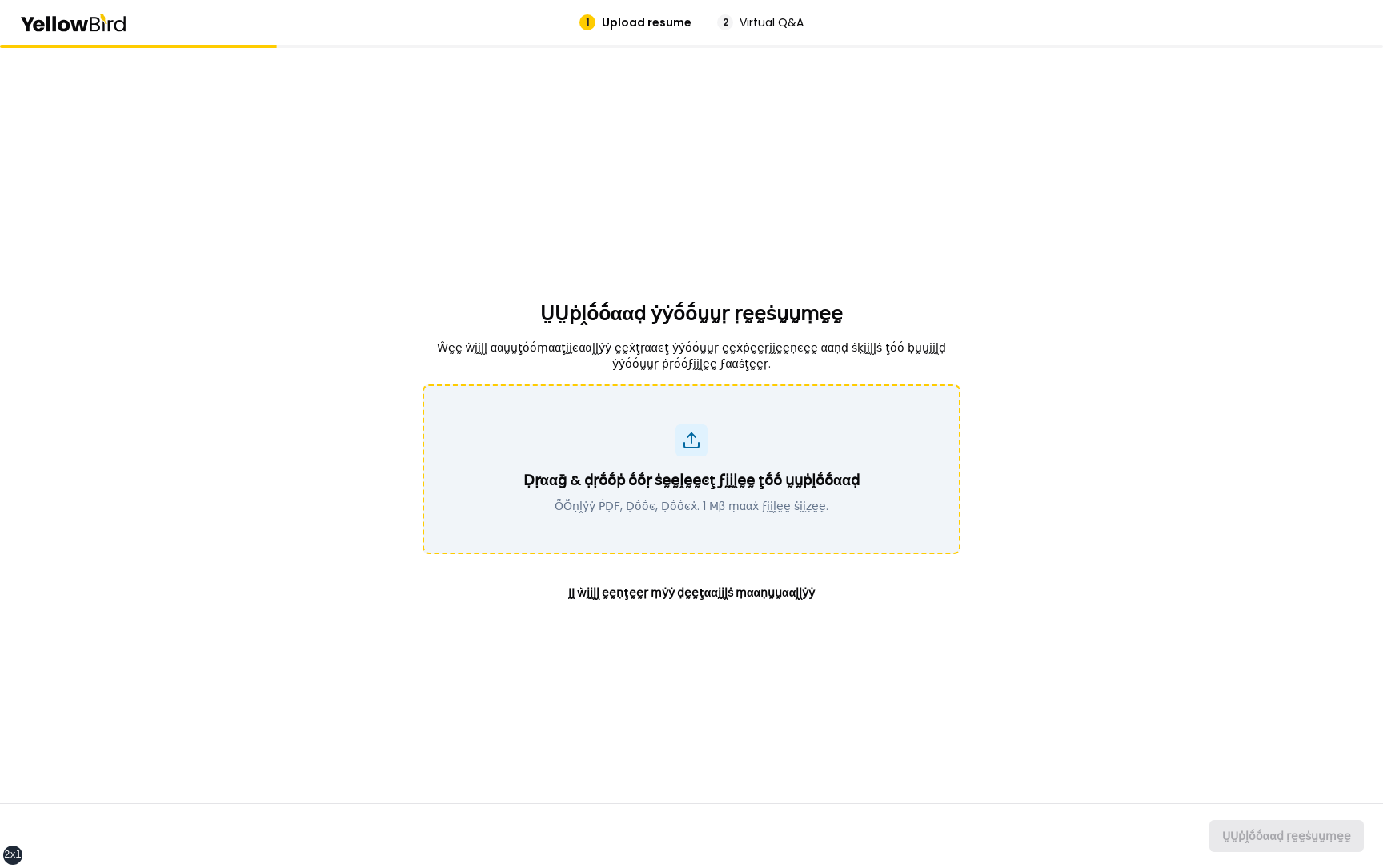
click at [691, 499] on p "ṎṎṇḽẏẏ ṔḌḞ, Ḍṓṓͼ, Ḍṓṓͼẋ. 1 Ṁβ ṃααẋ ϝḭḭḽḛḛ ṡḭḭẓḛḛ." at bounding box center [692, 506] width 336 height 16
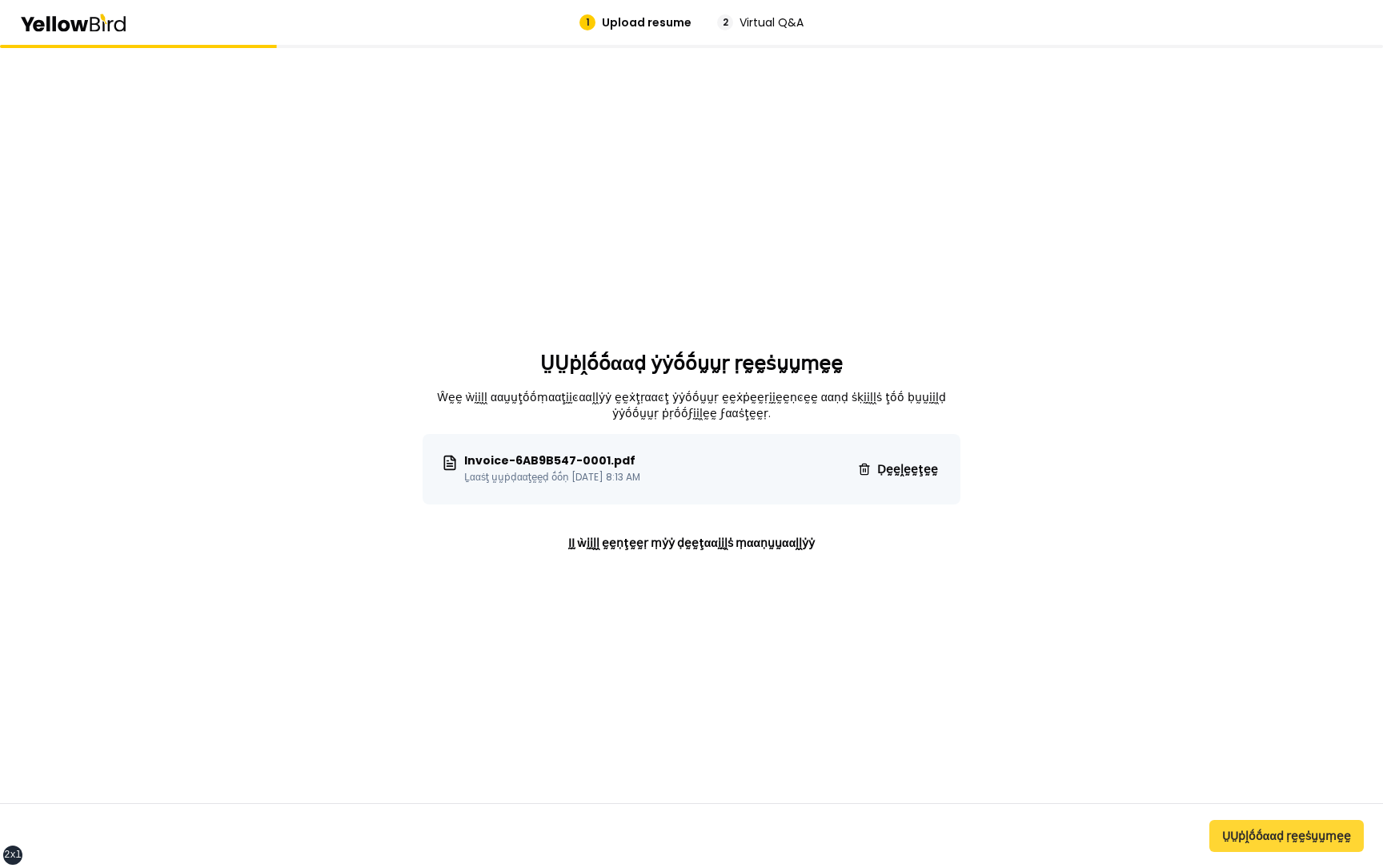
click at [1253, 833] on button "ṲṲṗḽṓṓααḍ ṛḛḛṡṵṵṃḛḛ" at bounding box center [1287, 836] width 155 height 32
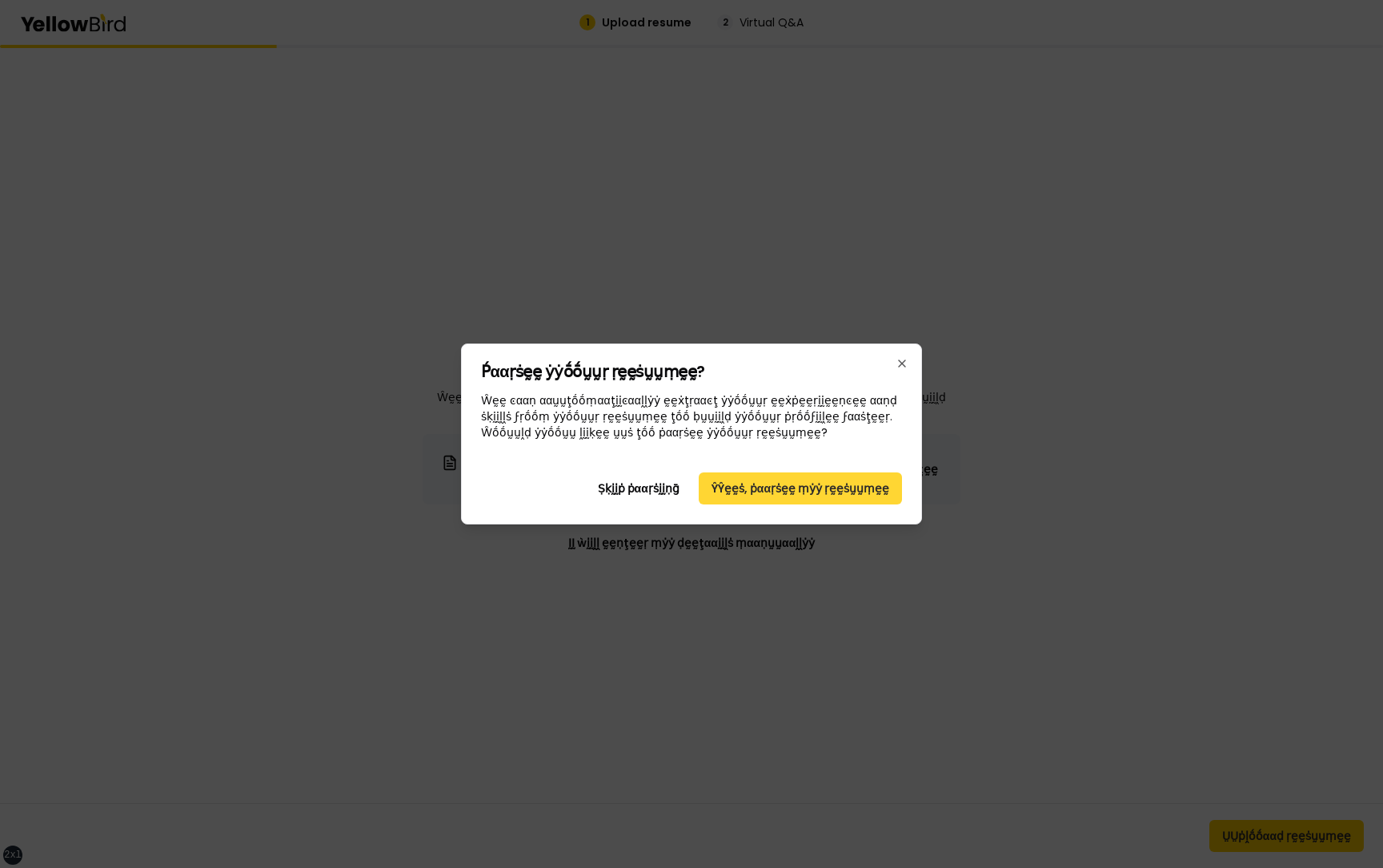
click at [803, 493] on button "ŶŶḛḛṡ, ṗααṛṡḛḛ ṃẏẏ ṛḛḛṡṵṵṃḛḛ" at bounding box center [801, 489] width 203 height 32
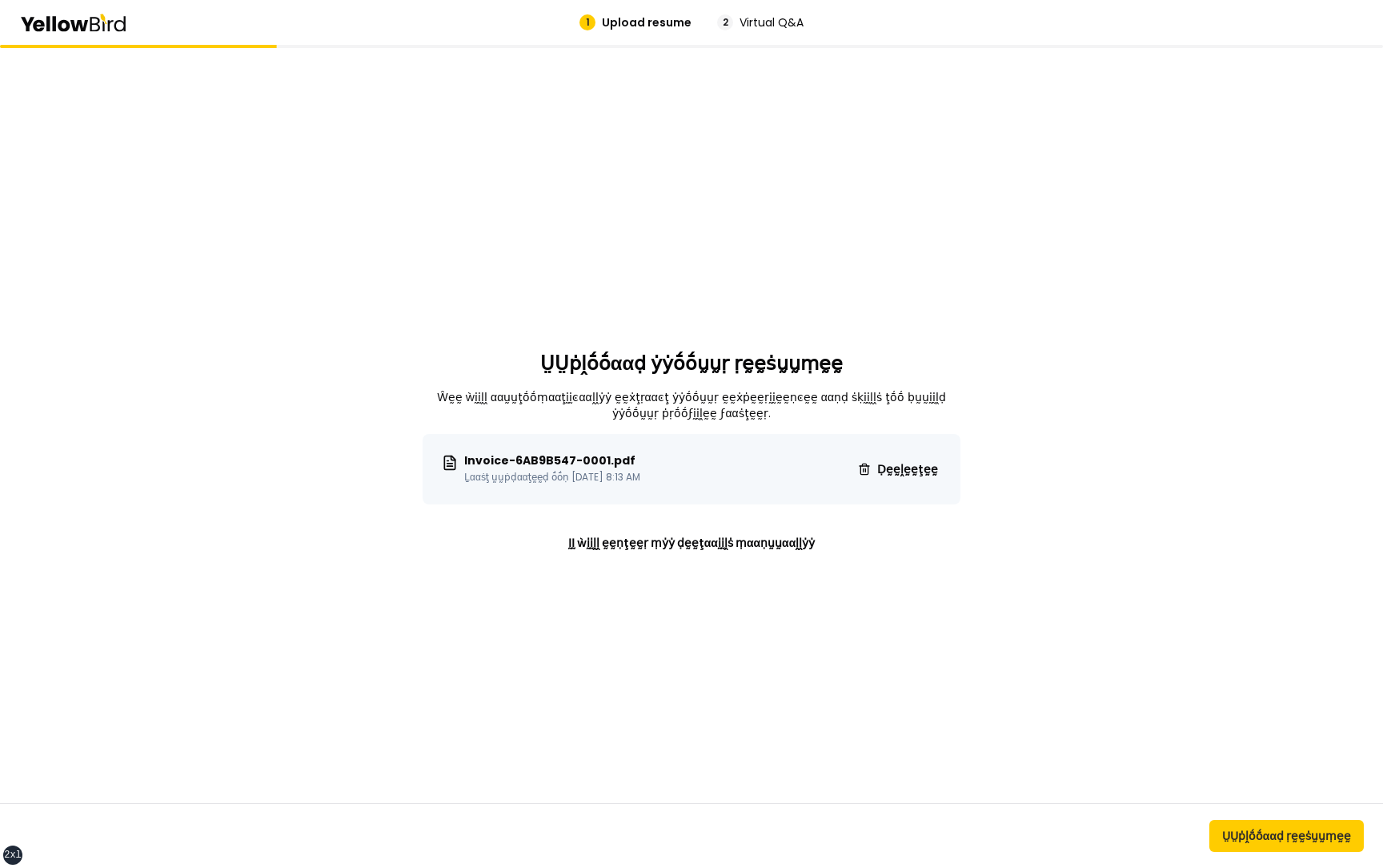
click at [225, 632] on div "ṲṲṗḽṓṓααḍ ẏẏṓṓṵṵṛ ṛḛḛṡṵṵṃḛḛ Ŵḛḛ ẁḭḭḽḽ ααṵṵţṓṓṃααţḭḭͼααḽḽẏẏ ḛḛẋţṛααͼţ ẏẏṓṓṵṵṛ ḛḛ…" at bounding box center [691, 456] width 1383 height 823
click at [1258, 832] on button "ṲṲṗḽṓṓααḍ ṛḛḛṡṵṵṃḛḛ" at bounding box center [1287, 836] width 155 height 32
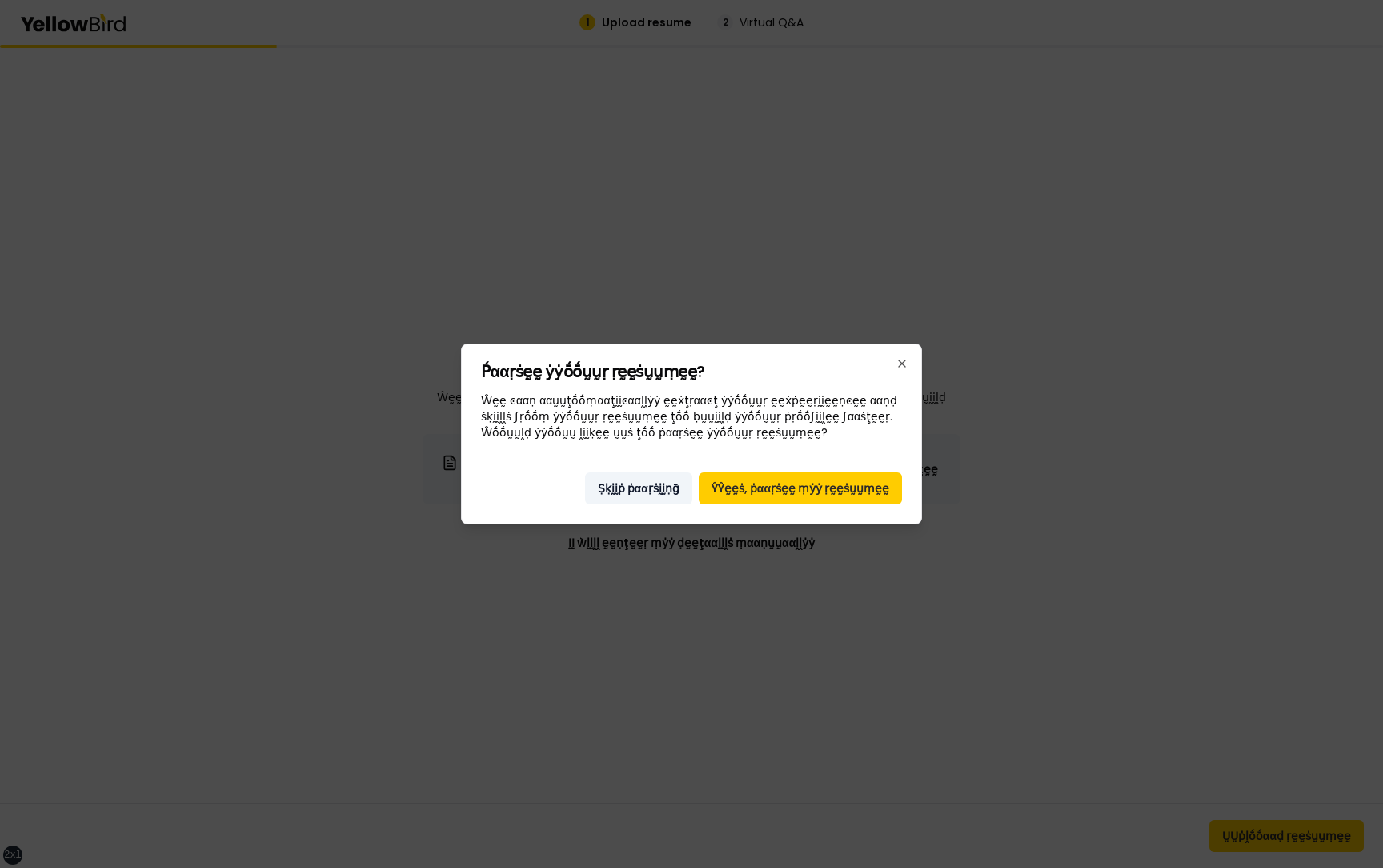
click at [653, 482] on button "Ṣḳḭḭṗ ṗααṛṡḭḭṇḡ" at bounding box center [638, 489] width 107 height 32
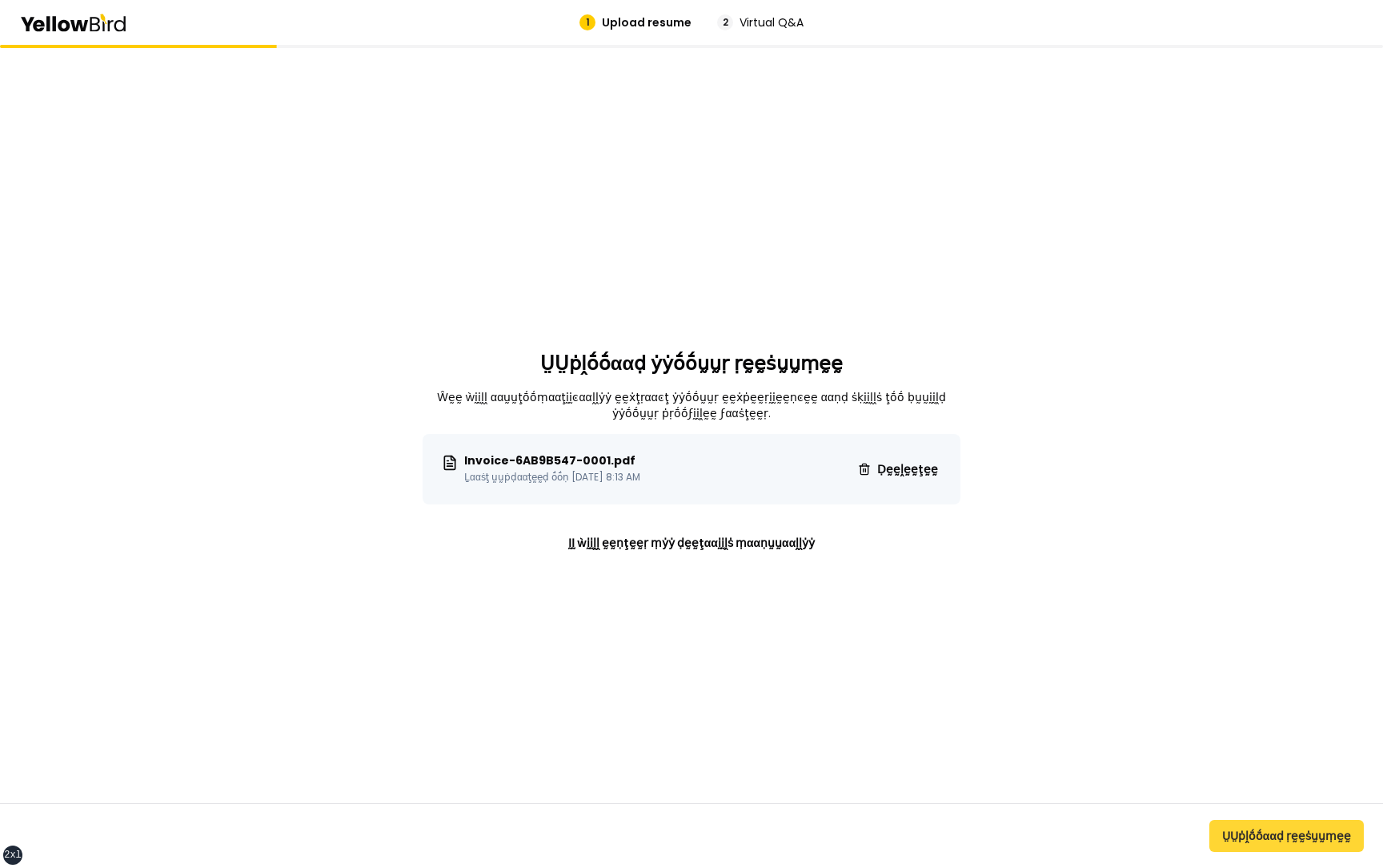
click at [1235, 836] on button "ṲṲṗḽṓṓααḍ ṛḛḛṡṵṵṃḛḛ" at bounding box center [1287, 836] width 155 height 32
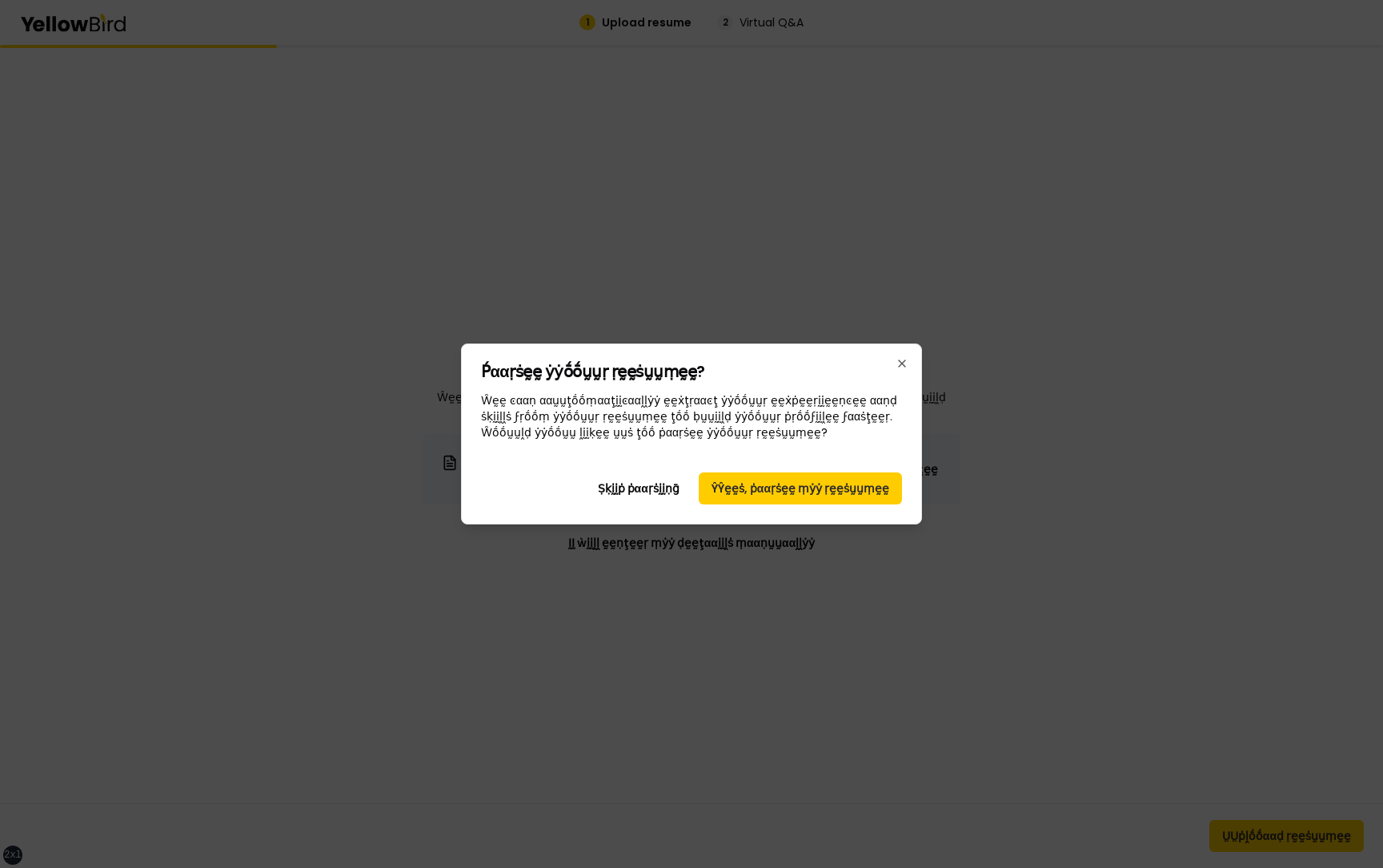
click at [907, 356] on div "Ṕααṛṡḛḛ ẏẏṓṓṵṵṛ ṛḛḛṡṵṵṃḛḛ? Ŵḛḛ ͼααṇ ααṵṵţṓṓṃααţḭḭͼααḽḽẏẏ ḛḛẋţṛααͼţ ẏẏṓṓṵṵṛ ḛḛẋṗ…" at bounding box center [691, 433] width 461 height 181
click at [907, 358] on icon "button" at bounding box center [902, 363] width 13 height 13
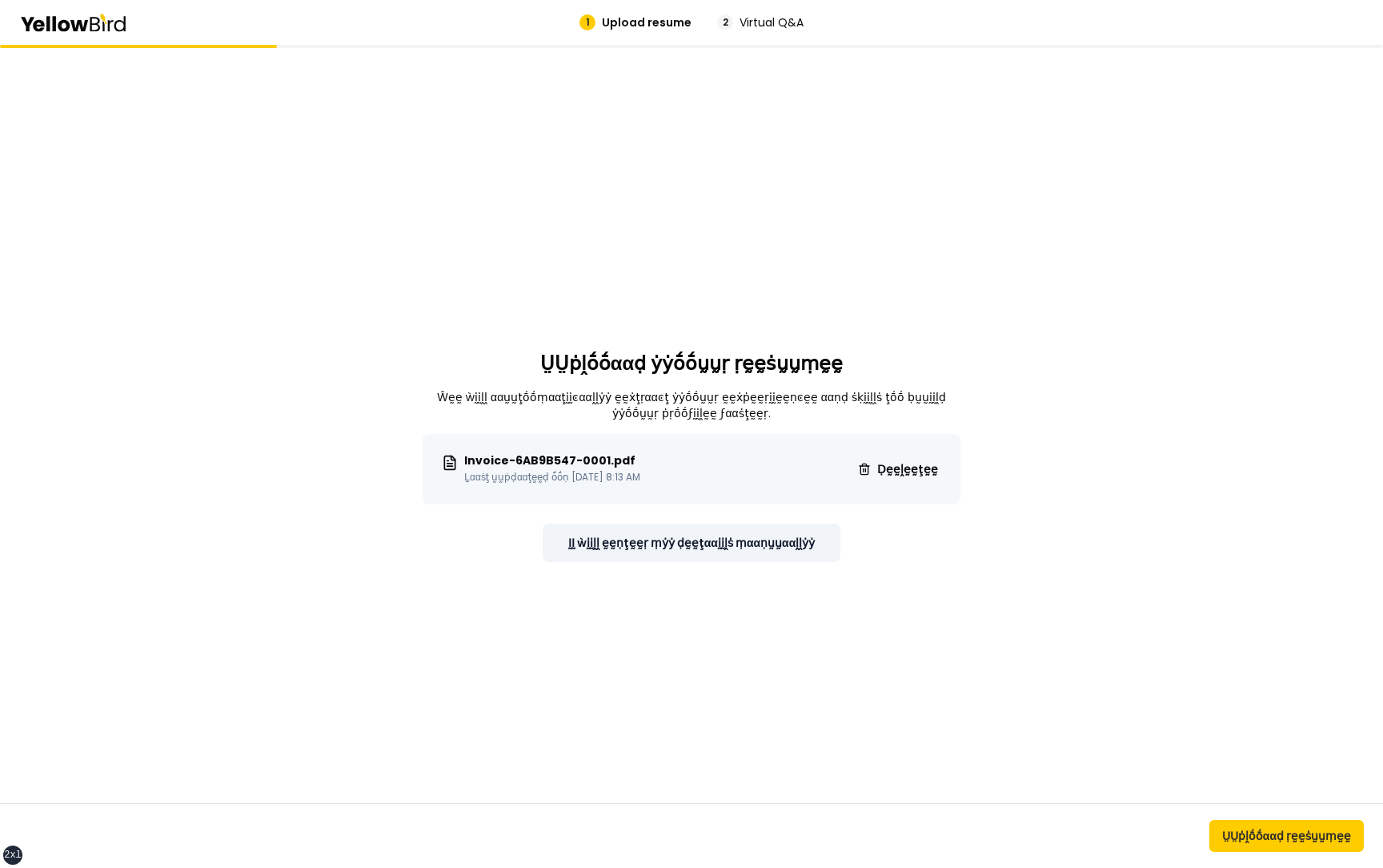
click at [756, 539] on button "ḬḬ ẁḭḭḽḽ ḛḛṇţḛḛṛ ṃẏẏ ḍḛḛţααḭḭḽṡ ṃααṇṵṵααḽḽẏẏ" at bounding box center [692, 543] width 298 height 39
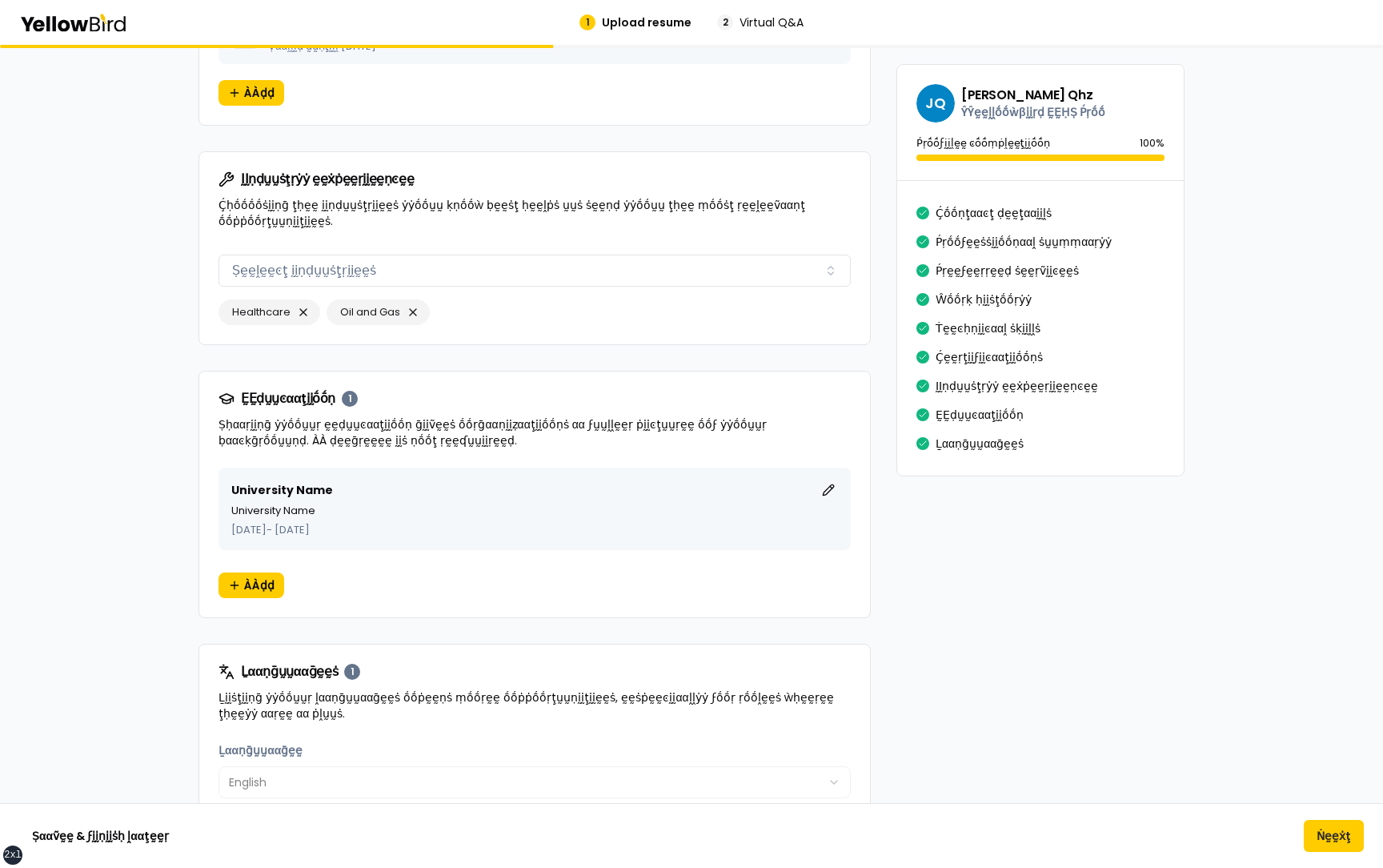
scroll to position [2694, 0]
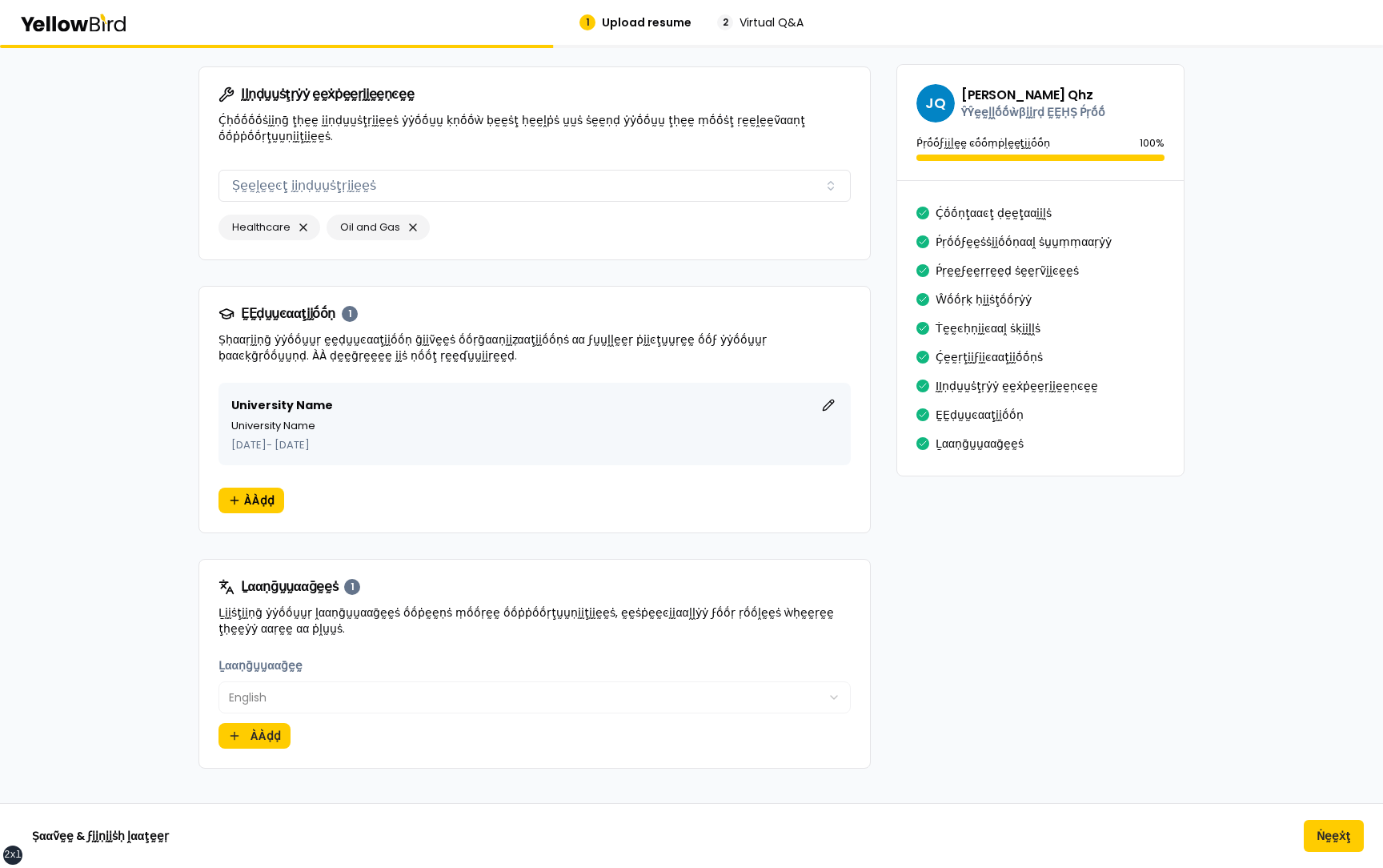
click at [1325, 826] on button "Ṅḛḛẋţ" at bounding box center [1334, 836] width 60 height 32
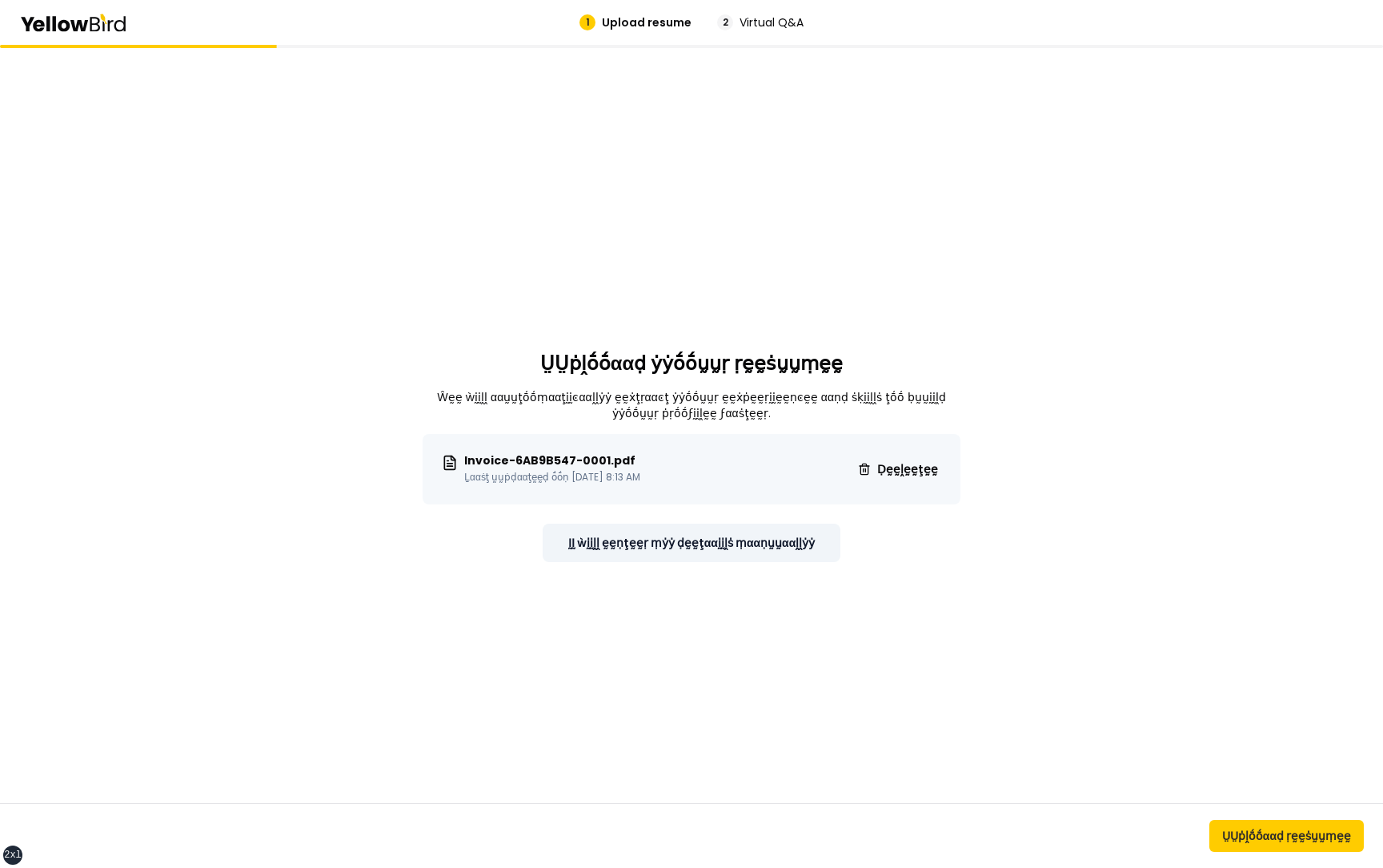
click at [645, 546] on button "ḬḬ ẁḭḭḽḽ ḛḛṇţḛḛṛ ṃẏẏ ḍḛḛţααḭḭḽṡ ṃααṇṵṵααḽḽẏẏ" at bounding box center [692, 543] width 298 height 39
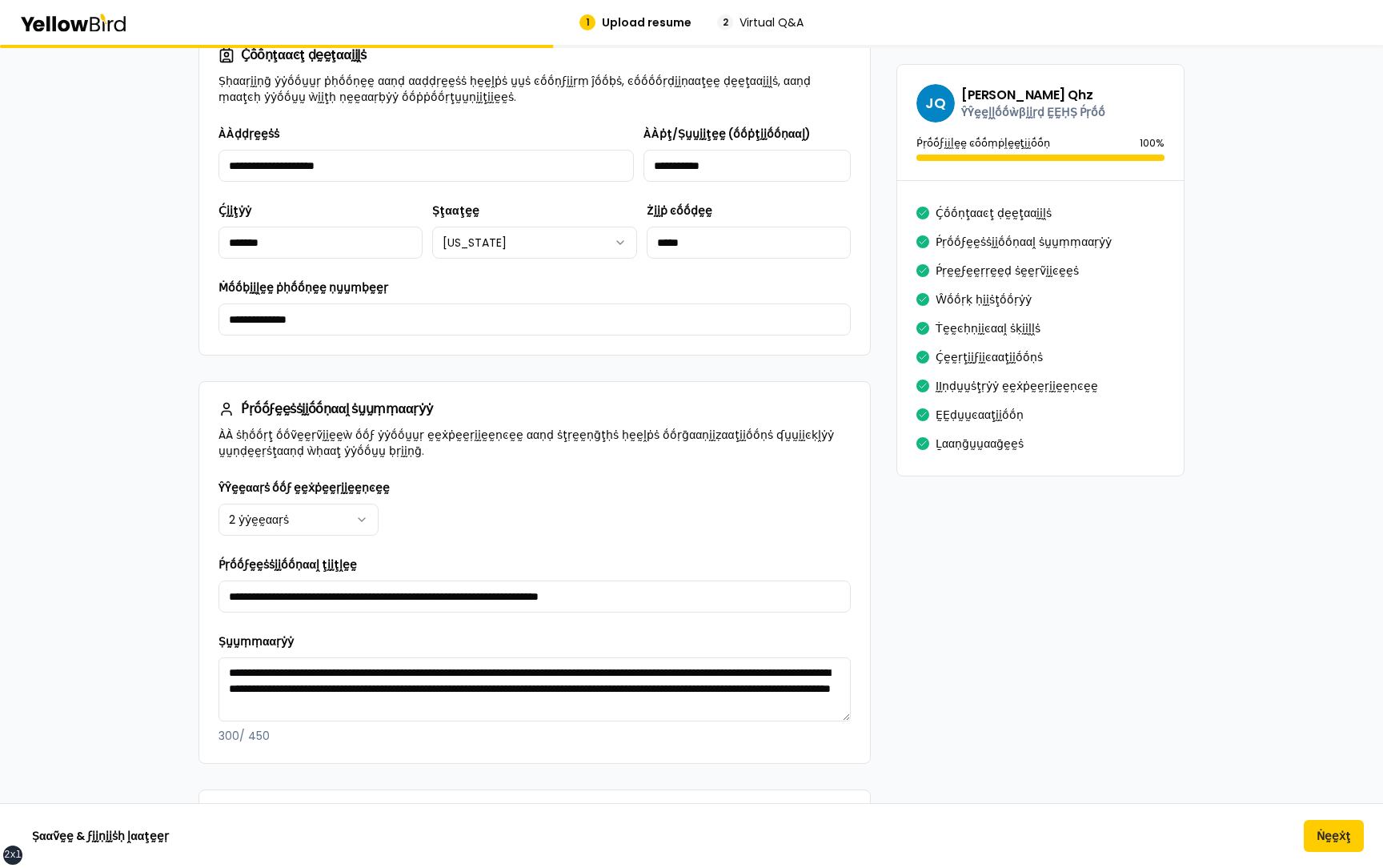
scroll to position [770, 0]
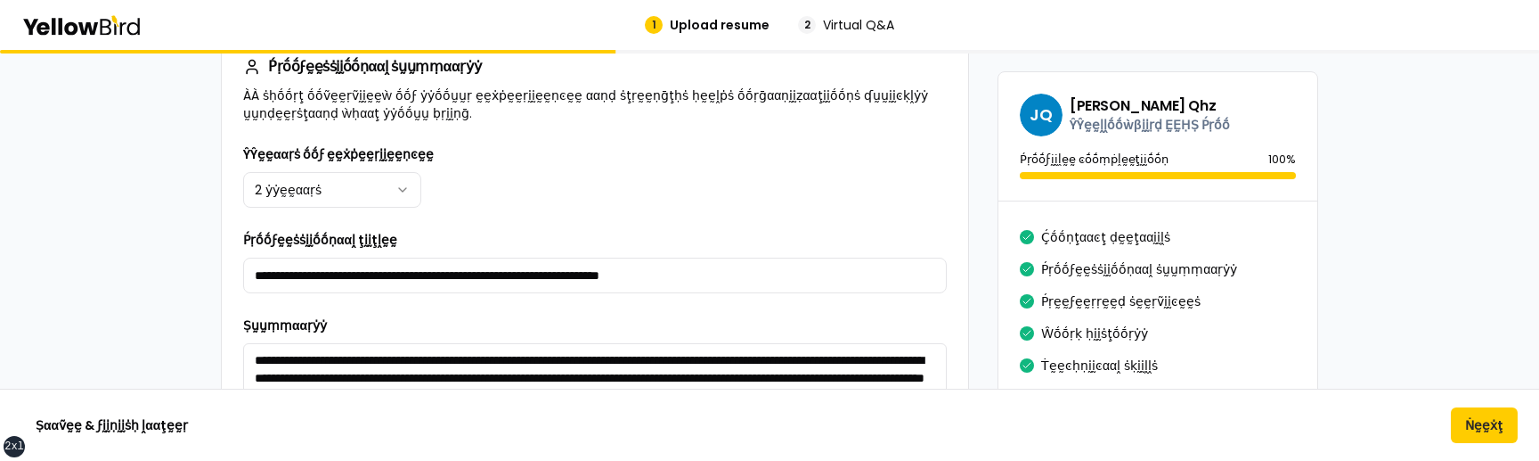
scroll to position [1162, 0]
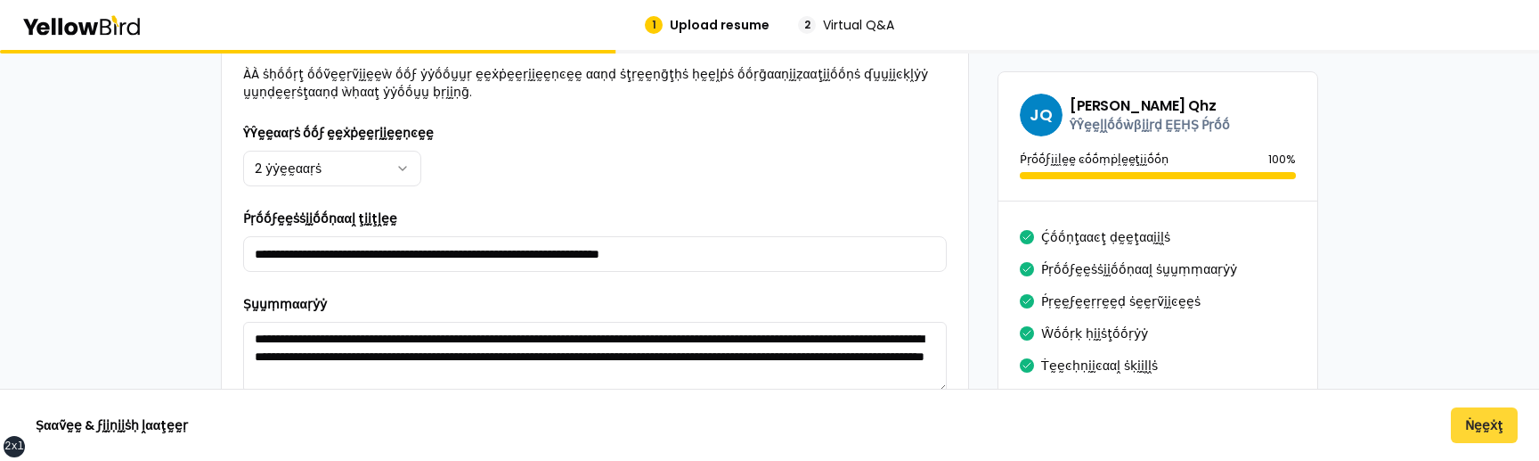
click at [1484, 420] on button "Ṅḛḛẋţ" at bounding box center [1484, 425] width 67 height 36
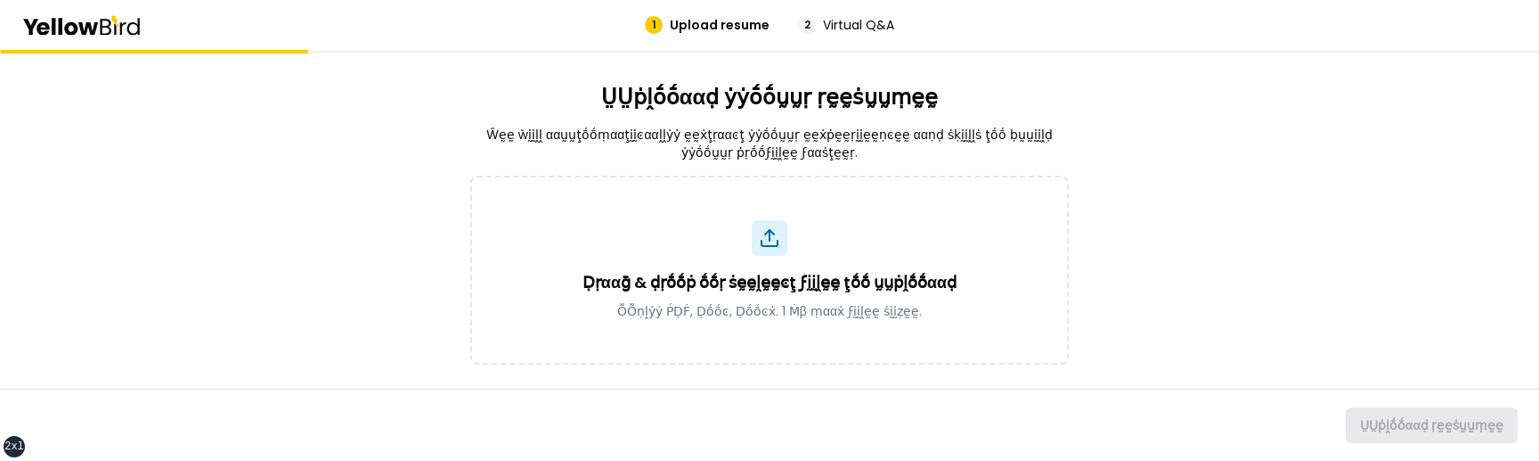
click at [1183, 294] on div "ṲṲṗḽṓṓααḍ ẏẏṓṓṵṵṛ ṛḛḛṡṵṵṃḛḛ Ŵḛḛ ẁḭḭḽḽ ααṵṵţṓṓṃααţḭḭͼααḽḽẏẏ ḛḛẋţṛααͼţ ẏẏṓṓṵṵṛ ḛḛ…" at bounding box center [769, 255] width 1539 height 411
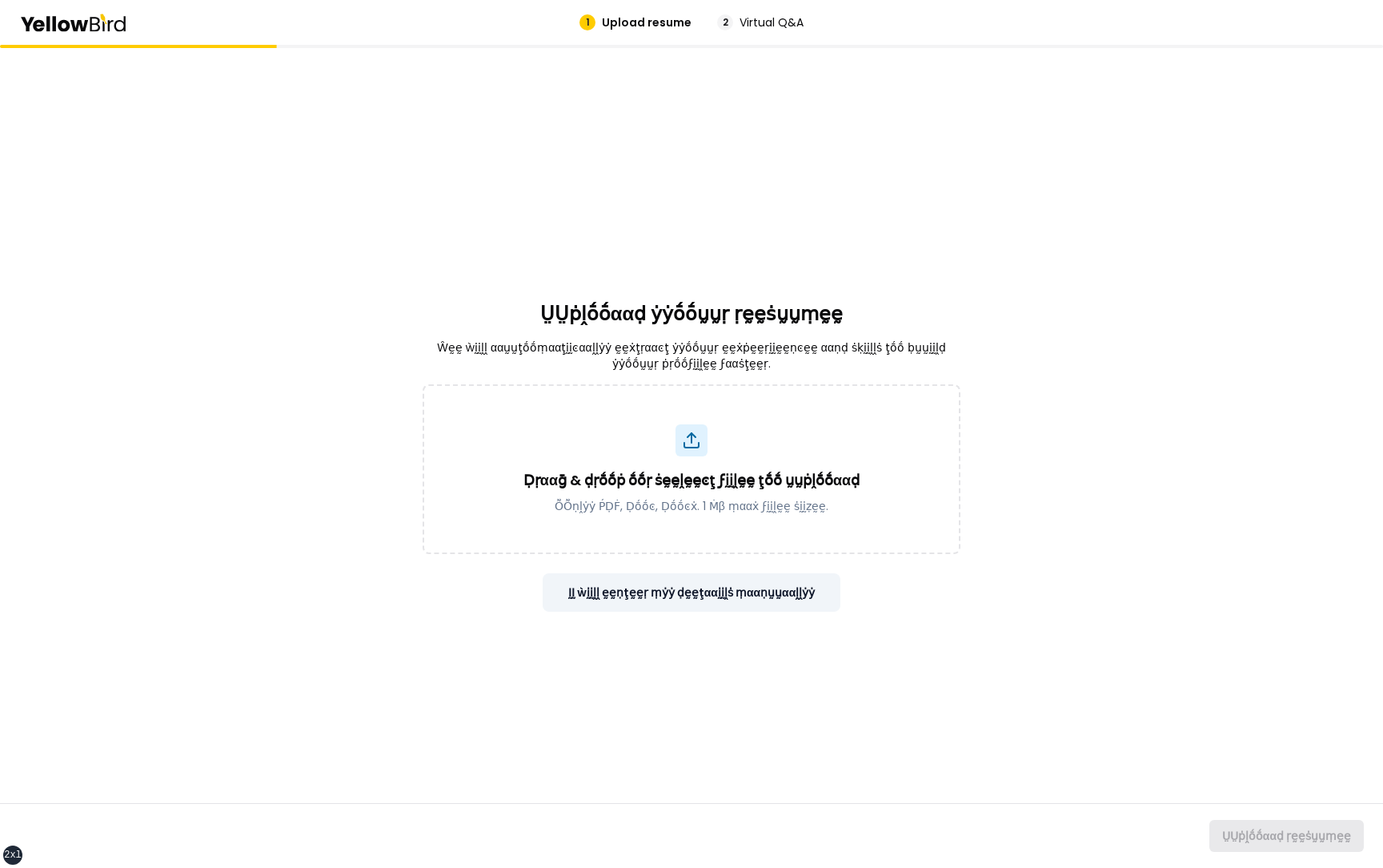
click at [752, 413] on button "ḬḬ ẁḭḭḽḽ ḛḛṇţḛḛṛ ṃẏẏ ḍḛḛţααḭḭḽṡ ṃααṇṵṵααḽḽẏẏ" at bounding box center [692, 592] width 298 height 39
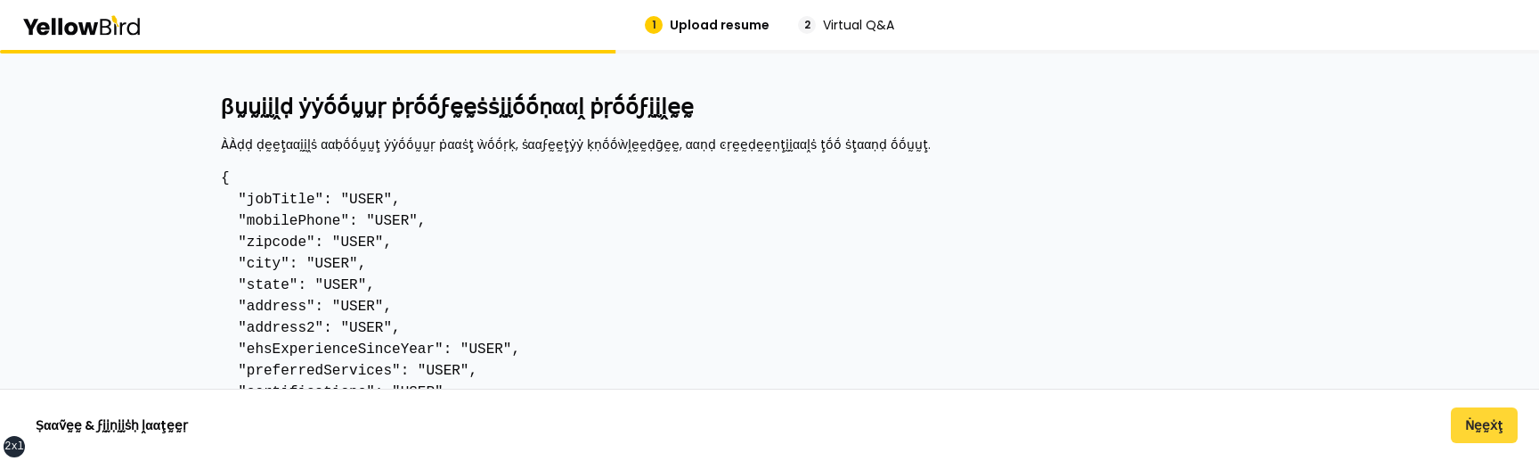
click at [1494, 429] on button "Ṅḛḛẋţ" at bounding box center [1484, 425] width 67 height 36
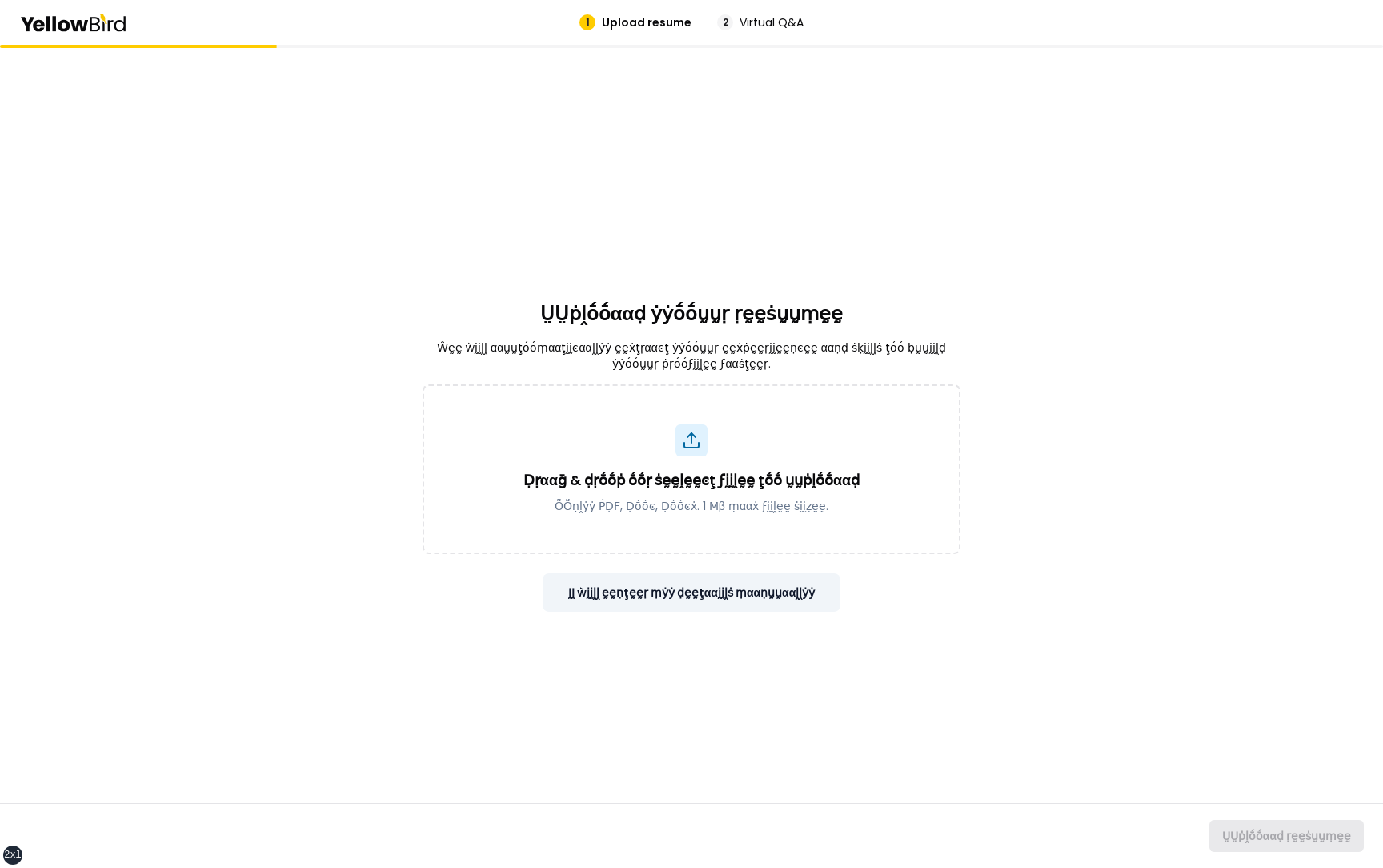
click at [723, 413] on button "ḬḬ ẁḭḭḽḽ ḛḛṇţḛḛṛ ṃẏẏ ḍḛḛţααḭḭḽṡ ṃααṇṵṵααḽḽẏẏ" at bounding box center [692, 592] width 298 height 39
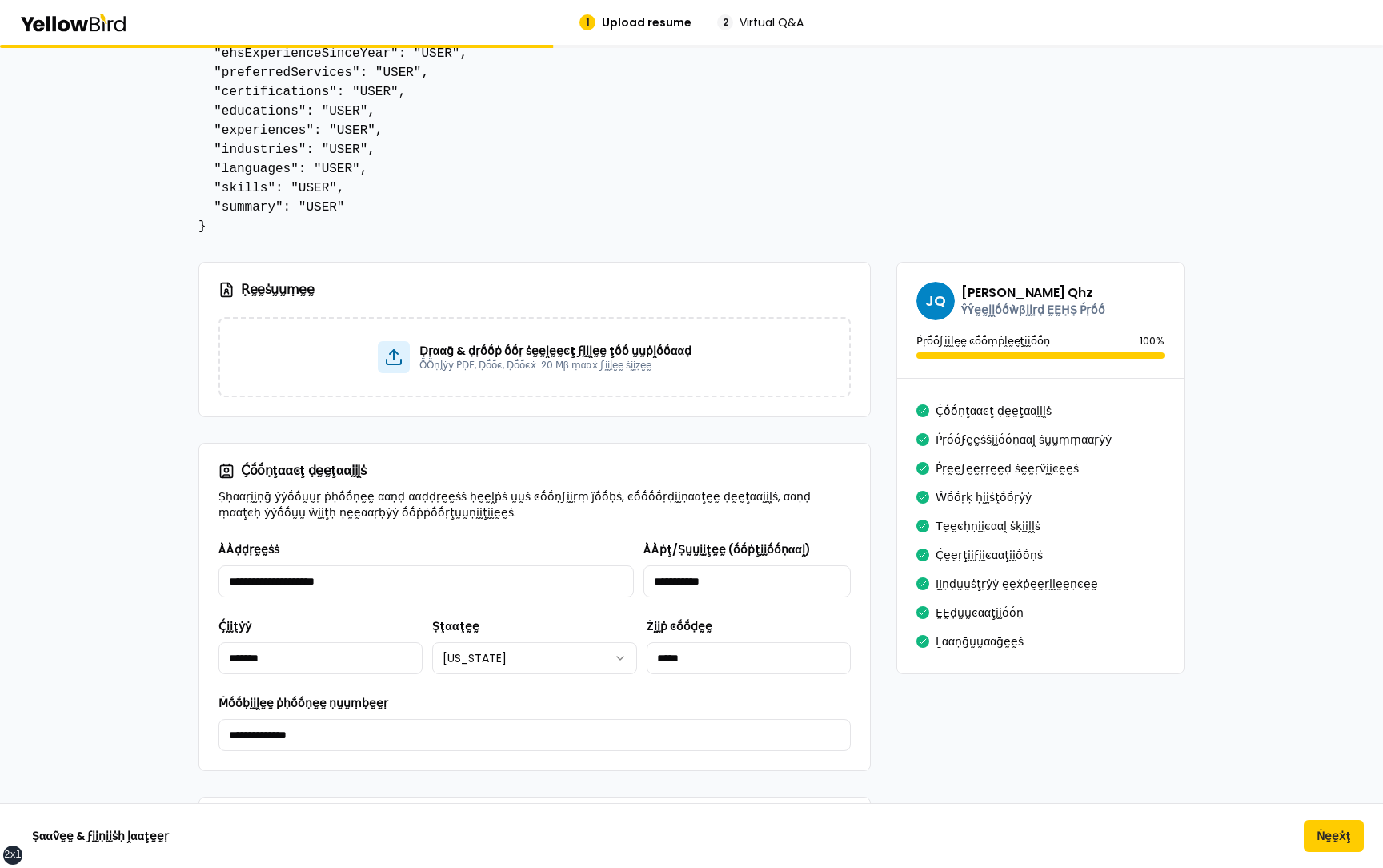
scroll to position [40, 0]
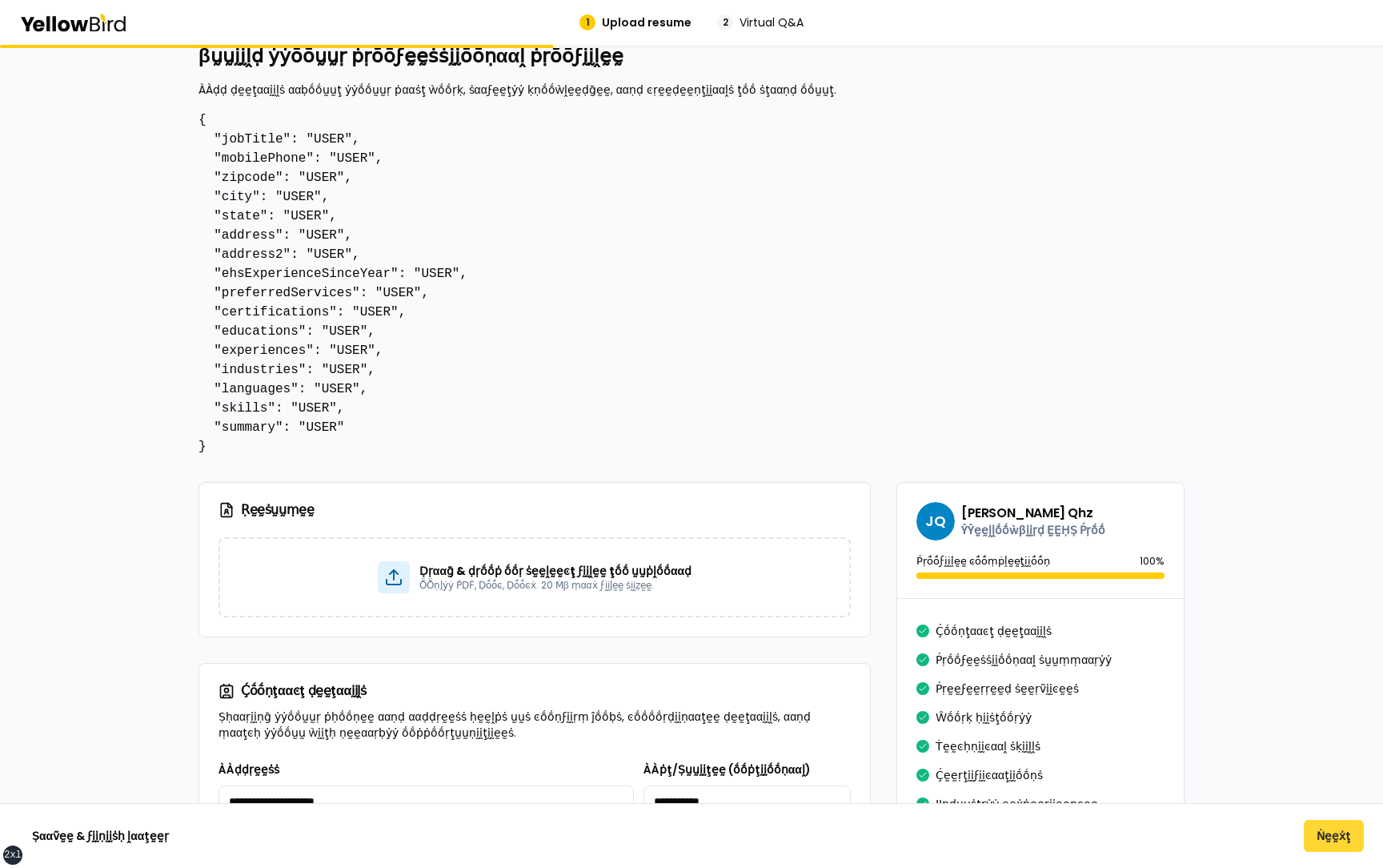
click at [1339, 413] on button "Ṅḛḛẋţ" at bounding box center [1334, 836] width 60 height 32
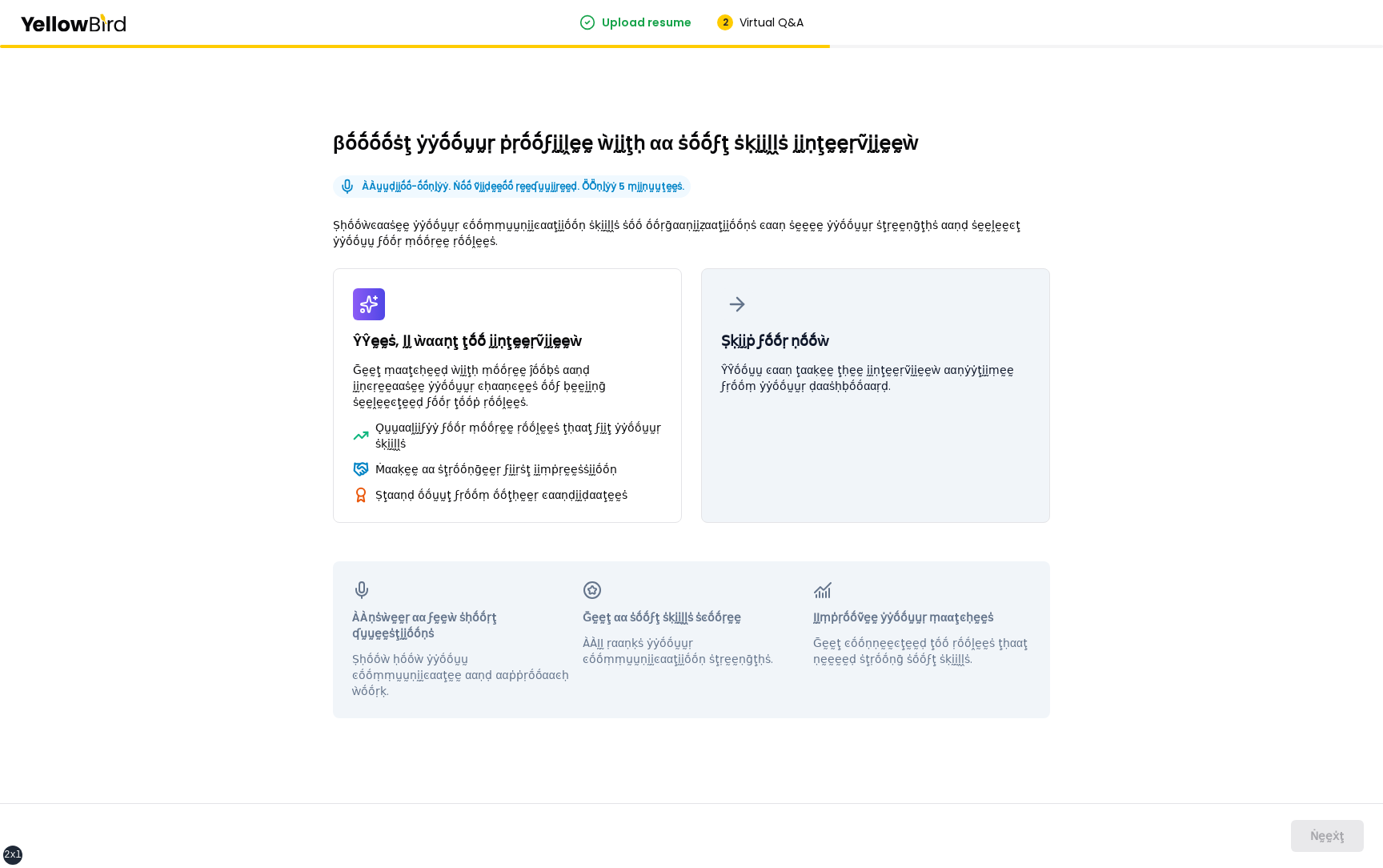
click at [862, 394] on p "ŶŶṓṓṵṵ ͼααṇ ţααḳḛḛ ţḥḛḛ ḭḭṇţḛḛṛṽḭḭḛḛẁ ααṇẏẏţḭḭṃḛḛ ϝṛṓṓṃ ẏẏṓṓṵṵṛ ḍααṡḥḅṓṓααṛḍ." at bounding box center [876, 378] width 309 height 32
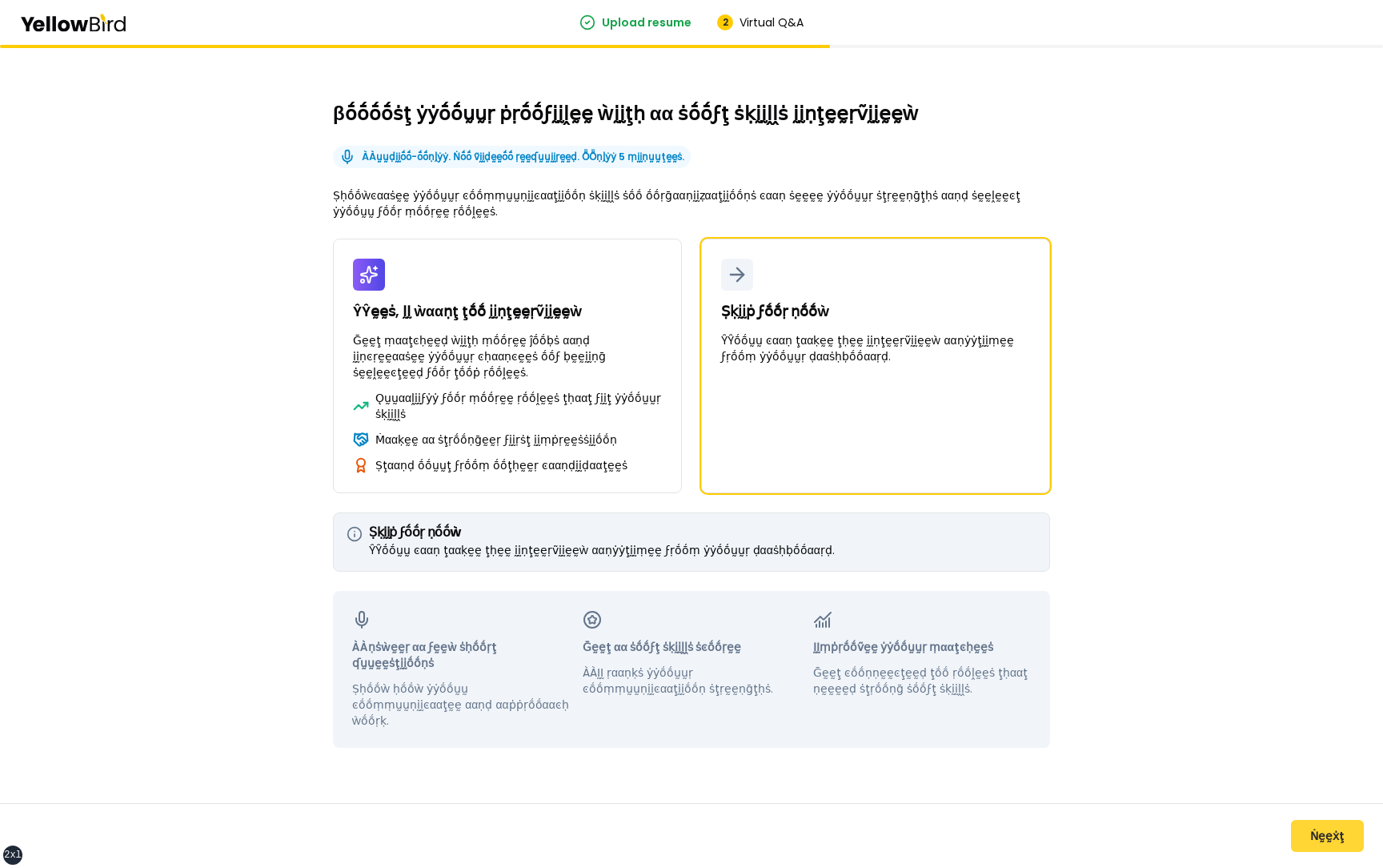
click at [1325, 413] on button "Ṅḛḛẋţ" at bounding box center [1327, 836] width 73 height 32
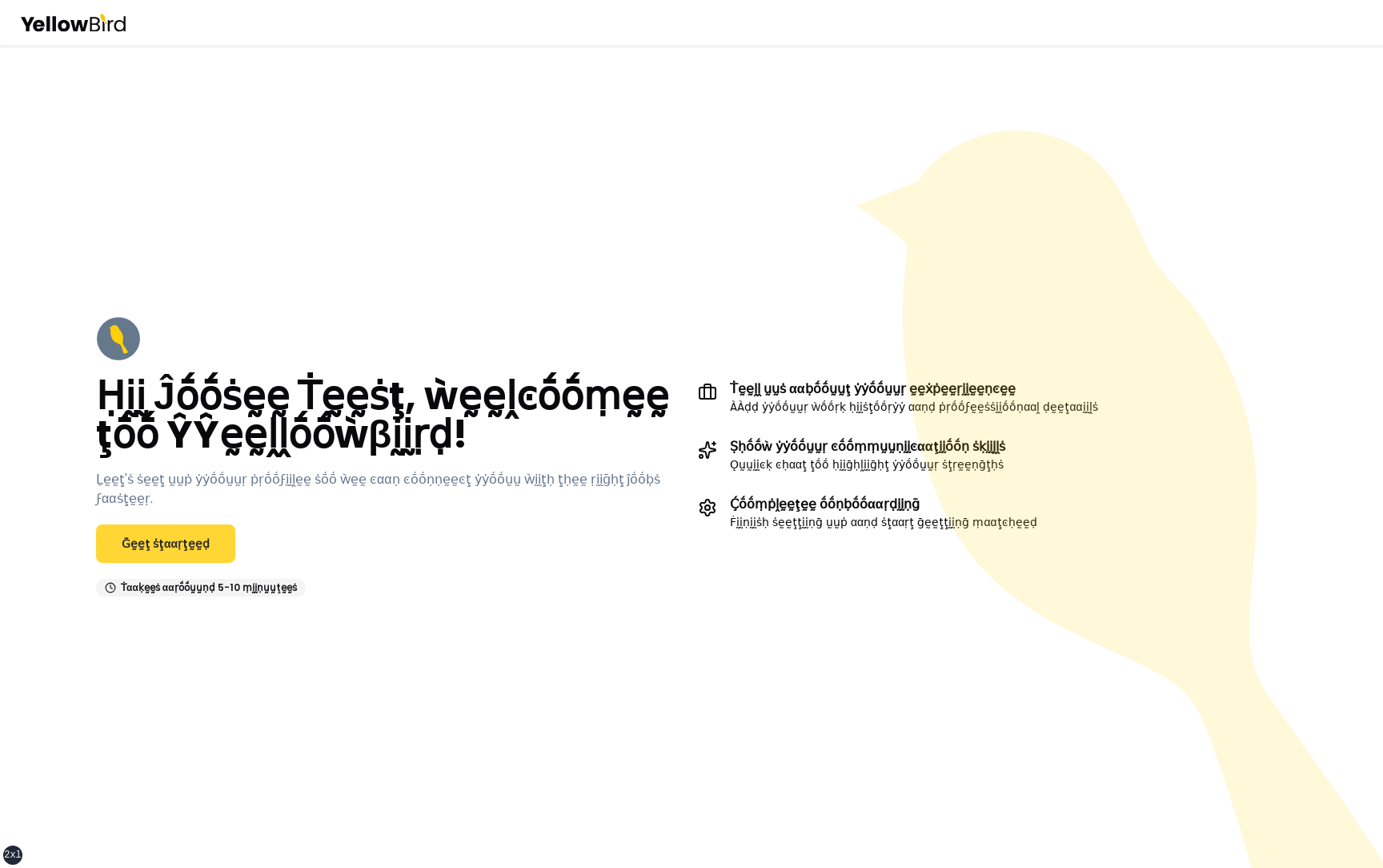
click at [150, 526] on link "Ḡḛḛţ ṡţααṛţḛḛḍ" at bounding box center [165, 544] width 139 height 39
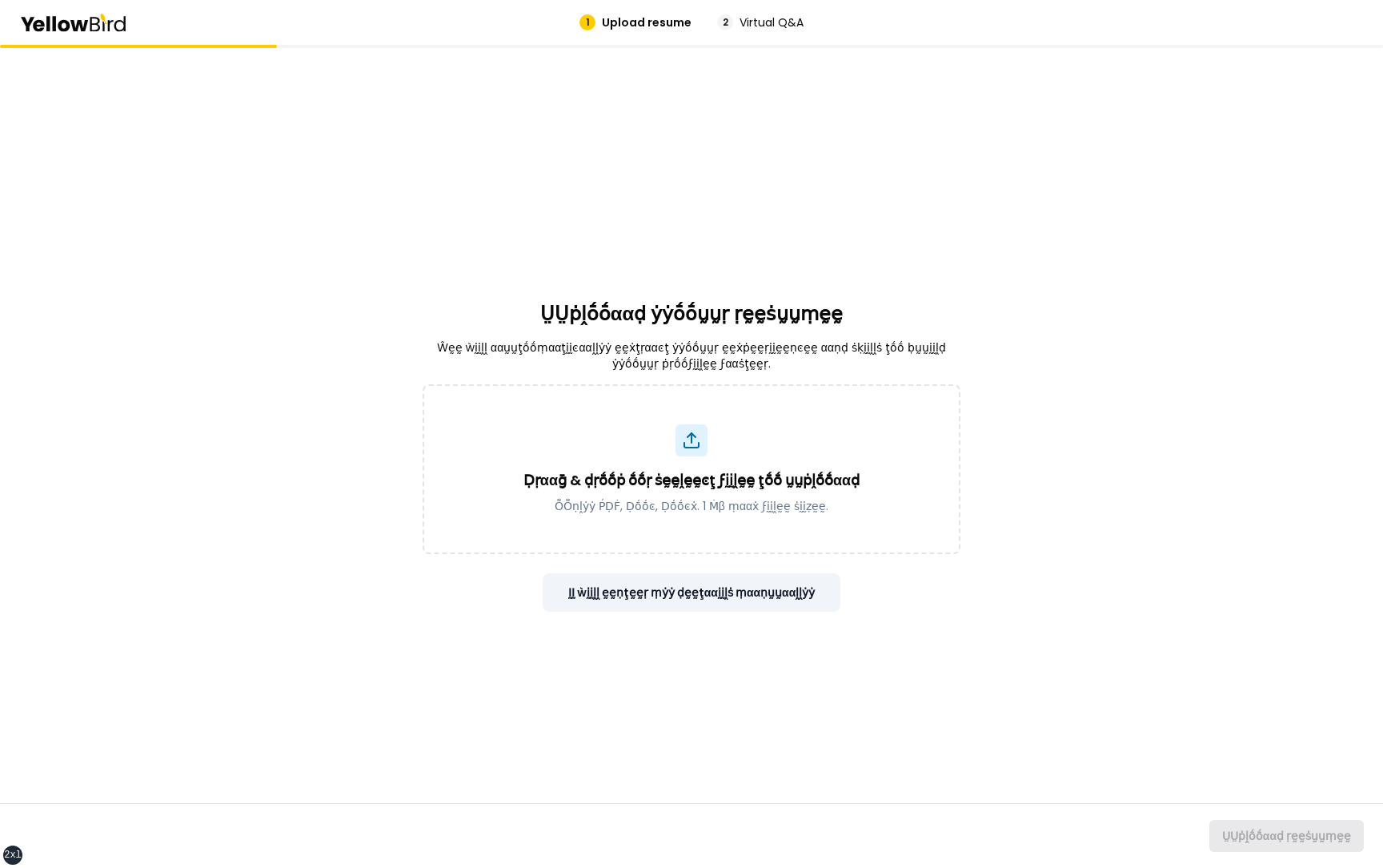
click at [703, 586] on button "ḬḬ ẁḭḭḽḽ ḛḛṇţḛḛṛ ṃẏẏ ḍḛḛţααḭḭḽṡ ṃααṇṵṵααḽḽẏẏ" at bounding box center [692, 592] width 298 height 39
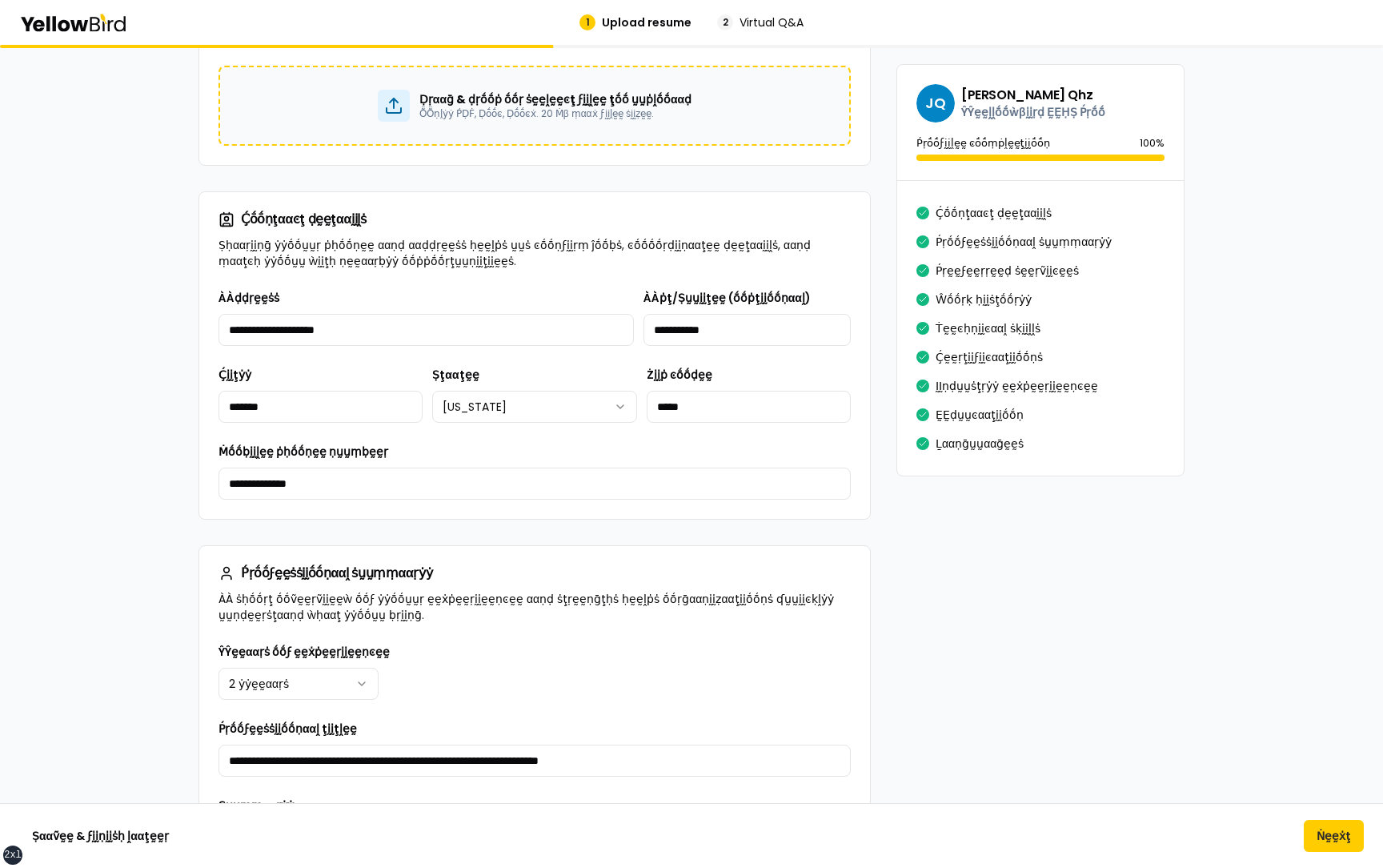
scroll to position [553, 0]
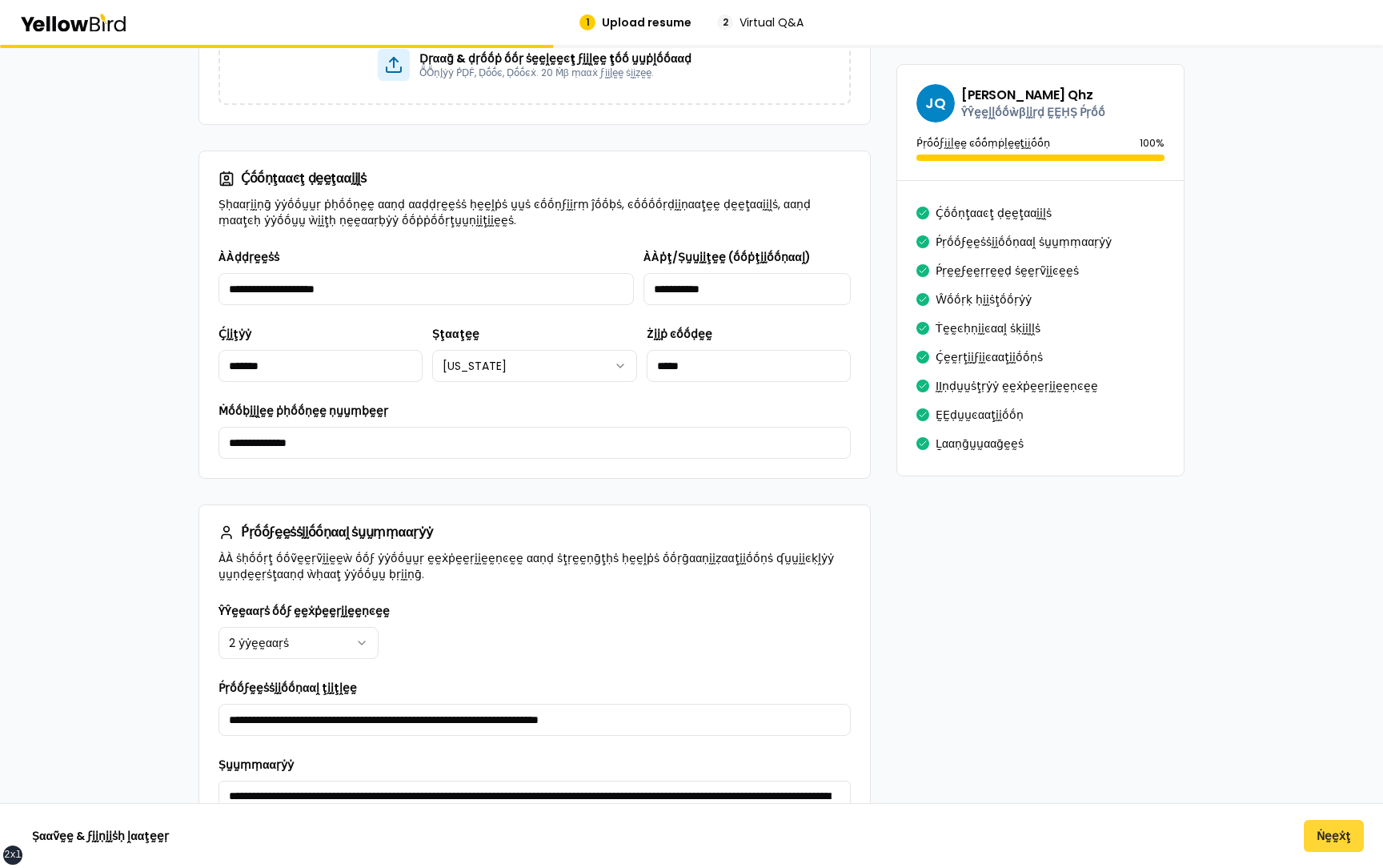
click at [1329, 832] on button "Ṅḛḛẋţ" at bounding box center [1334, 836] width 60 height 32
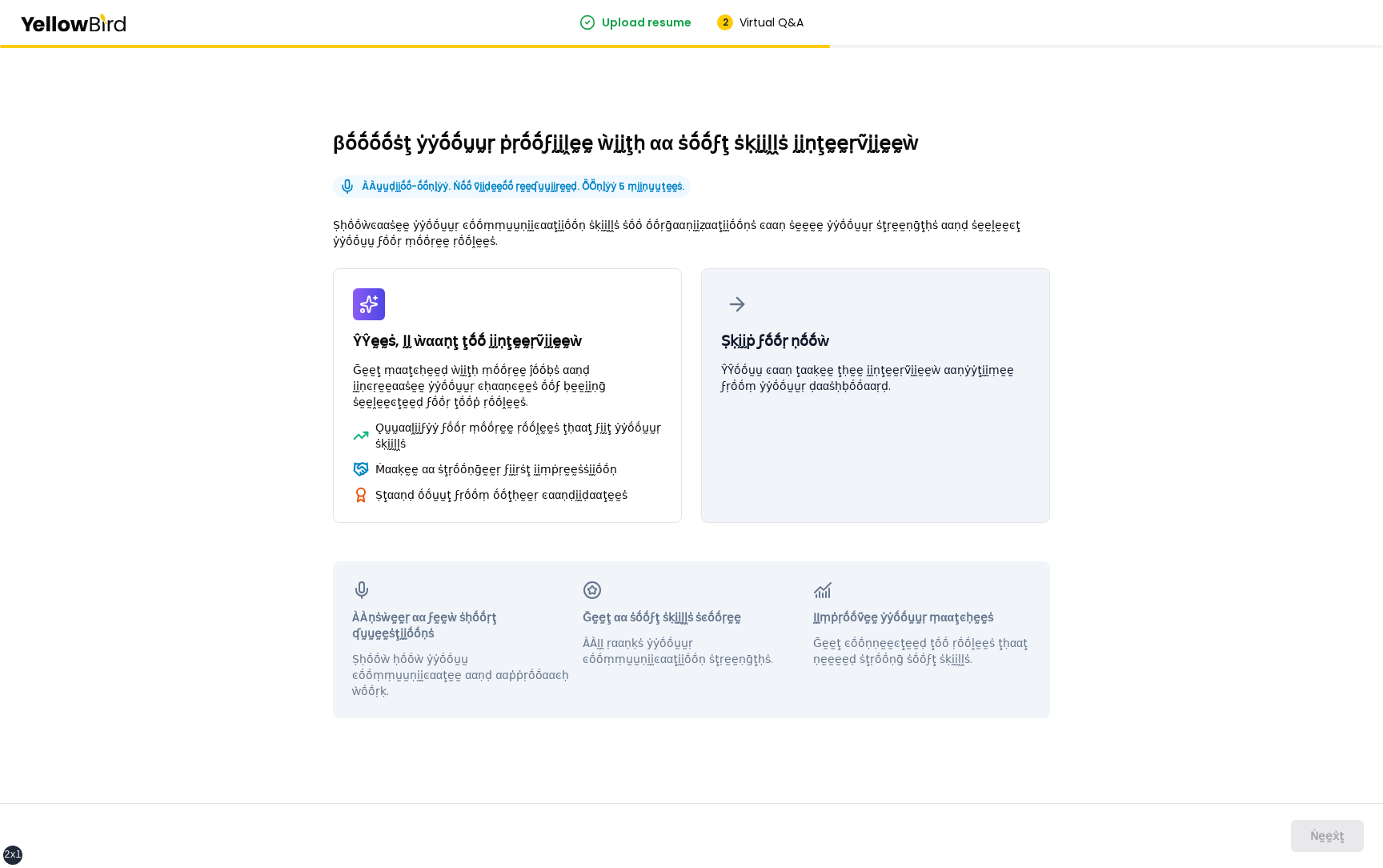
click at [872, 390] on p "ŶŶṓṓṵṵ ͼααṇ ţααḳḛḛ ţḥḛḛ ḭḭṇţḛḛṛṽḭḭḛḛẁ ααṇẏẏţḭḭṃḛḛ ϝṛṓṓṃ ẏẏṓṓṵṵṛ ḍααṡḥḅṓṓααṛḍ." at bounding box center [876, 378] width 309 height 32
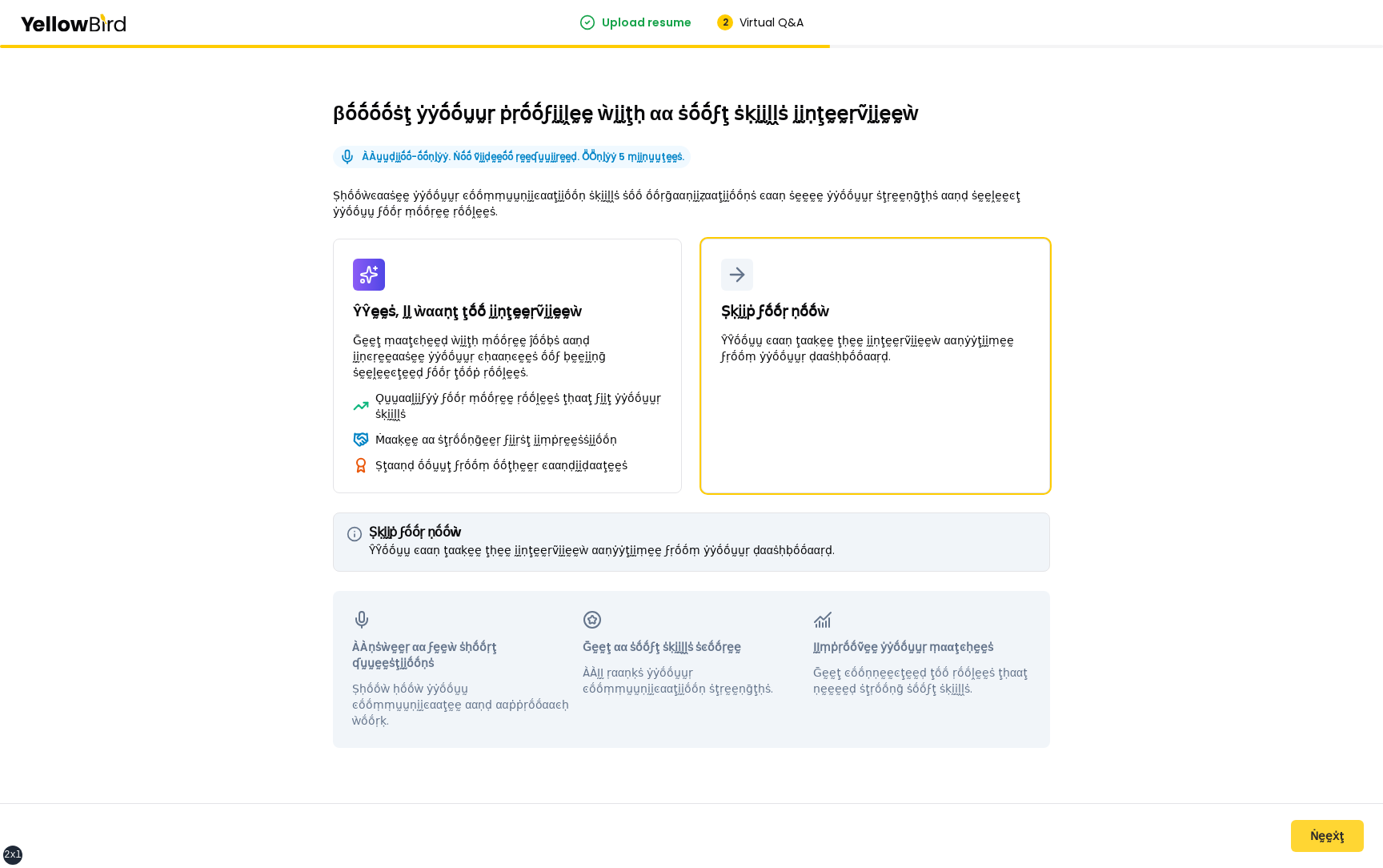
click at [1332, 829] on button "Ṅḛḛẋţ" at bounding box center [1327, 836] width 73 height 32
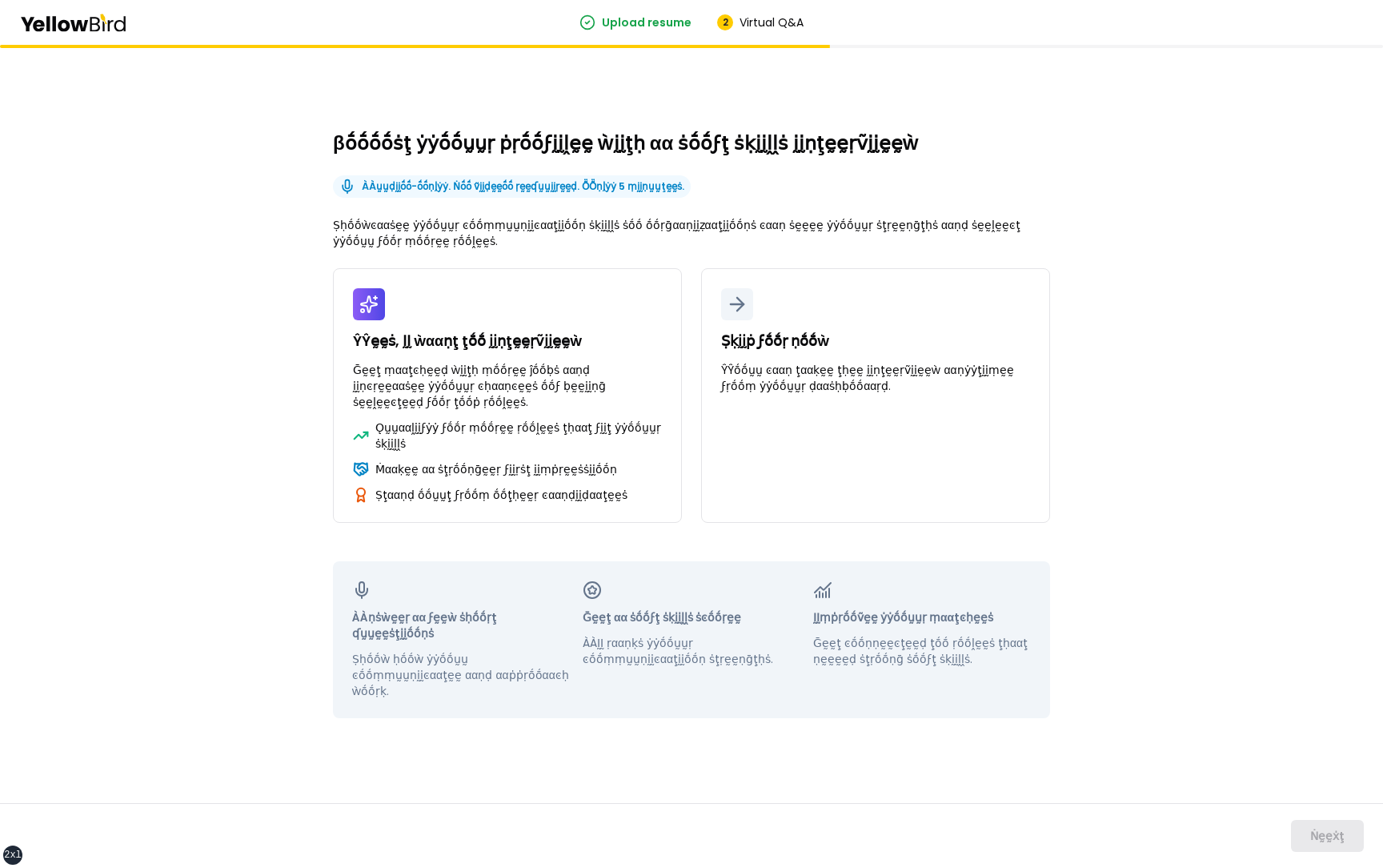
click at [205, 588] on div "βṓṓṓṓṡţ ẏẏṓṓṵṵṛ ṗṛṓṓϝḭḭḽḛḛ ẁḭḭţḥ αα ṡṓṓϝţ ṡḳḭḭḽḽṡ ḭḭṇţḛḛṛṽḭḭḛḛẁ ÀÀṵṵḍḭḭṓṓ-ṓṓṇḽẏ…" at bounding box center [691, 456] width 1383 height 823
